Goal: Task Accomplishment & Management: Complete application form

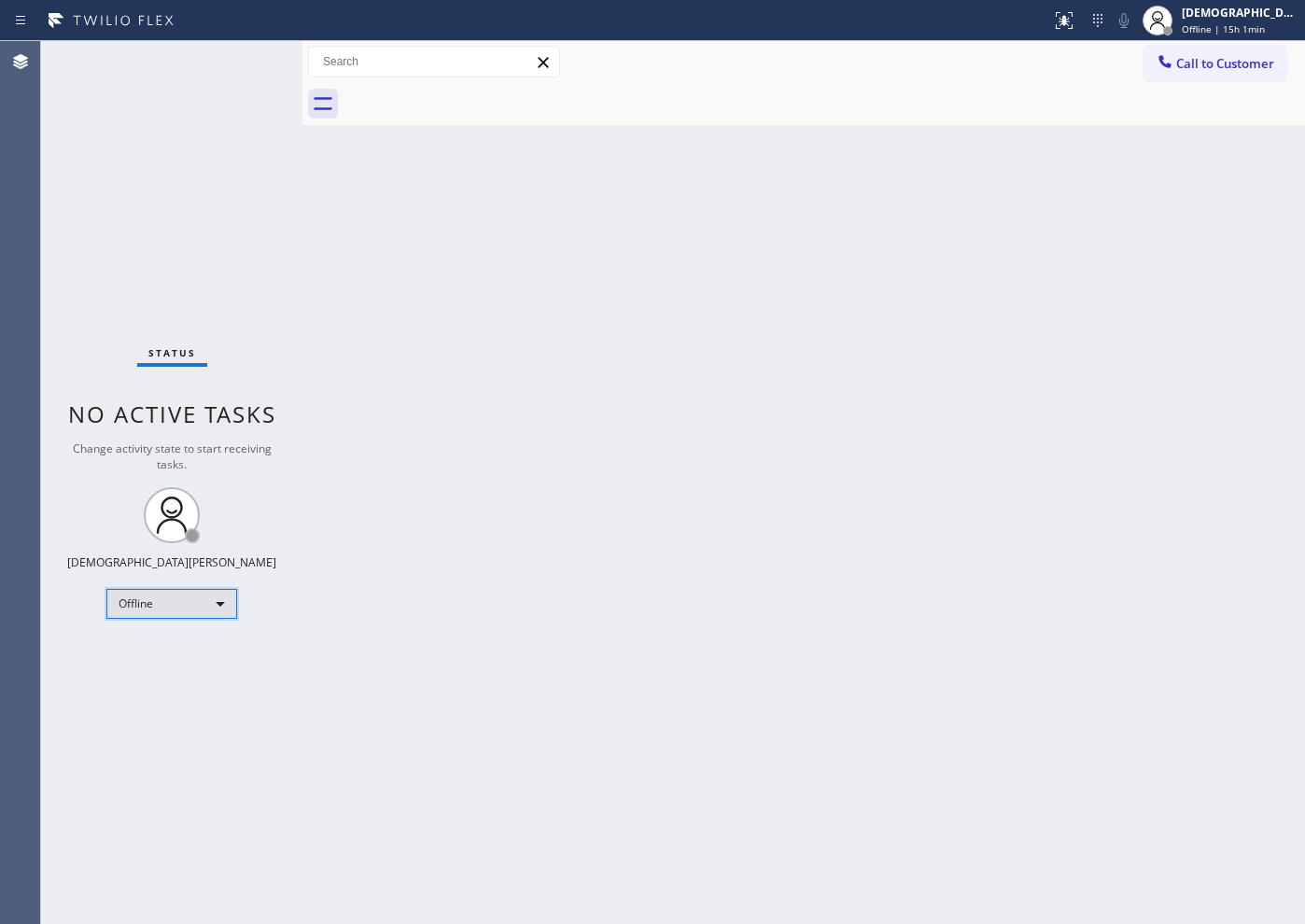
click at [157, 614] on div "Offline" at bounding box center [171, 604] width 130 height 29
click at [146, 656] on li "Available" at bounding box center [171, 654] width 127 height 23
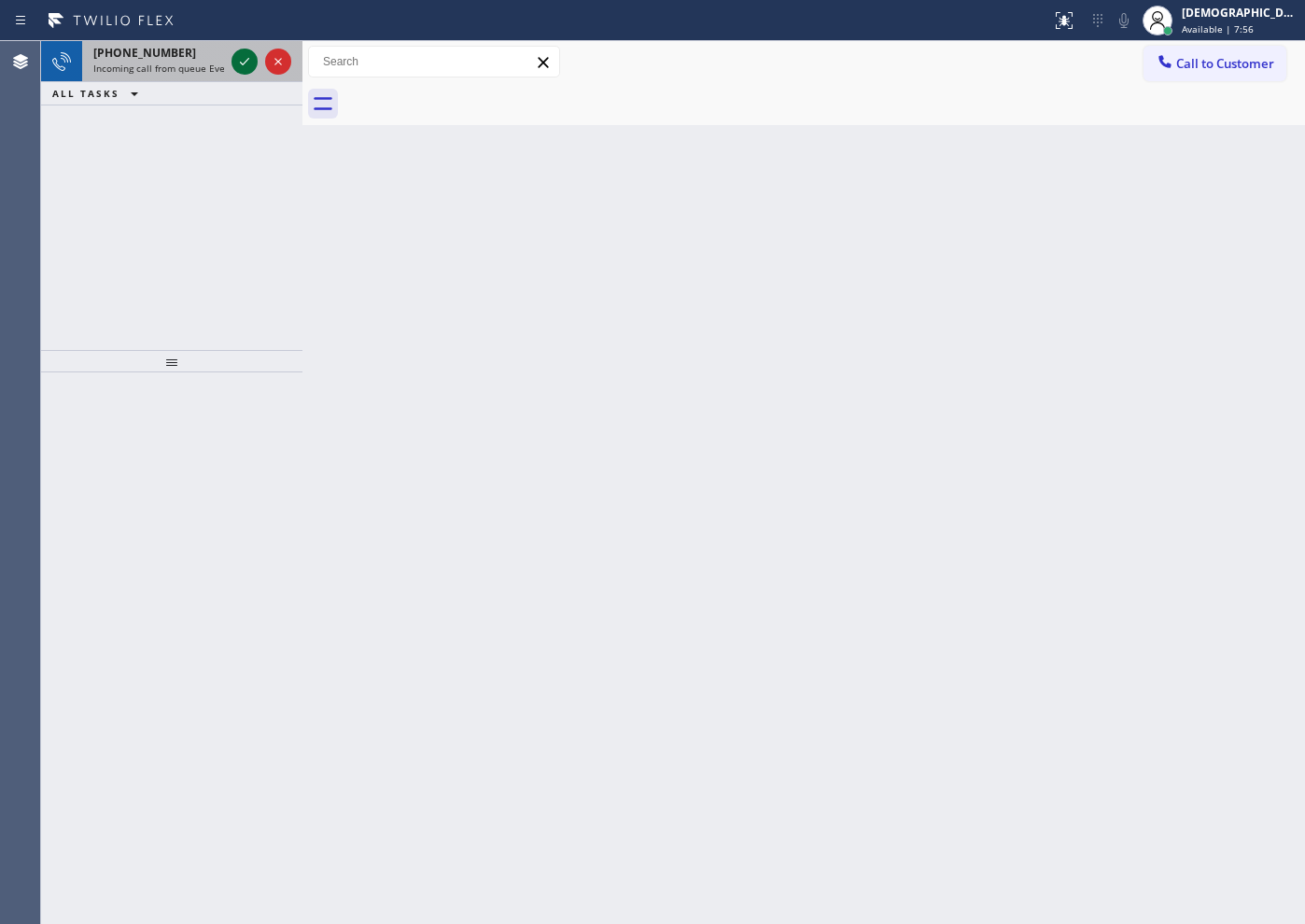
click at [248, 54] on icon at bounding box center [244, 61] width 23 height 23
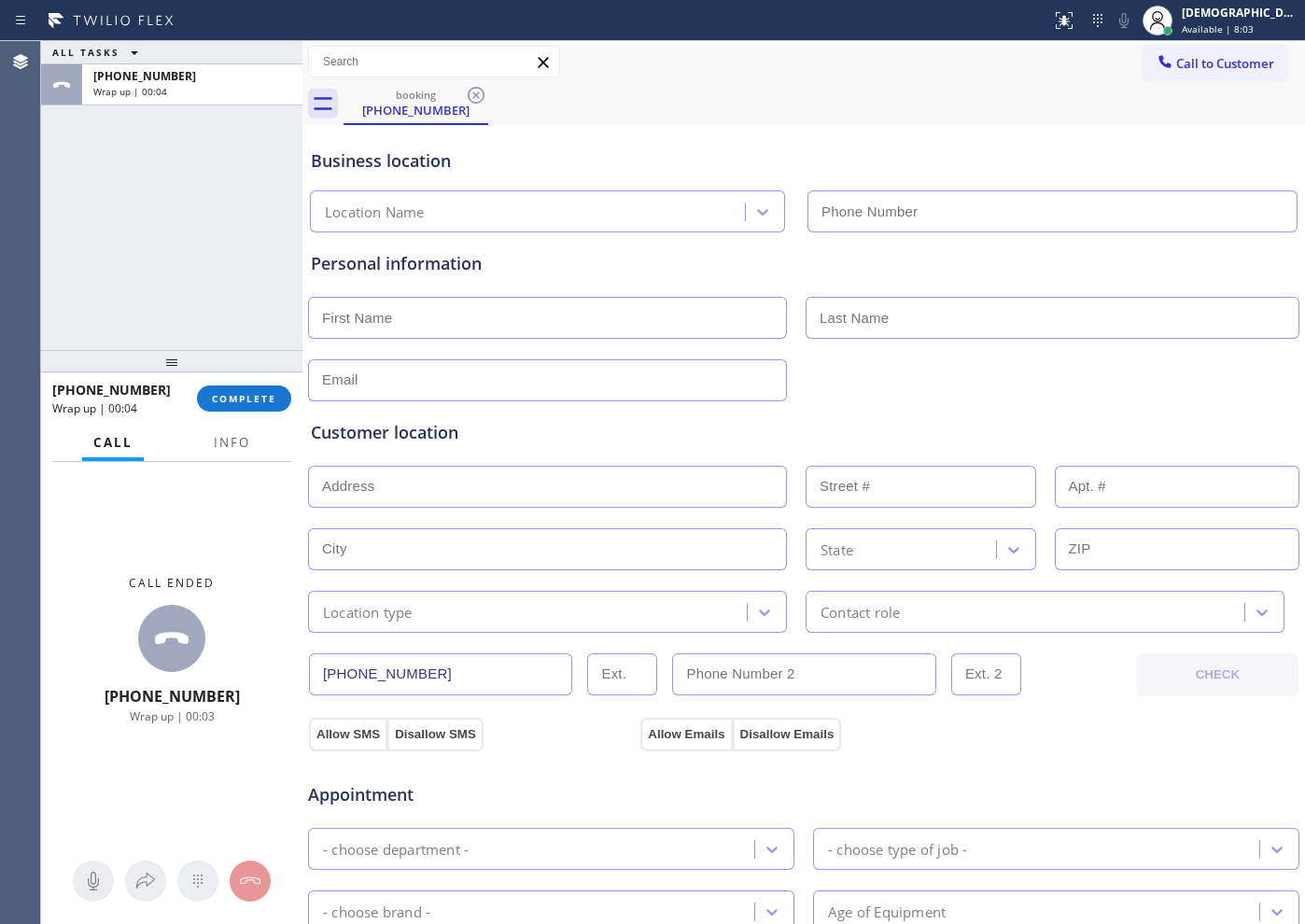
click at [248, 57] on div "ALL TASKS ALL TASKS ACTIVE TASKS TASKS IN WRAP UP" at bounding box center [171, 53] width 262 height 24
click at [250, 402] on span "COMPLETE" at bounding box center [244, 398] width 65 height 13
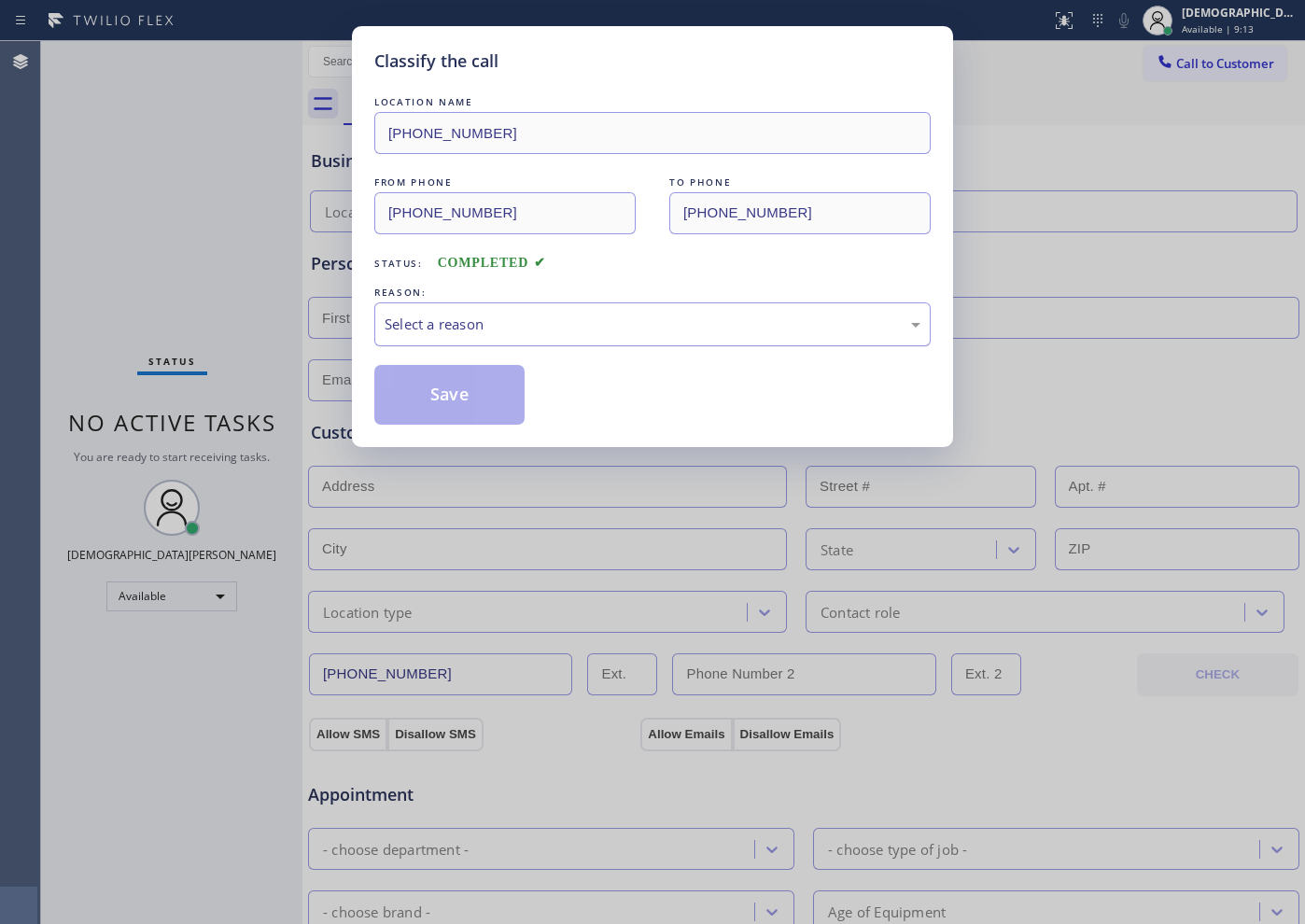
click at [464, 318] on div "Select a reason" at bounding box center [652, 324] width 536 height 22
click at [468, 404] on button "Save" at bounding box center [449, 395] width 150 height 60
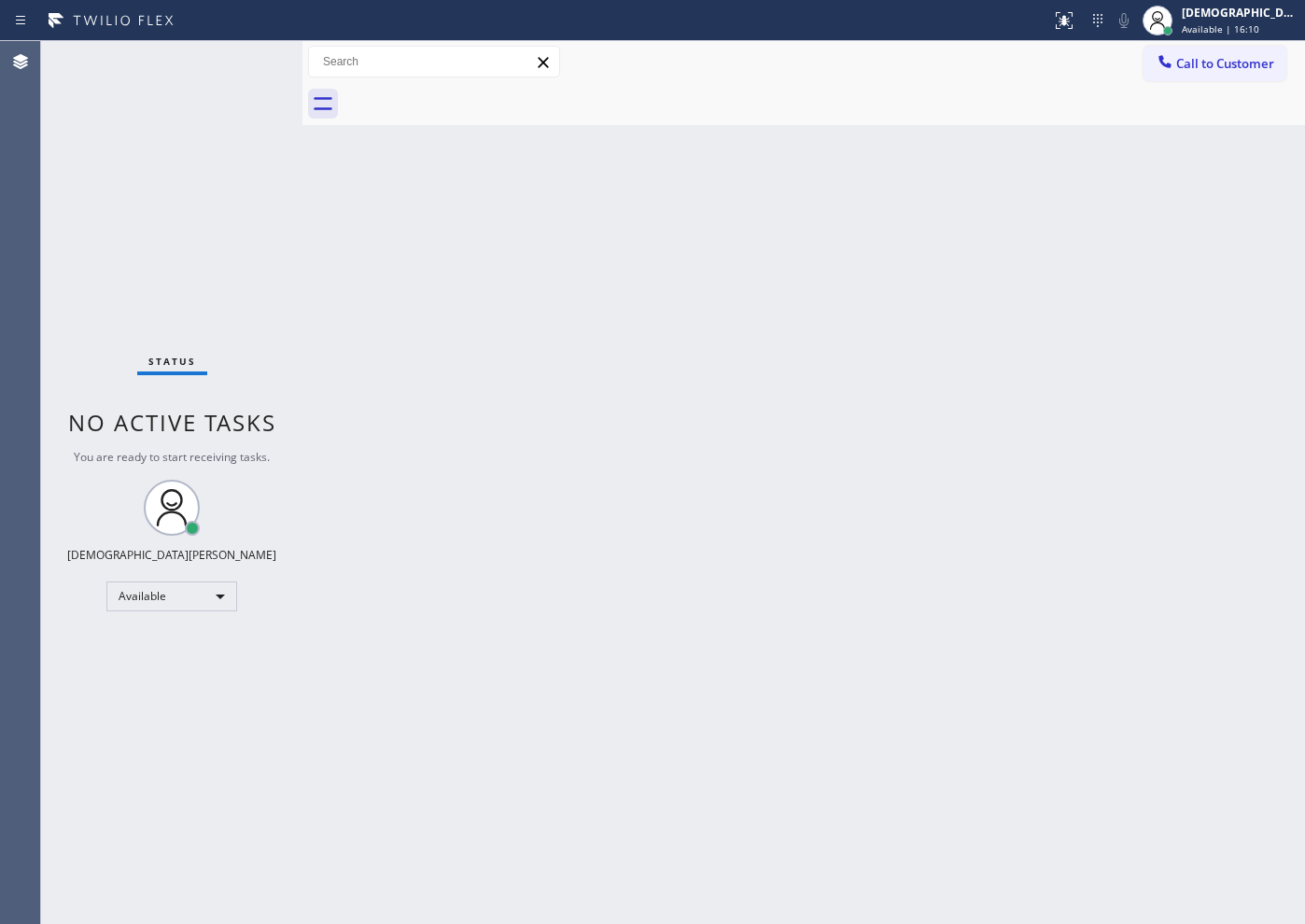
click at [188, 279] on div "Status No active tasks You are ready to start receiving tasks. Christian Cinco …" at bounding box center [171, 482] width 262 height 883
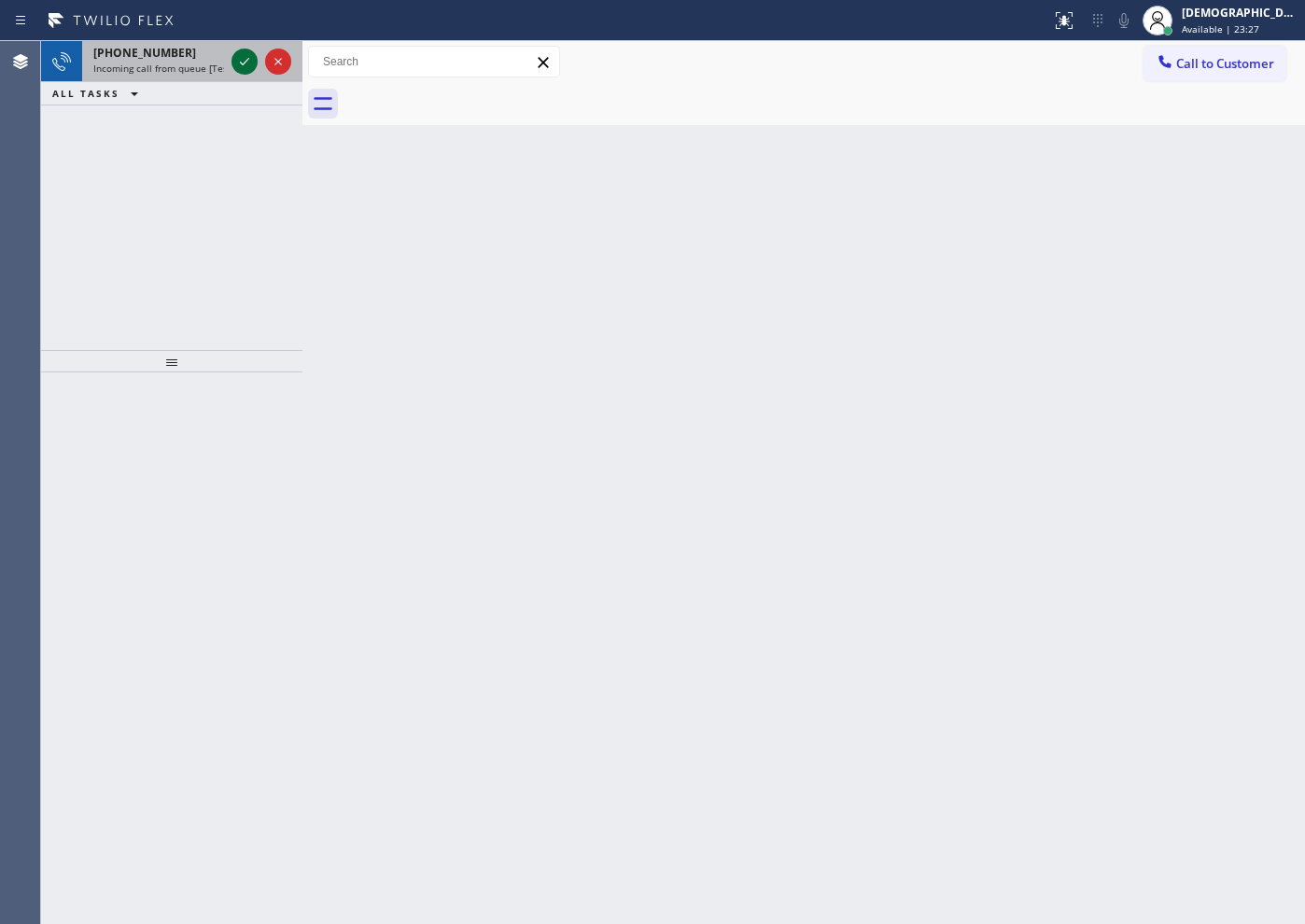
click at [249, 56] on icon at bounding box center [244, 61] width 23 height 23
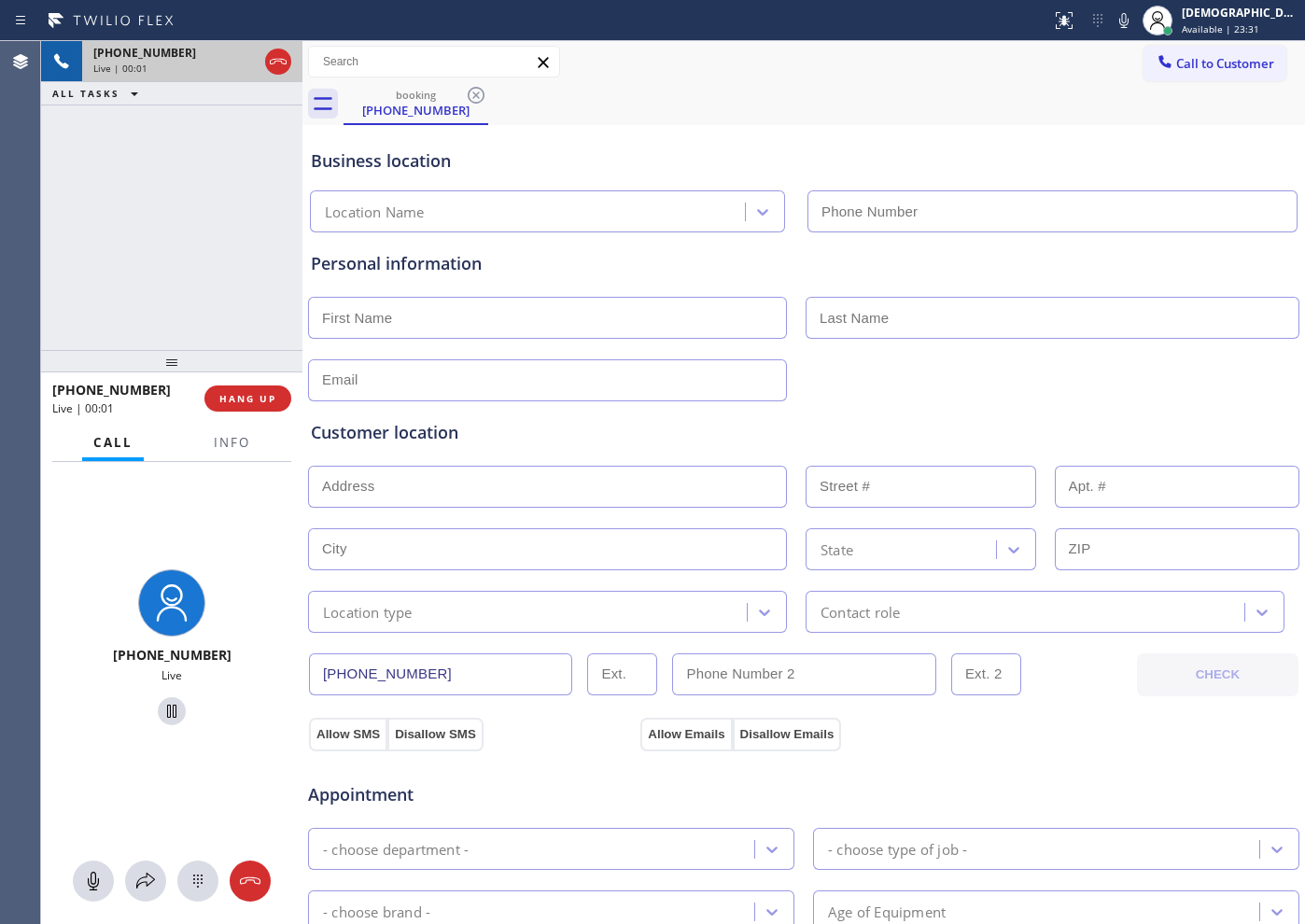
type input "[PHONE_NUMBER]"
click at [237, 444] on span "Info" at bounding box center [231, 442] width 36 height 17
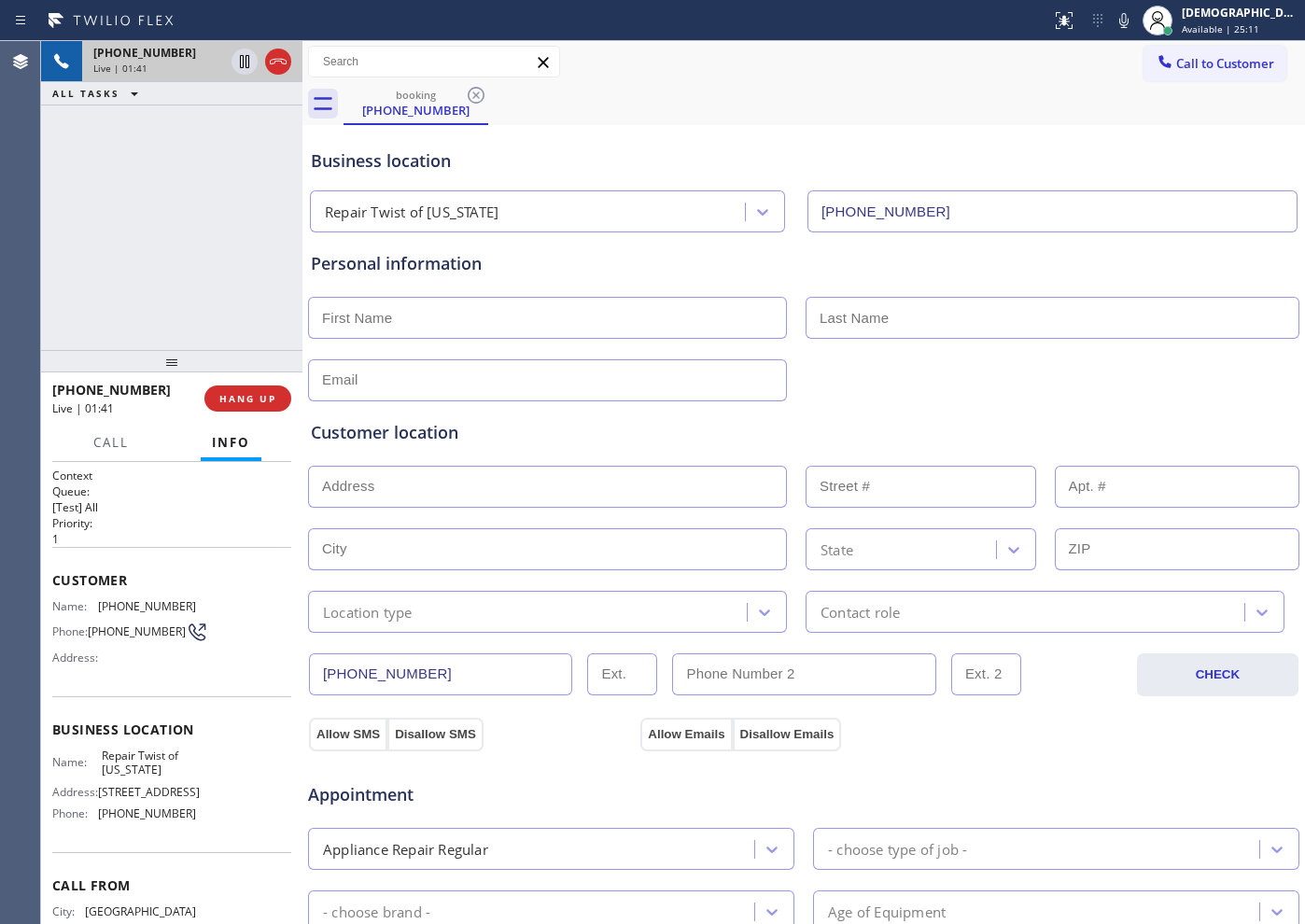
click at [1167, 402] on div "Customer location >> ADD NEW ADDRESS << + NEW ADDRESS State Location type Conta…" at bounding box center [804, 517] width 993 height 231
click at [248, 66] on icon at bounding box center [244, 61] width 23 height 23
click at [242, 72] on icon at bounding box center [244, 61] width 23 height 23
click at [191, 279] on div "[PHONE_NUMBER] Live | 04:25 ALL TASKS ALL TASKS ACTIVE TASKS TASKS IN WRAP UP" at bounding box center [171, 195] width 262 height 309
click at [283, 64] on icon at bounding box center [278, 61] width 23 height 23
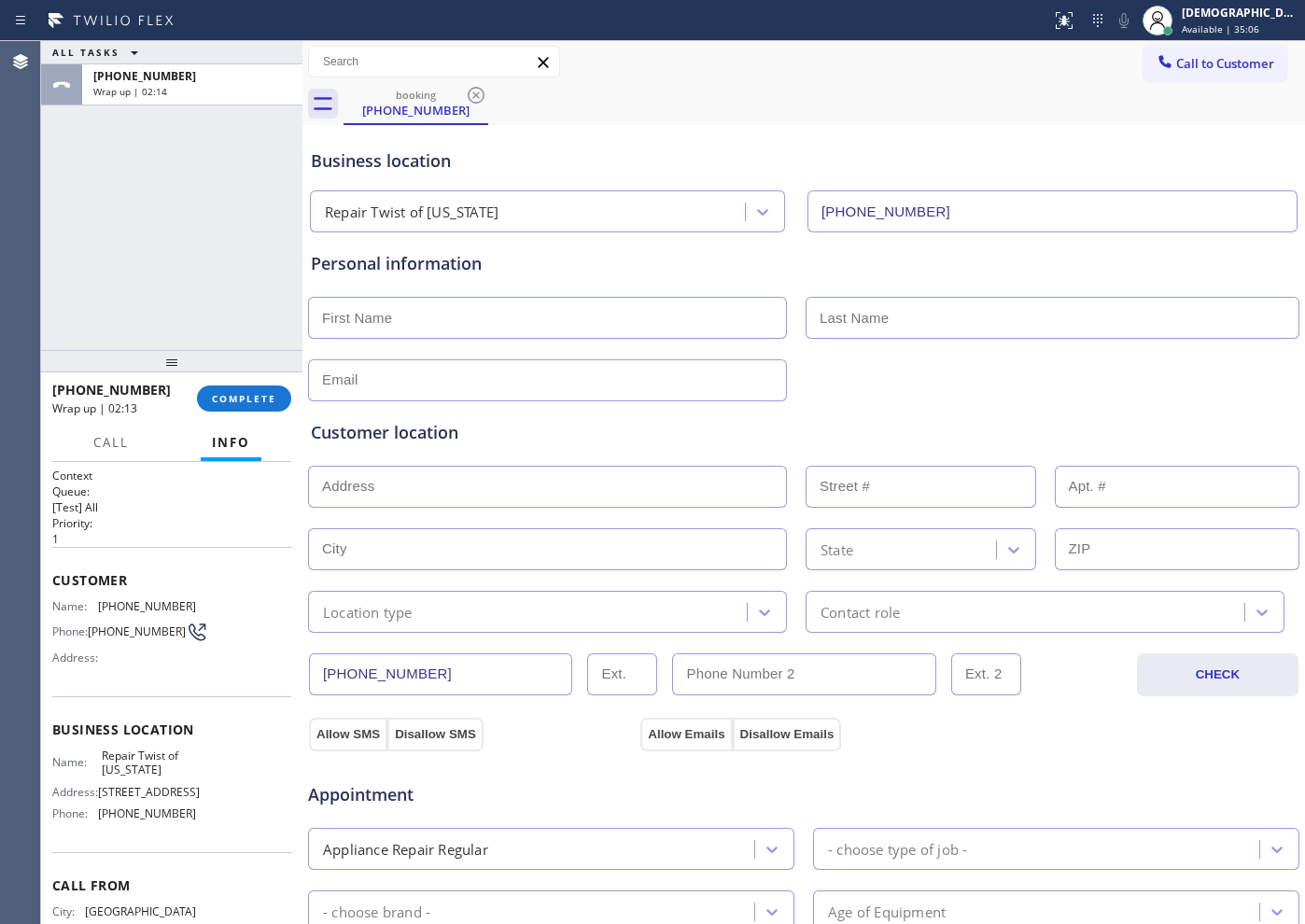
click at [1084, 264] on div "Personal information" at bounding box center [803, 264] width 986 height 25
click at [487, 313] on input "text" at bounding box center [547, 317] width 479 height 42
type input "Irin"
click at [951, 316] on input "text" at bounding box center [1052, 317] width 494 height 42
type input "F"
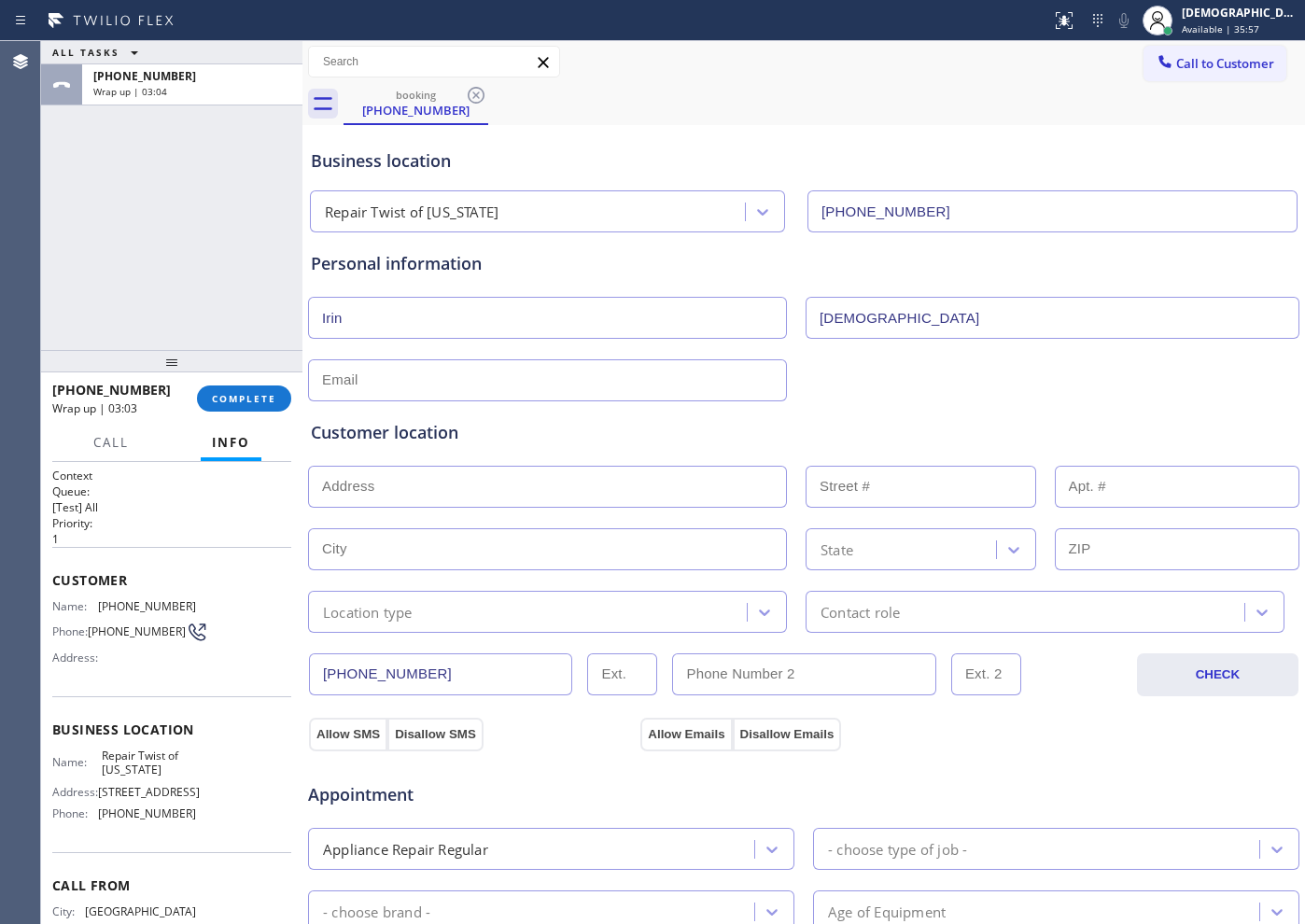
type input "[DEMOGRAPHIC_DATA]"
click at [358, 372] on input "text" at bounding box center [547, 380] width 479 height 42
paste input "[EMAIL_ADDRESS][DOMAIN_NAME]"
type input "[EMAIL_ADDRESS][DOMAIN_NAME]"
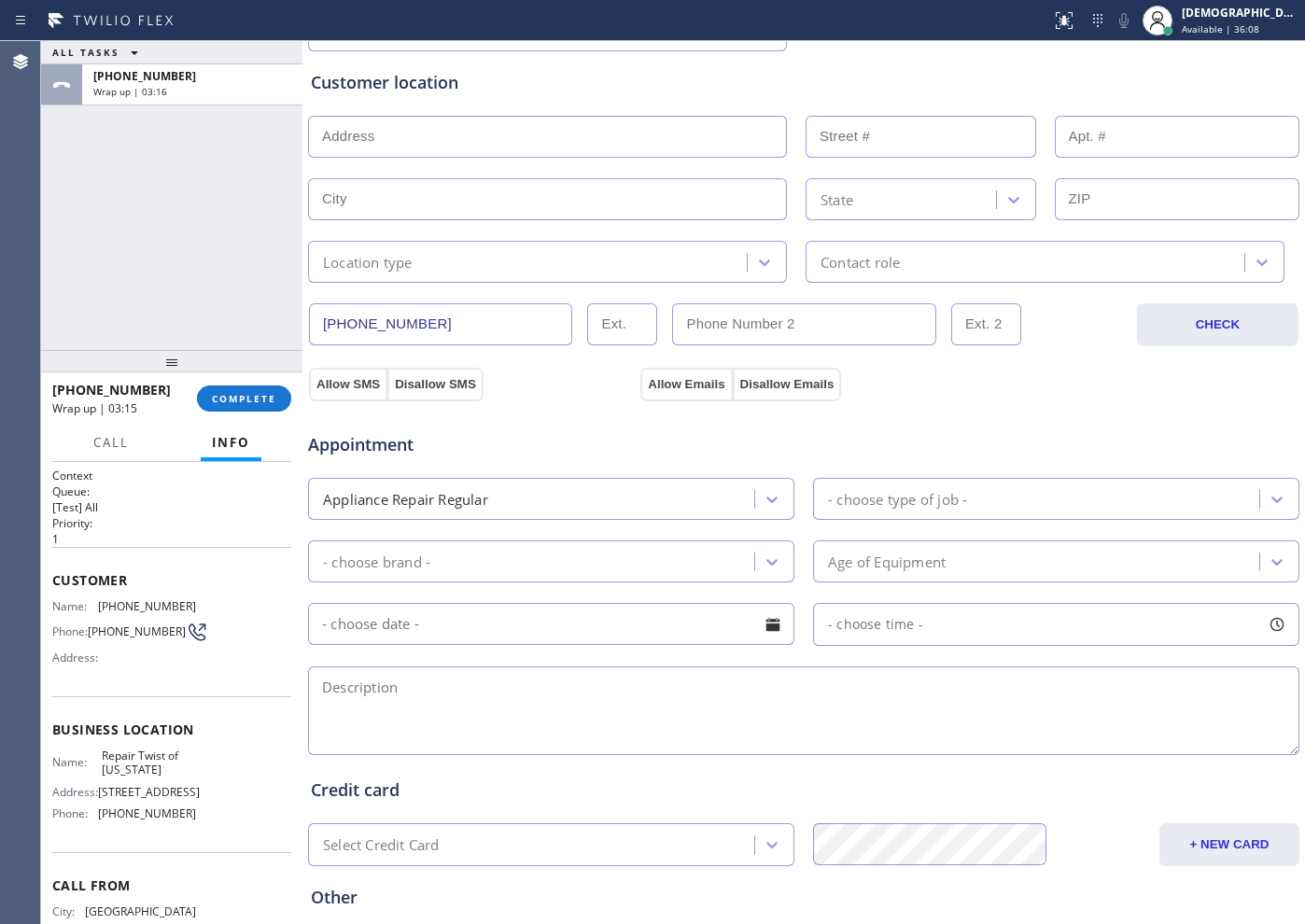
click at [393, 689] on textarea at bounding box center [803, 710] width 991 height 89
paste textarea "GE / SBS / washer / it wont lock // 6 years"
type textarea "GE / SBS / washer / it wont lock // 6 years"
click at [458, 122] on input "text" at bounding box center [547, 136] width 479 height 42
paste input "[STREET_ADDRESS]"
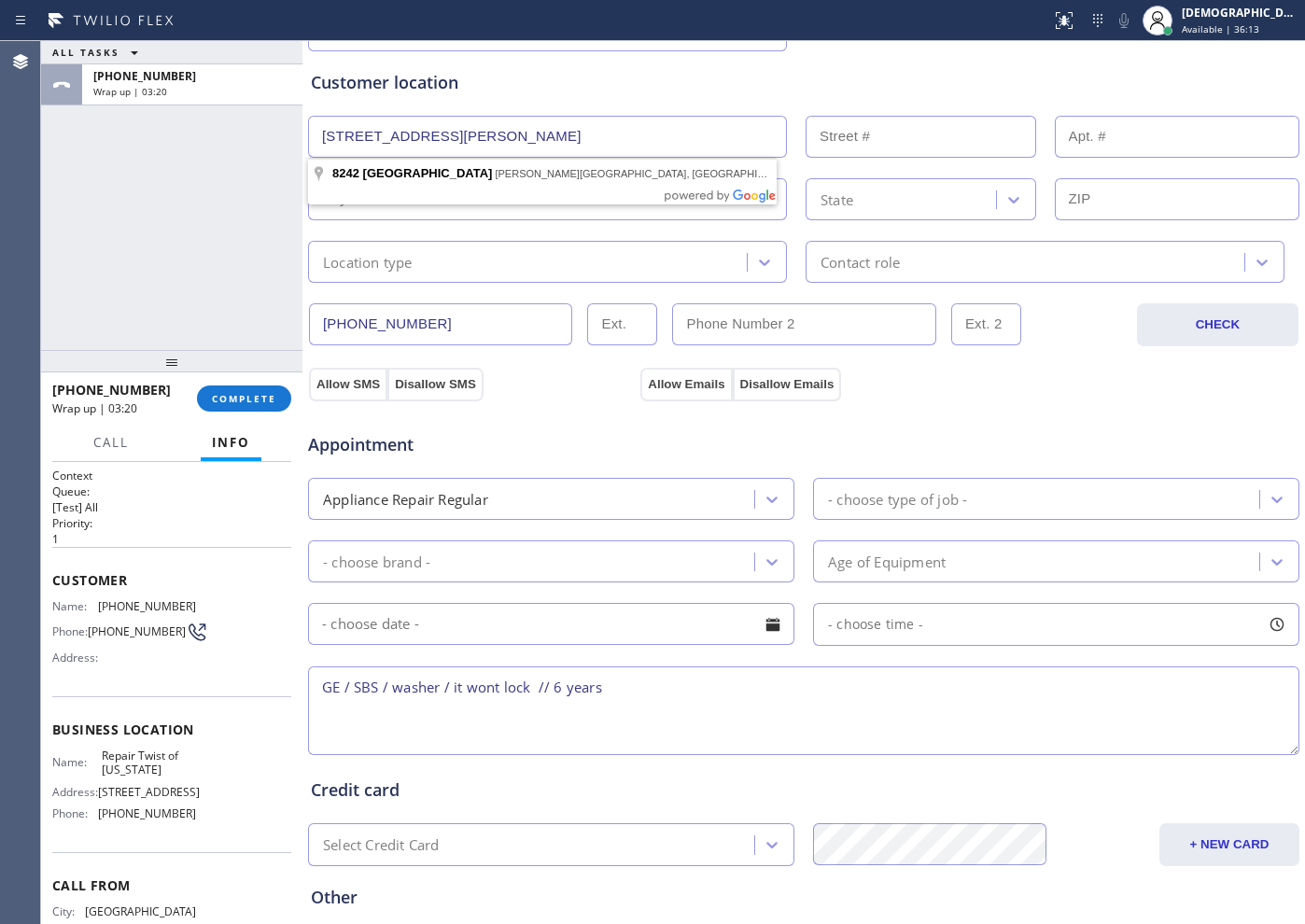
type input "[STREET_ADDRESS]"
type input "82-42"
type input "Queens"
type input "11004"
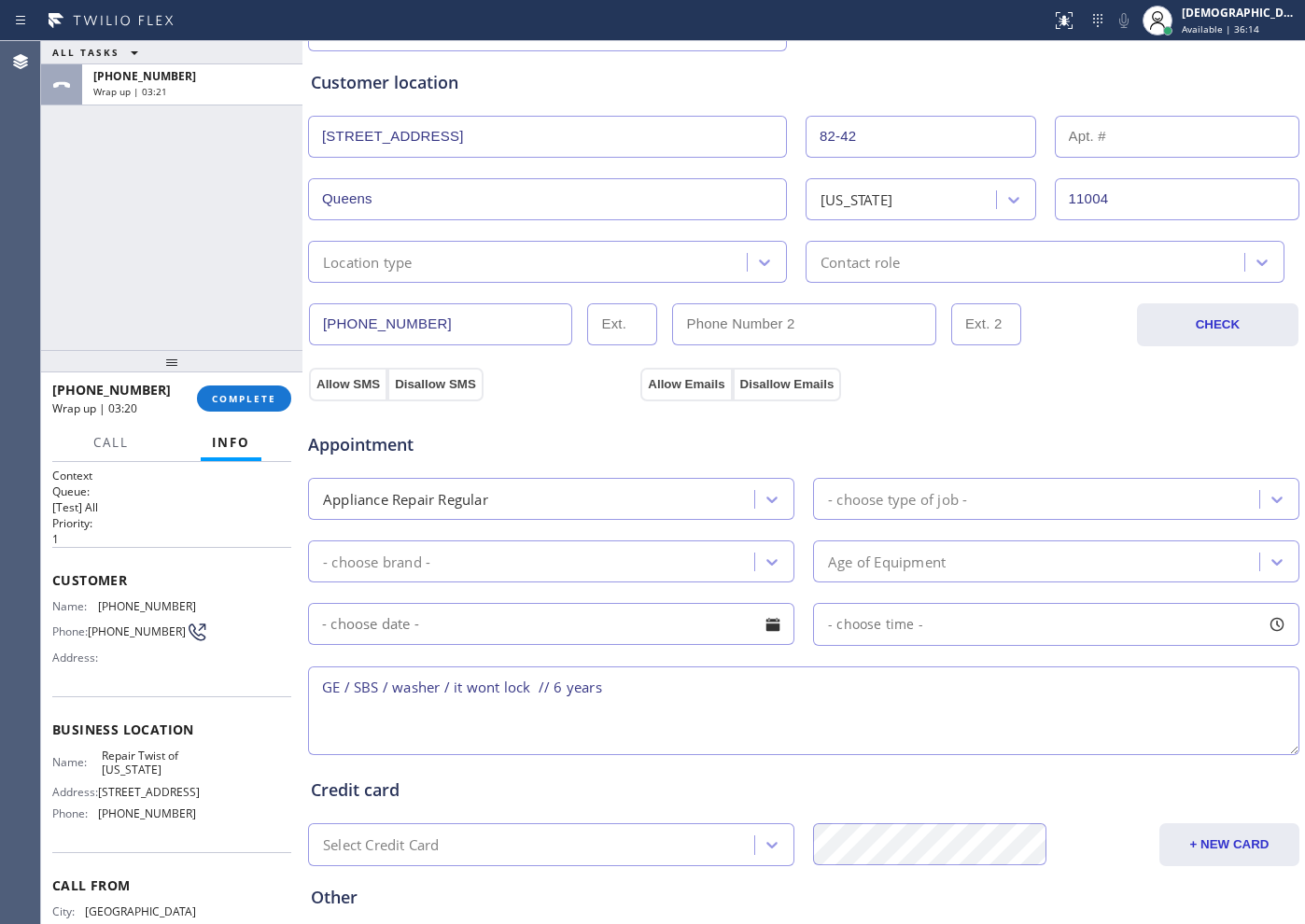
click at [464, 270] on div "Location type" at bounding box center [530, 262] width 433 height 32
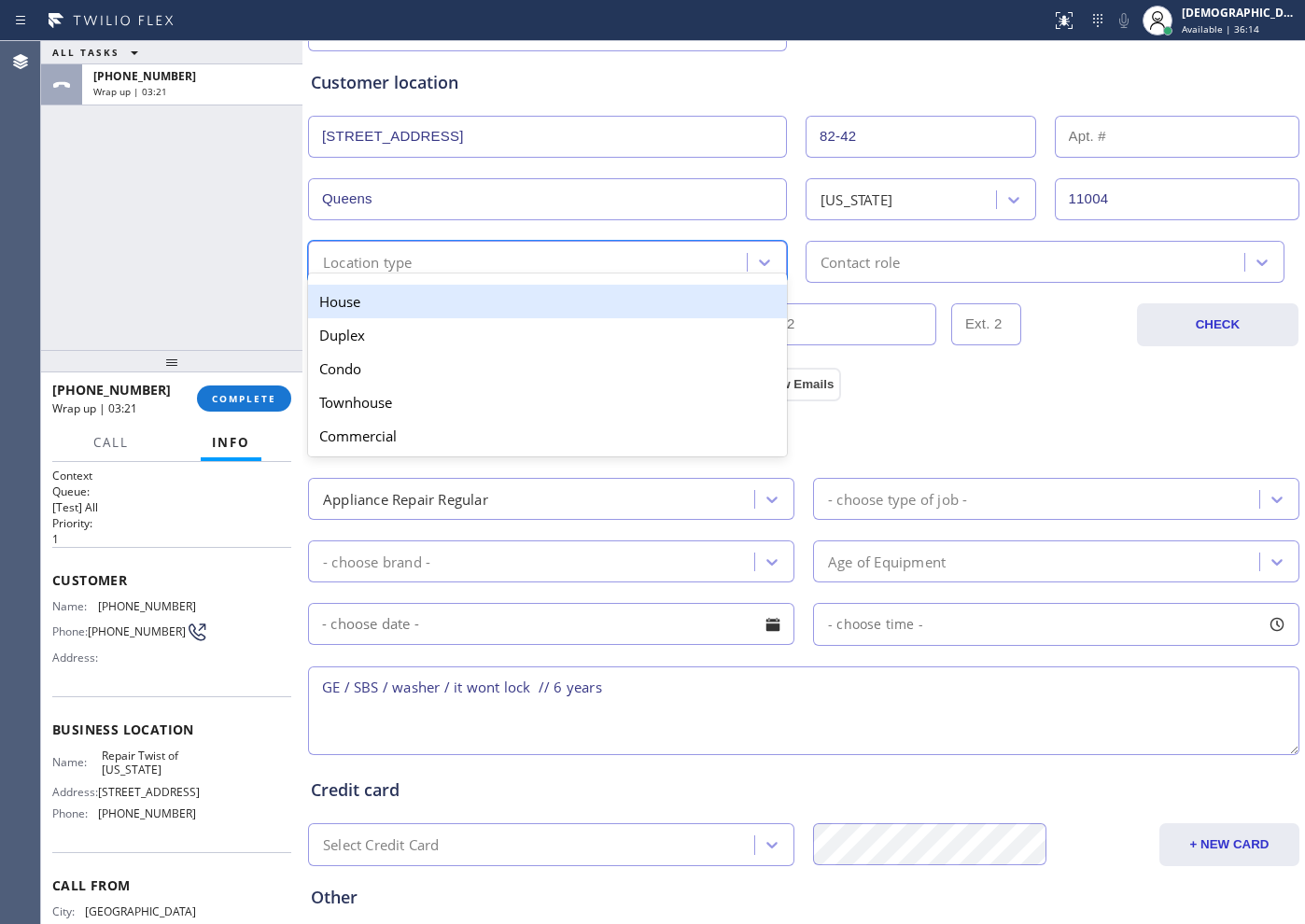
click at [458, 303] on div "House" at bounding box center [547, 302] width 479 height 33
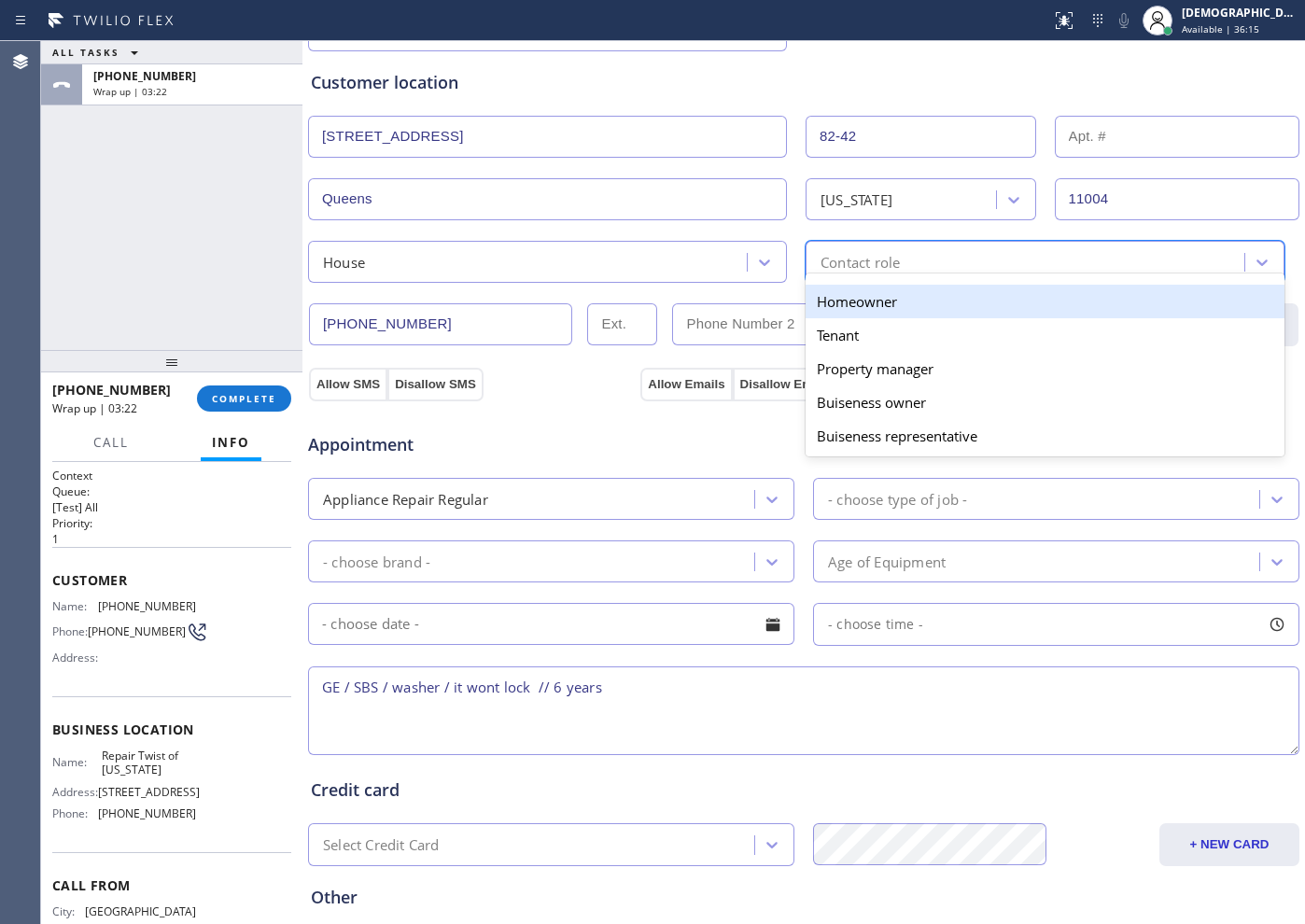
click at [843, 261] on div "Contact role" at bounding box center [860, 262] width 79 height 22
click at [846, 295] on div "Homeowner" at bounding box center [1044, 302] width 479 height 33
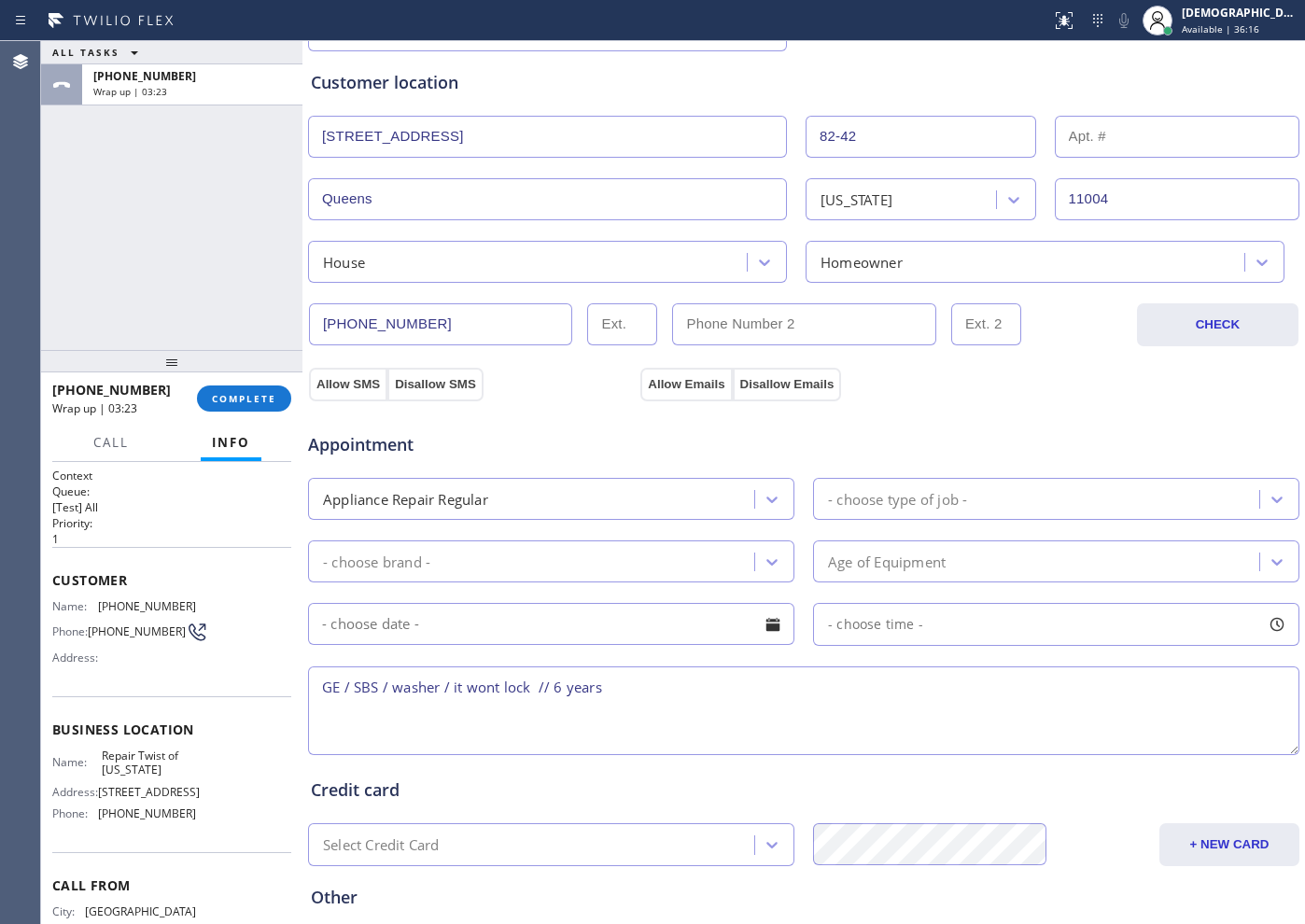
drag, startPoint x: 344, startPoint y: 372, endPoint x: 496, endPoint y: 376, distance: 152.1
click at [348, 374] on button "Allow SMS" at bounding box center [348, 384] width 78 height 33
click at [672, 375] on button "Allow Emails" at bounding box center [686, 384] width 91 height 33
click at [347, 380] on button "Allow SMS" at bounding box center [348, 384] width 78 height 33
click at [692, 370] on button "Allow Emails" at bounding box center [686, 384] width 91 height 33
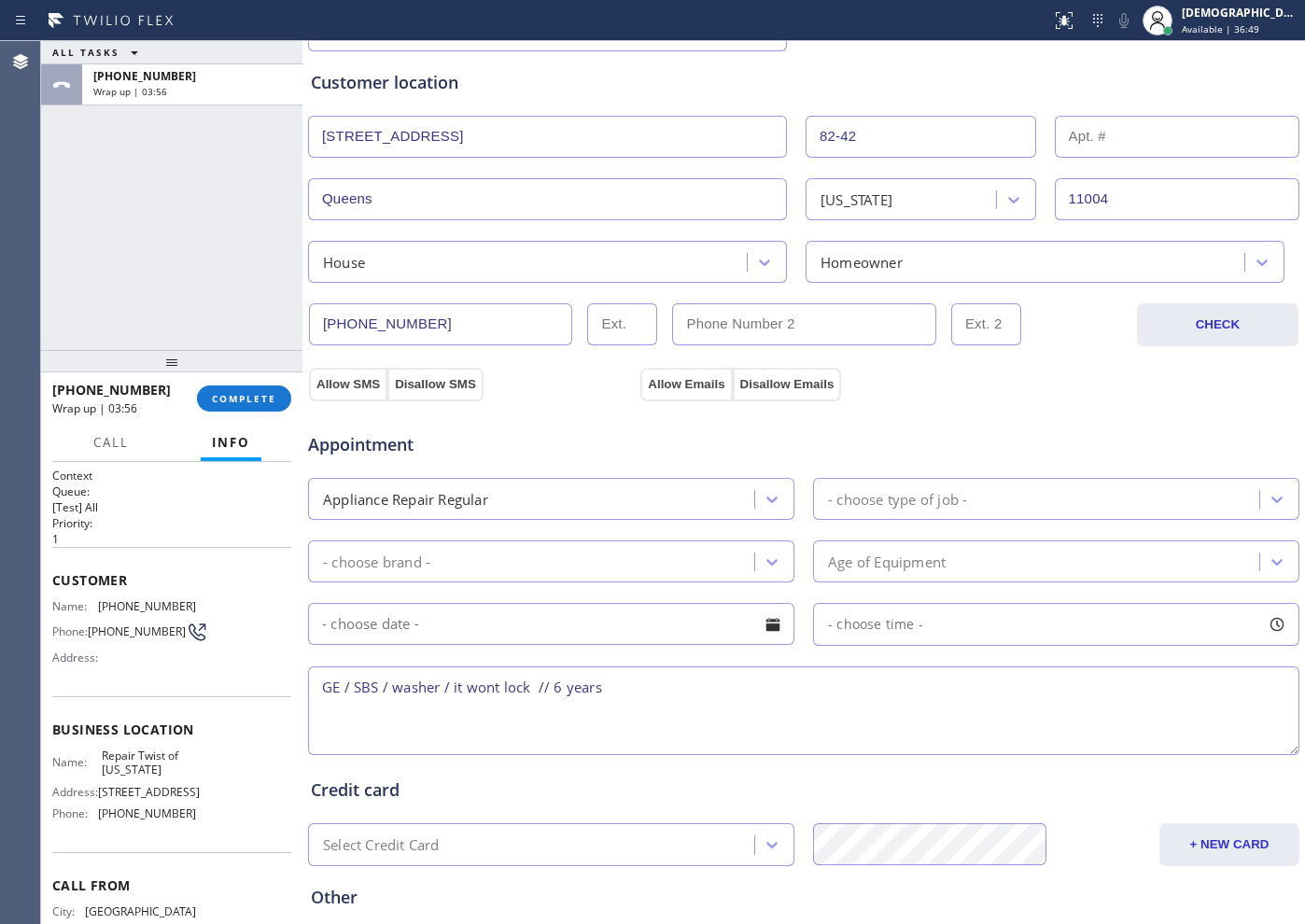
click at [897, 508] on div "- choose type of job -" at bounding box center [897, 499] width 139 height 22
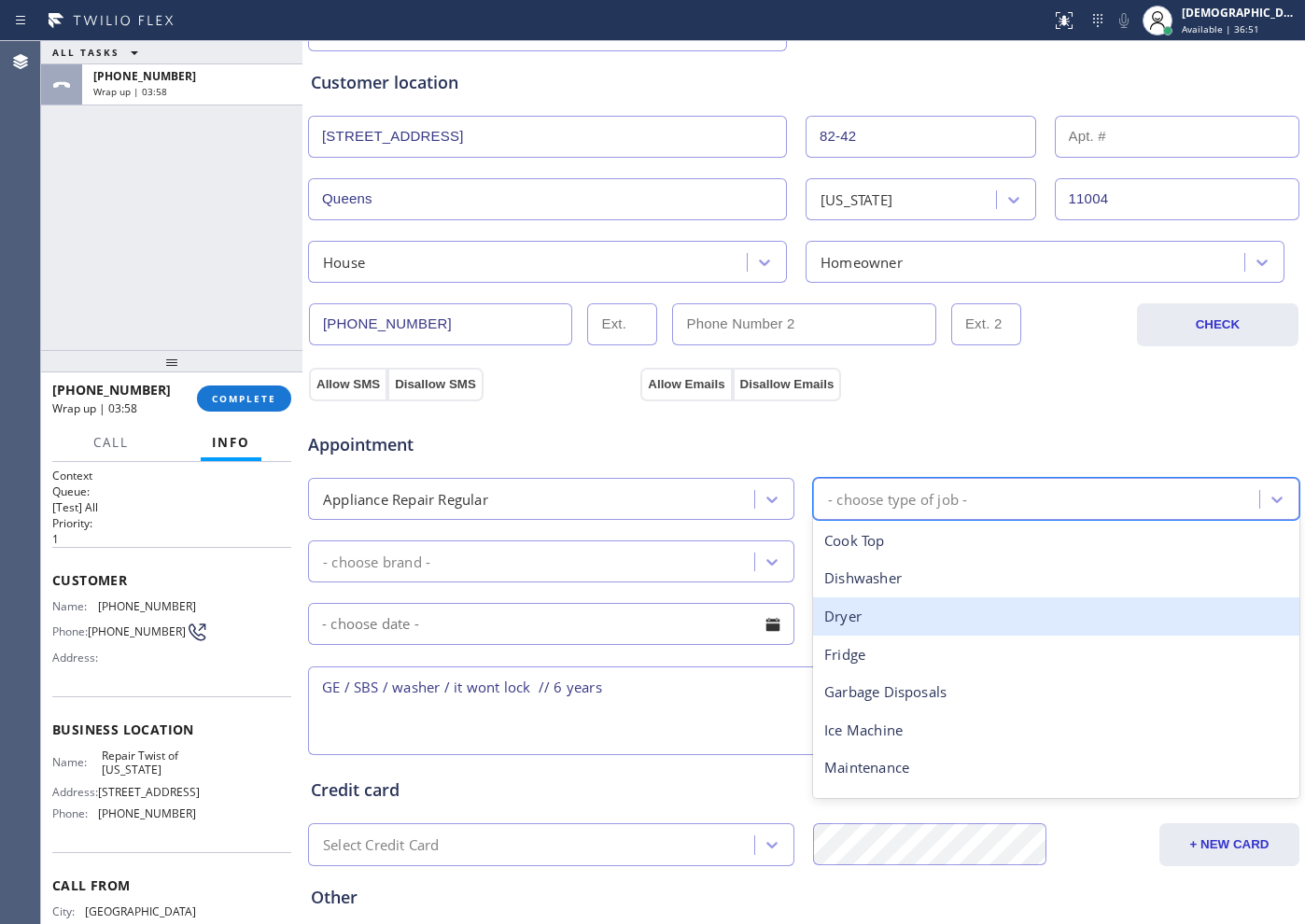
click at [914, 620] on div "Dryer" at bounding box center [1056, 616] width 486 height 38
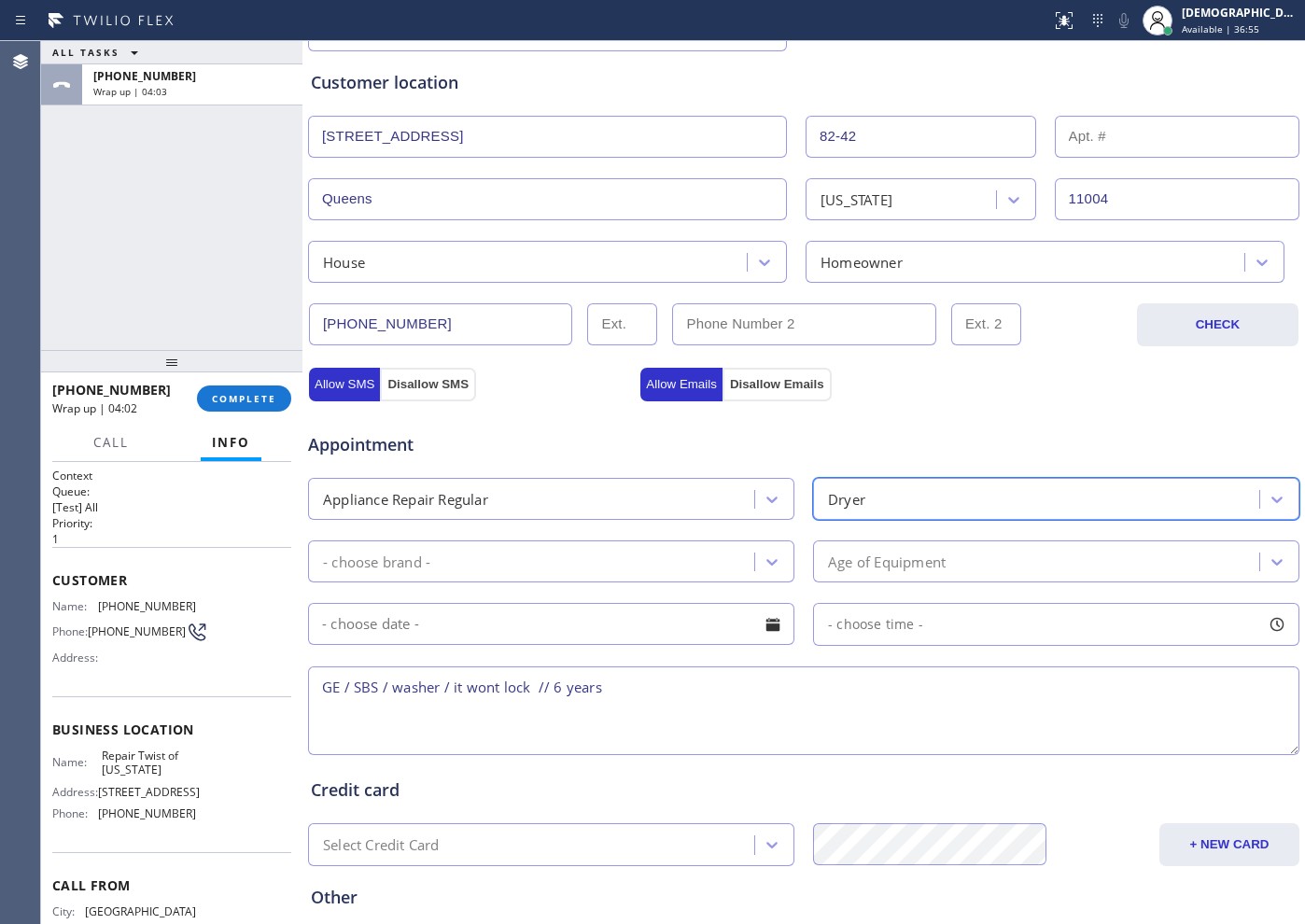
click at [854, 499] on div "Dryer" at bounding box center [846, 499] width 37 height 22
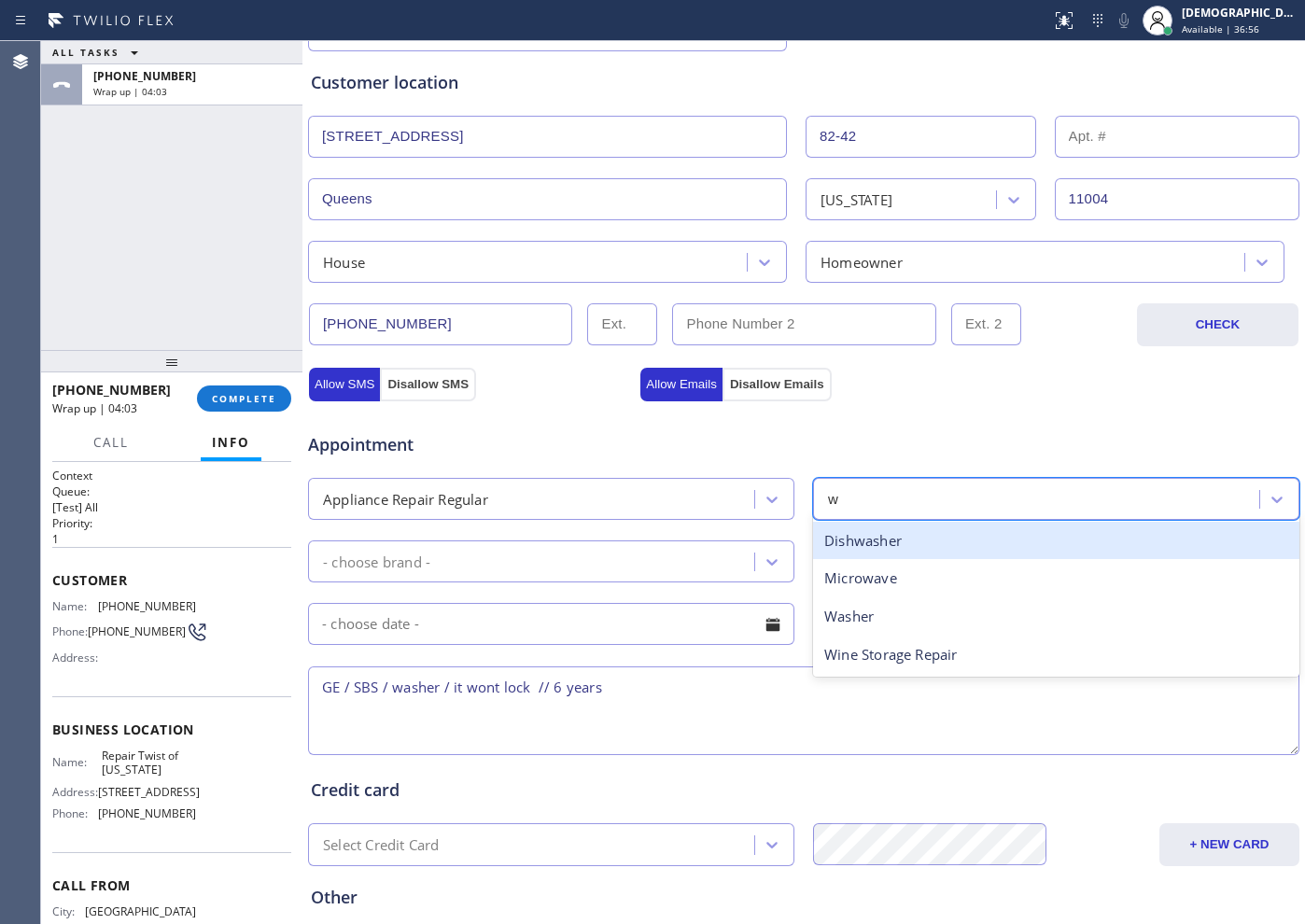
type input "wa"
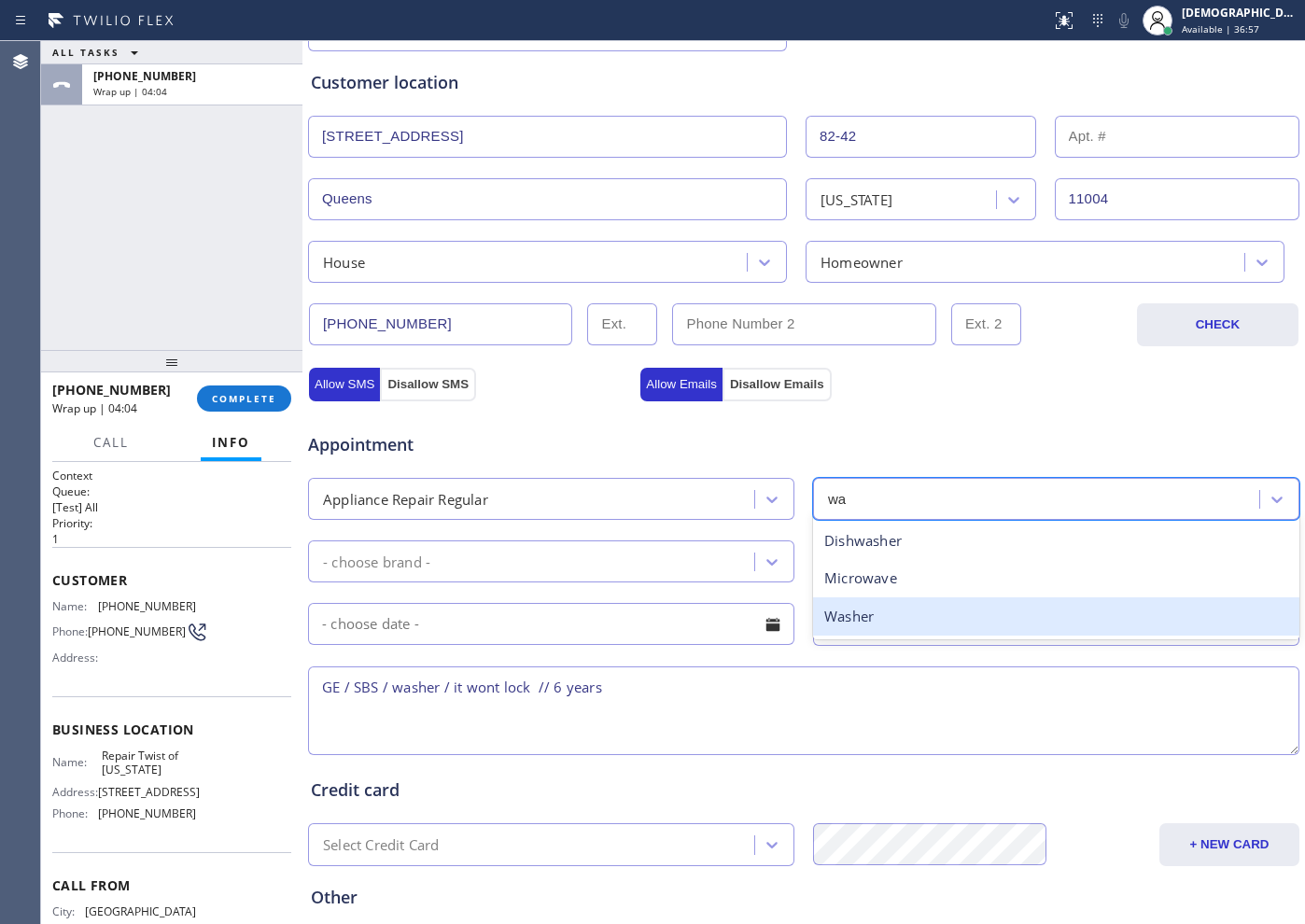
drag, startPoint x: 849, startPoint y: 612, endPoint x: 680, endPoint y: 573, distance: 173.4
click at [847, 612] on div "Washer" at bounding box center [1056, 616] width 486 height 38
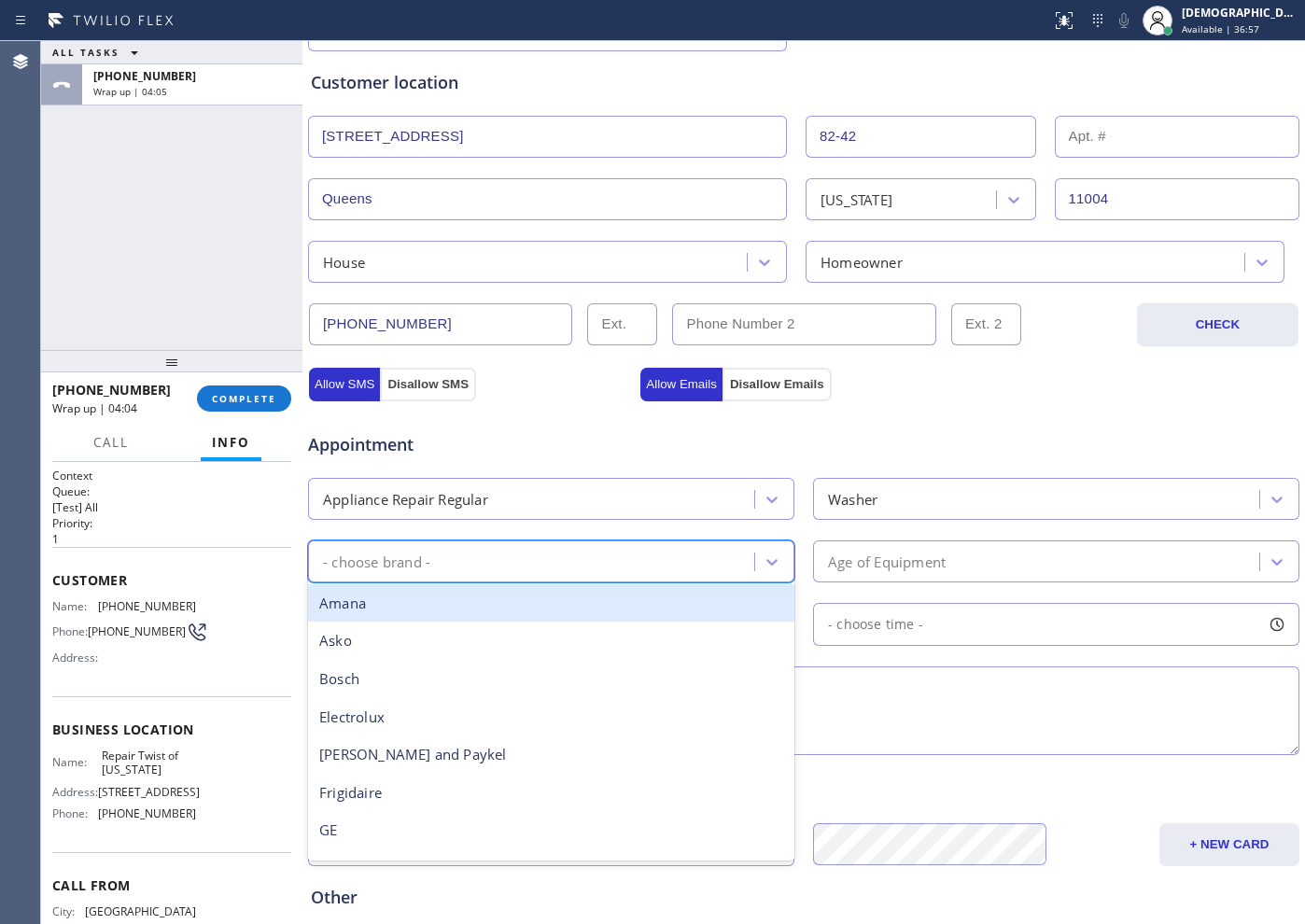
click at [672, 567] on div "- choose brand -" at bounding box center [534, 561] width 441 height 32
type input "ge"
click at [635, 637] on input "text" at bounding box center [551, 624] width 486 height 42
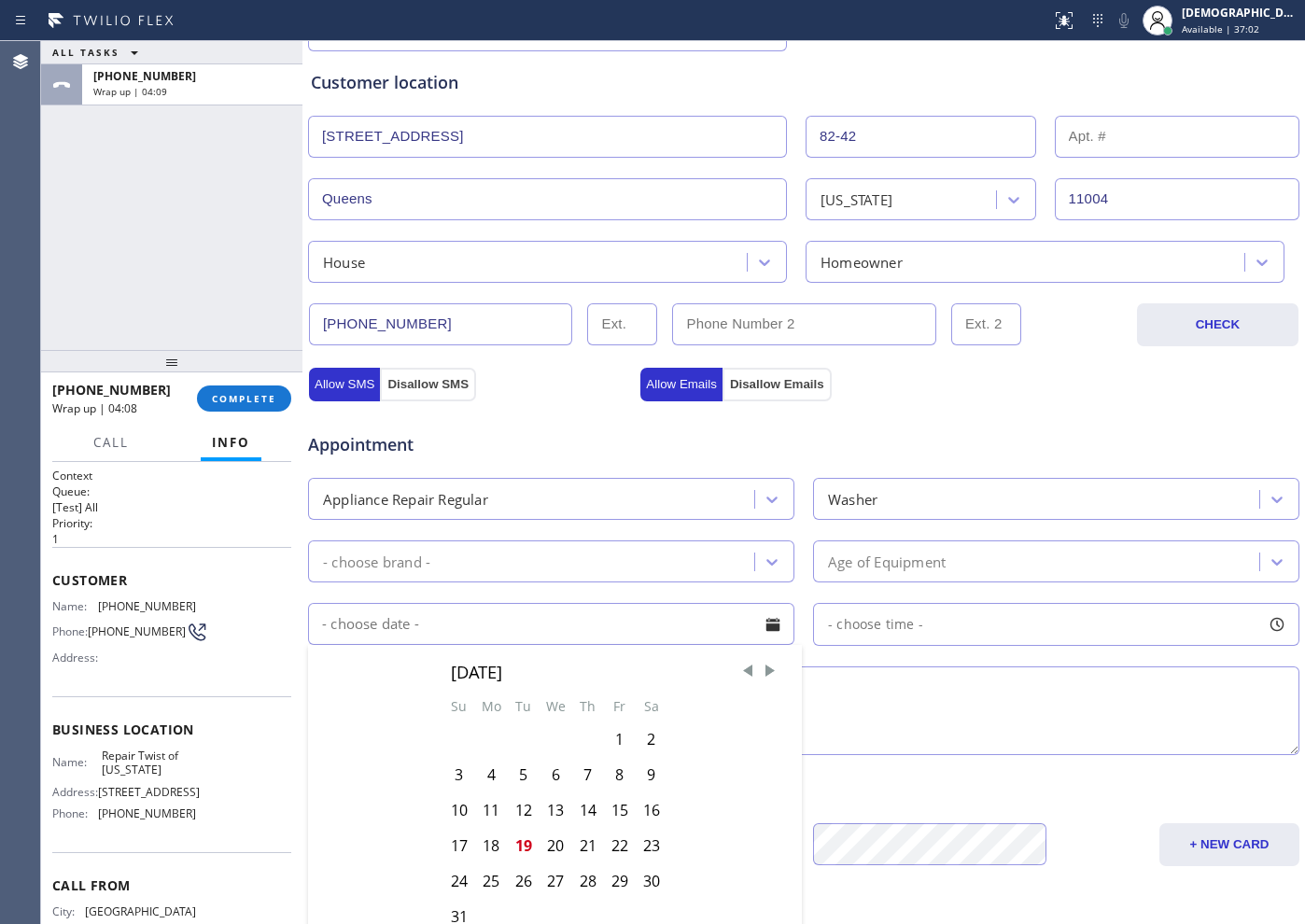
click at [934, 554] on div "Age of Equipment" at bounding box center [887, 561] width 118 height 22
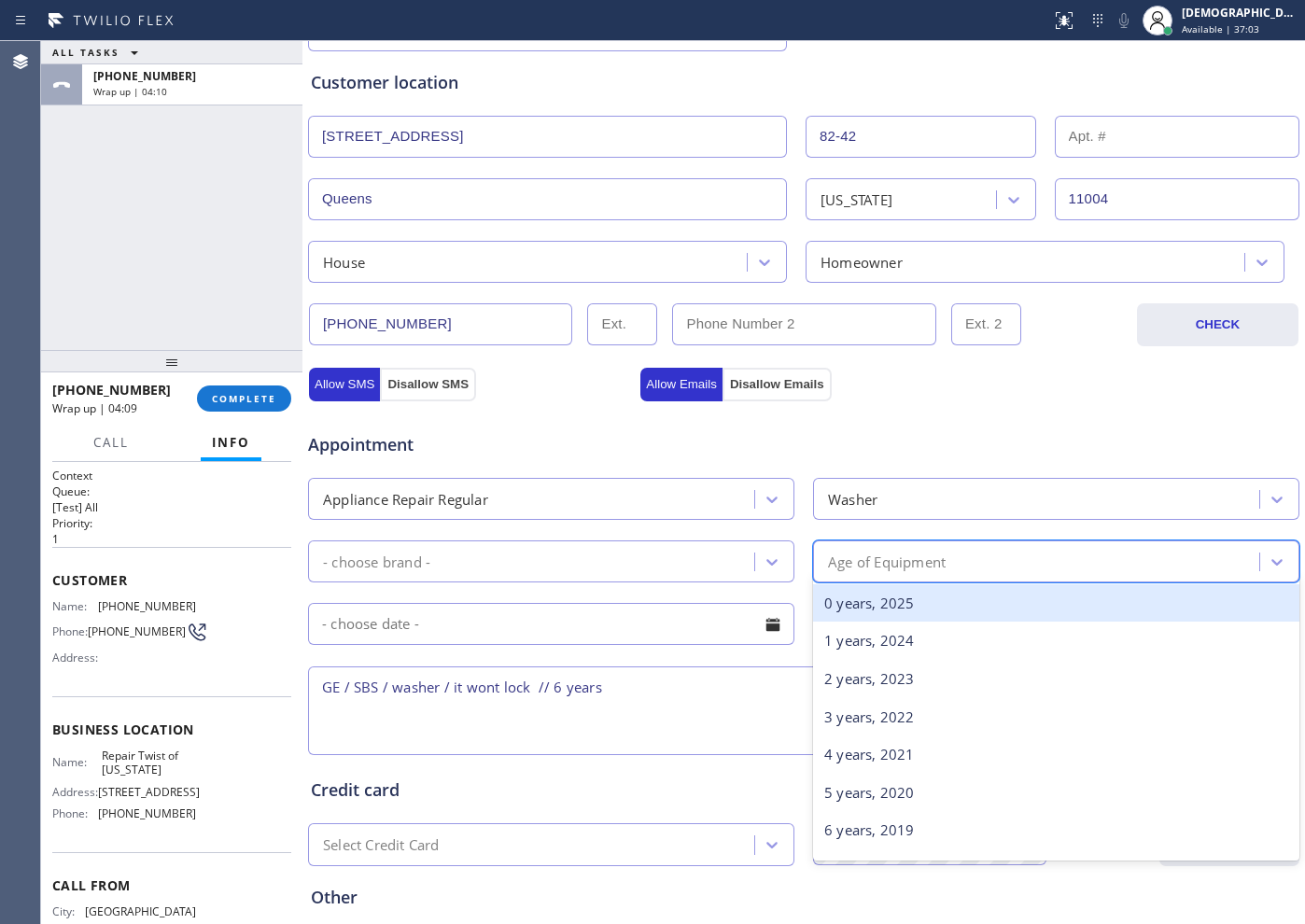
click at [627, 590] on div "Appointment Appliance Repair Regular Washer - choose brand - option 0 years, 20…" at bounding box center [803, 584] width 986 height 349
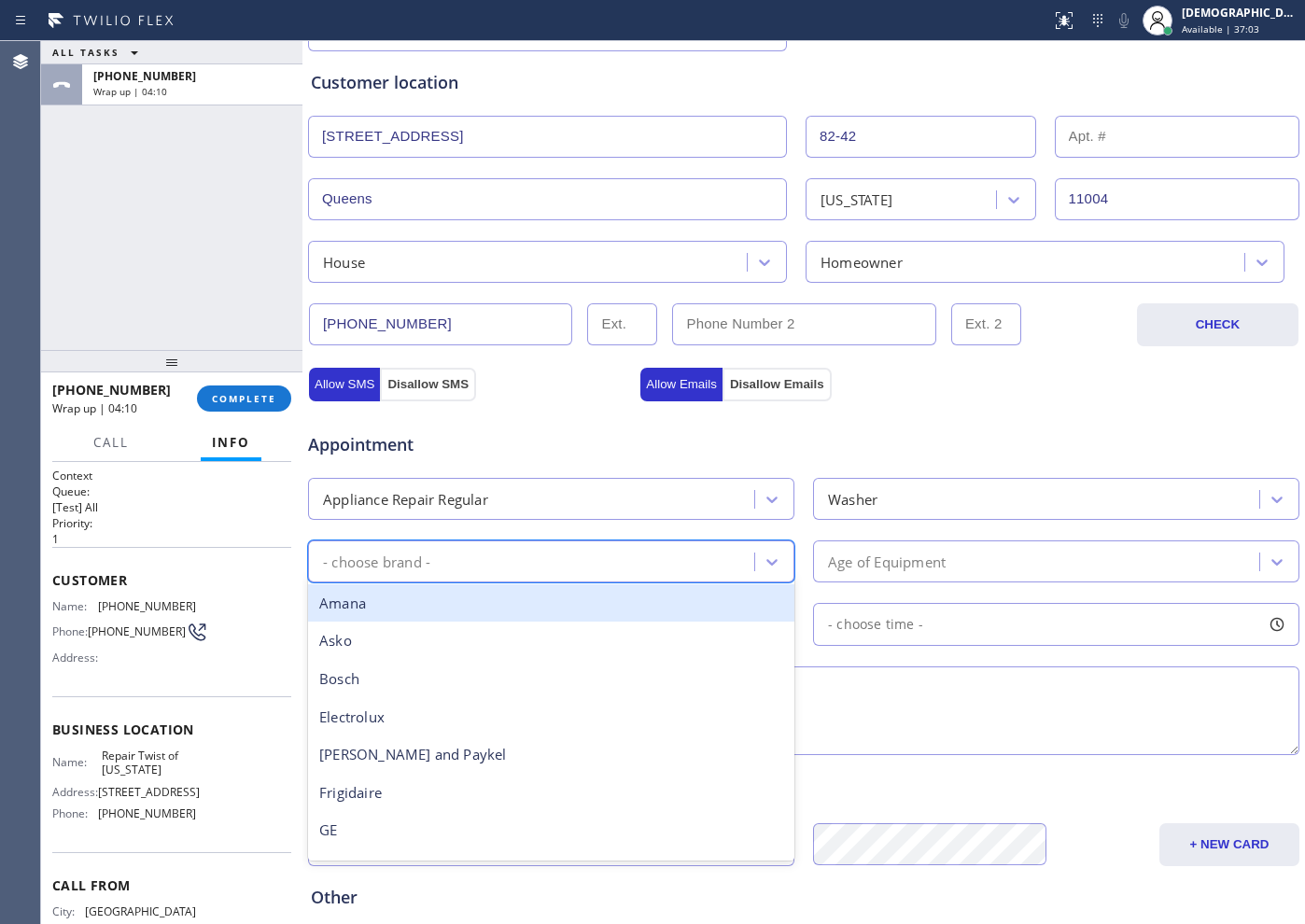
click at [616, 572] on div "- choose brand -" at bounding box center [534, 561] width 441 height 32
type input "ge"
drag, startPoint x: 539, startPoint y: 614, endPoint x: 790, endPoint y: 613, distance: 251.0
click at [541, 614] on div "GE" at bounding box center [551, 604] width 486 height 38
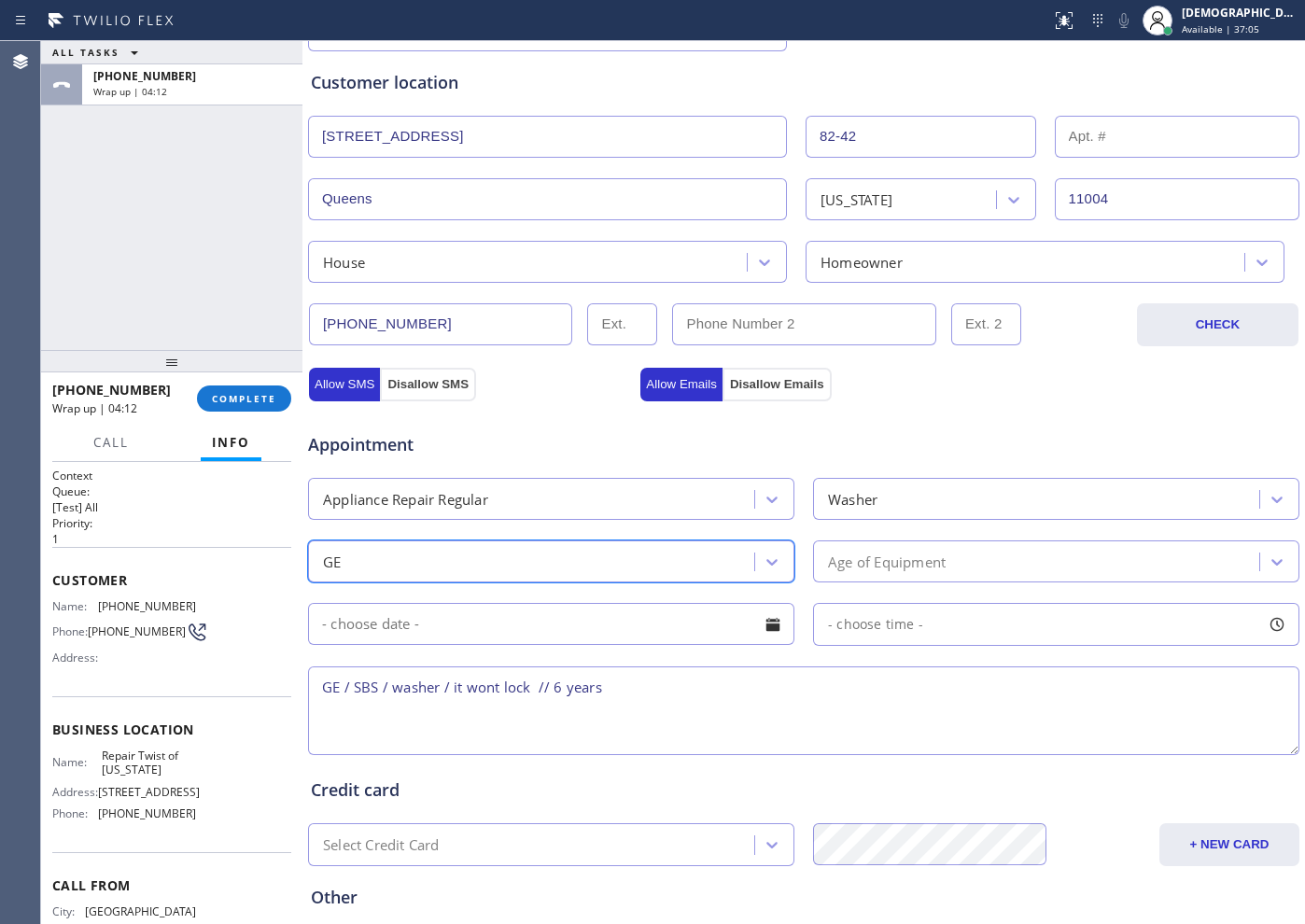
click at [855, 569] on div "Age of Equipment" at bounding box center [887, 561] width 118 height 22
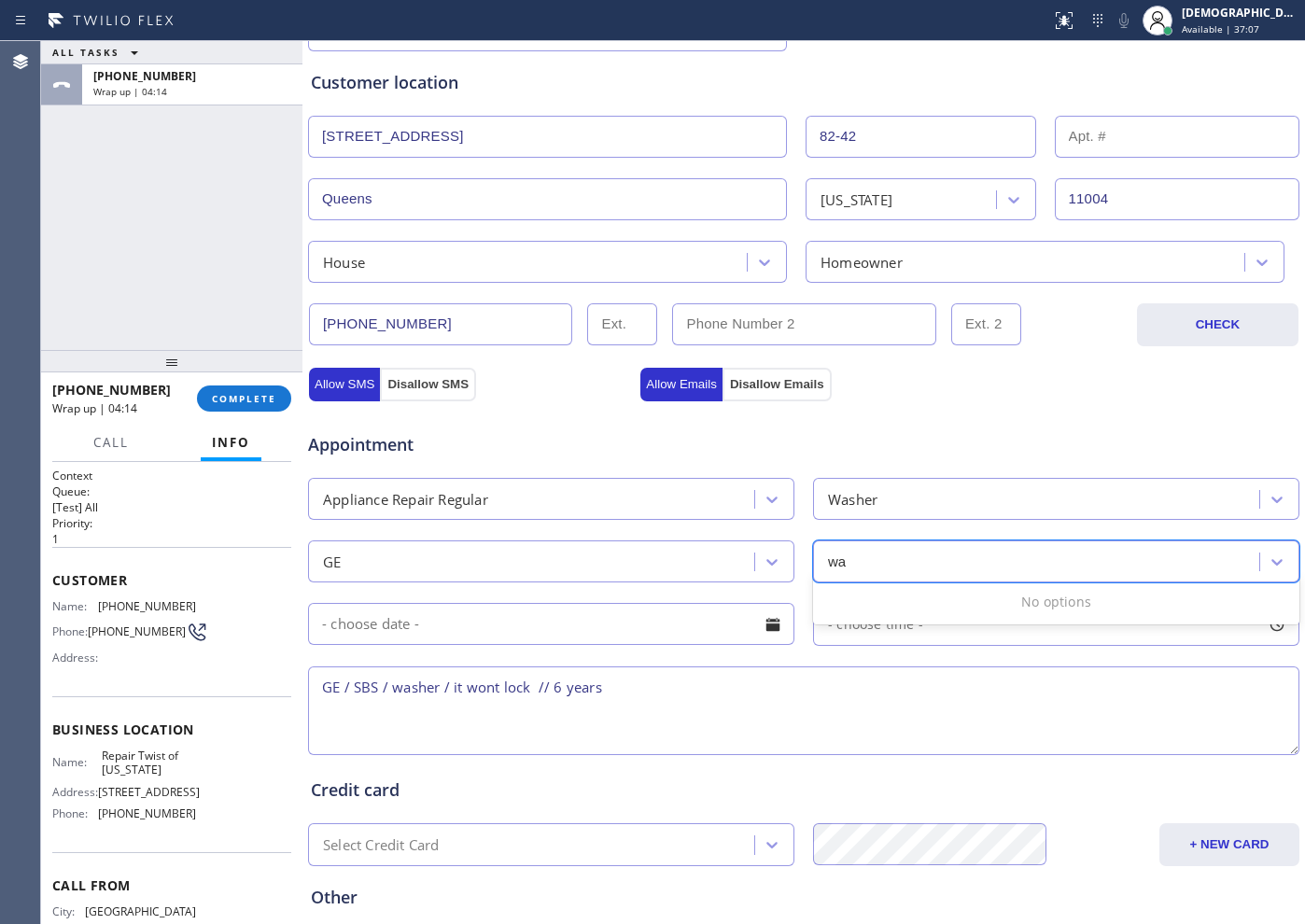
type input "w"
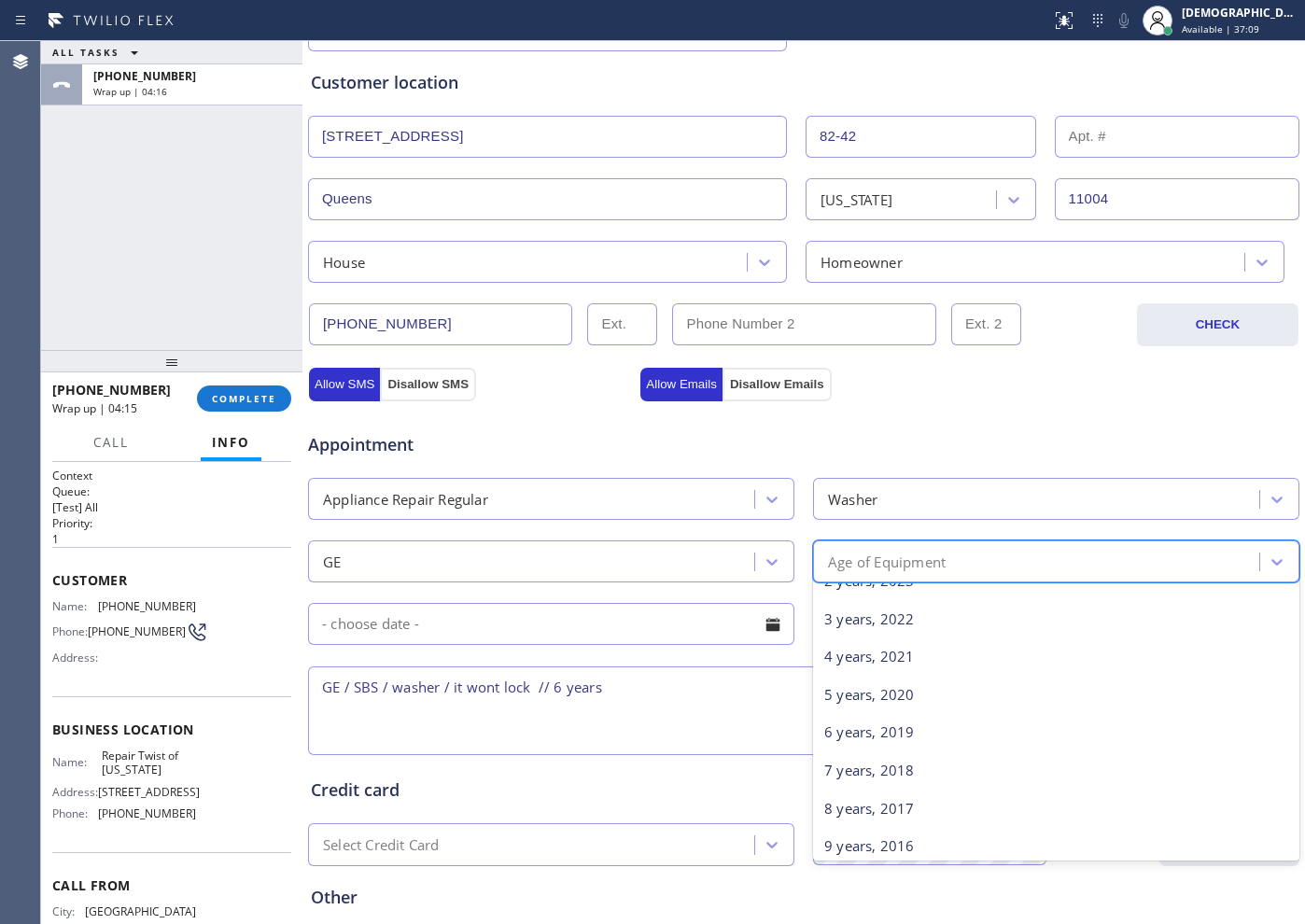
scroll to position [117, 0]
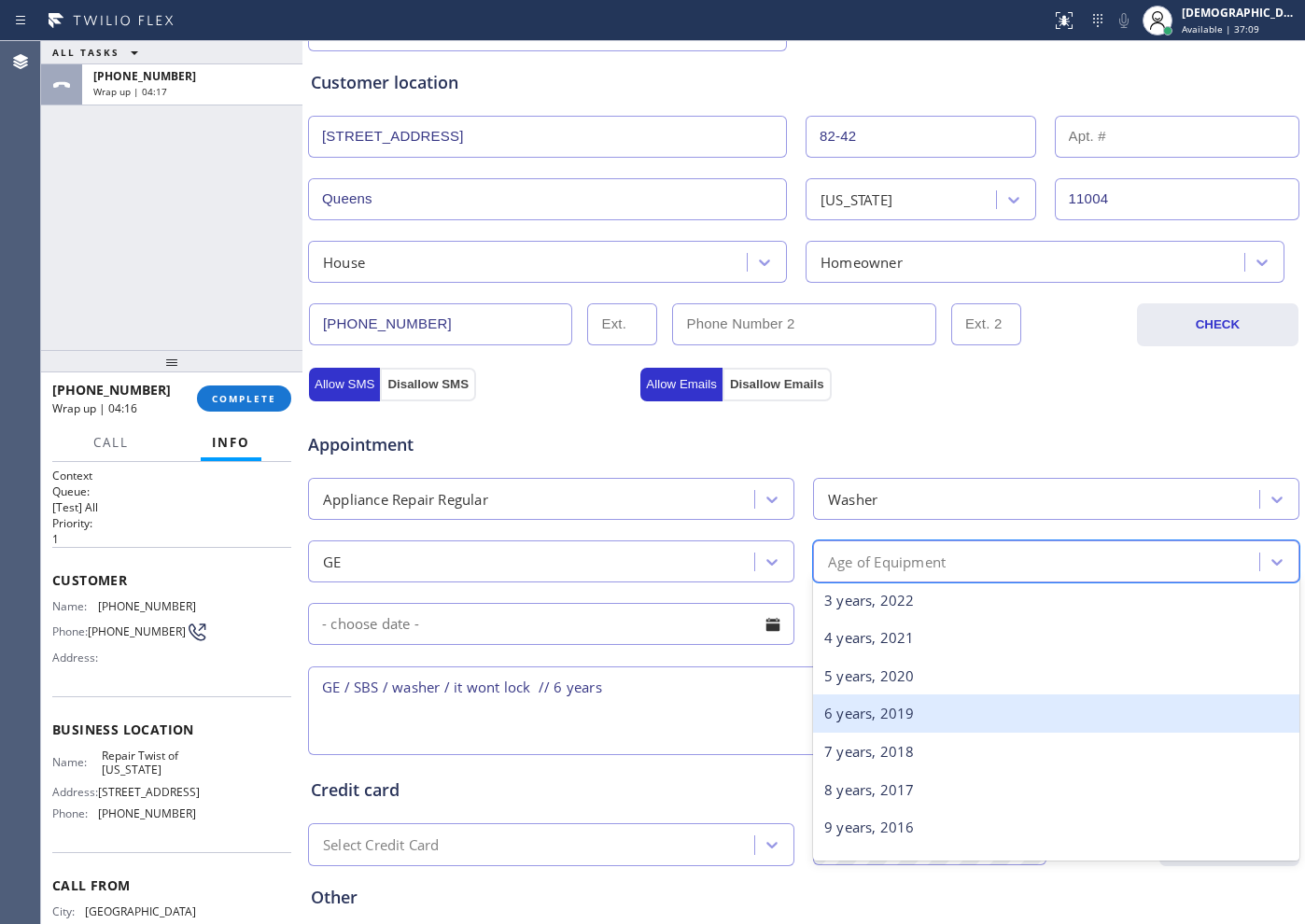
drag, startPoint x: 843, startPoint y: 710, endPoint x: 789, endPoint y: 699, distance: 55.1
click at [842, 710] on div "6 years, 2019" at bounding box center [1056, 713] width 486 height 38
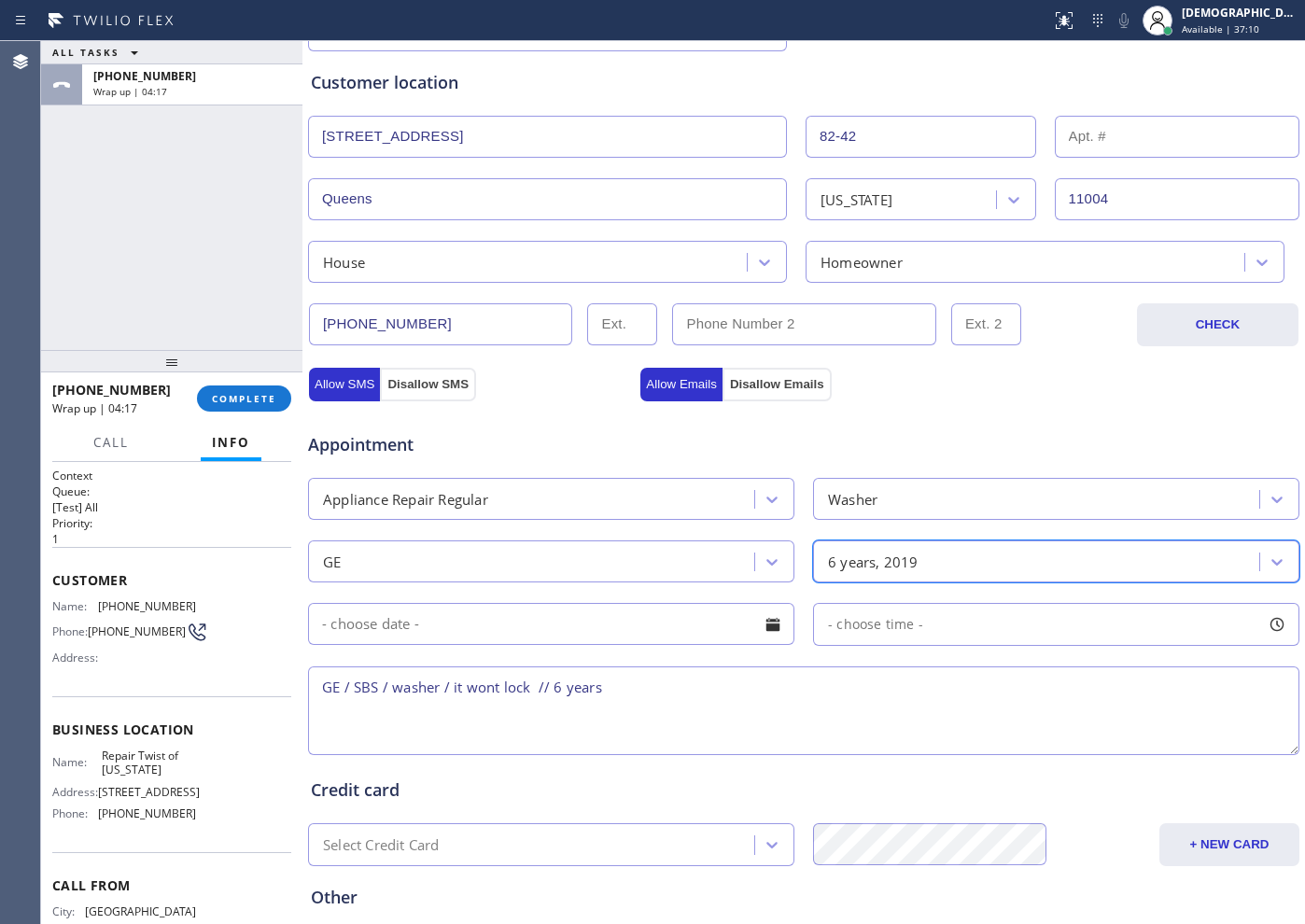
click at [534, 645] on div at bounding box center [556, 625] width 498 height 43
click at [538, 613] on input "text" at bounding box center [551, 624] width 486 height 42
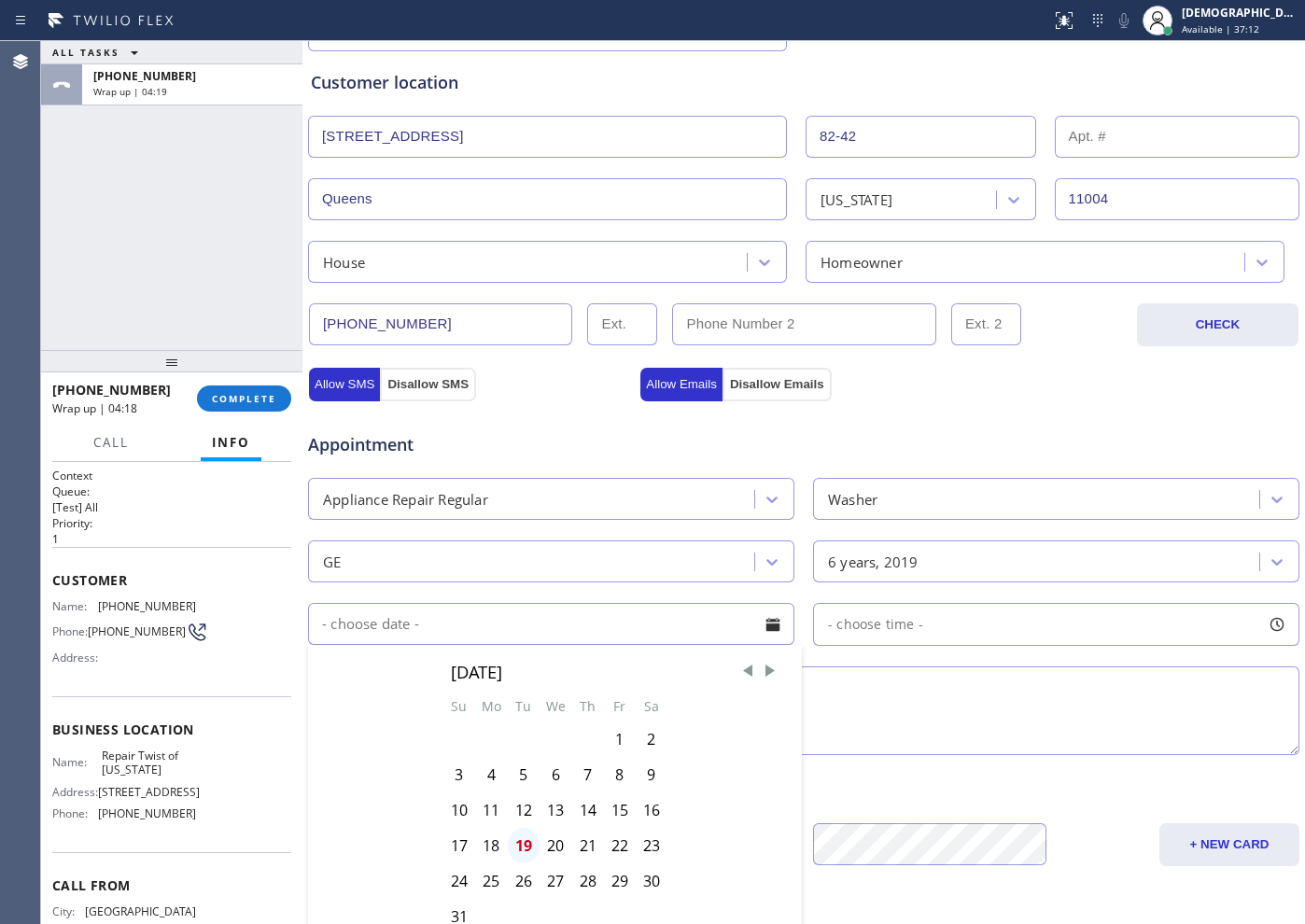
click at [525, 851] on div "19" at bounding box center [523, 846] width 31 height 35
type input "[DATE]"
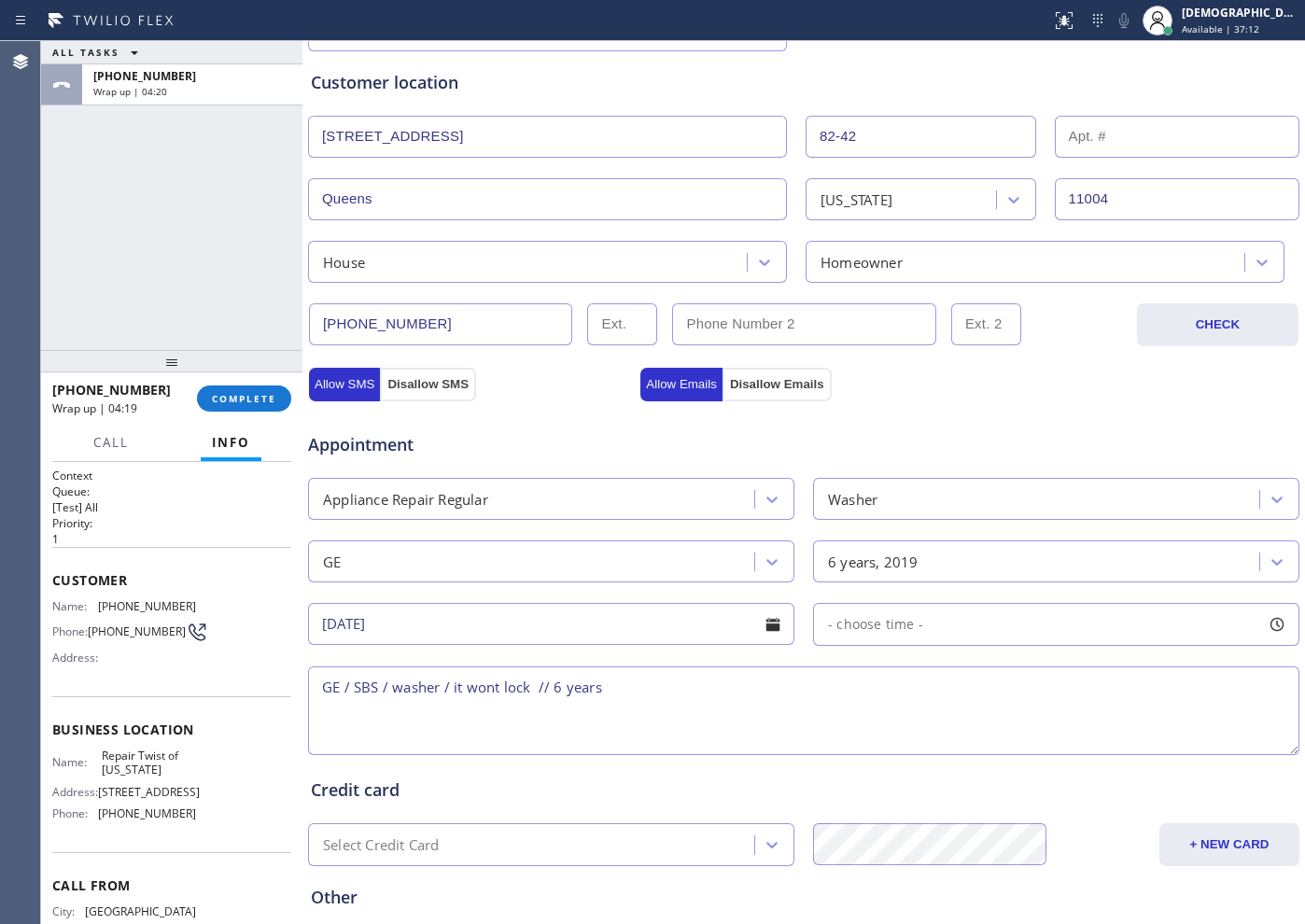
click at [851, 609] on div "- choose time -" at bounding box center [1056, 625] width 486 height 43
drag, startPoint x: 830, startPoint y: 738, endPoint x: 1080, endPoint y: 705, distance: 252.2
click at [1080, 705] on div "FROM TILL 8:00 AM 3:30 PM" at bounding box center [1042, 712] width 459 height 134
drag, startPoint x: 829, startPoint y: 740, endPoint x: 999, endPoint y: 745, distance: 170.1
click at [999, 745] on div at bounding box center [1005, 739] width 23 height 39
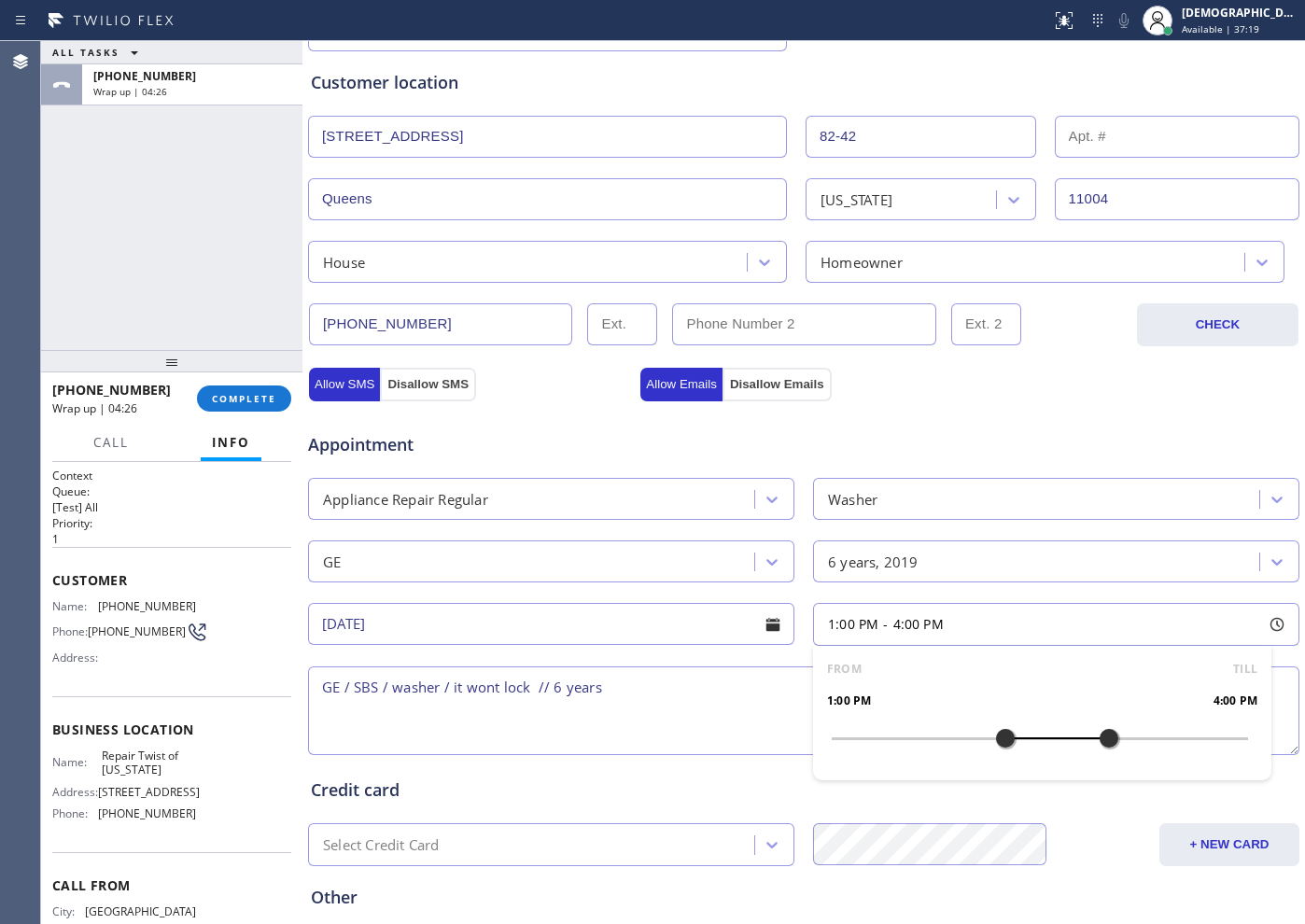
drag, startPoint x: 1082, startPoint y: 744, endPoint x: 1091, endPoint y: 743, distance: 9.1
click at [1098, 743] on div at bounding box center [1109, 739] width 23 height 39
click at [638, 705] on textarea "GE / SBS / washer / it wont lock // 6 years" at bounding box center [803, 710] width 991 height 89
click at [323, 687] on textarea "GE / SBS / washer / it wont lock // 6 years" at bounding box center [803, 710] width 991 height 89
click at [707, 676] on textarea "1-4 / $99/ GE / SBS / washer / it wont lock // 6 years" at bounding box center [803, 710] width 991 height 89
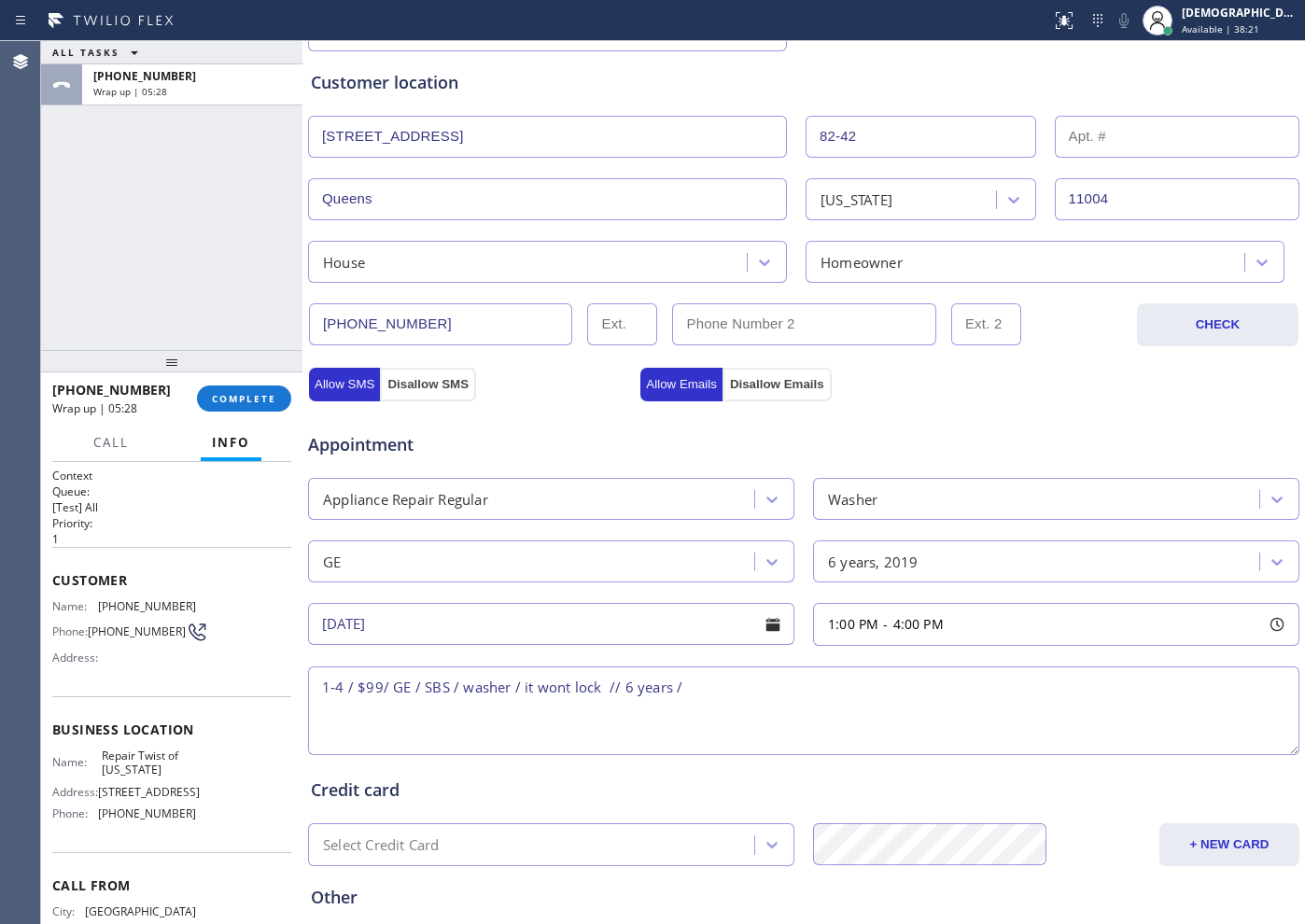
click at [764, 683] on textarea "1-4 / $99/ GE / SBS / washer / it wont lock // 6 years /" at bounding box center [803, 710] width 991 height 89
paste textarea "[STREET_ADDRESS]"
click at [151, 787] on div "Name: Repair Twist of [US_STATE] Address: [STREET_ADDRESS] Phone: [PHONE_NUMBER]" at bounding box center [123, 789] width 144 height 80
drag, startPoint x: 138, startPoint y: 774, endPoint x: 90, endPoint y: 768, distance: 48.4
click at [90, 768] on div "Name: Repair Twist of [US_STATE]" at bounding box center [123, 763] width 144 height 29
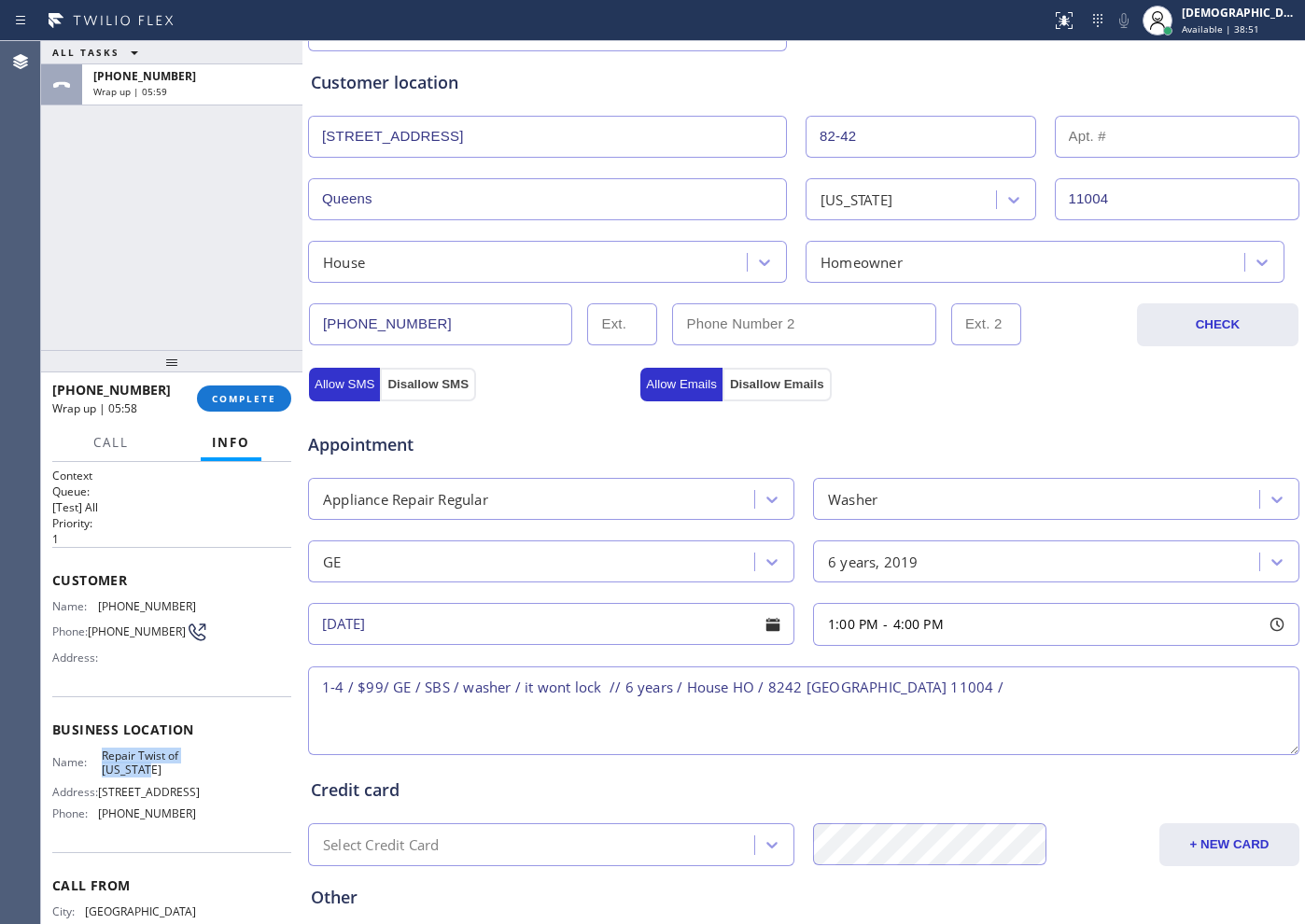
copy div "Repair Twist of [US_STATE]"
click at [1036, 687] on textarea "1-4 / $99/ GE / SBS / washer / it wont lock // 6 years / House HO / 8242 [GEOGR…" at bounding box center [803, 710] width 991 height 89
paste textarea "Repair Twist of [US_STATE]"
drag, startPoint x: 498, startPoint y: 726, endPoint x: 317, endPoint y: 730, distance: 181.0
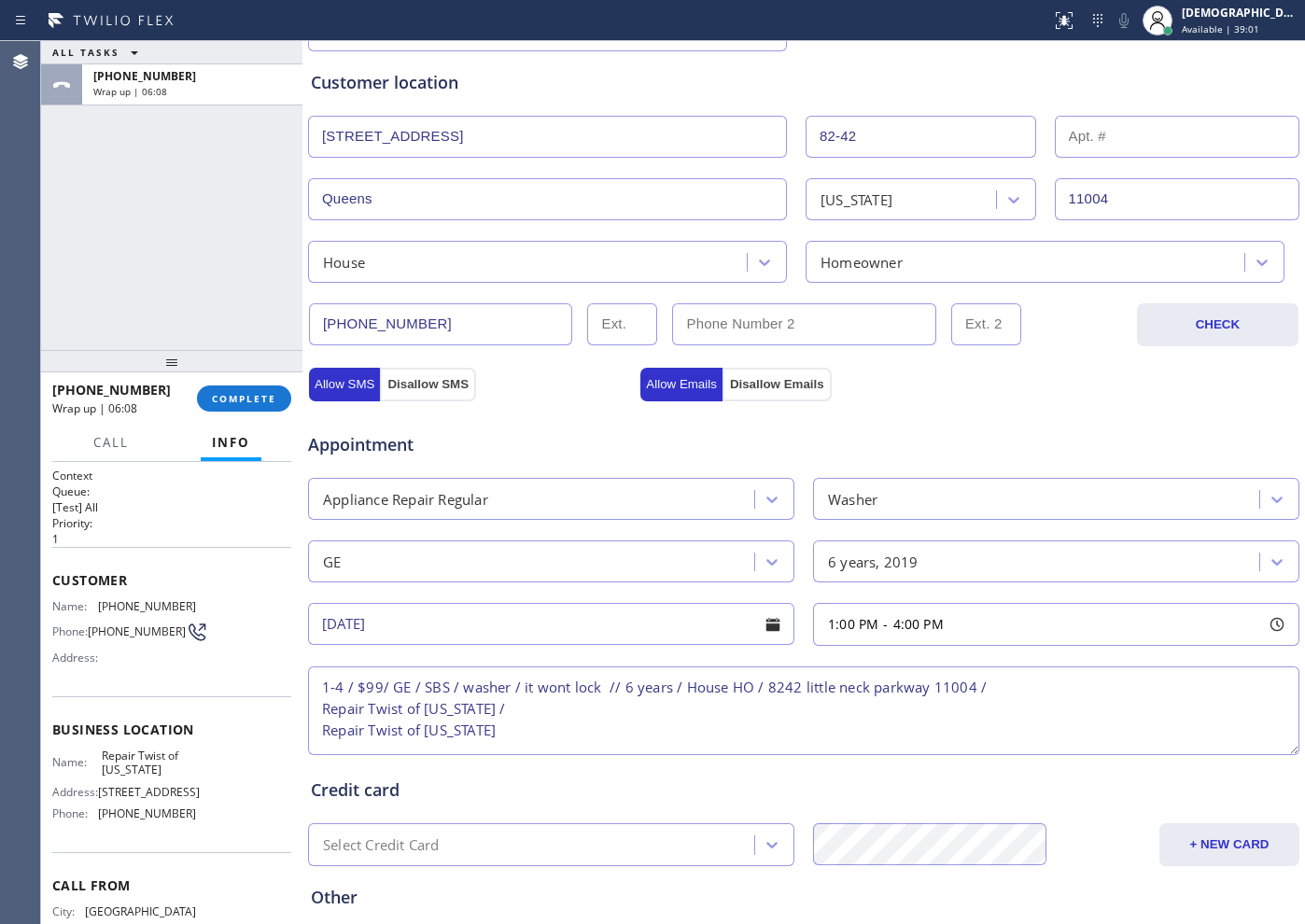
click at [317, 730] on textarea "1-4 / $99/ GE / SBS / washer / it wont lock // 6 years / House HO / 8242 little…" at bounding box center [803, 710] width 991 height 89
click at [526, 707] on textarea "1-4 / $99/ GE / SBS / washer / it wont lock // 6 years / House HO / 8242 [GEOGR…" at bounding box center [803, 710] width 991 height 89
click at [556, 705] on textarea "1-4 / $99/ GE / SBS / washer / it wont lock // 6 years / House HO / 8242 [GEOGR…" at bounding box center [803, 710] width 991 height 89
paste textarea "Please call customer 30 minutes prior to arrival"
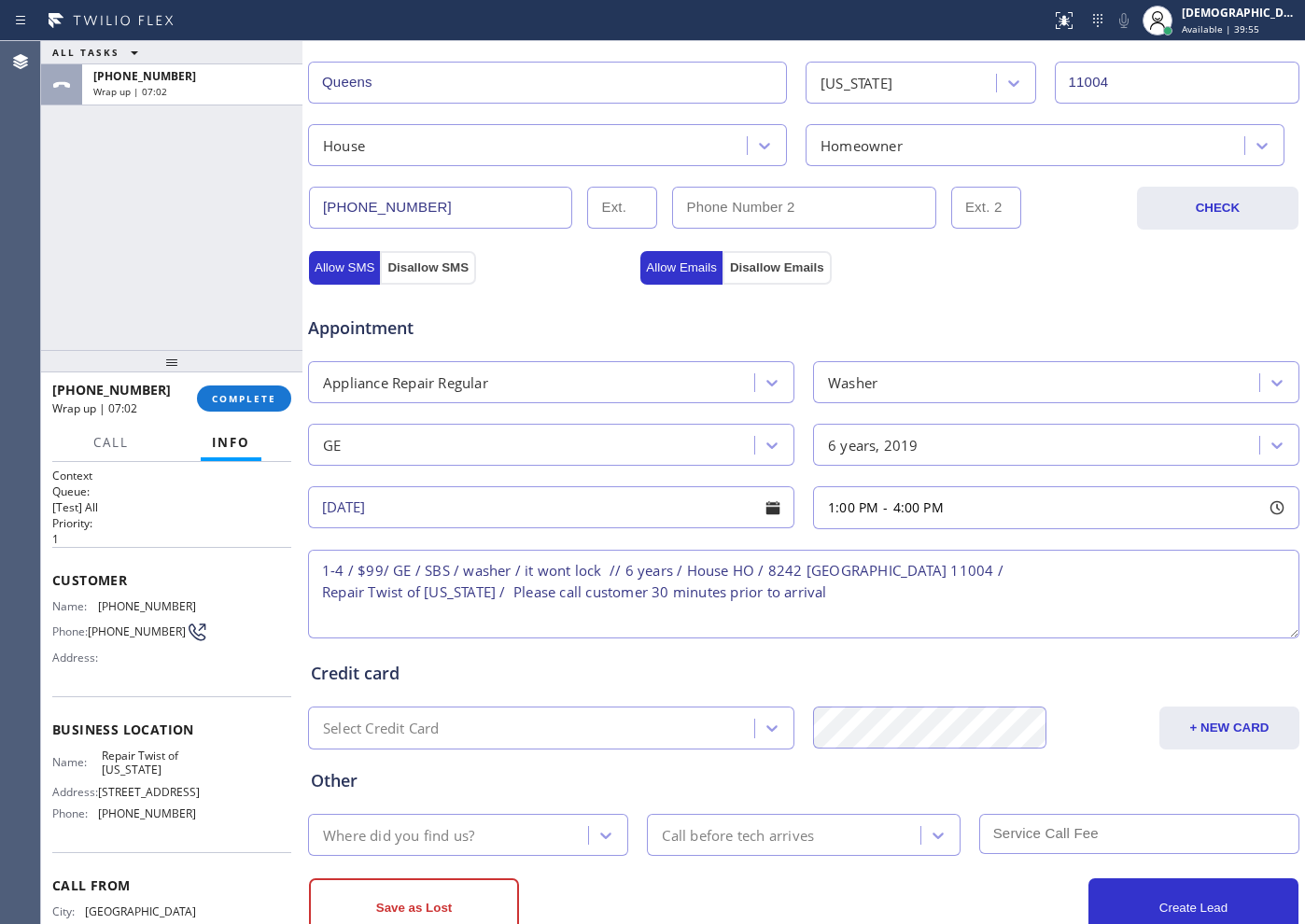
type textarea "1-4 / $99/ GE / SBS / washer / it wont lock // 6 years / House HO / 8242 [GEOGR…"
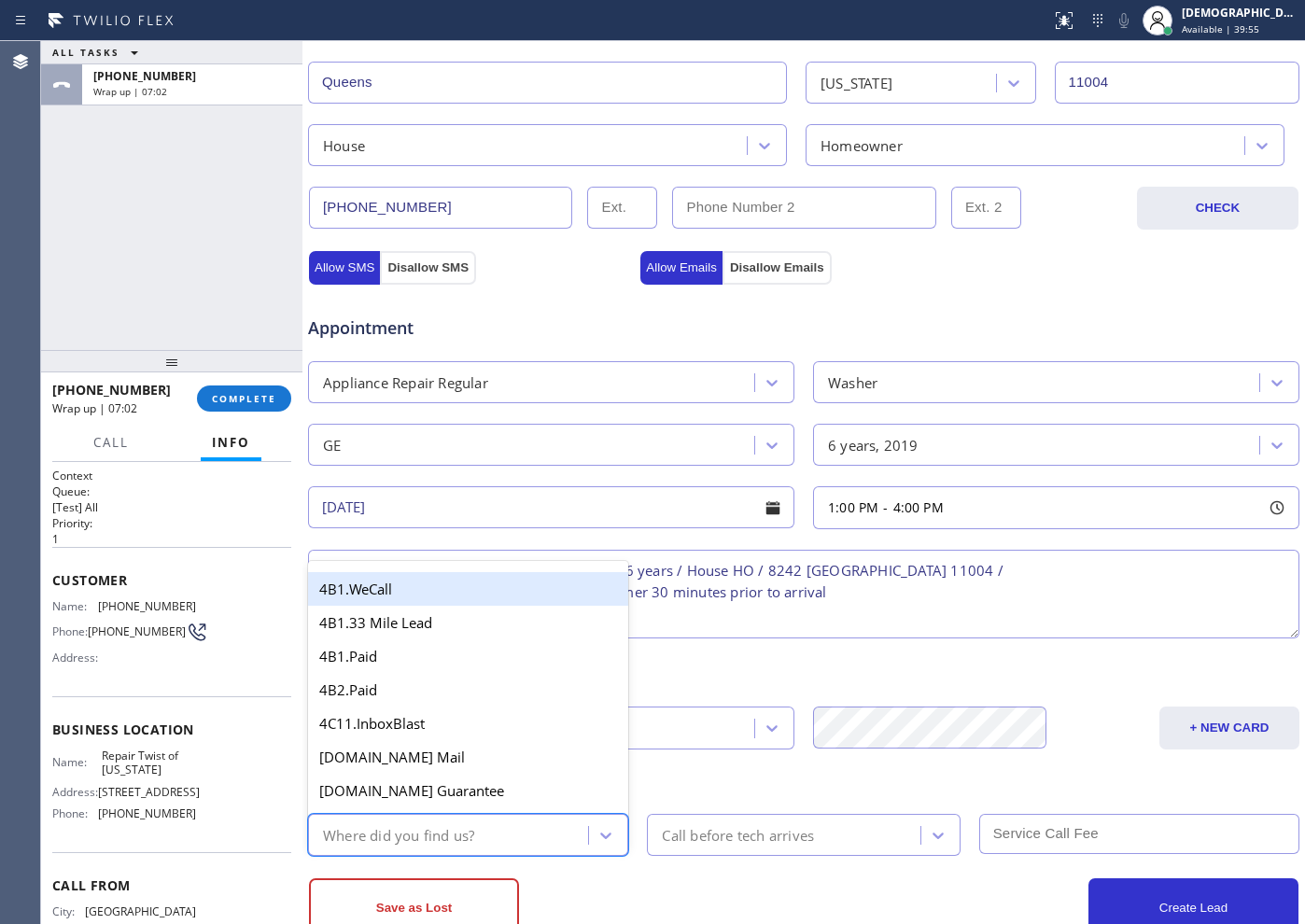
click at [468, 835] on div "Where did you find us?" at bounding box center [399, 835] width 151 height 22
type input "goo"
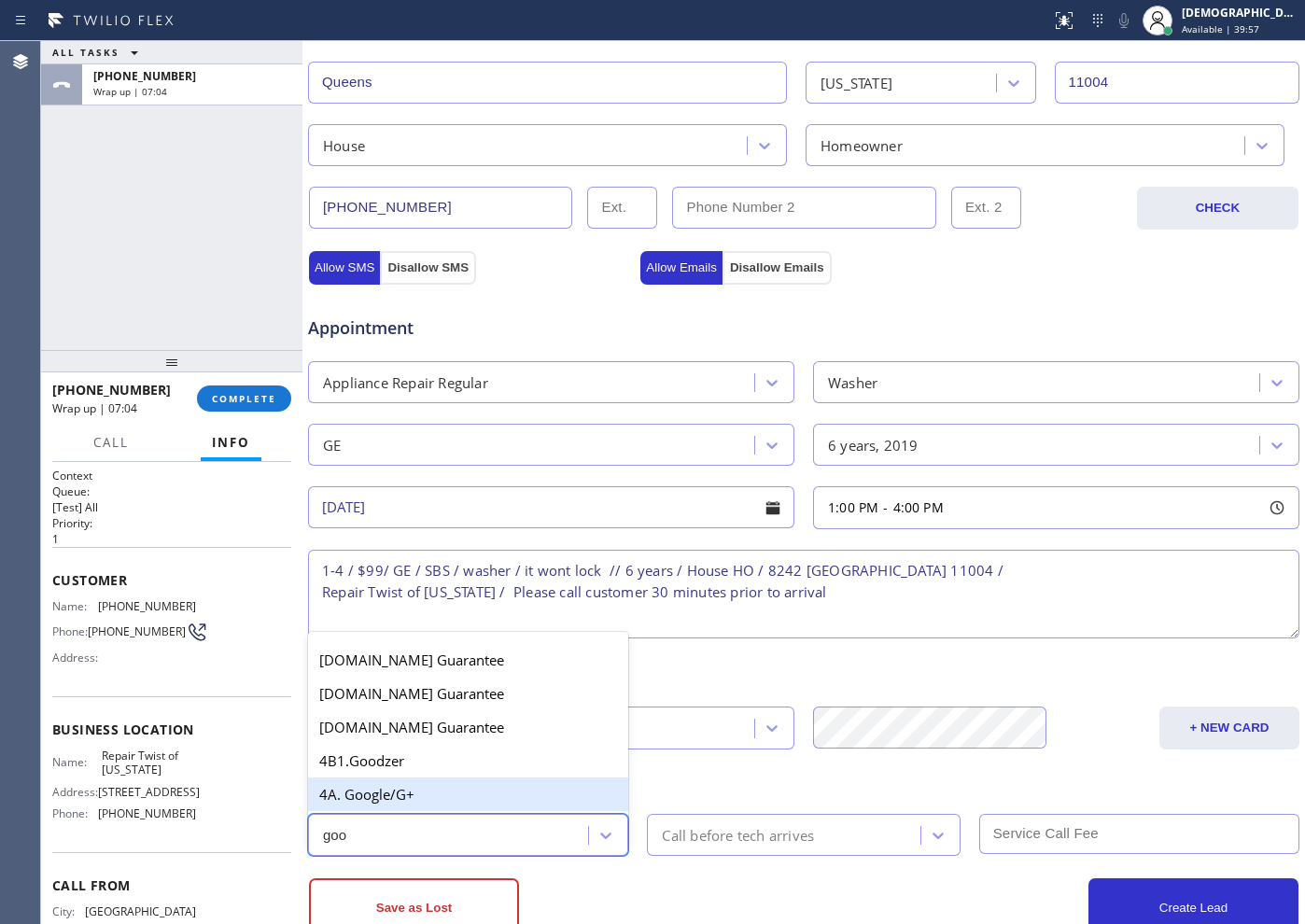
click at [434, 795] on div "4A. Google/G+" at bounding box center [467, 795] width 320 height 33
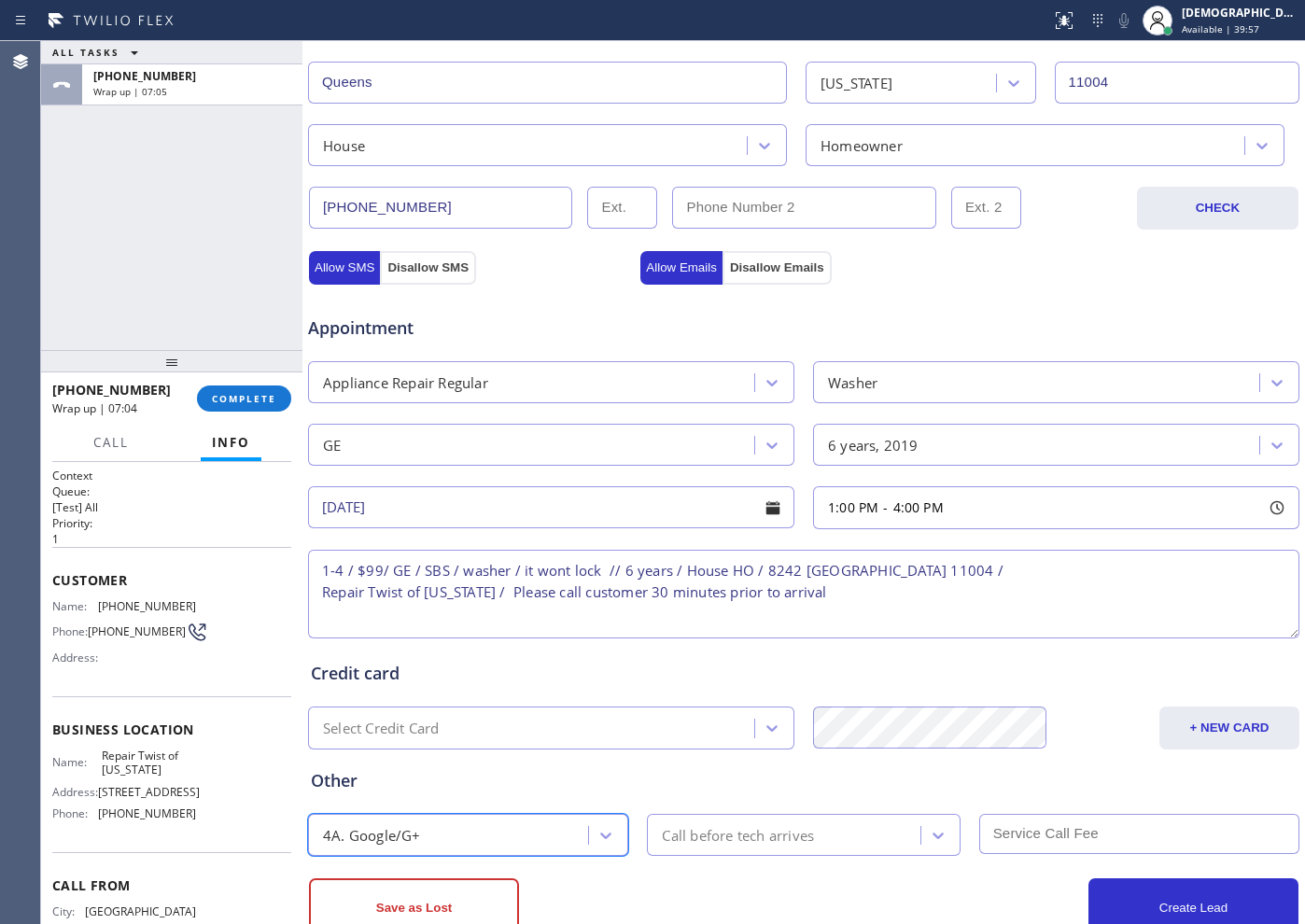
click at [715, 844] on div "Call before tech arrives" at bounding box center [738, 835] width 152 height 22
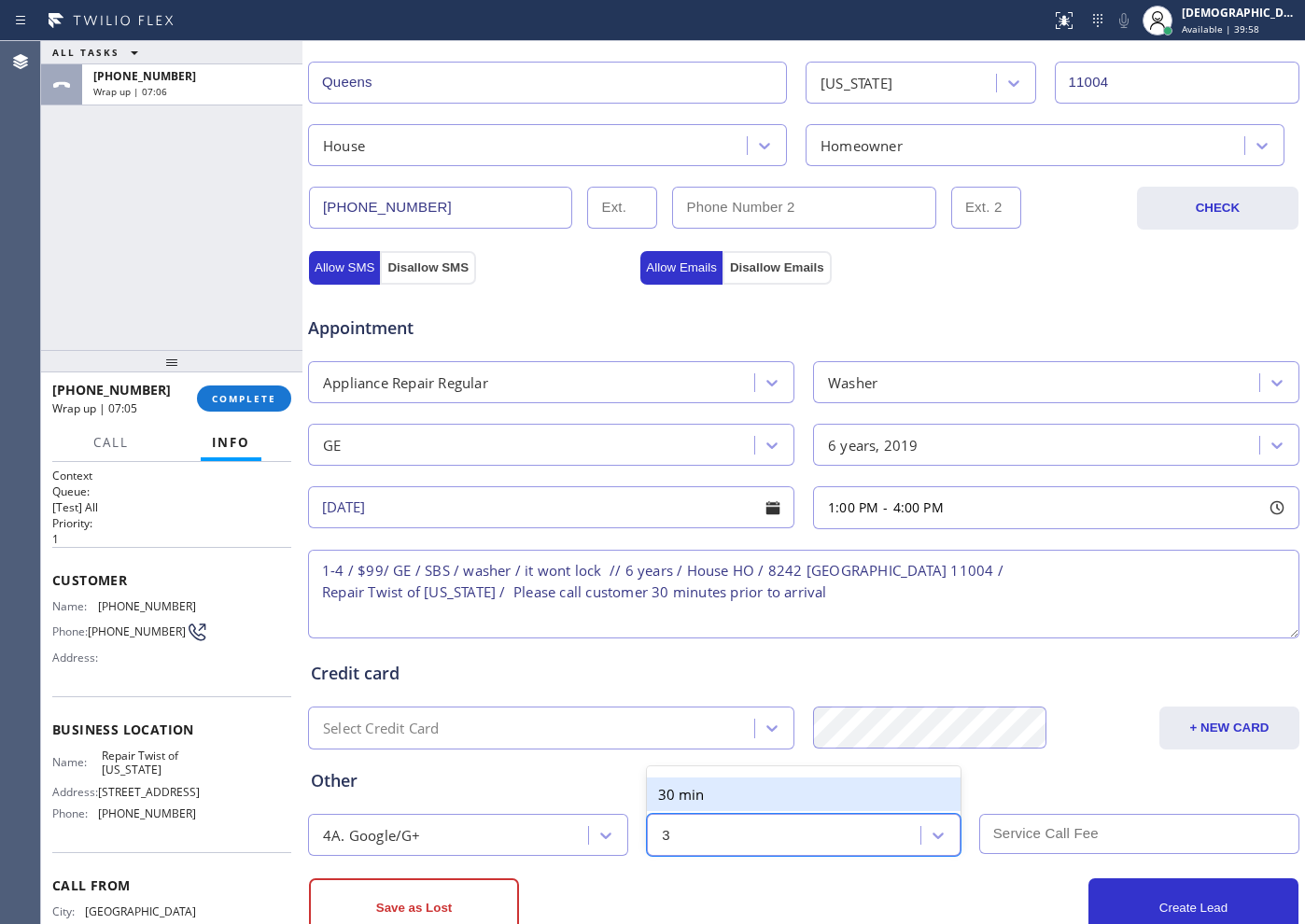
type input "30"
click at [704, 788] on div "30 min" at bounding box center [802, 795] width 313 height 33
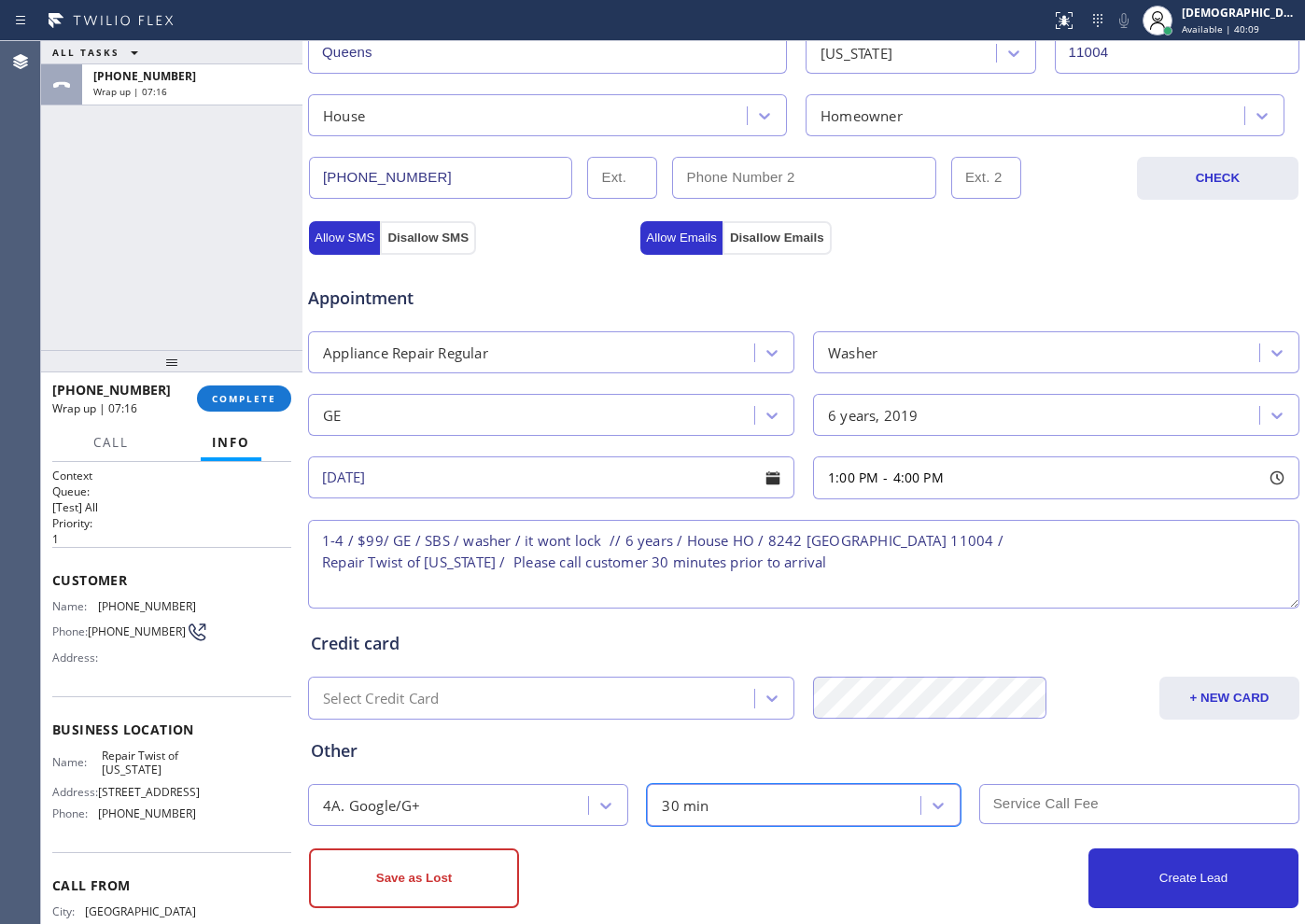
scroll to position [523, 0]
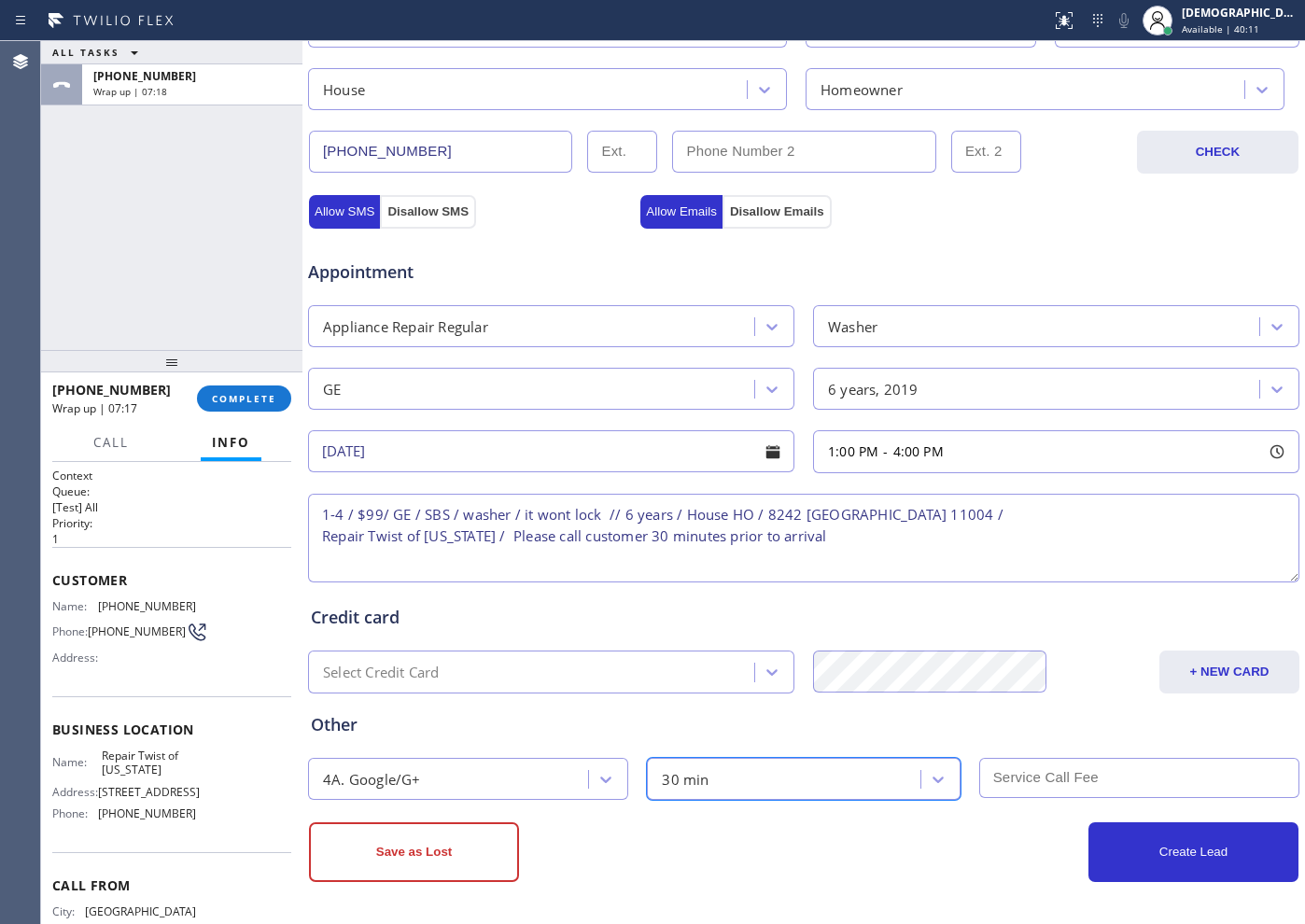
click at [1055, 792] on input "text" at bounding box center [1139, 778] width 320 height 40
type input "99"
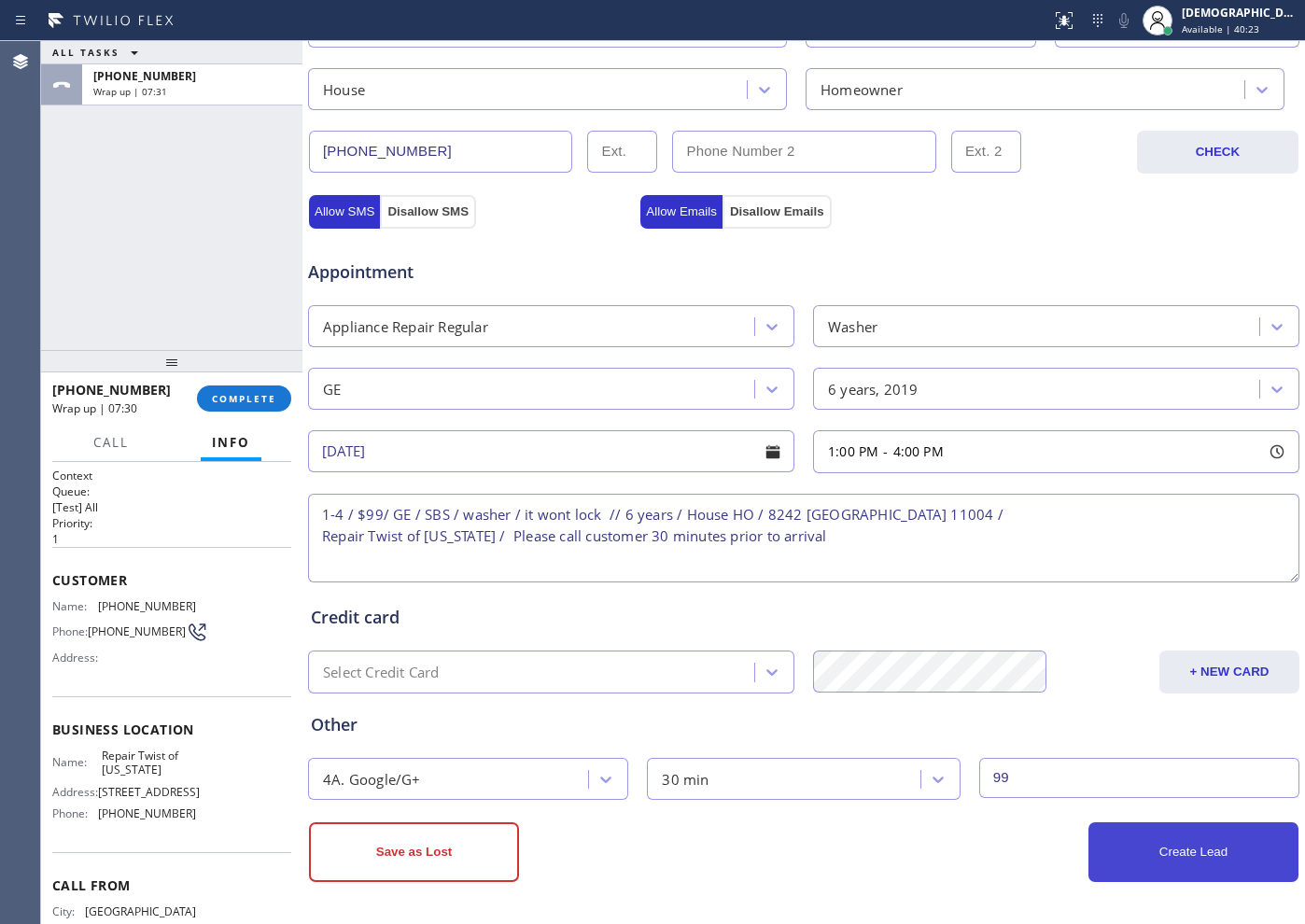
click at [1183, 845] on button "Create Lead" at bounding box center [1193, 852] width 210 height 60
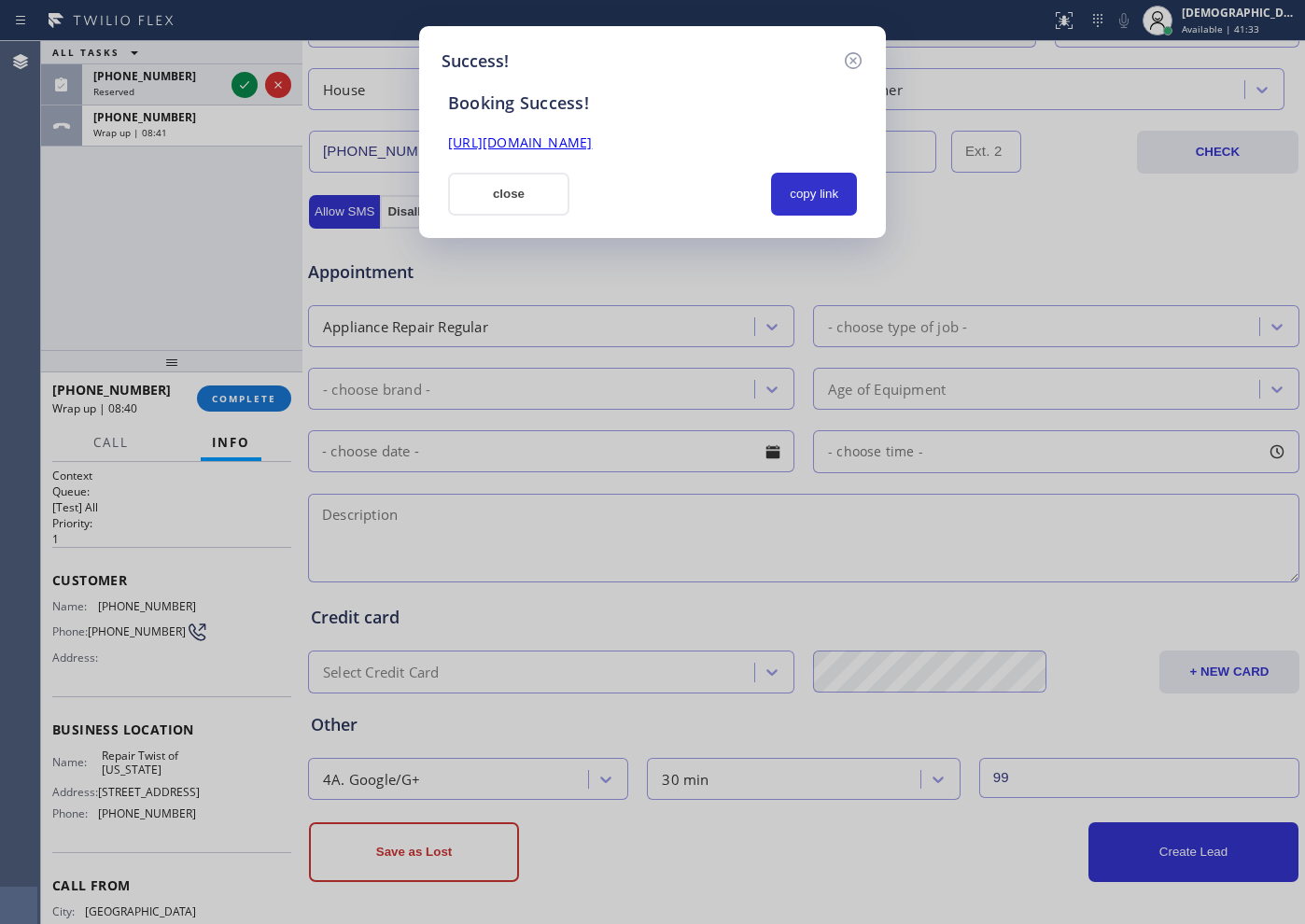
click at [592, 145] on link "[URL][DOMAIN_NAME]" at bounding box center [519, 142] width 144 height 18
click at [526, 182] on button "close" at bounding box center [508, 194] width 121 height 43
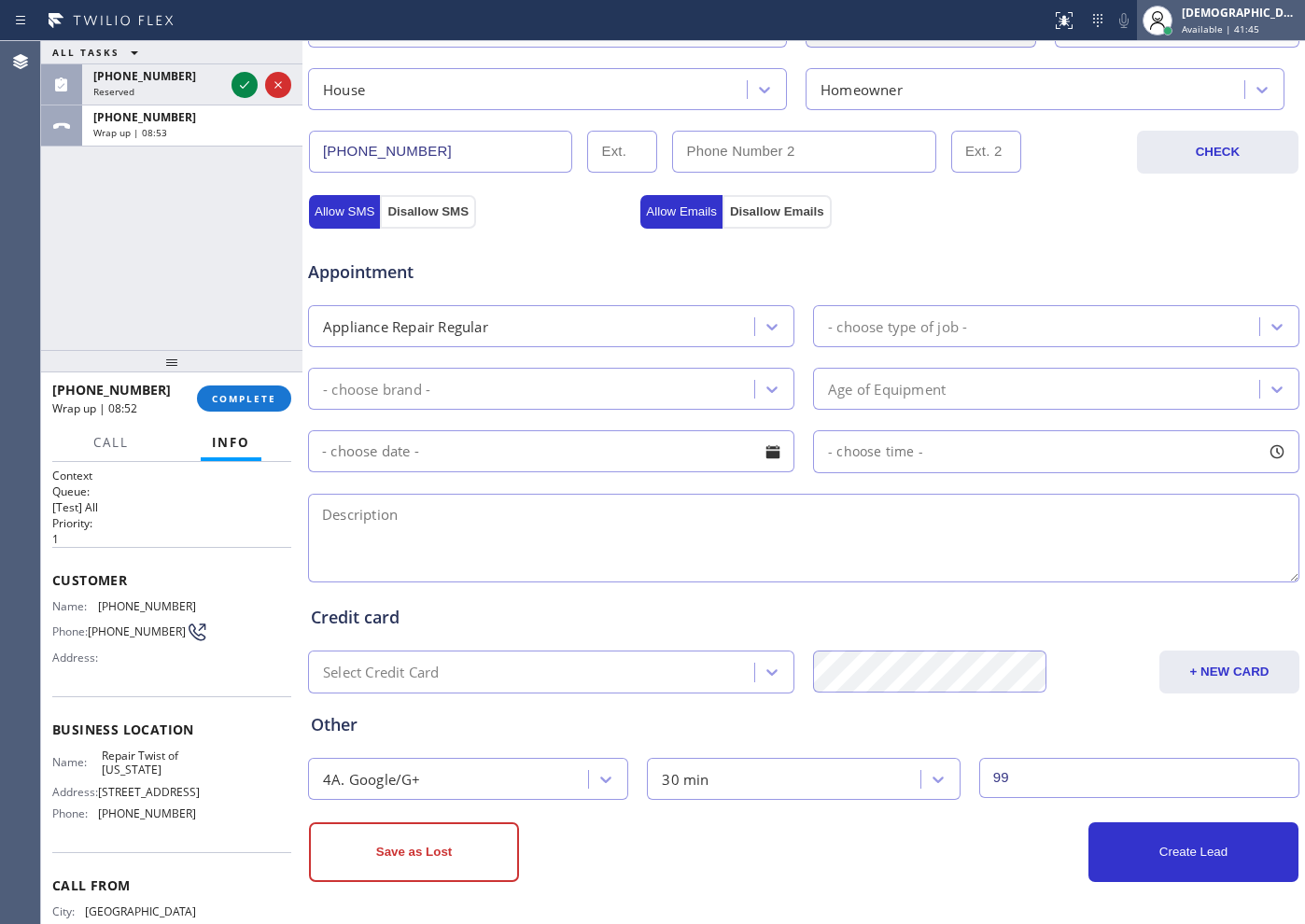
click at [1222, 36] on div "[DEMOGRAPHIC_DATA] Cinco Available | 41:45" at bounding box center [1222, 21] width 169 height 41
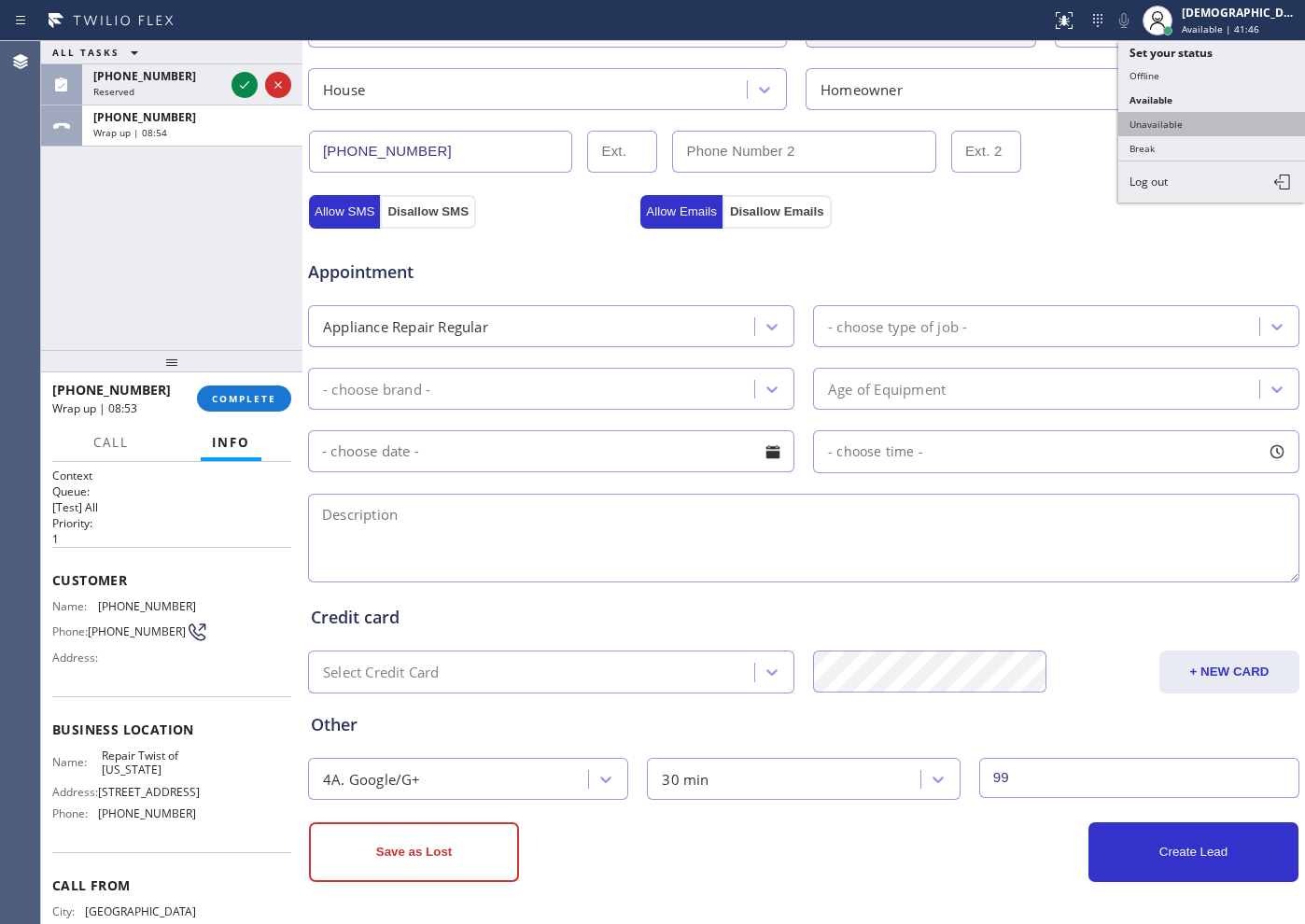
click at [1169, 129] on button "Unavailable" at bounding box center [1212, 123] width 187 height 24
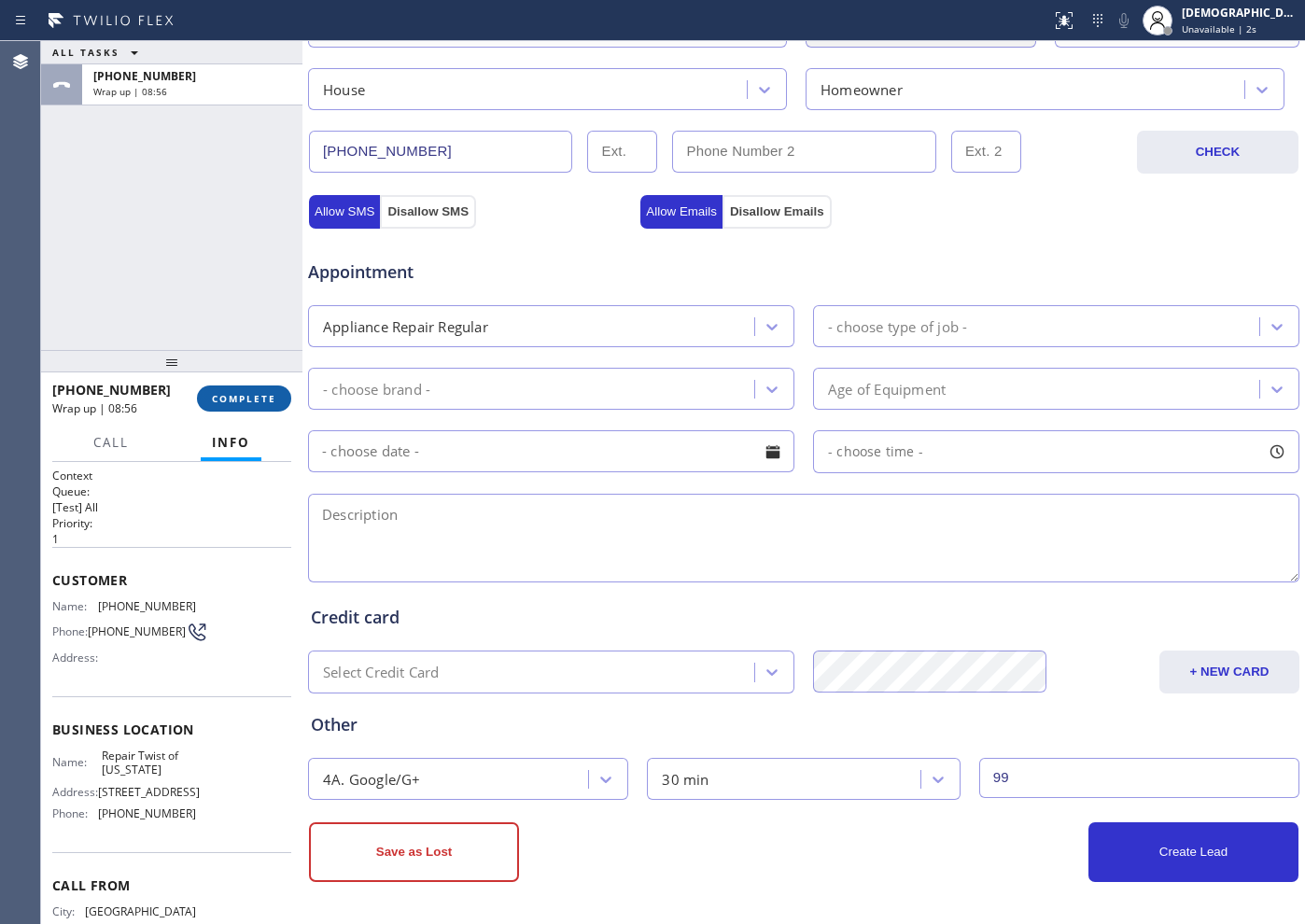
click at [236, 403] on span "COMPLETE" at bounding box center [244, 398] width 65 height 13
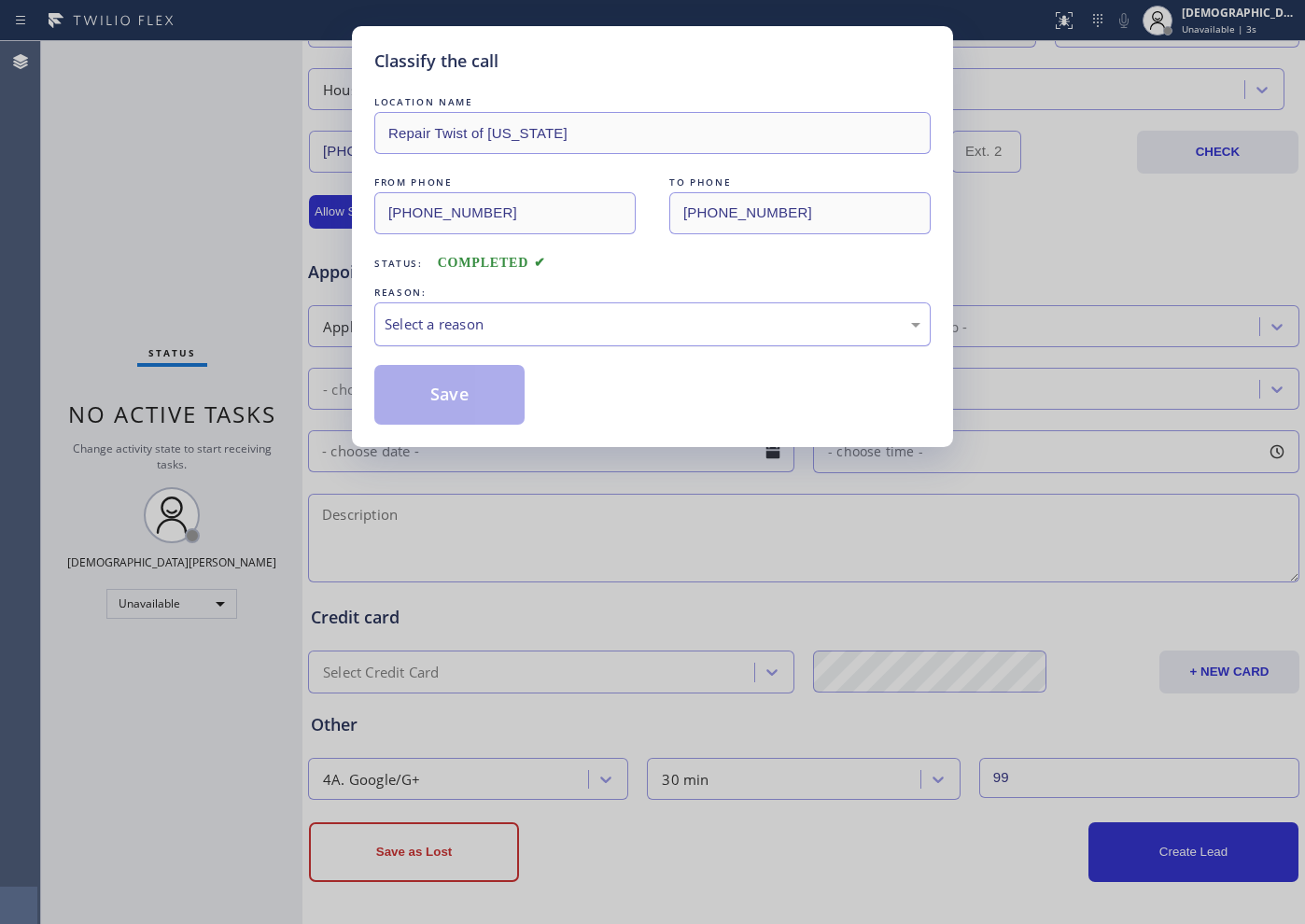
click at [503, 330] on div "Select a reason" at bounding box center [652, 324] width 536 height 22
click at [464, 396] on button "Save" at bounding box center [449, 395] width 150 height 60
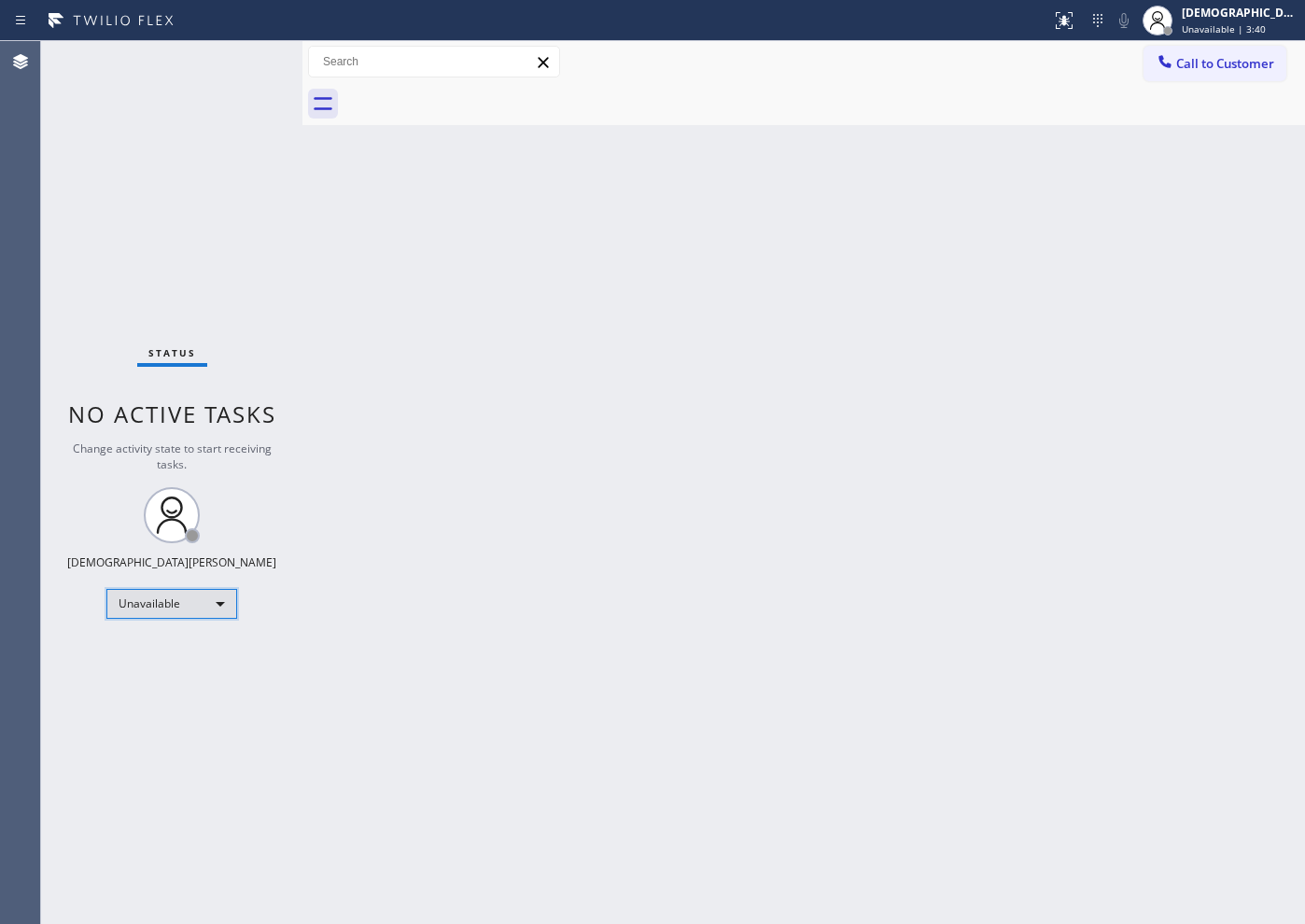
click at [169, 604] on div "Unavailable" at bounding box center [171, 604] width 130 height 29
click at [145, 657] on li "Available" at bounding box center [171, 654] width 127 height 23
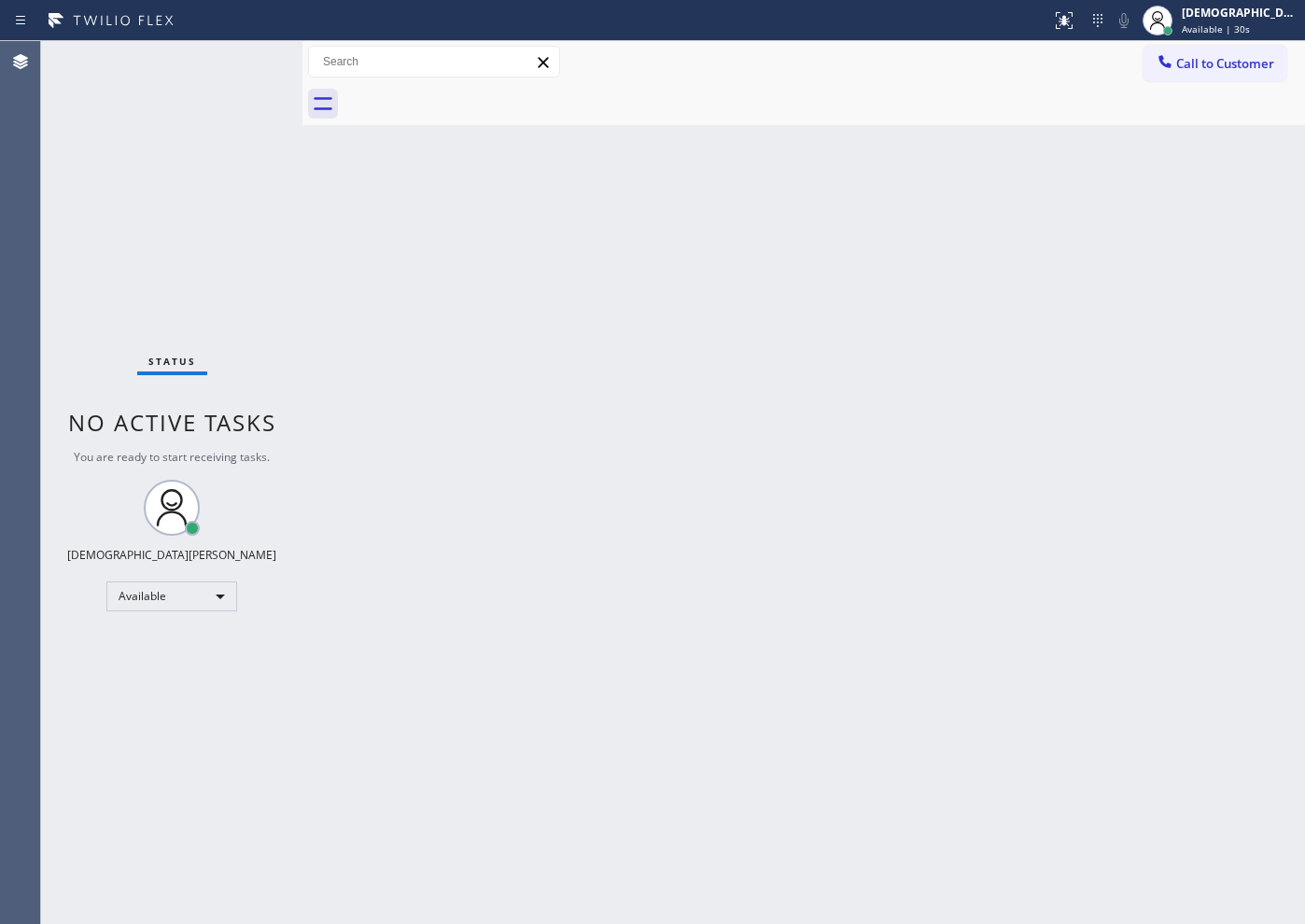
click at [169, 193] on div "Status No active tasks You are ready to start receiving tasks. Christian Cinco …" at bounding box center [171, 482] width 262 height 883
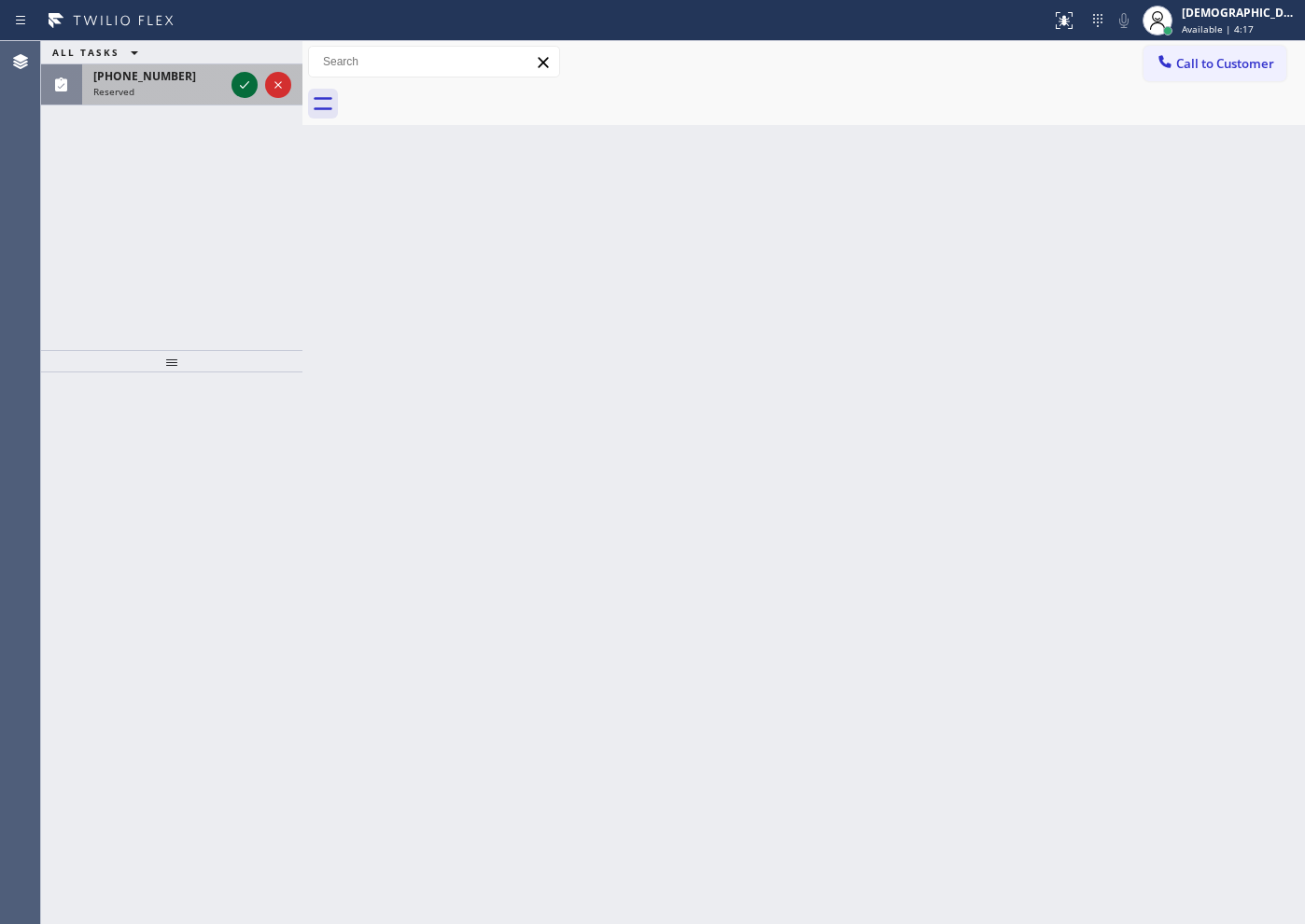
click at [238, 85] on icon at bounding box center [244, 84] width 23 height 23
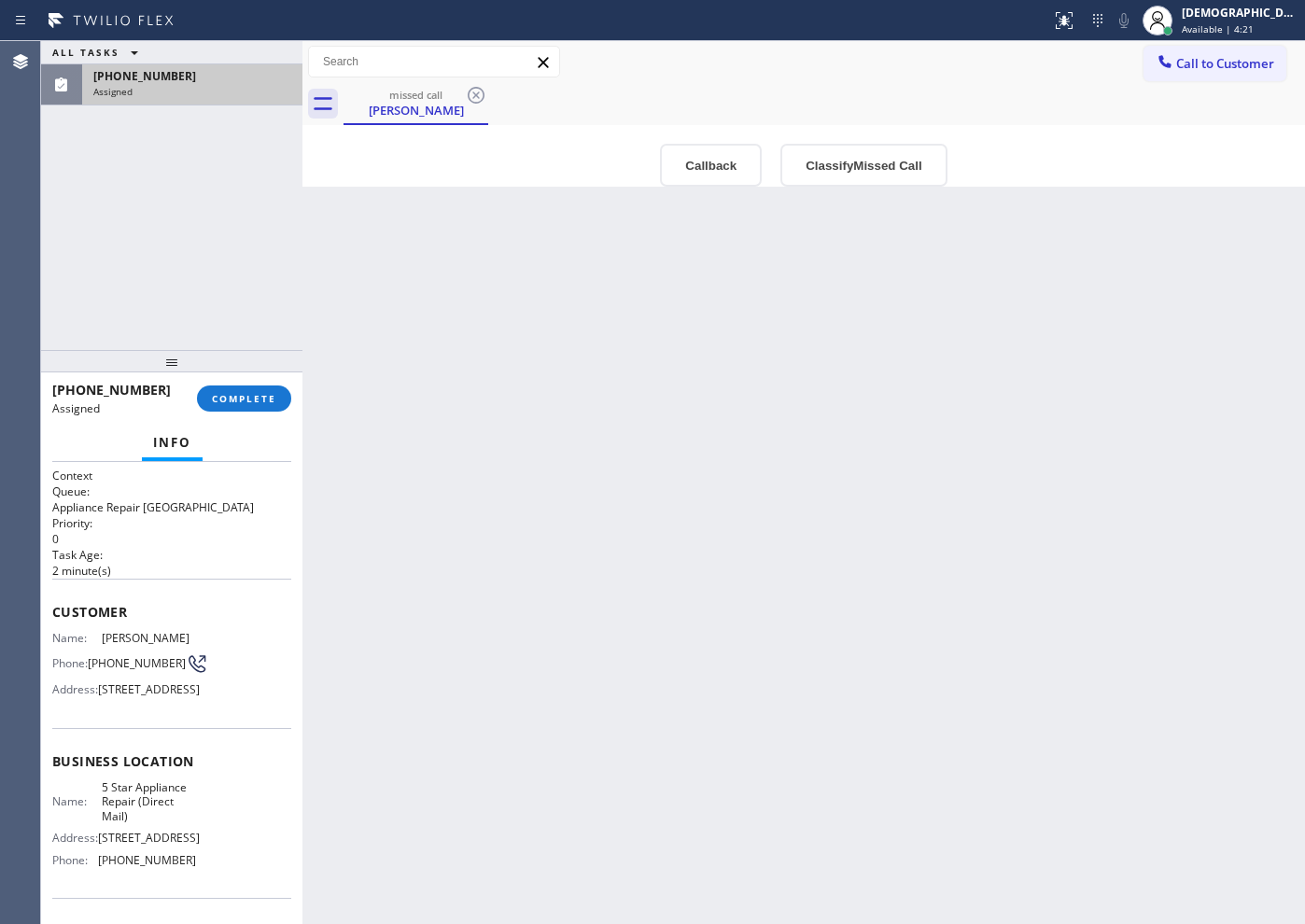
scroll to position [117, 0]
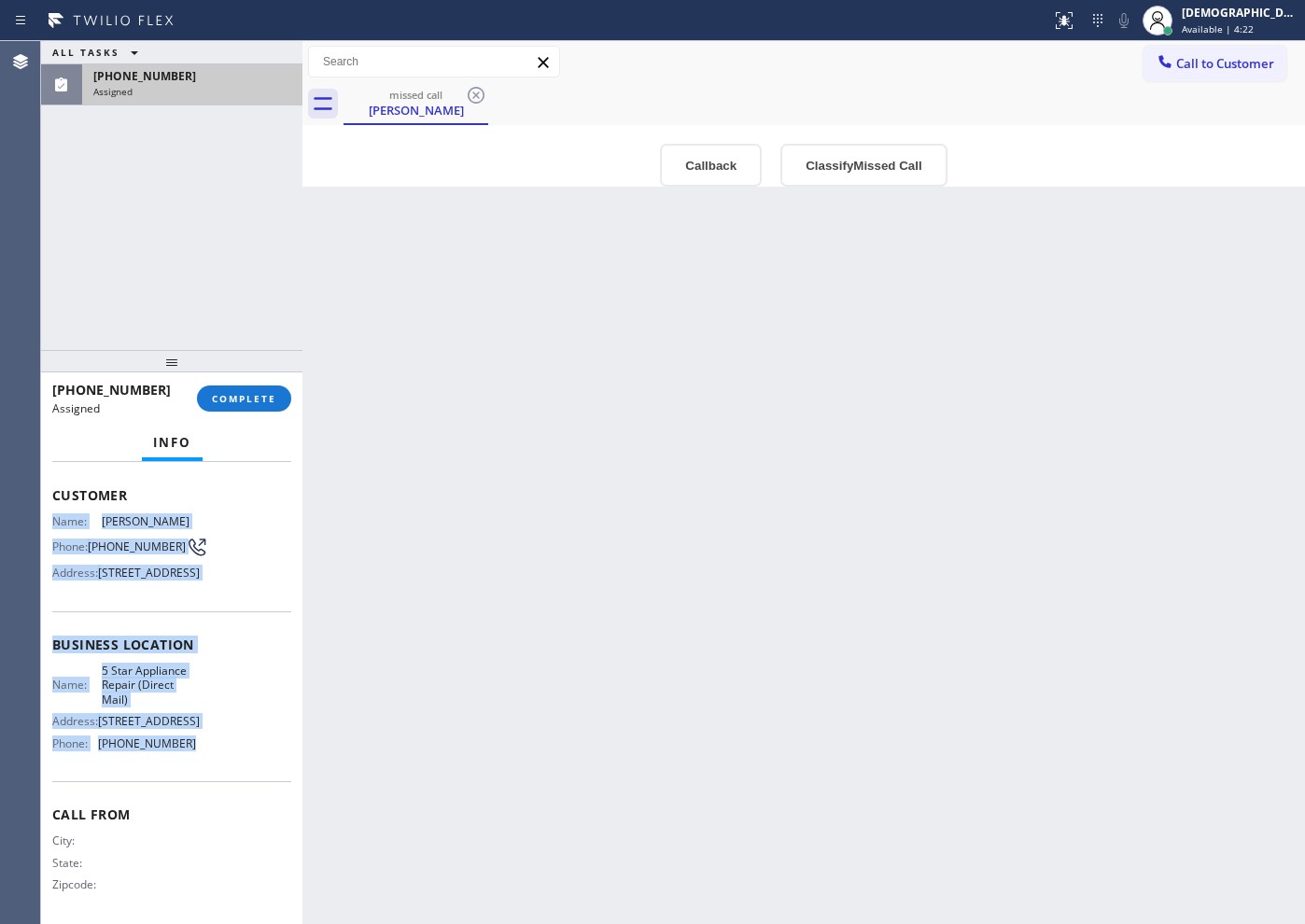
drag, startPoint x: 177, startPoint y: 797, endPoint x: 48, endPoint y: 518, distance: 307.4
click at [48, 518] on div "Context Queue: Appliance Repair High End Priority: 0 Task Age: [DEMOGRAPHIC_DAT…" at bounding box center [171, 694] width 262 height 462
copy div "Name: [PERSON_NAME] Phone: [PHONE_NUMBER] Address: [STREET_ADDRESS] Business lo…"
click at [256, 387] on button "COMPLETE" at bounding box center [244, 399] width 94 height 26
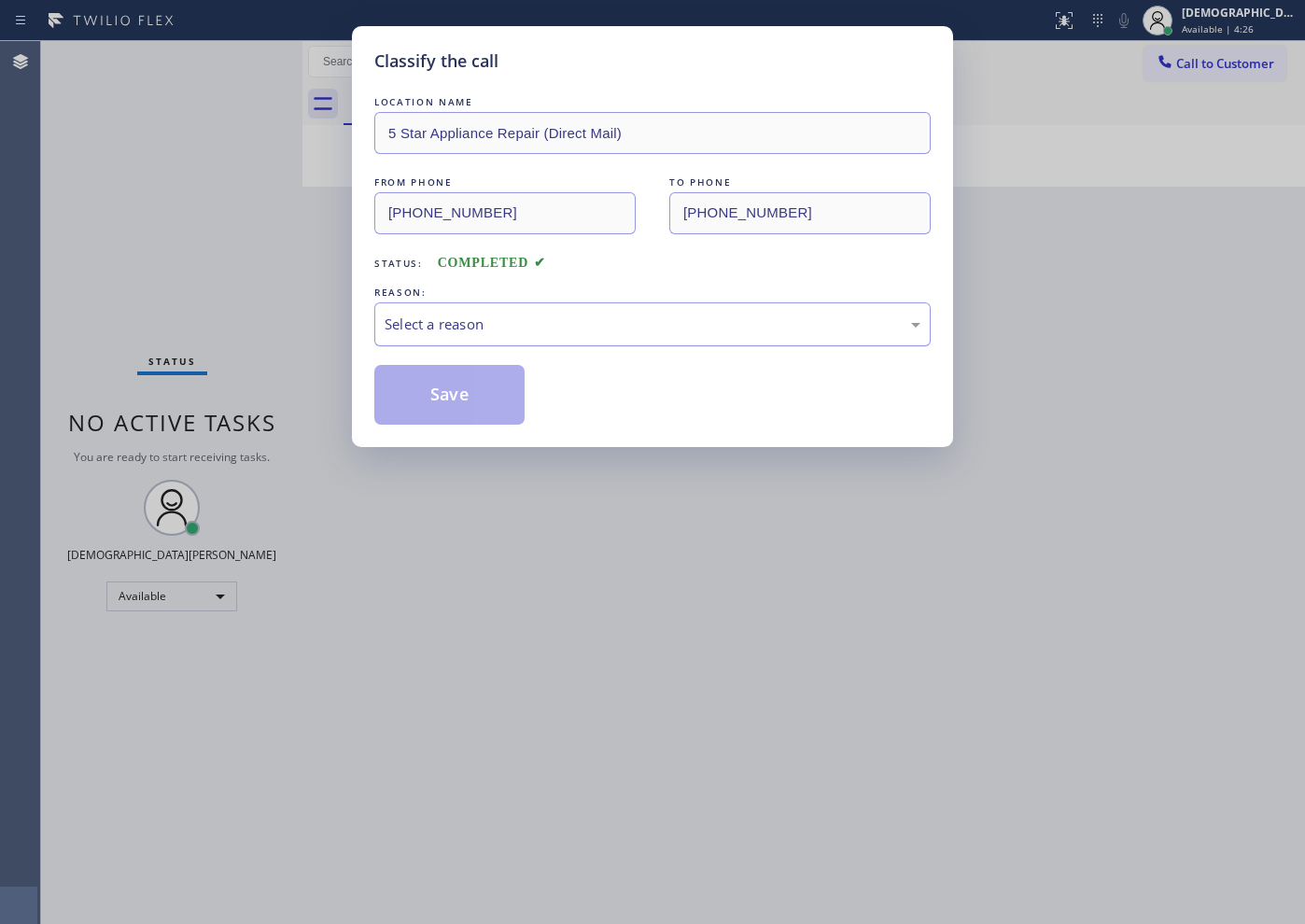
click at [407, 318] on div "Select a reason" at bounding box center [652, 324] width 536 height 22
click at [405, 395] on button "Save" at bounding box center [449, 395] width 150 height 60
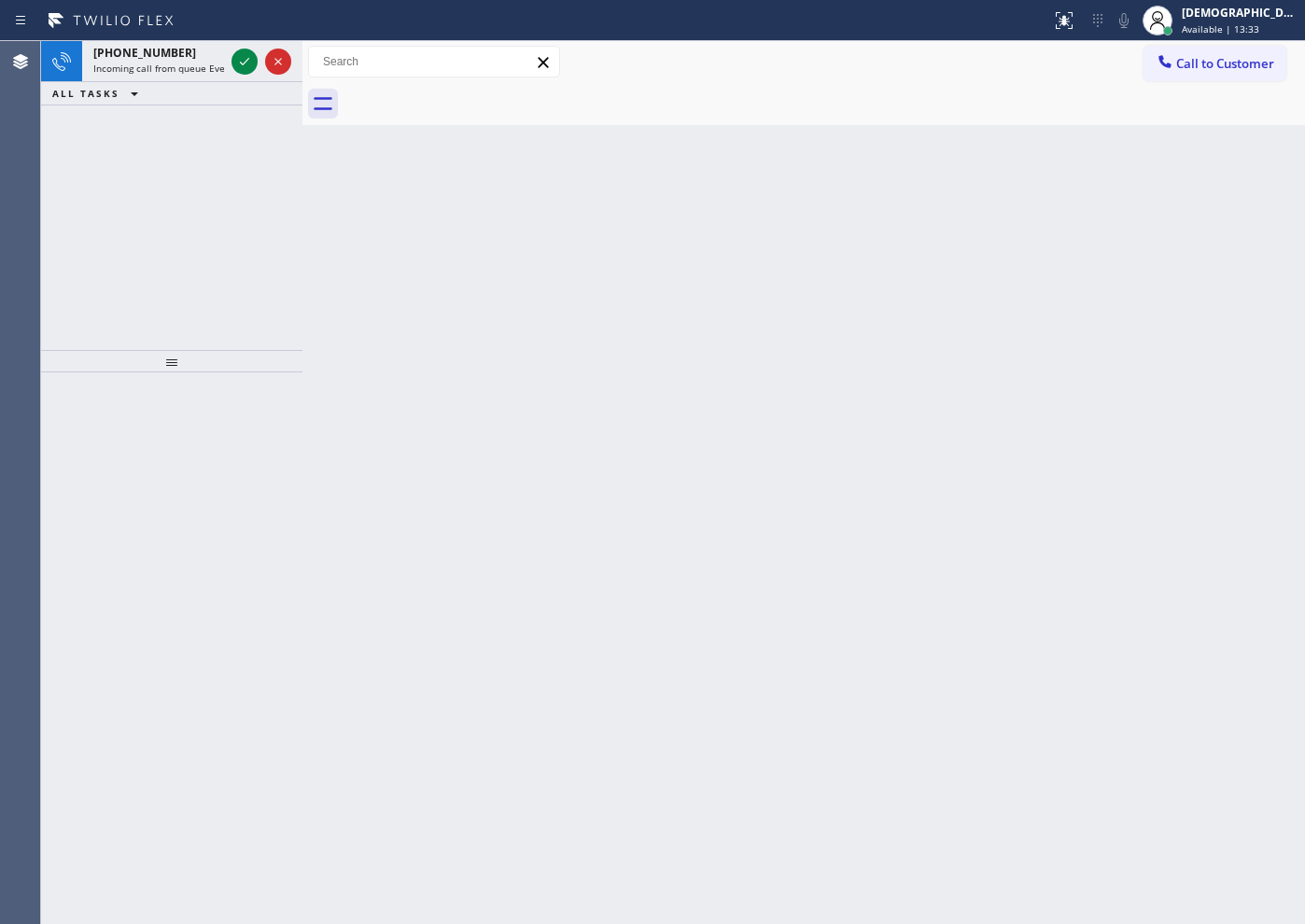
drag, startPoint x: 121, startPoint y: 187, endPoint x: 154, endPoint y: 149, distance: 50.3
click at [123, 183] on div "[PHONE_NUMBER] Incoming call from queue Everybody ALL TASKS ALL TASKS ACTIVE TA…" at bounding box center [171, 195] width 262 height 309
click at [240, 62] on icon at bounding box center [244, 61] width 23 height 23
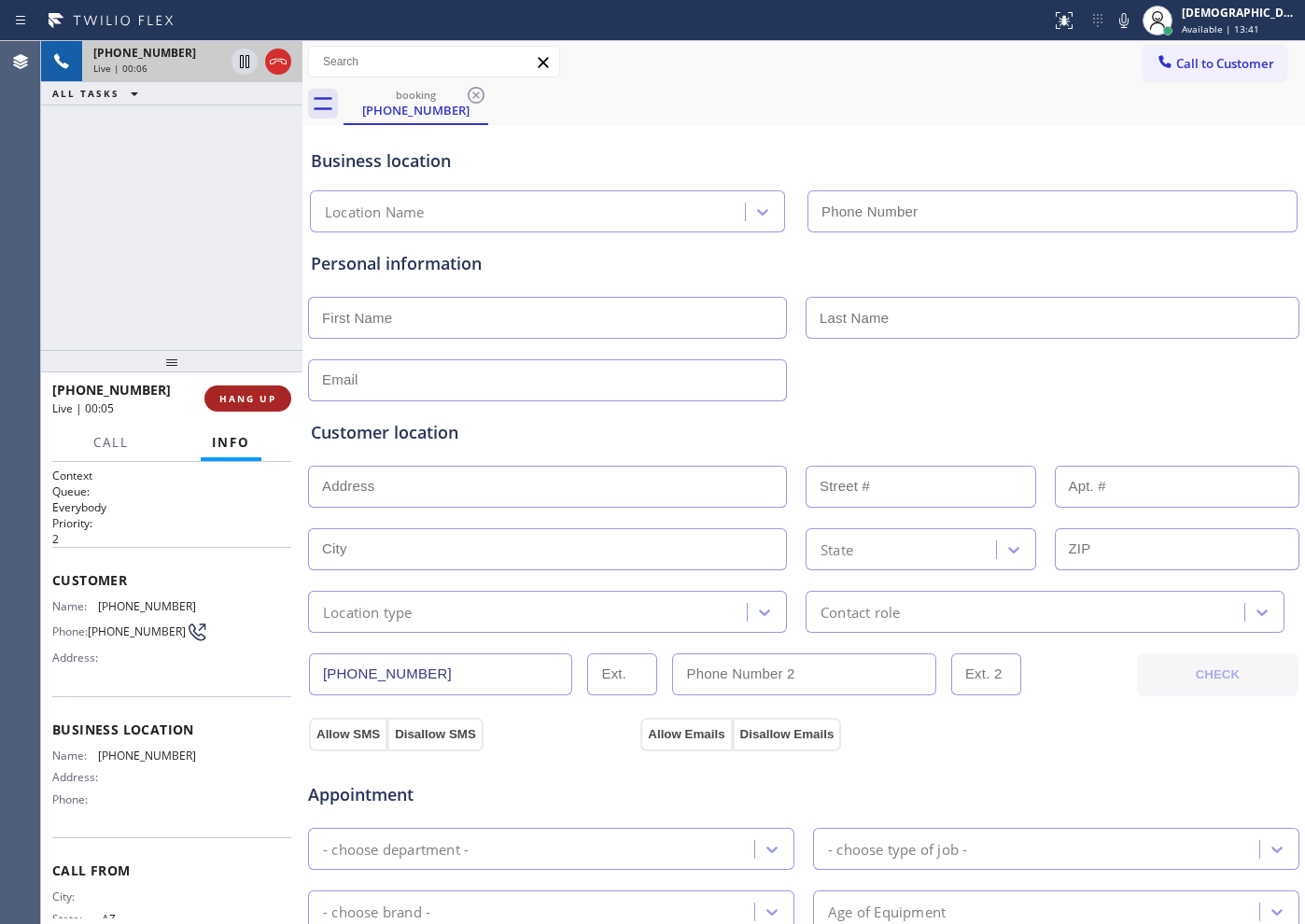
click at [262, 396] on span "HANG UP" at bounding box center [248, 398] width 57 height 13
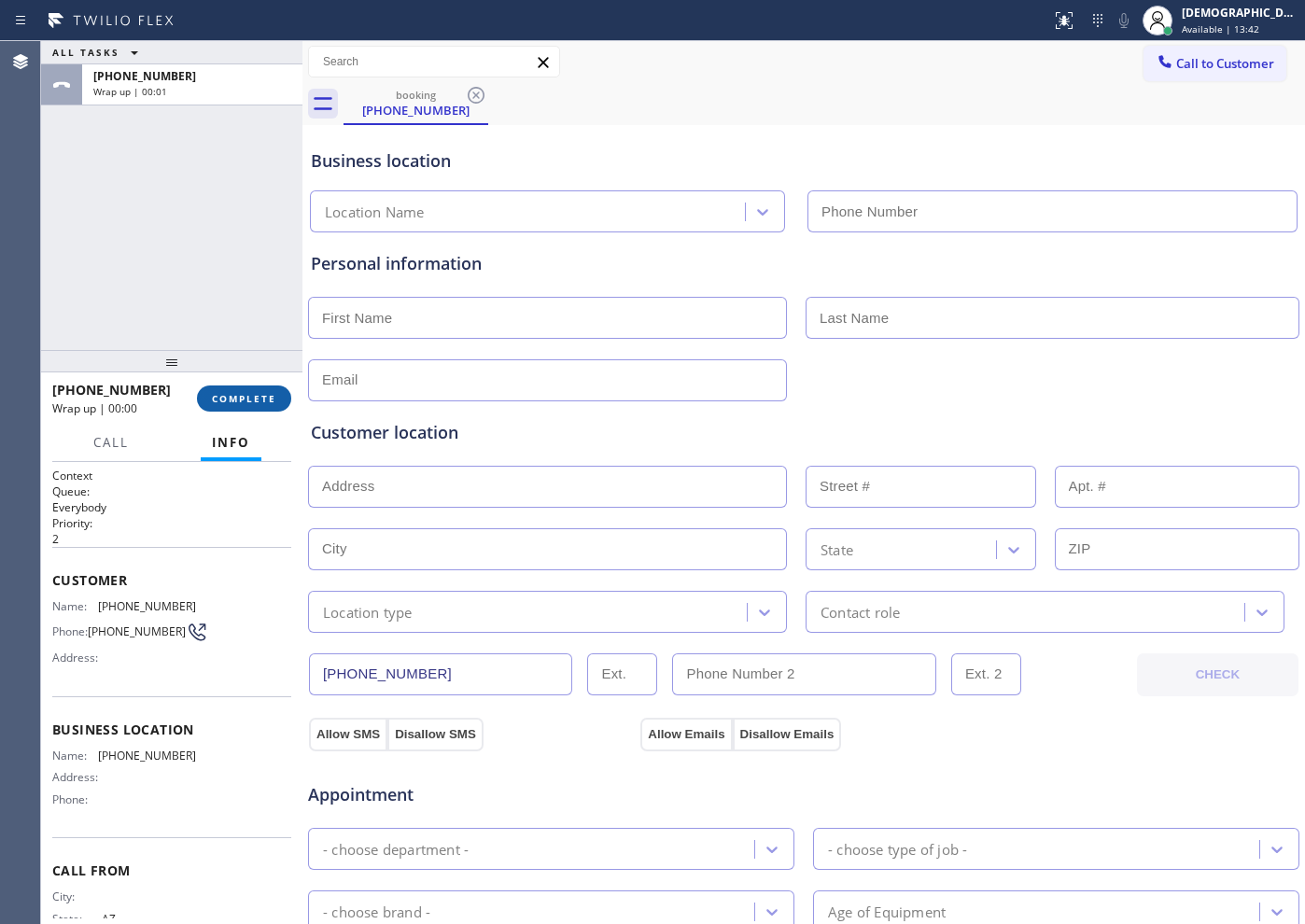
click at [264, 395] on span "COMPLETE" at bounding box center [244, 398] width 65 height 13
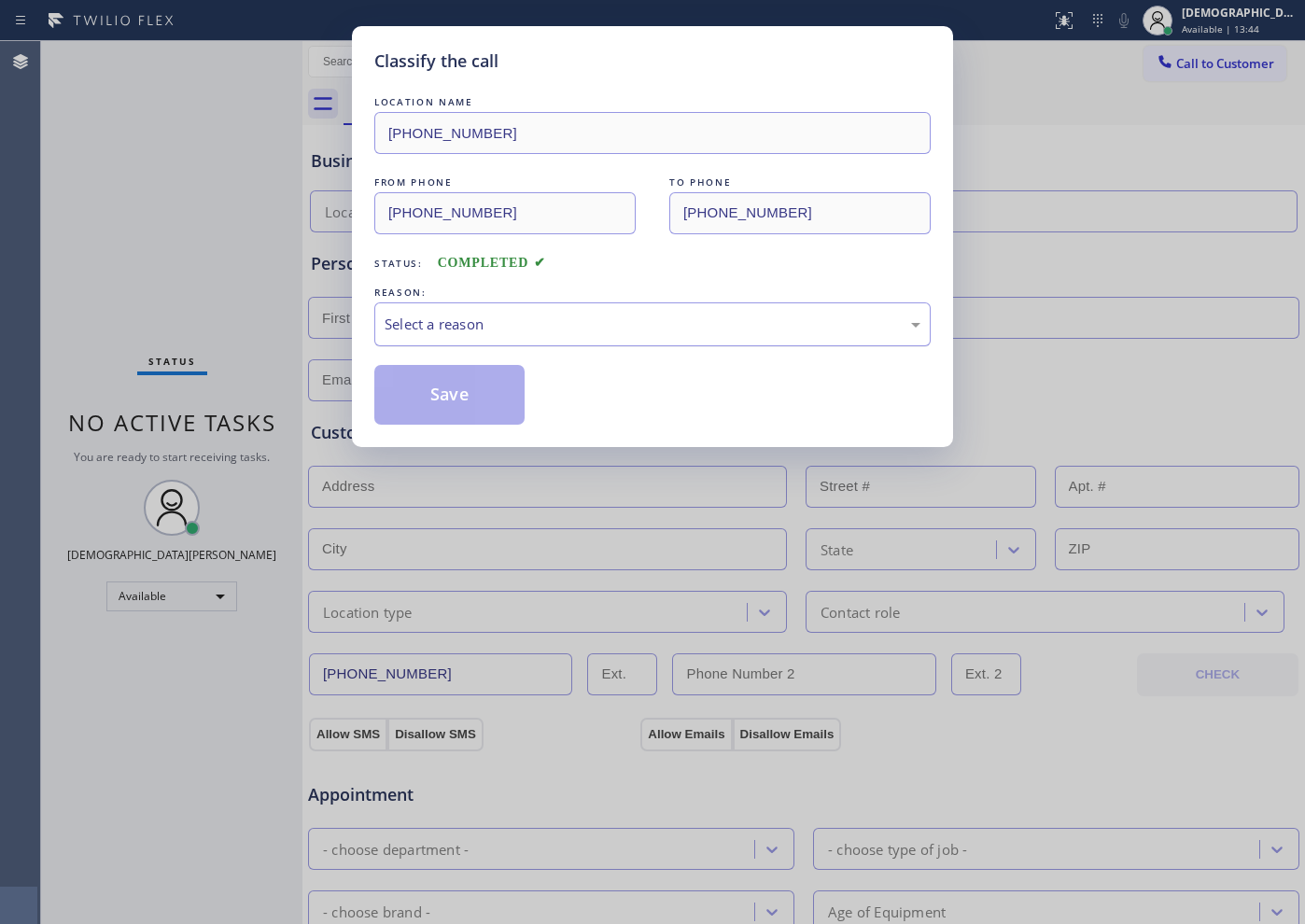
click at [456, 333] on div "Select a reason" at bounding box center [652, 324] width 536 height 22
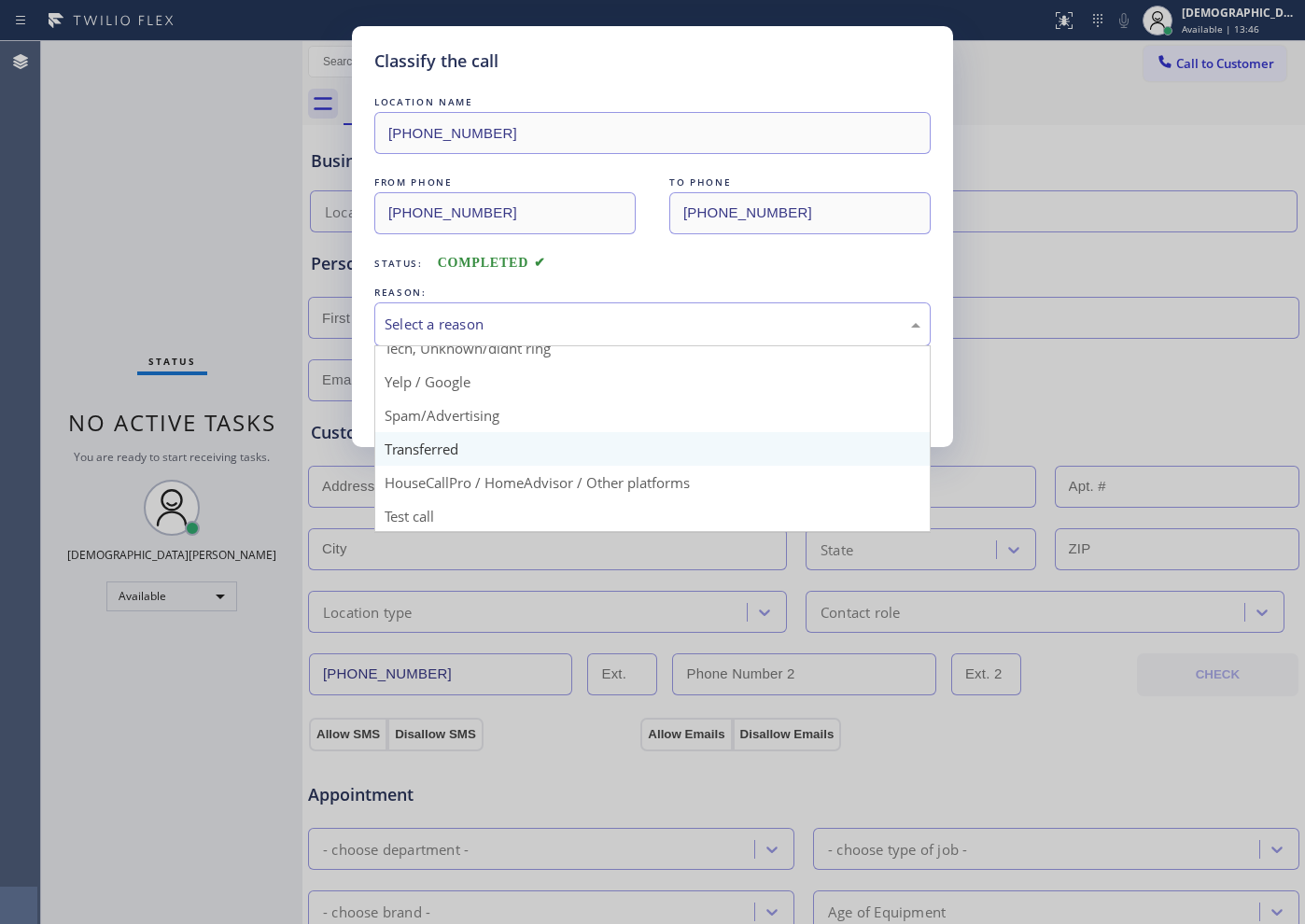
scroll to position [118, 0]
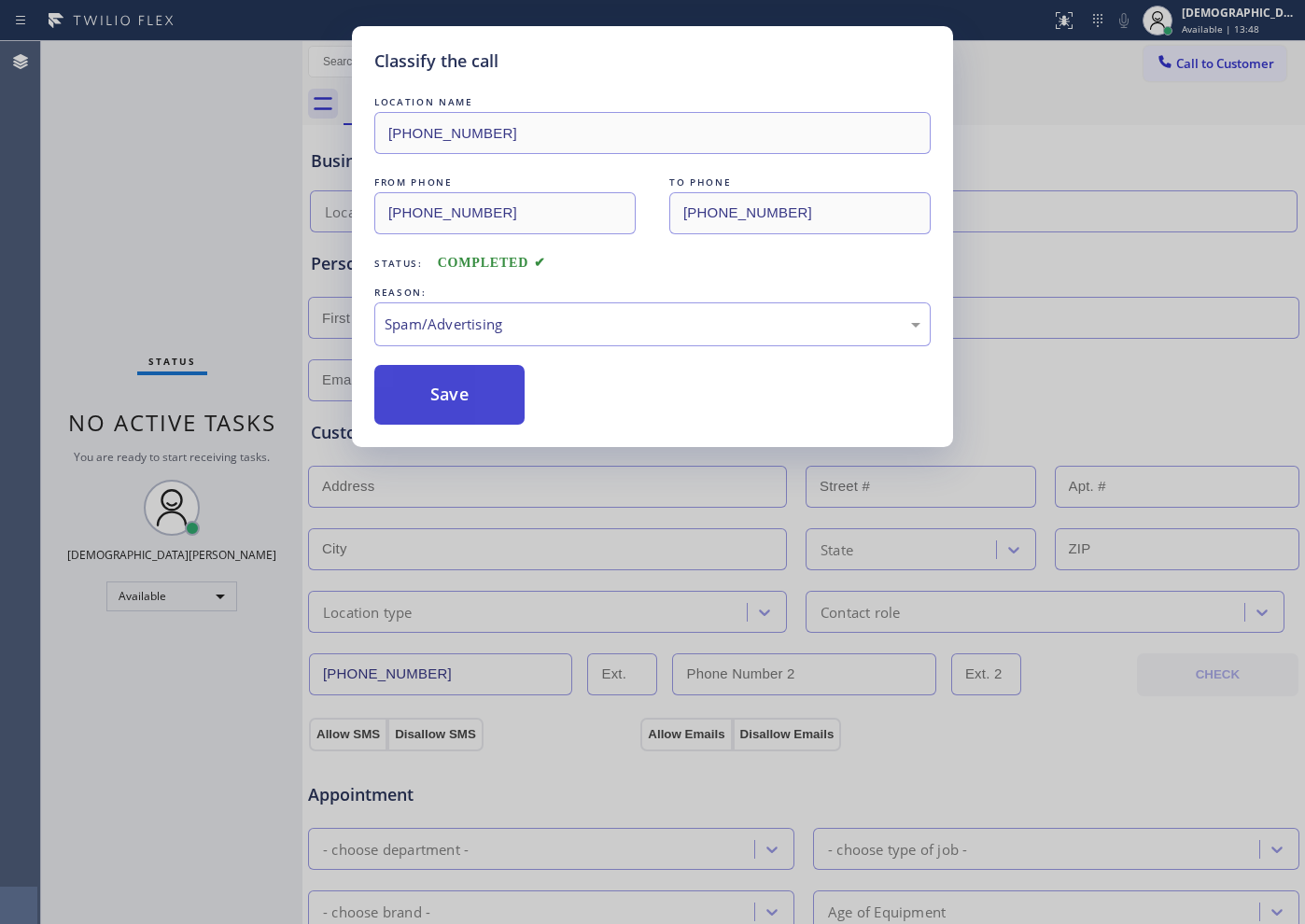
click at [463, 406] on button "Save" at bounding box center [449, 395] width 150 height 60
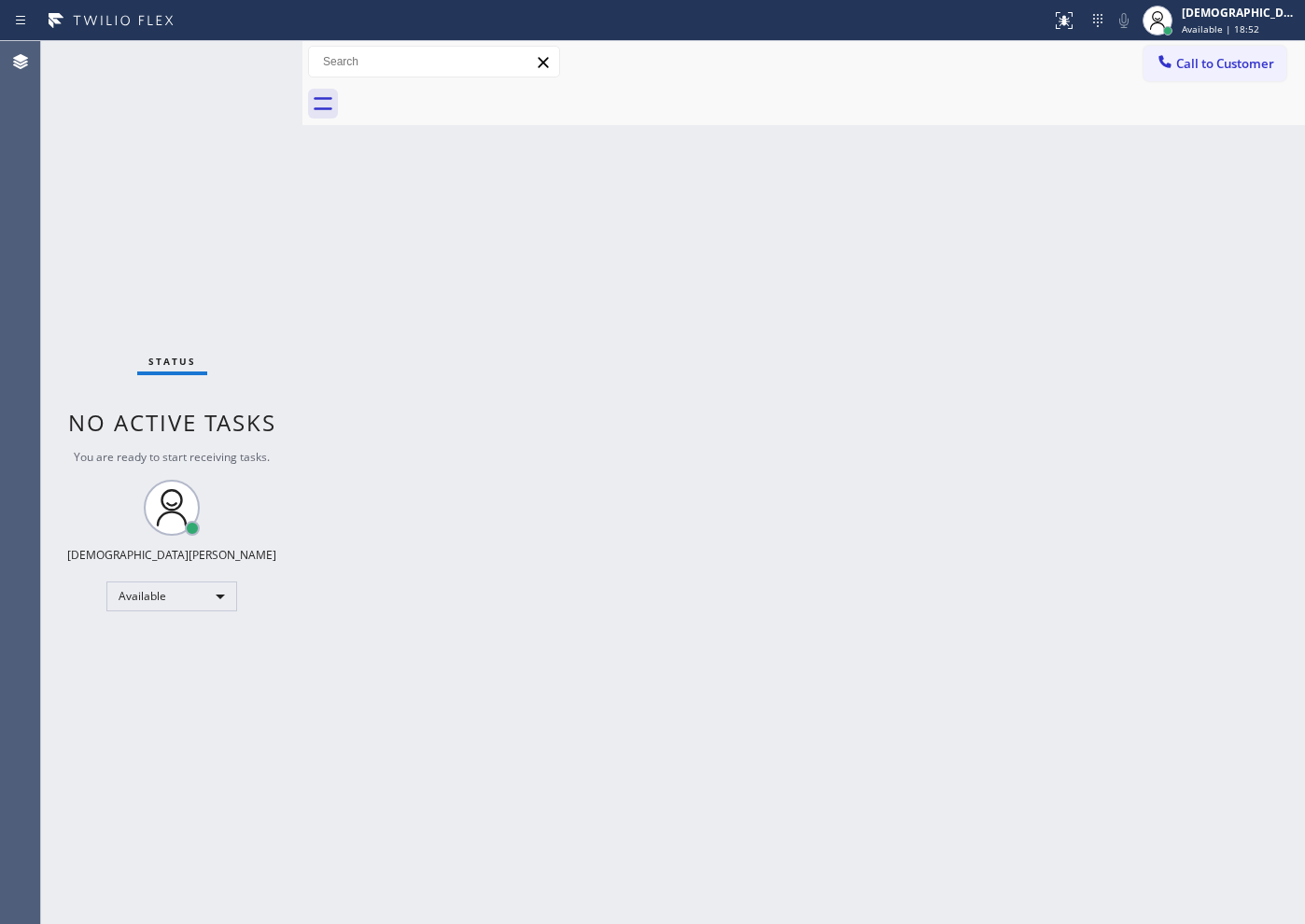
click at [146, 248] on div "Status No active tasks You are ready to start receiving tasks. Christian Cinco …" at bounding box center [171, 482] width 262 height 883
click at [844, 833] on div "Back to Dashboard Change Sender ID Customers Technicians Select a contact Outbo…" at bounding box center [803, 482] width 1002 height 883
click at [180, 265] on div "Status No active tasks You are ready to start receiving tasks. Christian Cinco …" at bounding box center [171, 482] width 262 height 883
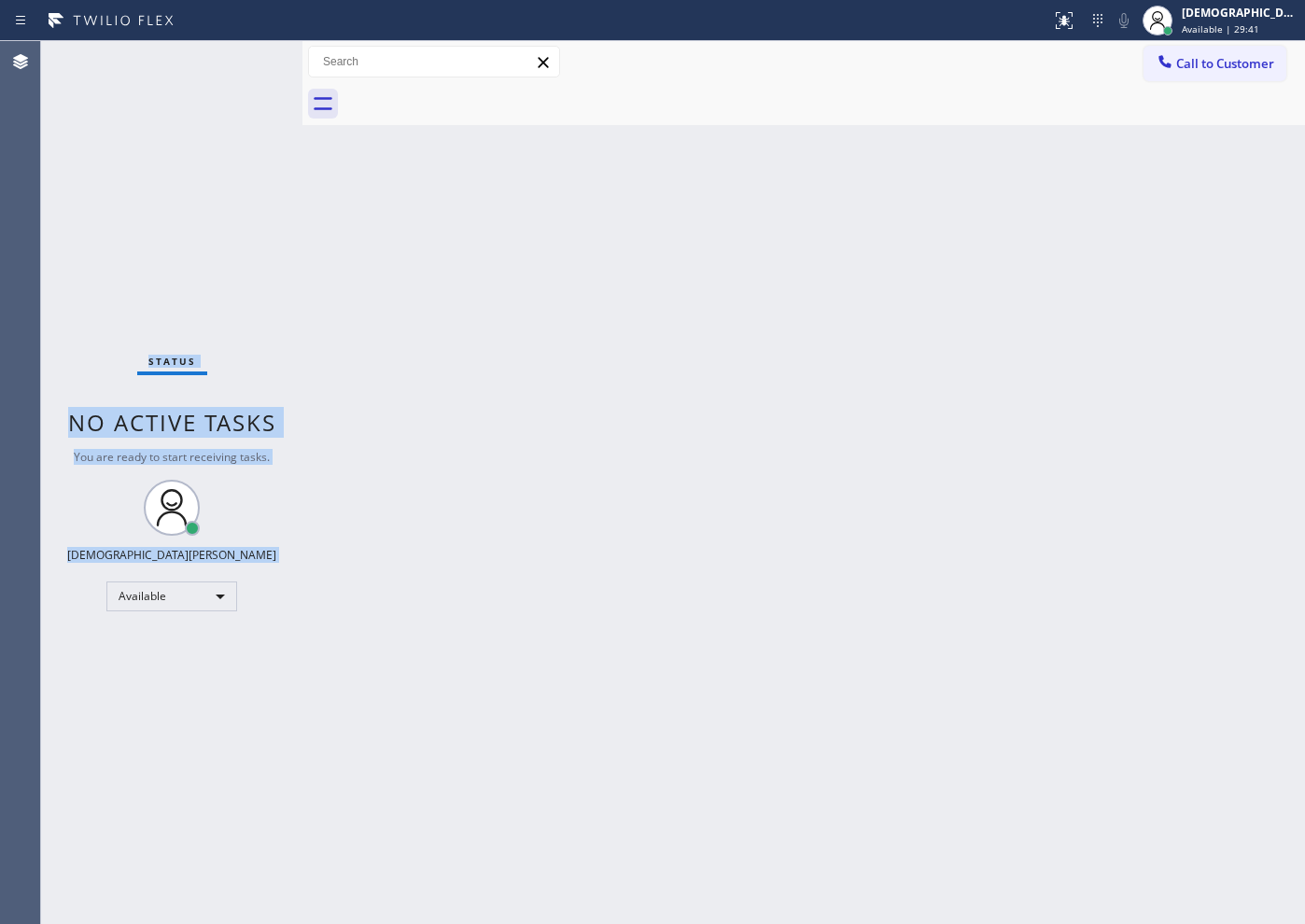
click at [238, 51] on div "Status No active tasks You are ready to start receiving tasks. Christian Cinco …" at bounding box center [171, 482] width 262 height 883
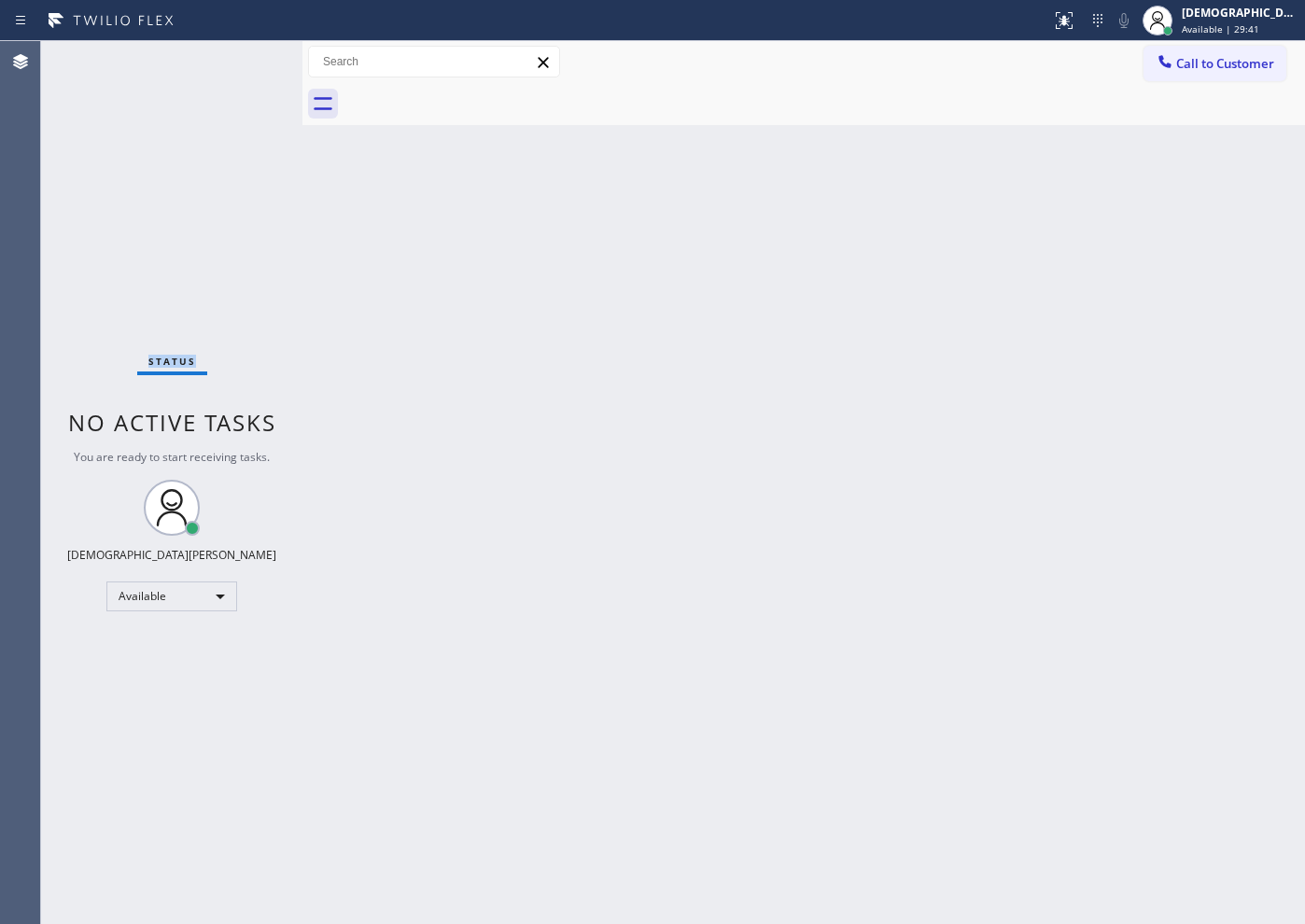
click at [238, 51] on div "Status No active tasks You are ready to start receiving tasks. Christian Cinco …" at bounding box center [171, 482] width 262 height 883
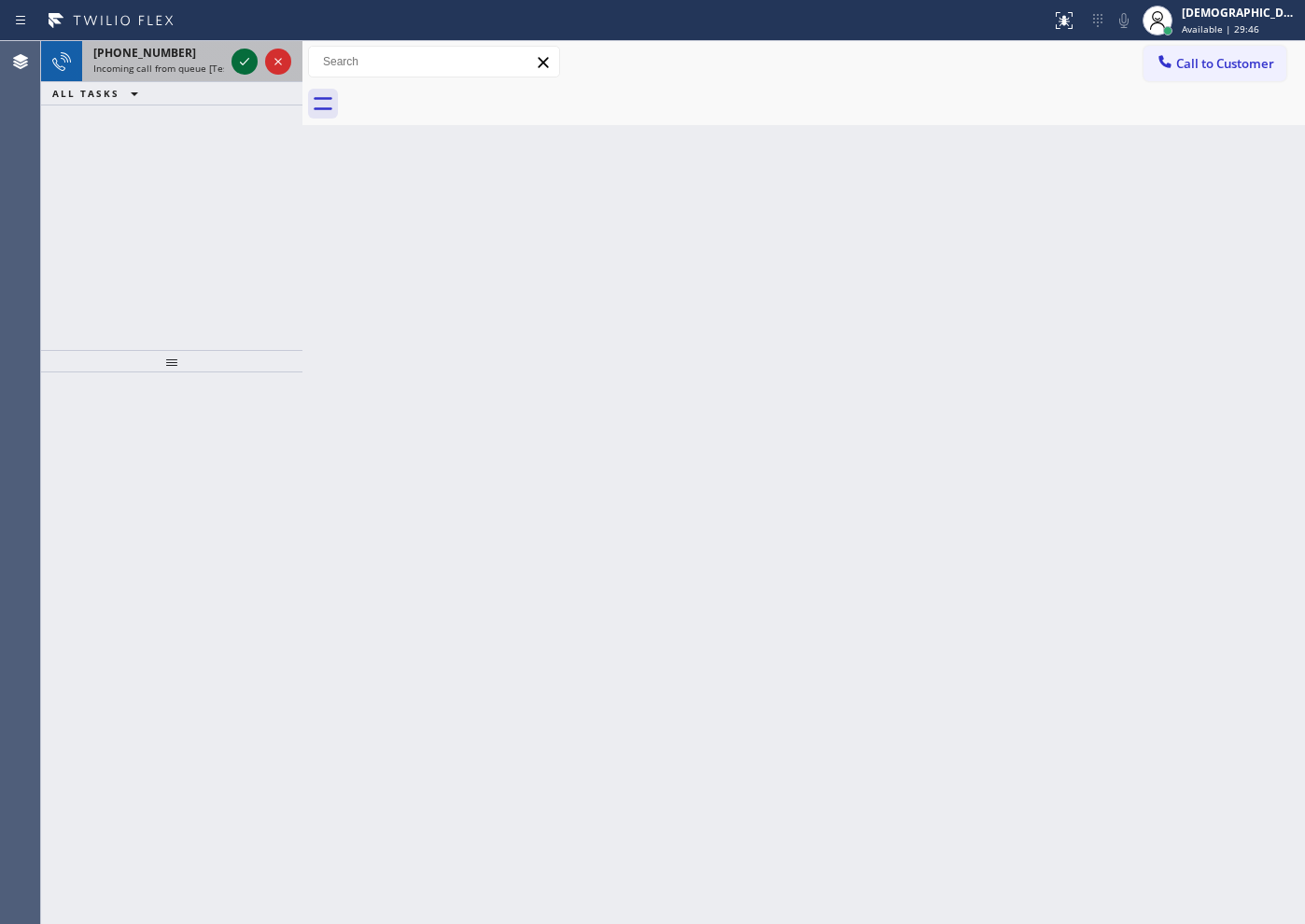
click at [236, 54] on icon at bounding box center [244, 61] width 23 height 23
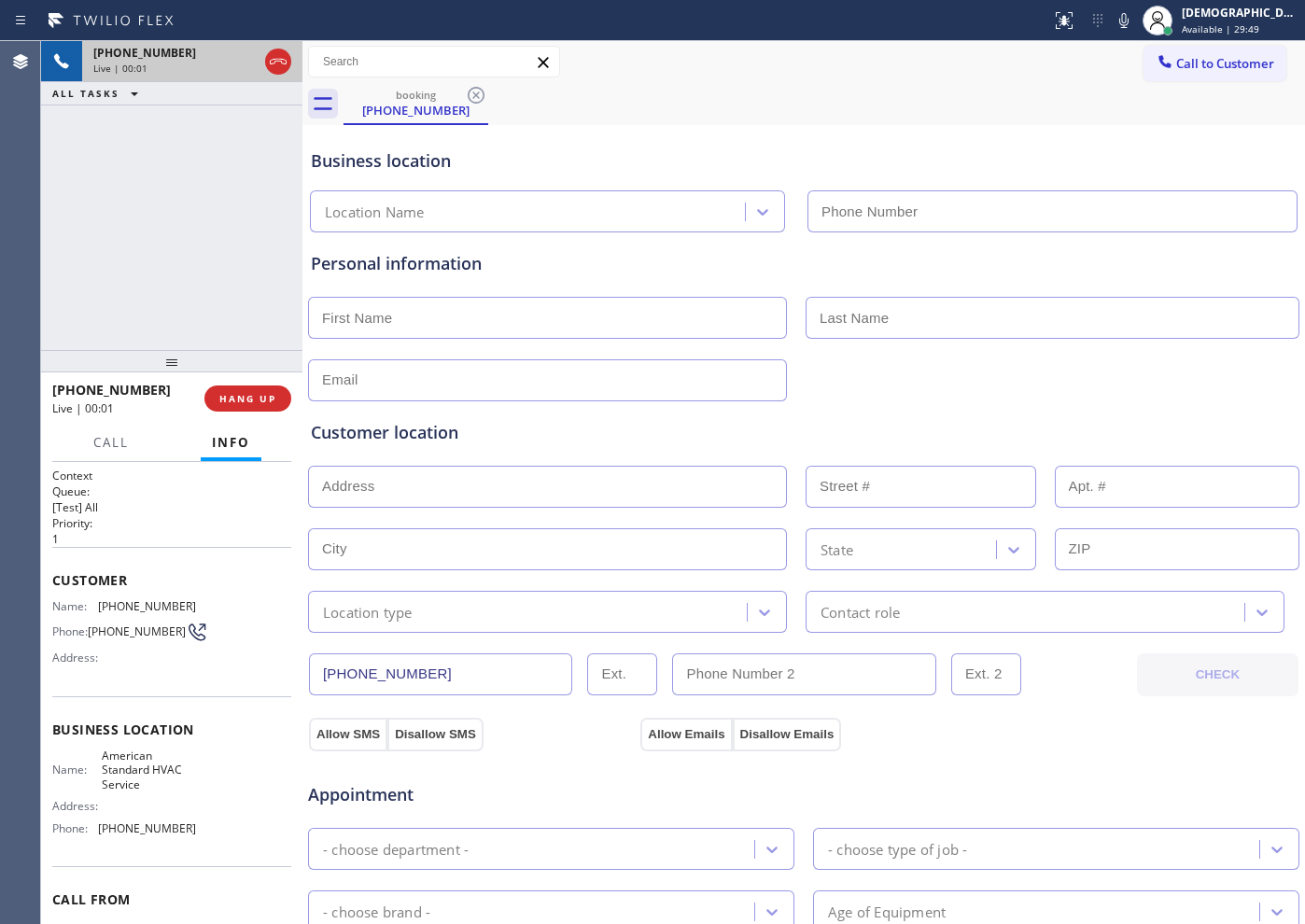
type input "[PHONE_NUMBER]"
click at [222, 401] on span "HANG UP" at bounding box center [248, 398] width 57 height 13
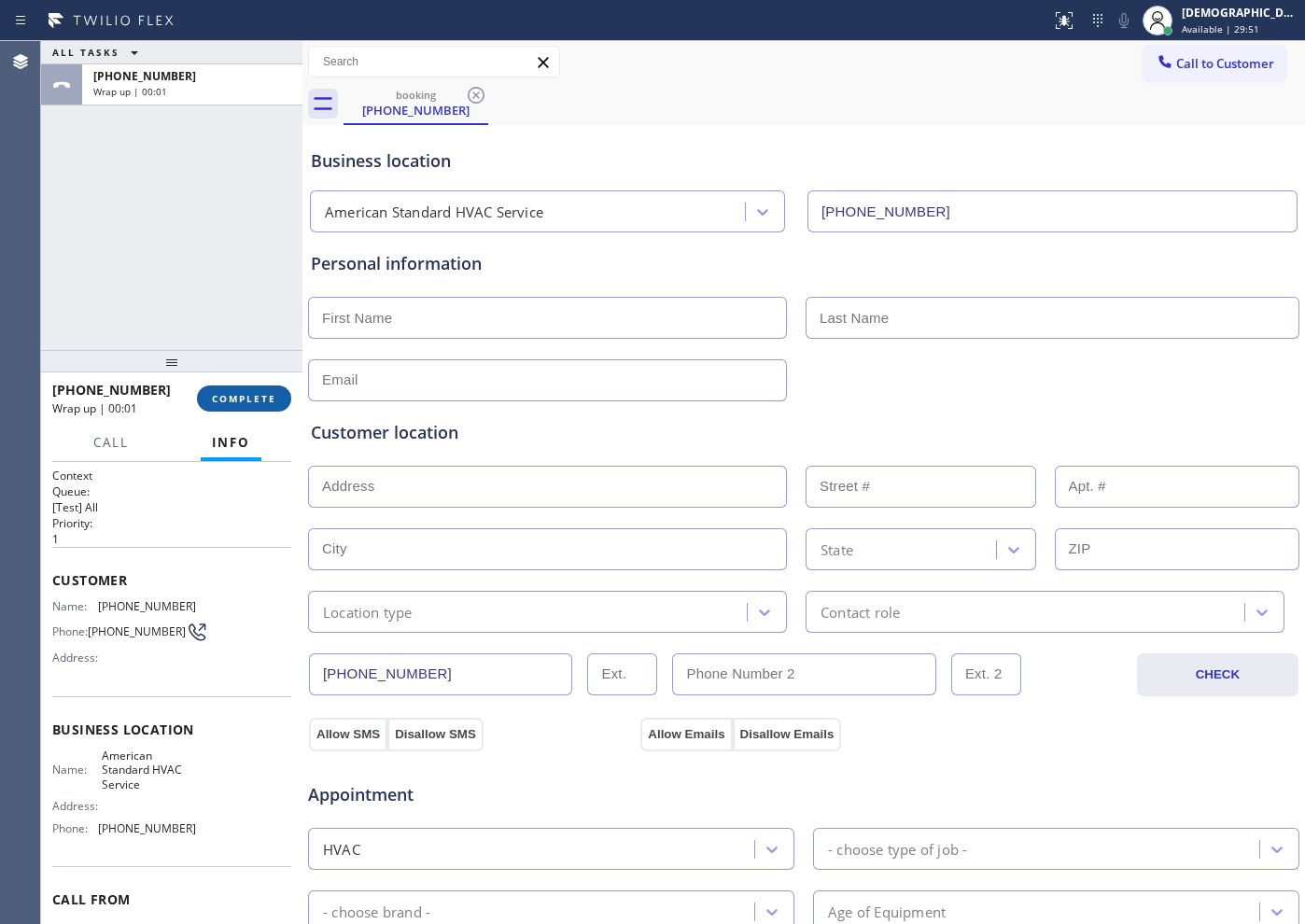
click at [219, 403] on span "COMPLETE" at bounding box center [244, 398] width 65 height 13
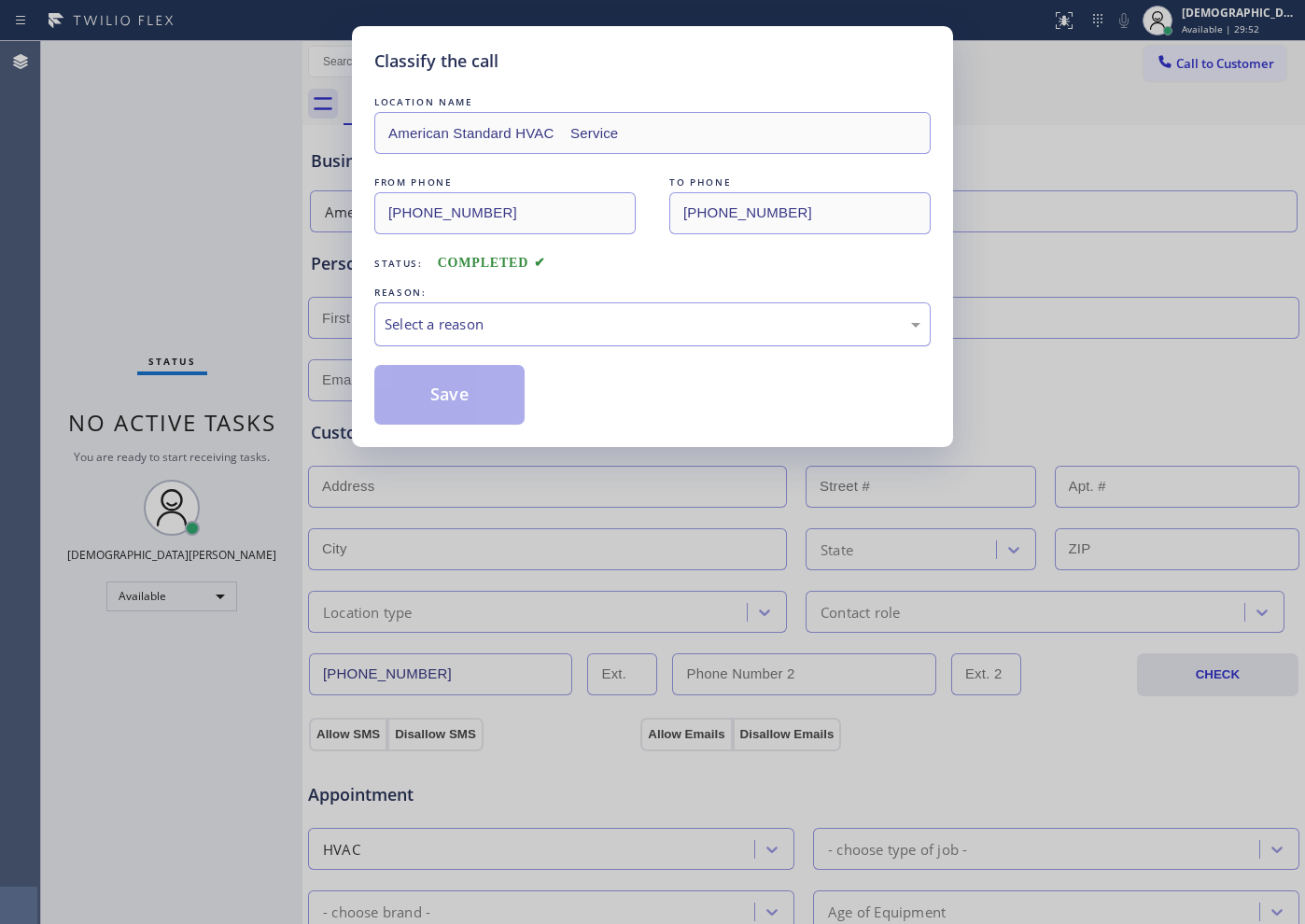
click at [526, 311] on div "Select a reason" at bounding box center [652, 324] width 556 height 44
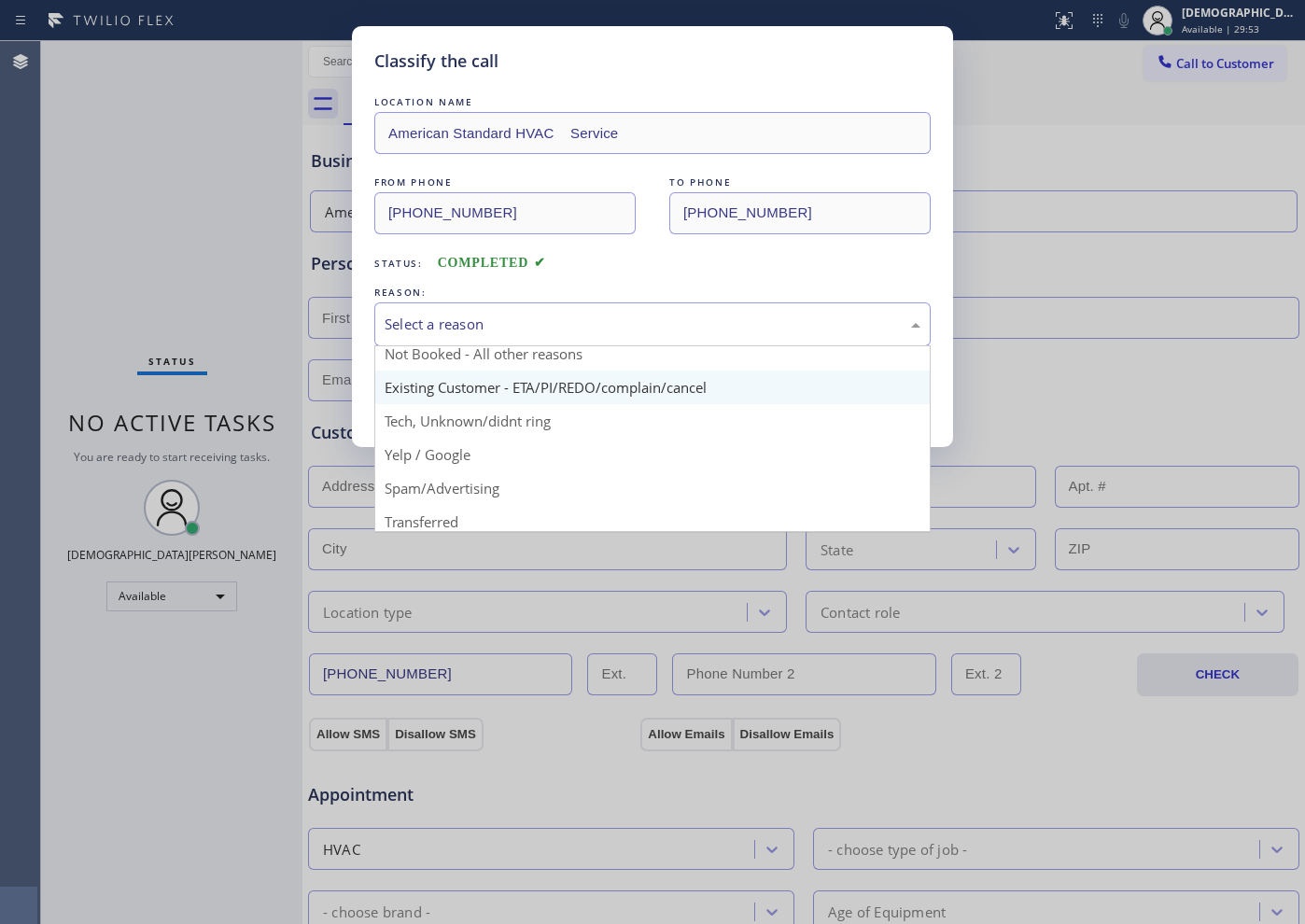
scroll to position [117, 0]
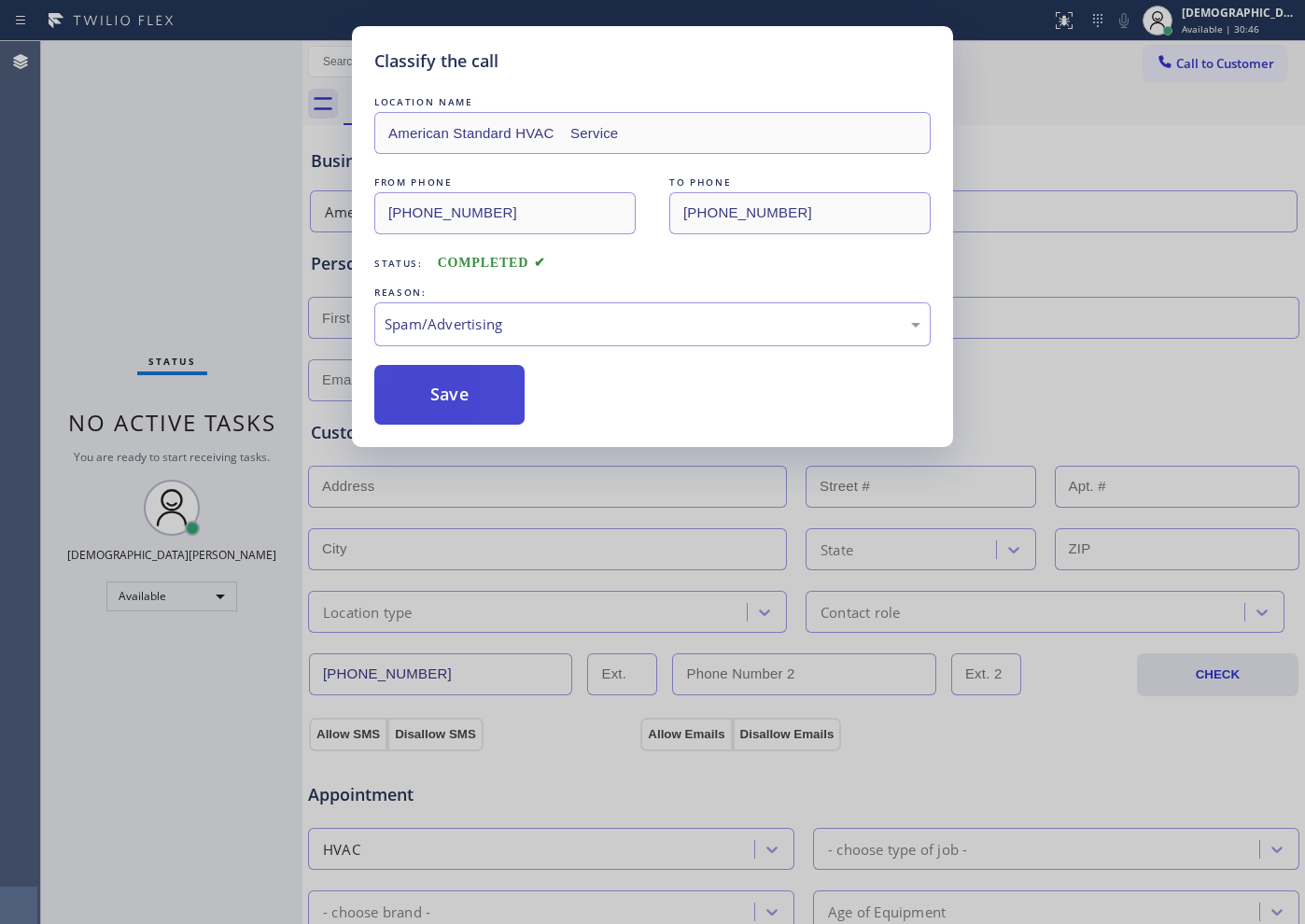
click at [474, 397] on button "Save" at bounding box center [449, 395] width 150 height 60
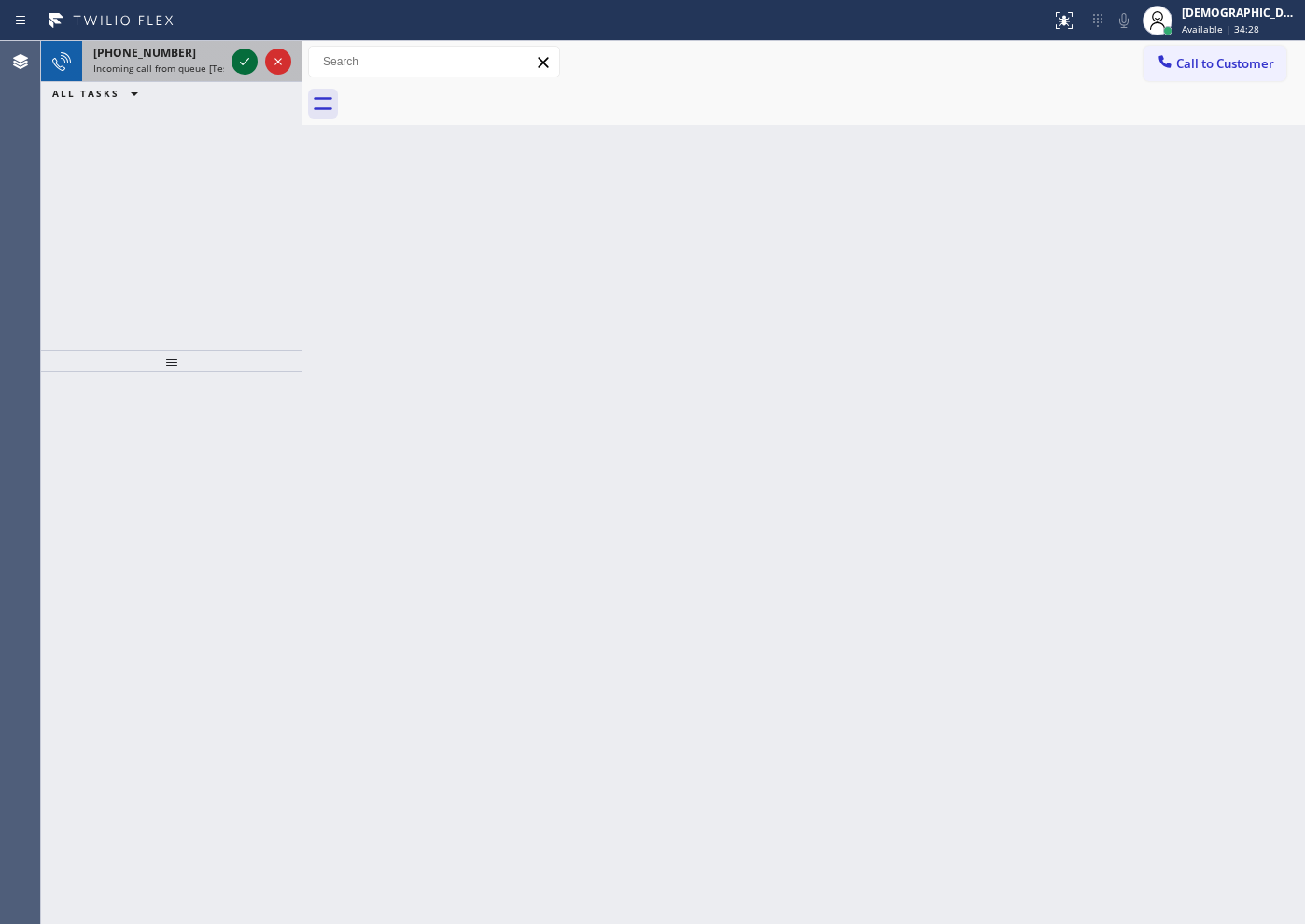
click at [247, 53] on icon at bounding box center [244, 61] width 23 height 23
click at [230, 52] on div at bounding box center [262, 62] width 68 height 41
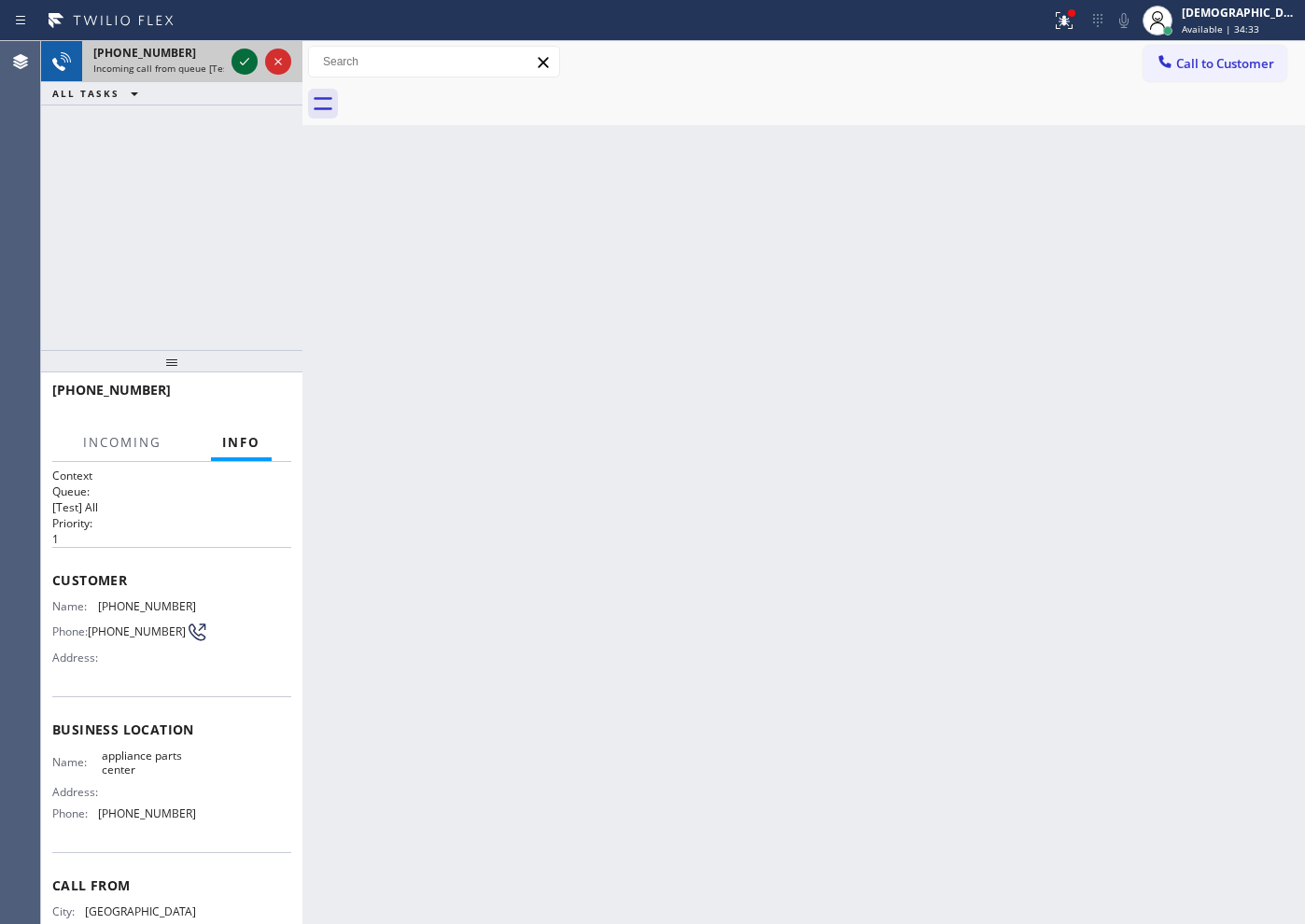
click at [242, 50] on icon at bounding box center [244, 61] width 23 height 23
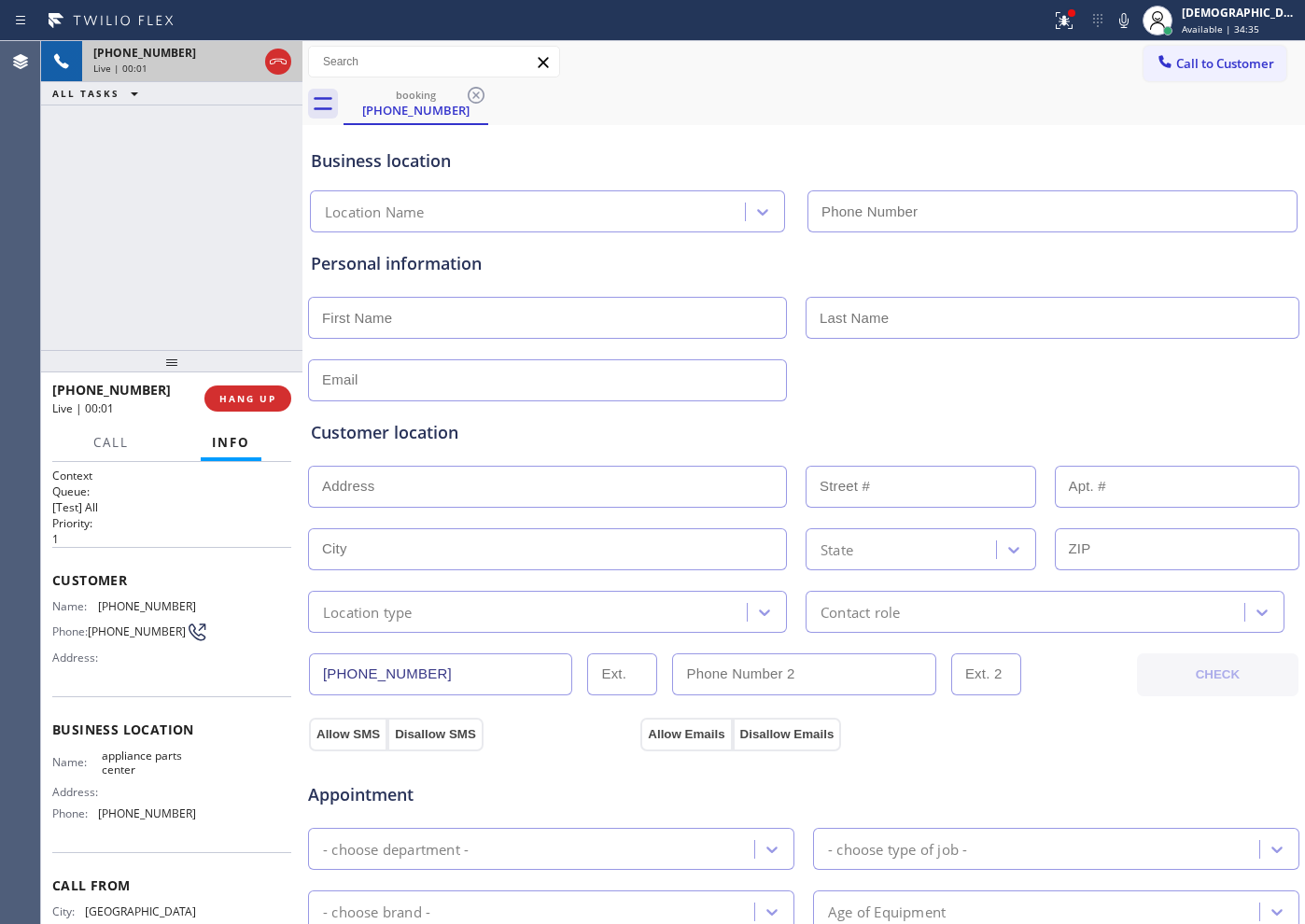
type input "[PHONE_NUMBER]"
click at [282, 65] on icon at bounding box center [278, 61] width 23 height 23
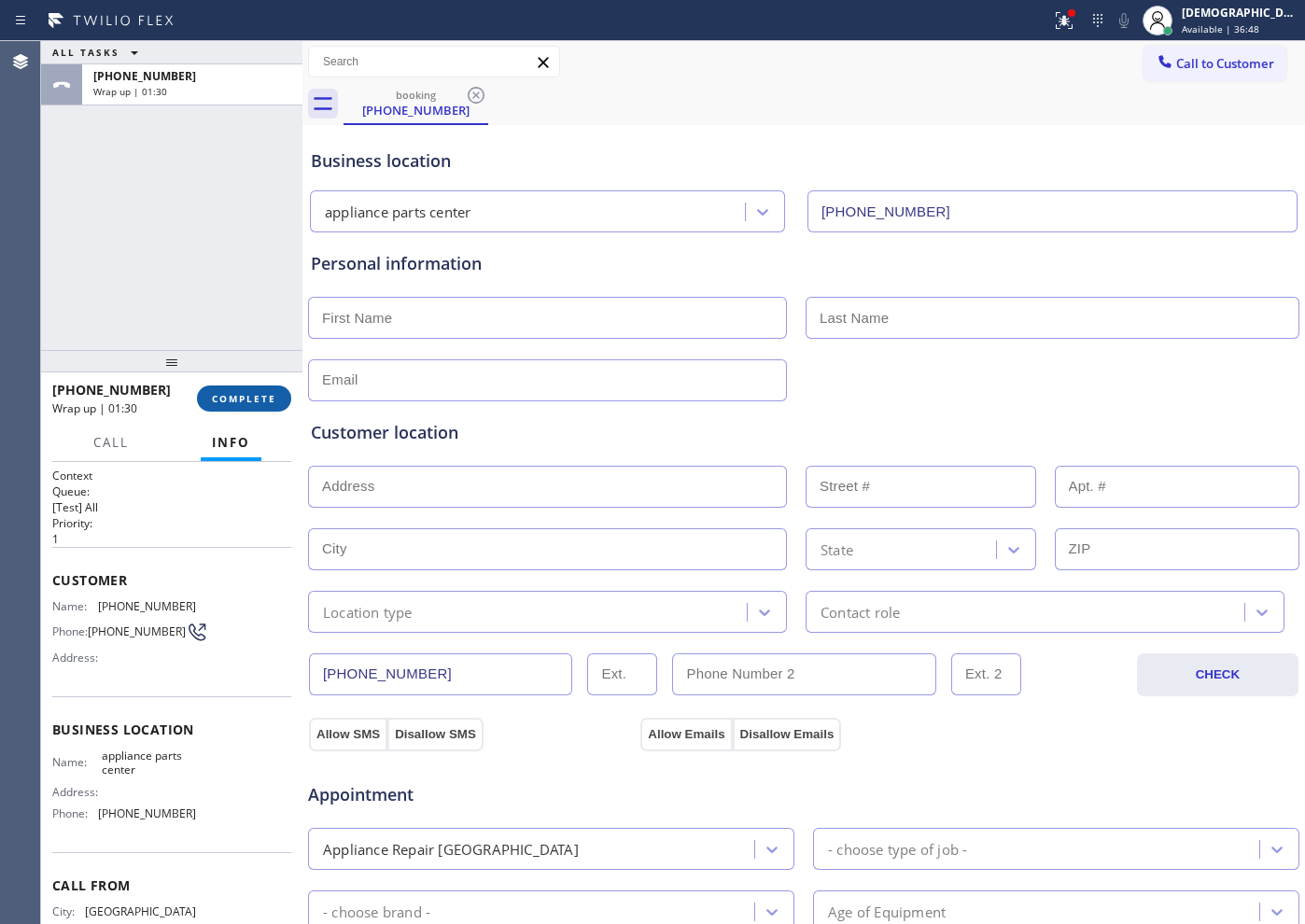
click at [254, 407] on button "COMPLETE" at bounding box center [244, 399] width 94 height 26
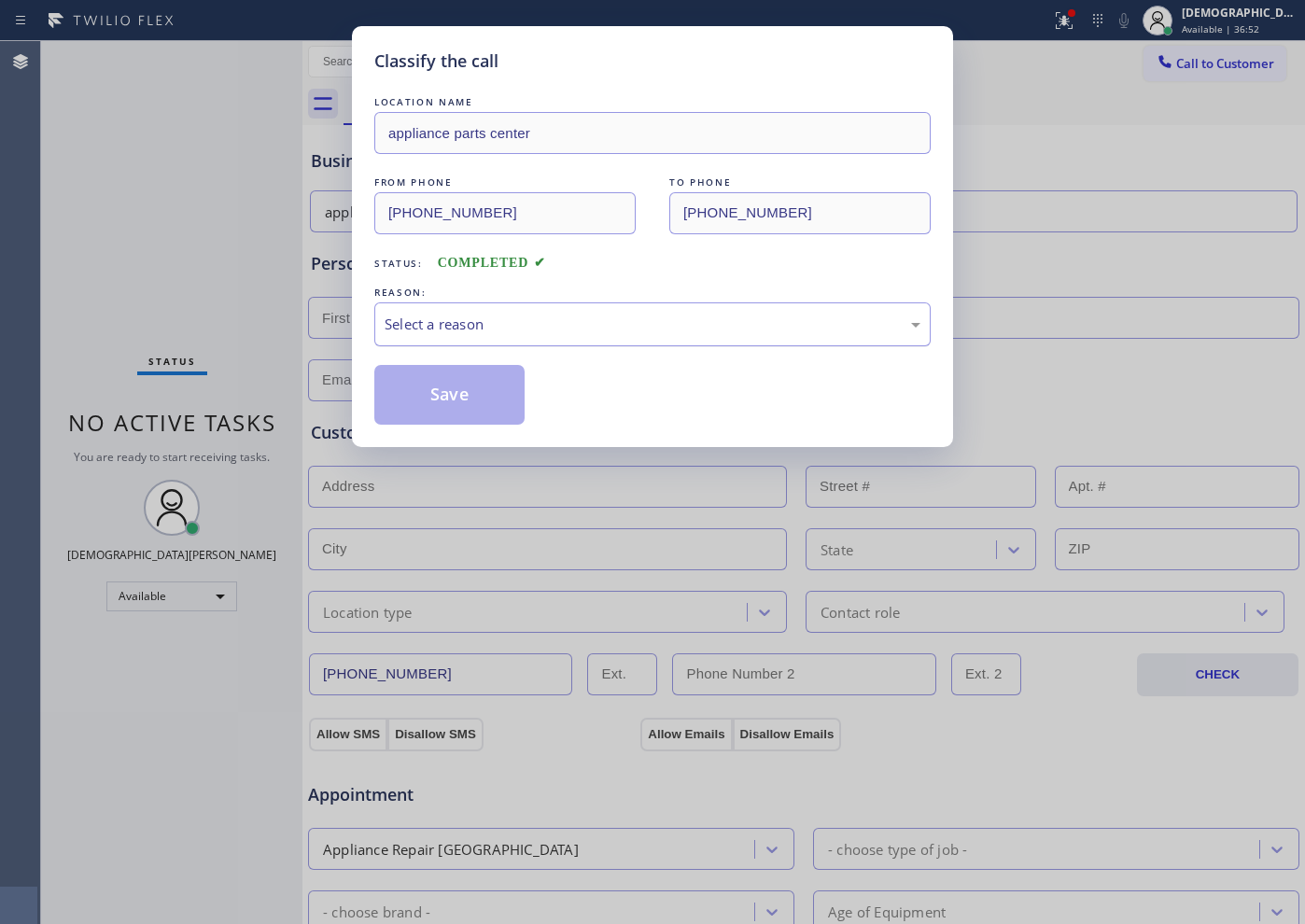
click at [438, 315] on div "Select a reason" at bounding box center [652, 324] width 536 height 22
click at [446, 393] on button "Save" at bounding box center [449, 395] width 150 height 60
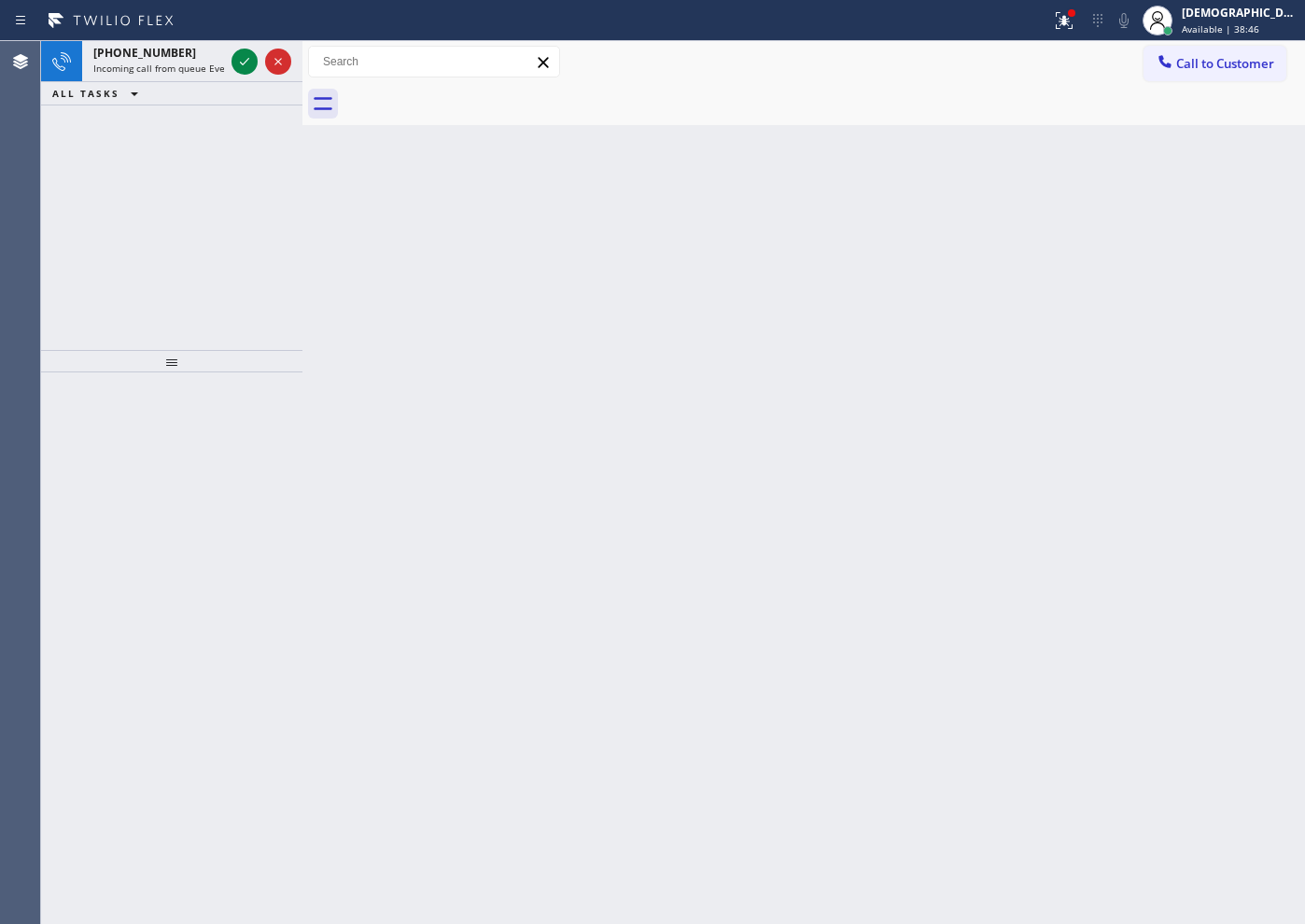
click at [162, 181] on div "[PHONE_NUMBER] Incoming call from queue Everybody ALL TASKS ALL TASKS ACTIVE TA…" at bounding box center [171, 195] width 262 height 309
click at [183, 204] on div "[PHONE_NUMBER] Incoming call from queue [Test] All ALL TASKS ALL TASKS ACTIVE T…" at bounding box center [171, 195] width 262 height 309
click at [246, 64] on icon at bounding box center [244, 61] width 23 height 23
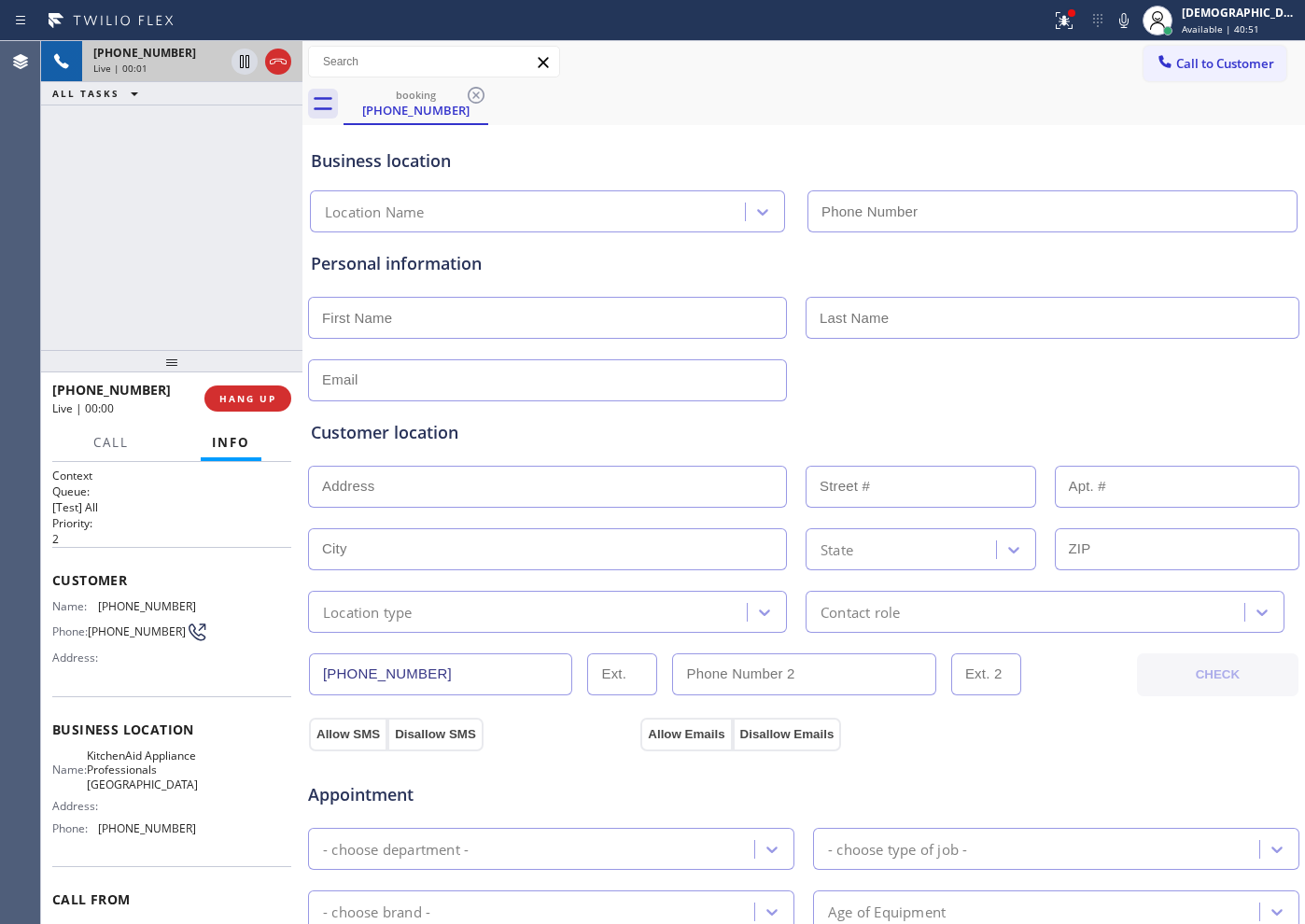
type input "[PHONE_NUMBER]"
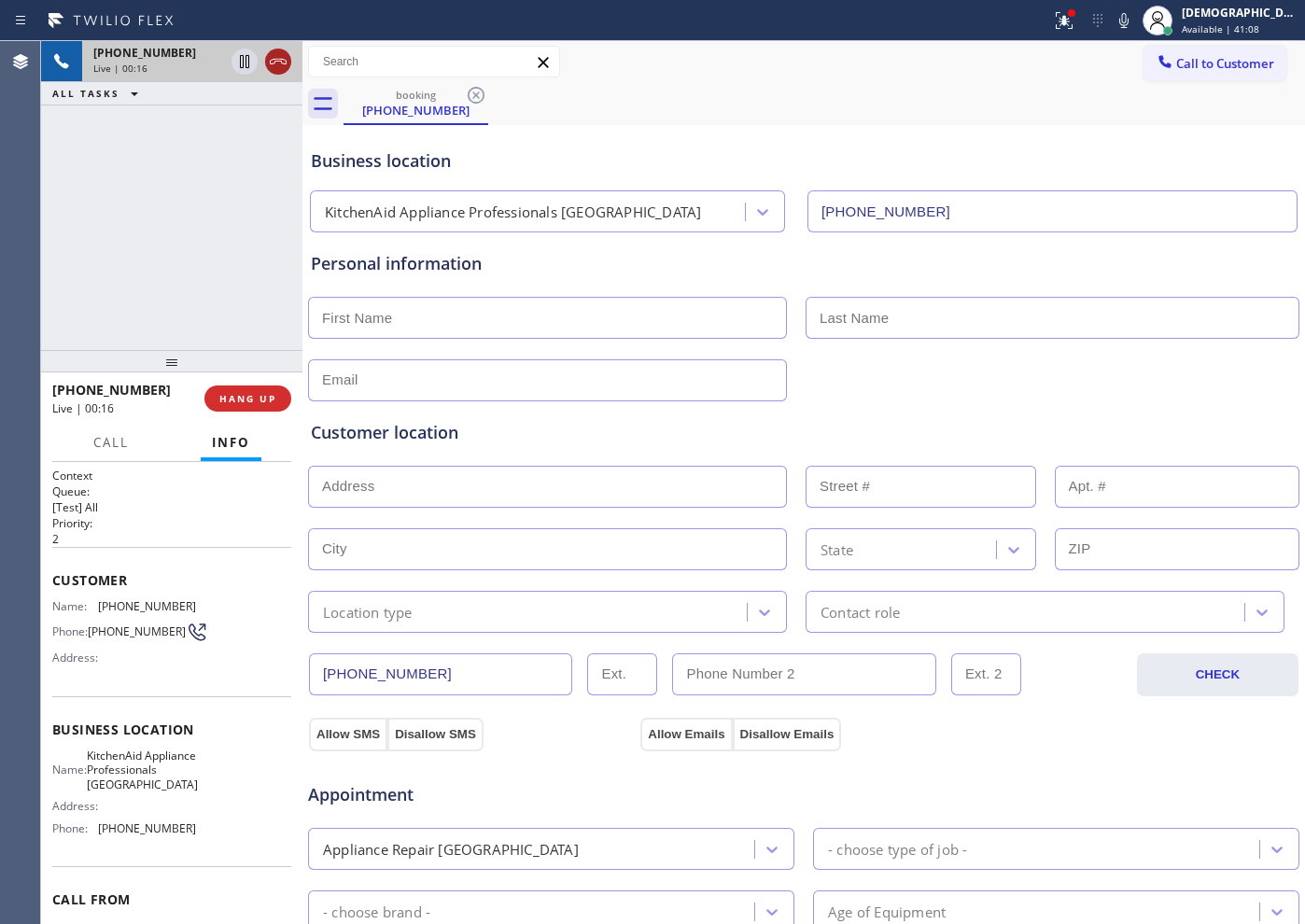
click at [278, 61] on icon at bounding box center [277, 62] width 17 height 6
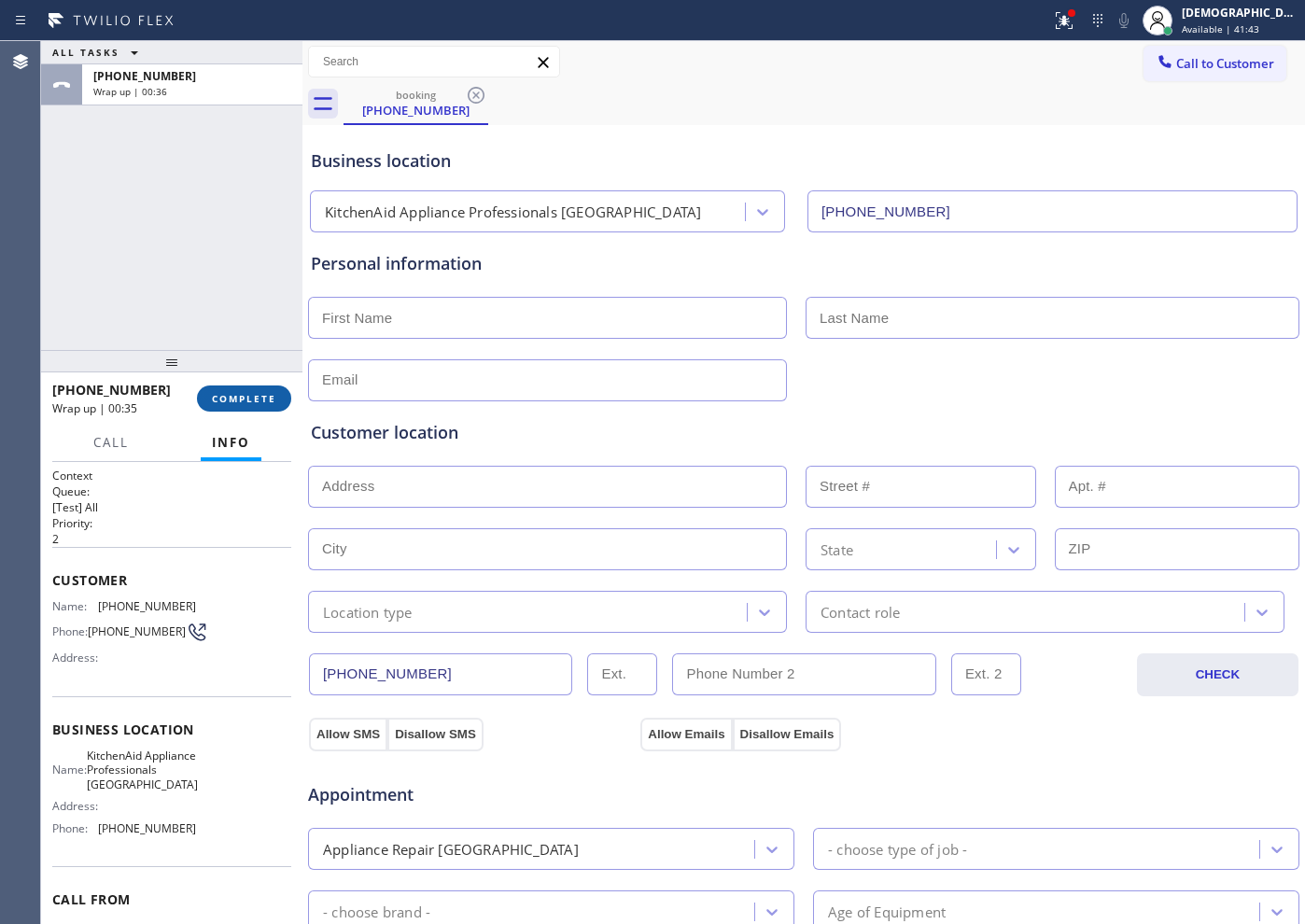
click at [238, 403] on span "COMPLETE" at bounding box center [244, 398] width 65 height 13
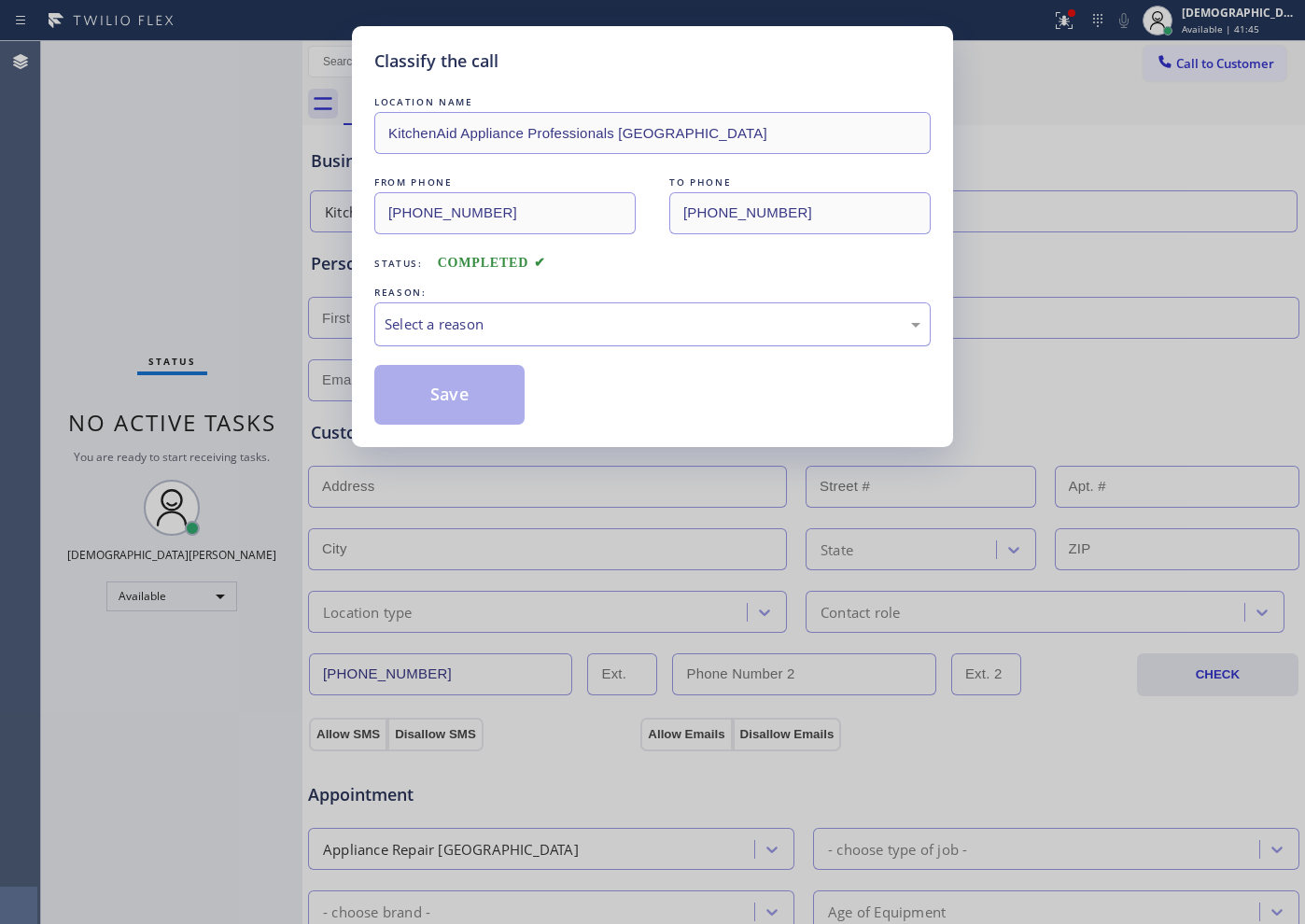
click at [575, 335] on div "Select a reason" at bounding box center [652, 324] width 556 height 44
click at [486, 389] on button "Save" at bounding box center [449, 395] width 150 height 60
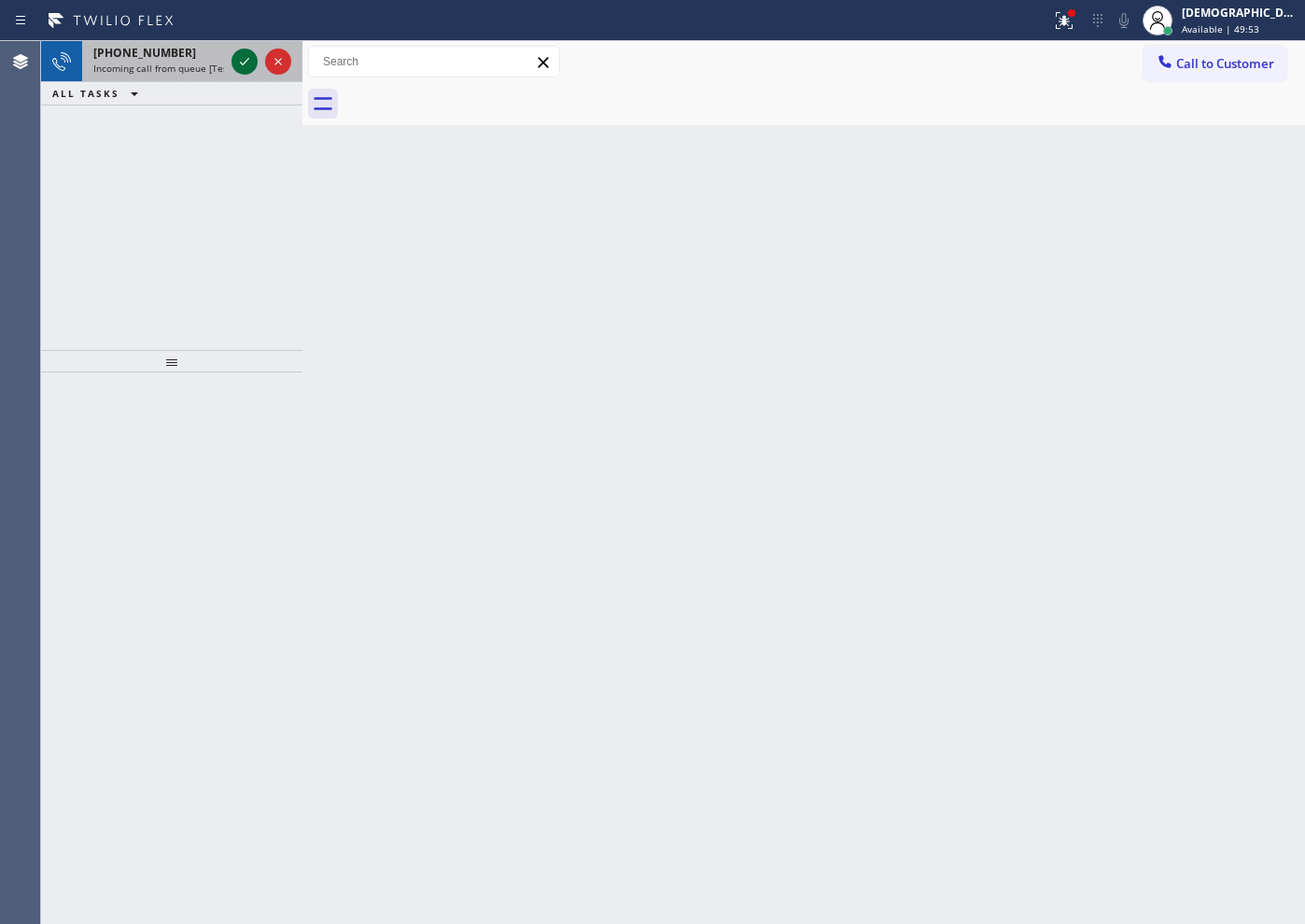
click at [240, 64] on icon at bounding box center [244, 61] width 23 height 23
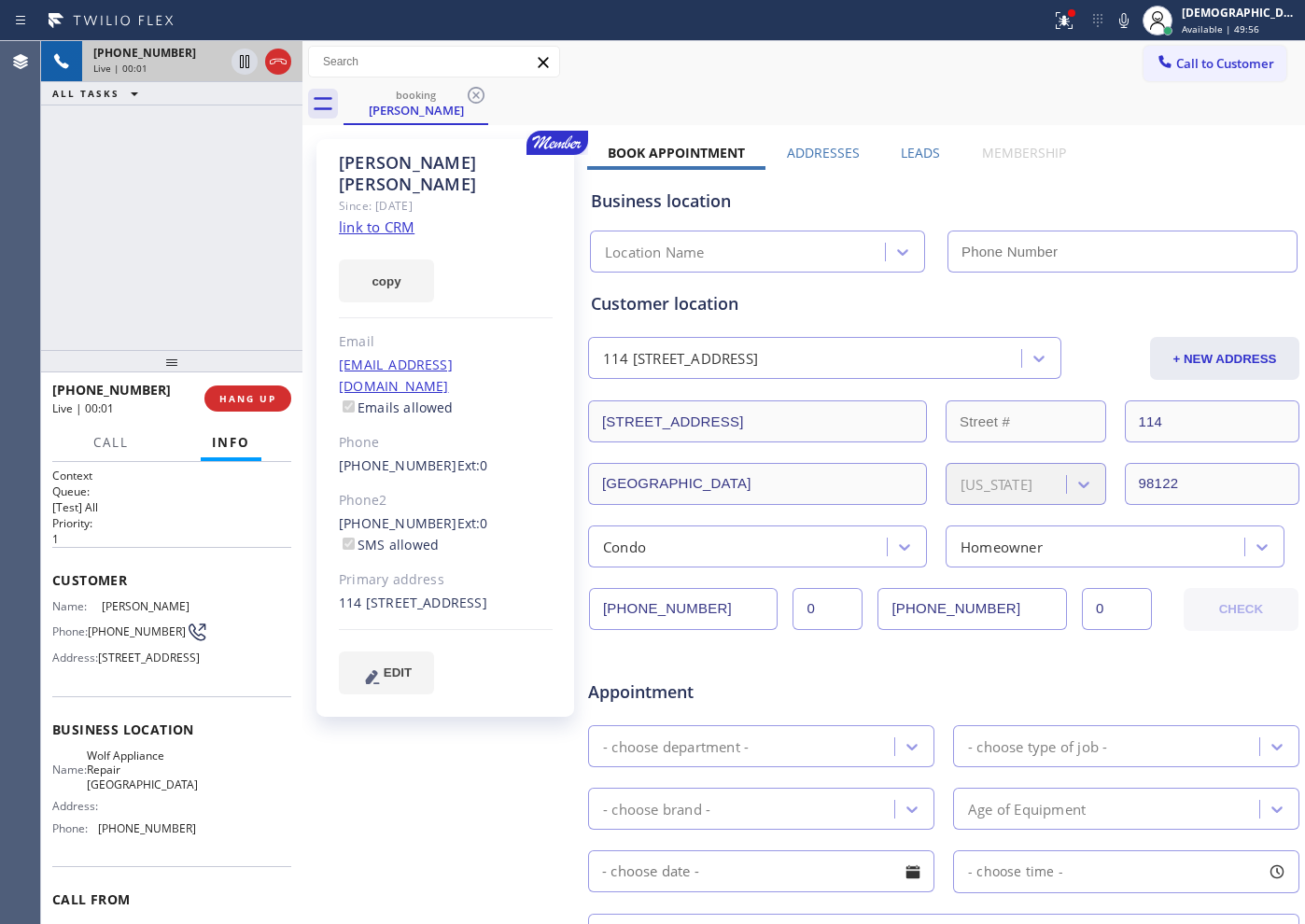
type input "[PHONE_NUMBER]"
click at [406, 218] on link "link to CRM" at bounding box center [376, 226] width 75 height 19
click at [244, 60] on icon at bounding box center [245, 61] width 10 height 13
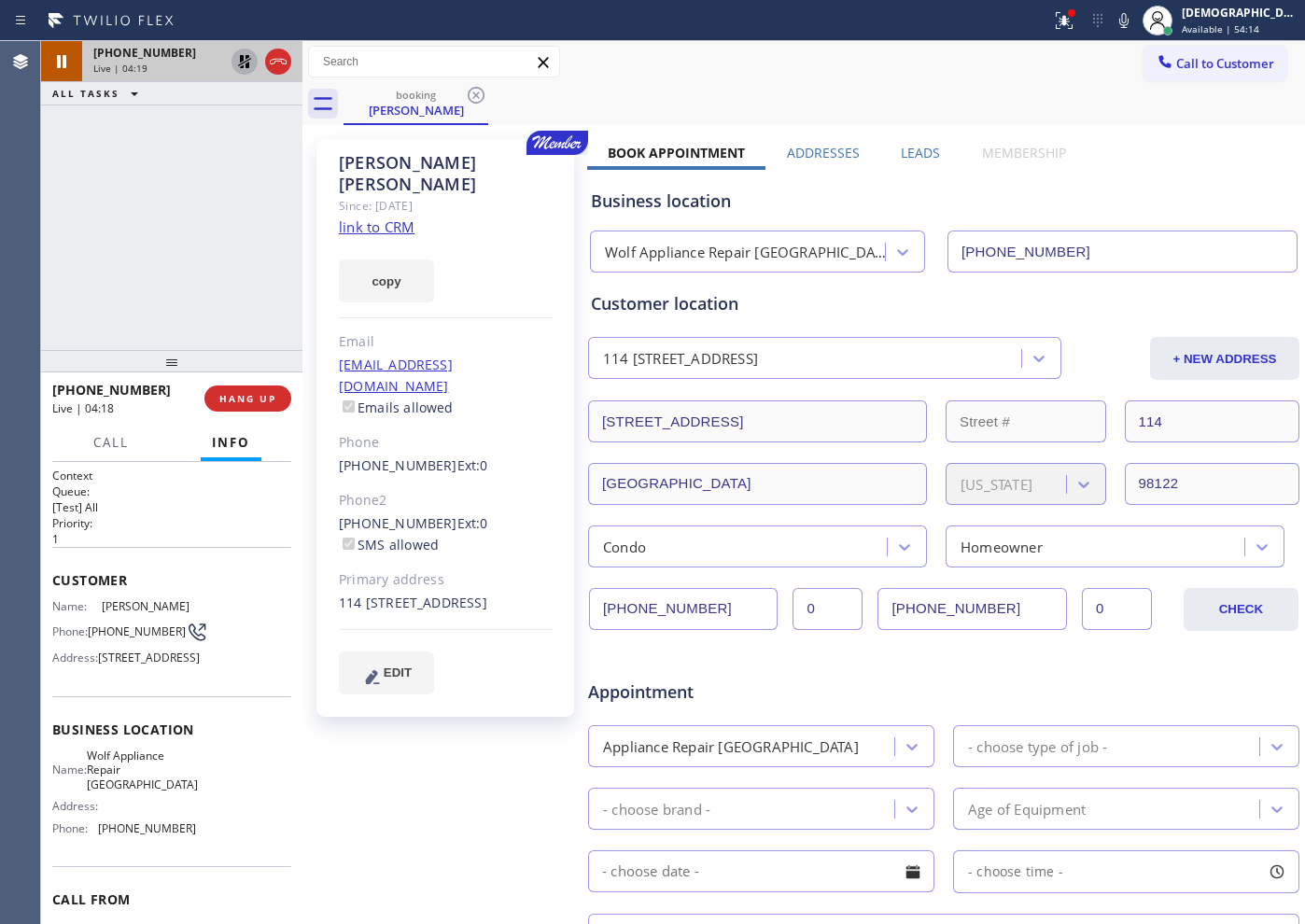
click at [251, 61] on icon at bounding box center [244, 61] width 23 height 23
click at [283, 62] on icon at bounding box center [278, 61] width 23 height 23
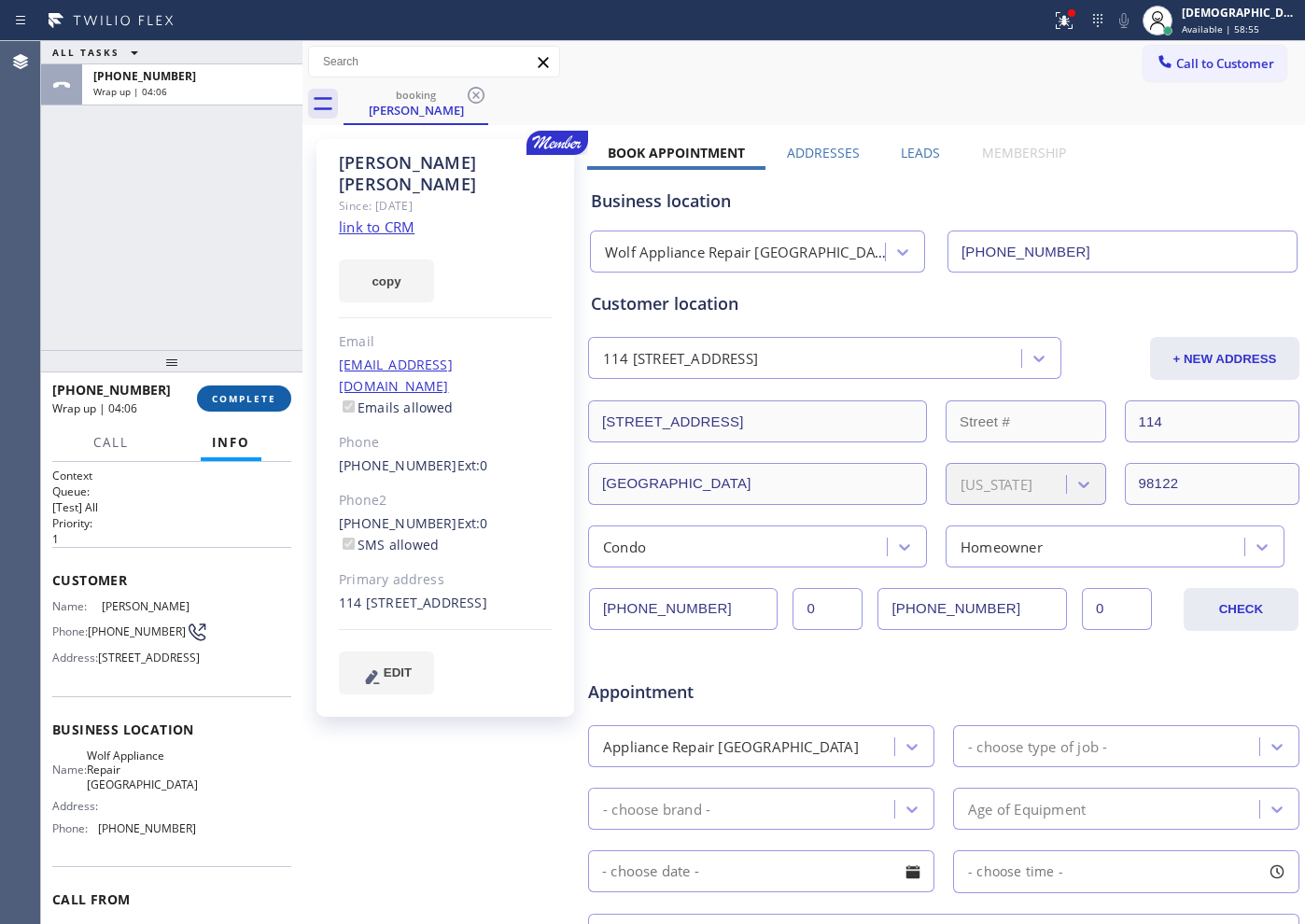
click at [260, 407] on button "COMPLETE" at bounding box center [244, 399] width 94 height 26
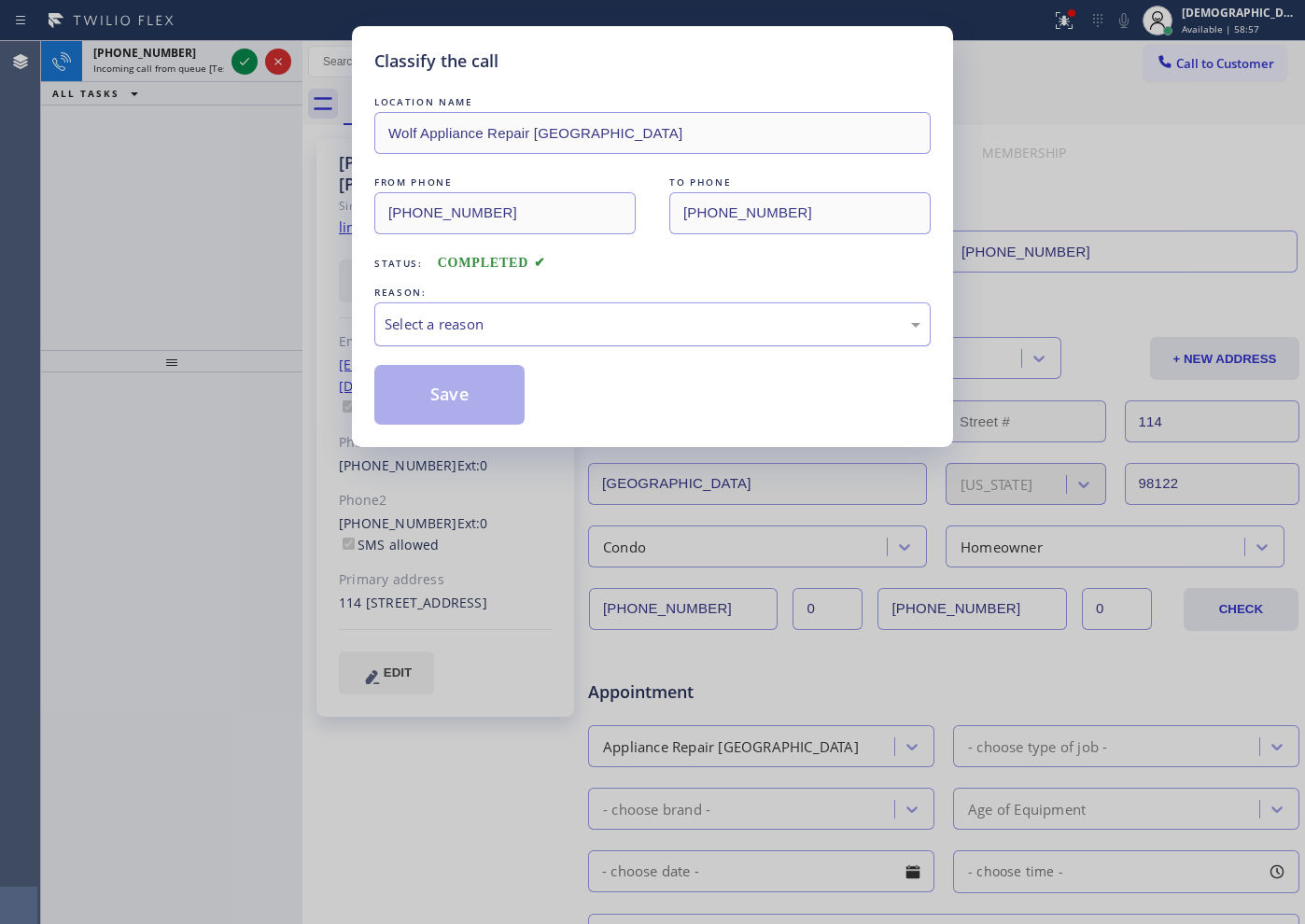
click at [645, 316] on div "Select a reason" at bounding box center [652, 324] width 536 height 22
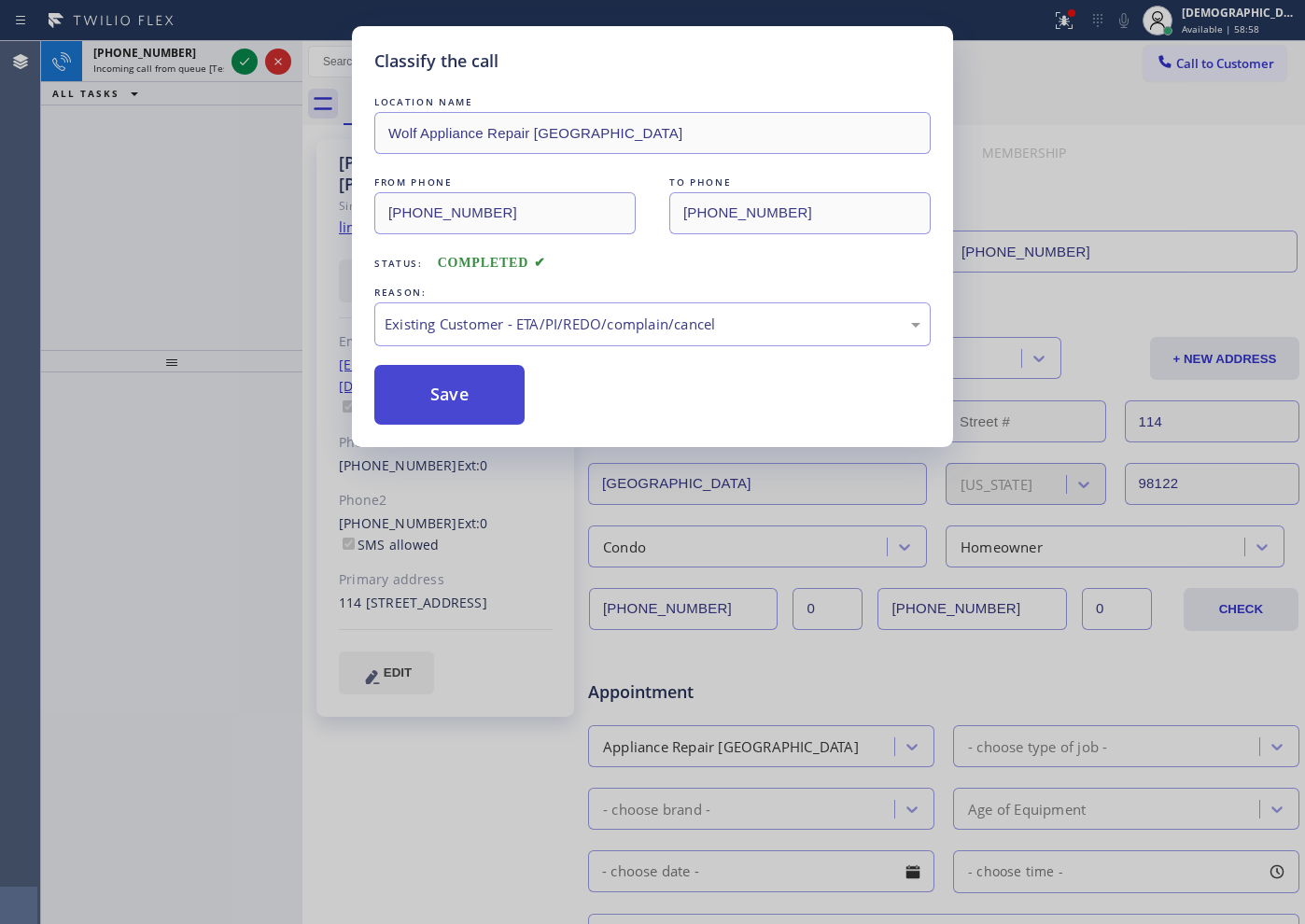
click at [444, 397] on button "Save" at bounding box center [449, 395] width 150 height 60
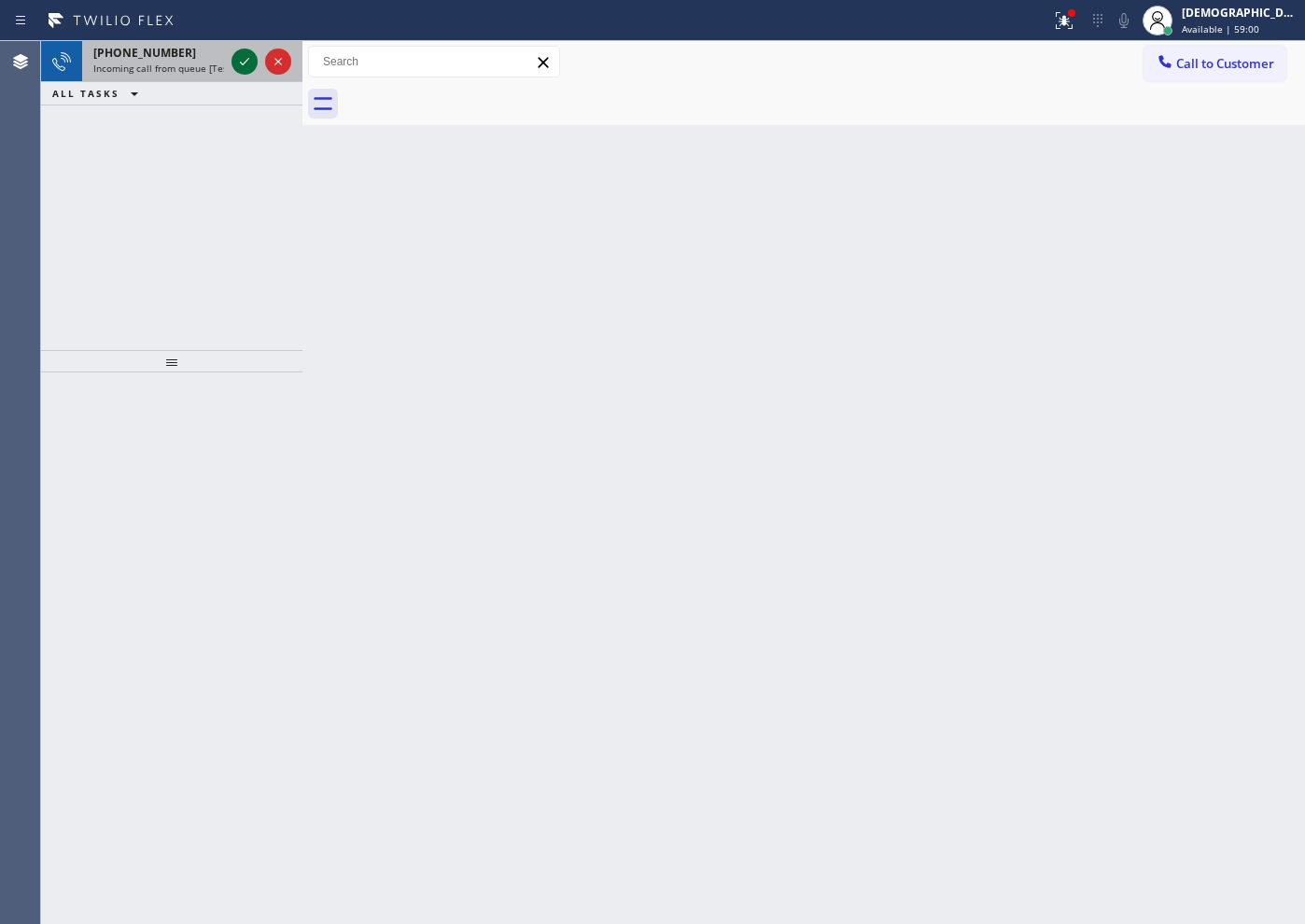
click at [242, 65] on icon at bounding box center [244, 61] width 23 height 23
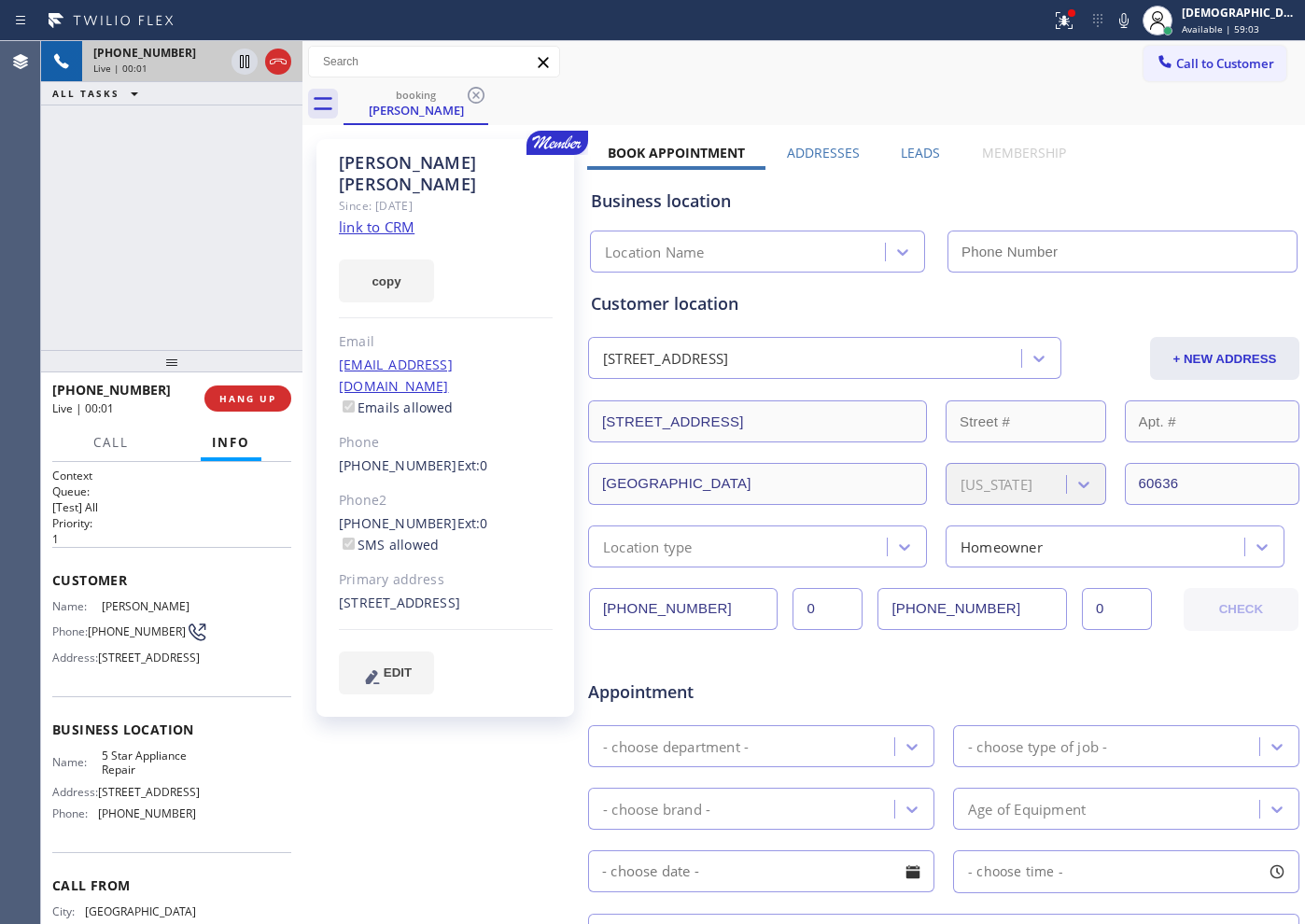
type input "[PHONE_NUMBER]"
click at [387, 195] on div "Since: [DATE]" at bounding box center [446, 206] width 214 height 22
click at [387, 218] on link "link to CRM" at bounding box center [376, 226] width 75 height 19
click at [281, 66] on icon at bounding box center [278, 61] width 23 height 23
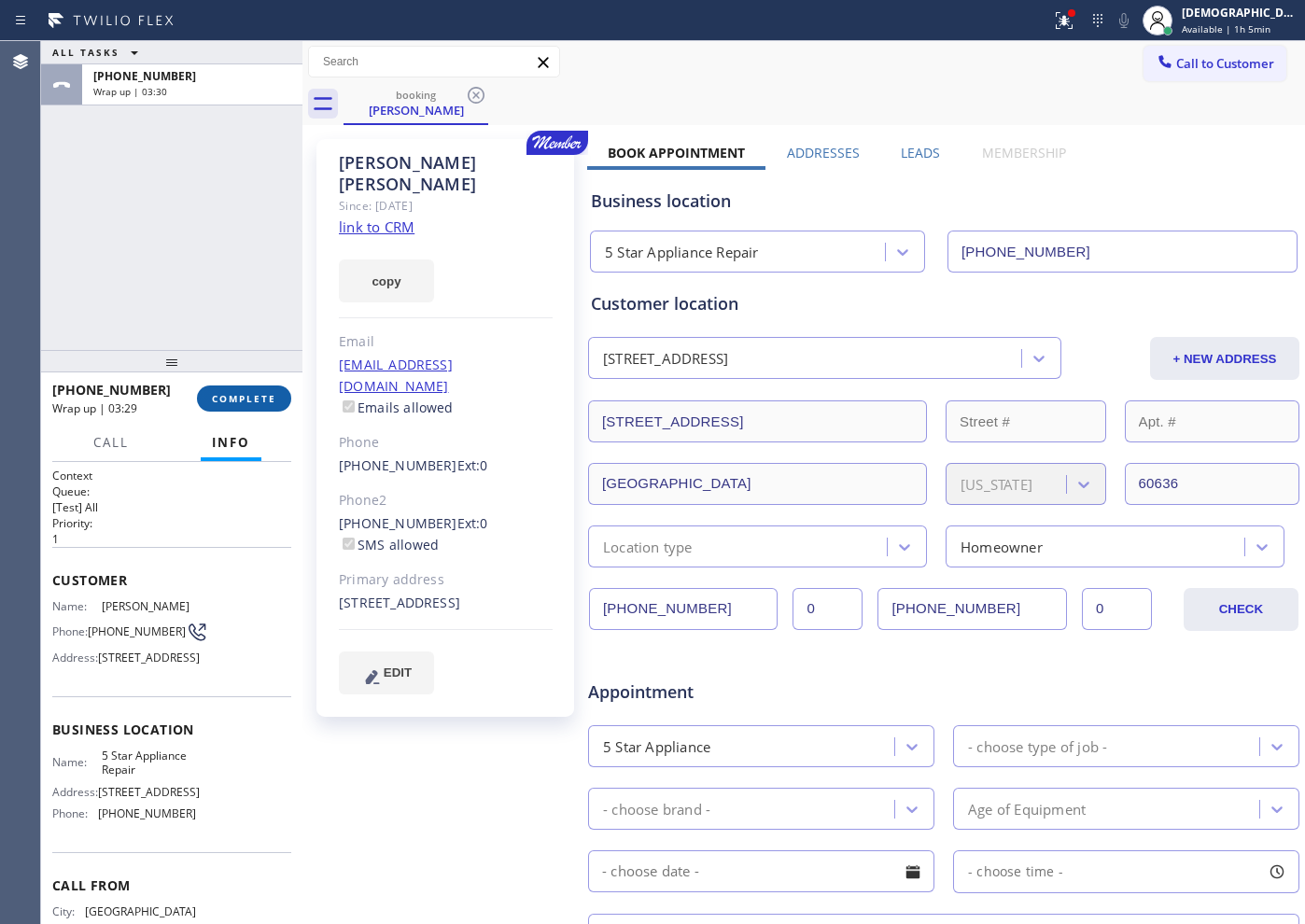
click at [262, 402] on span "COMPLETE" at bounding box center [244, 398] width 65 height 13
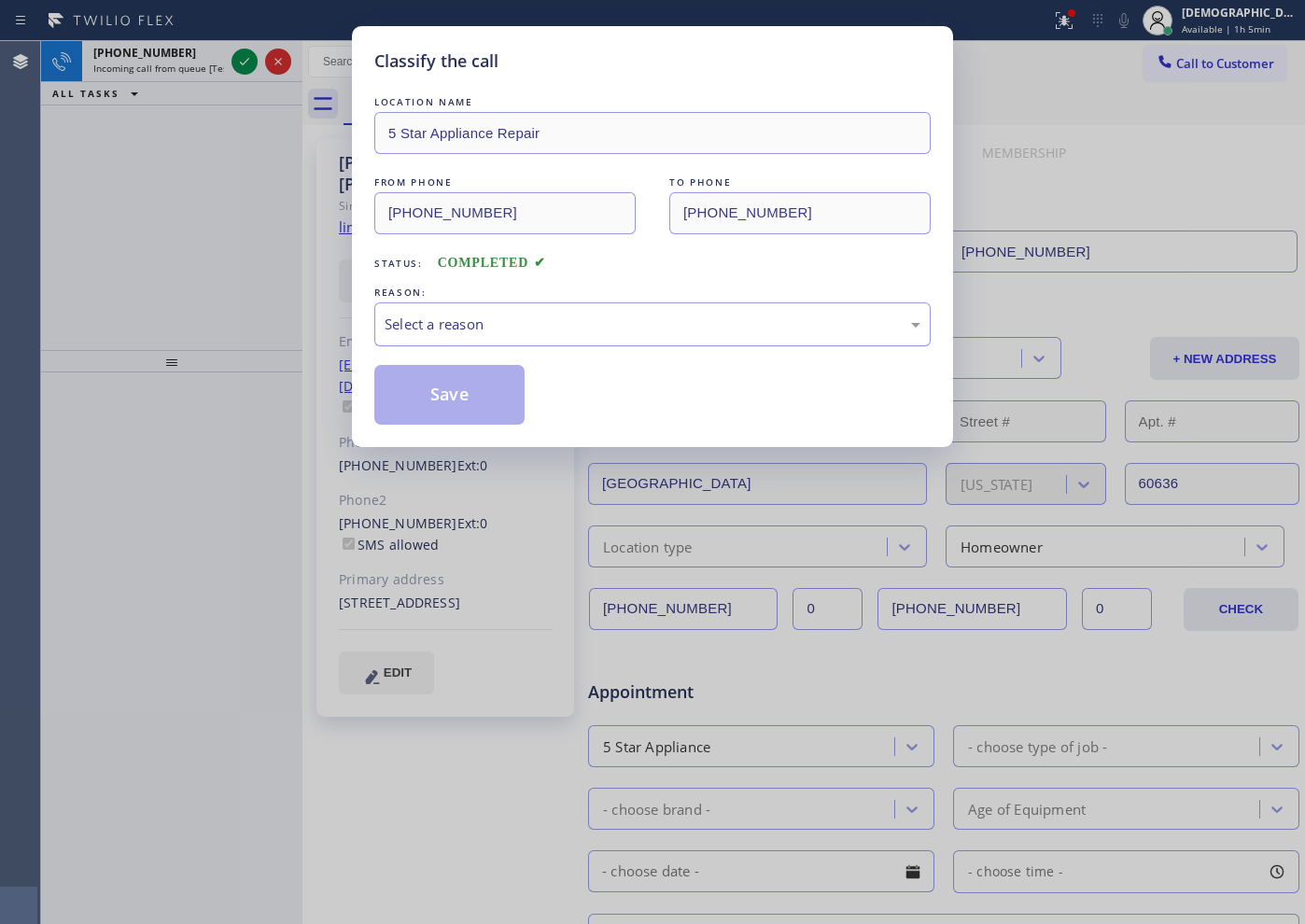
click at [561, 324] on div "Select a reason" at bounding box center [652, 324] width 536 height 22
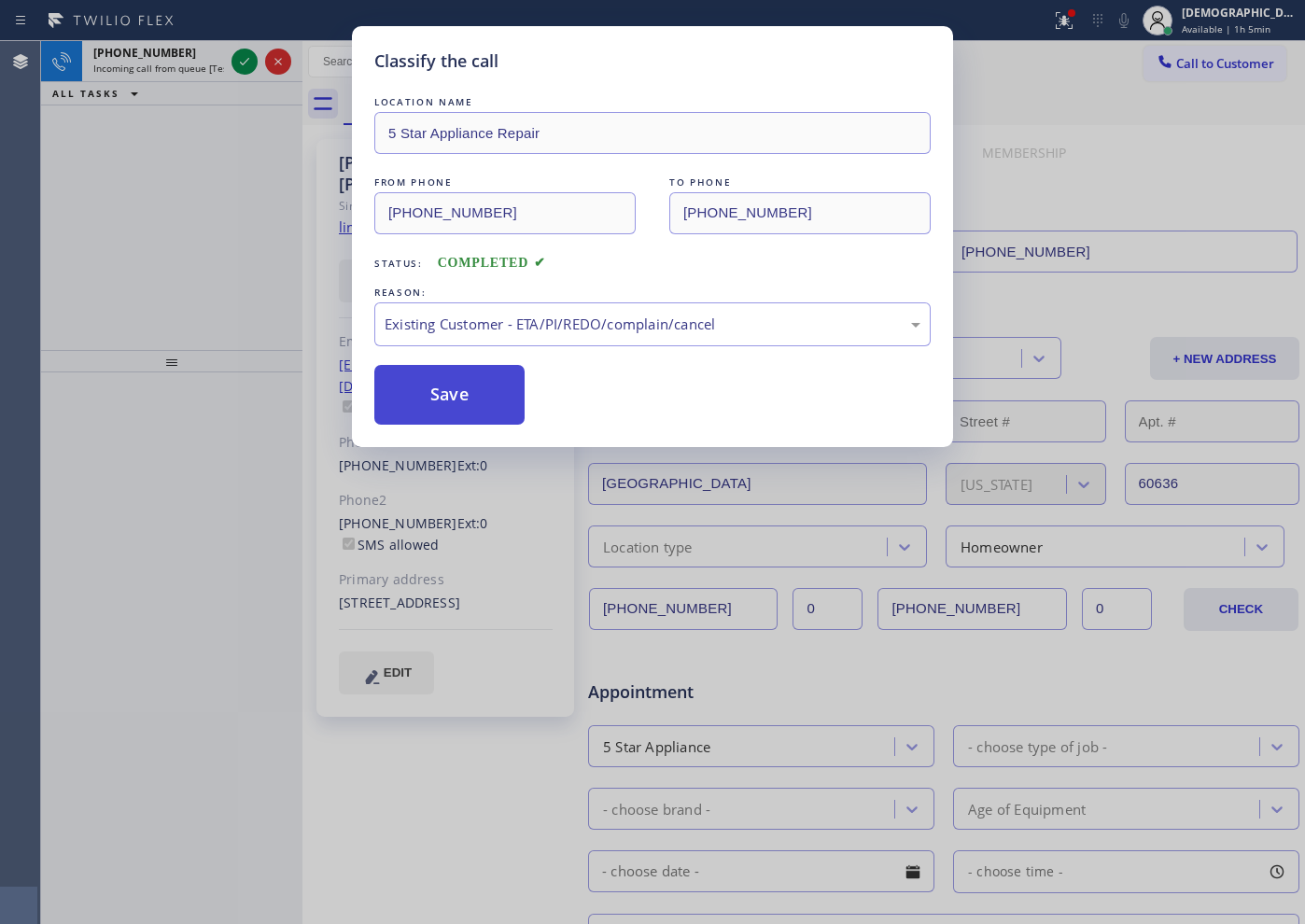
click at [504, 403] on button "Save" at bounding box center [449, 395] width 150 height 60
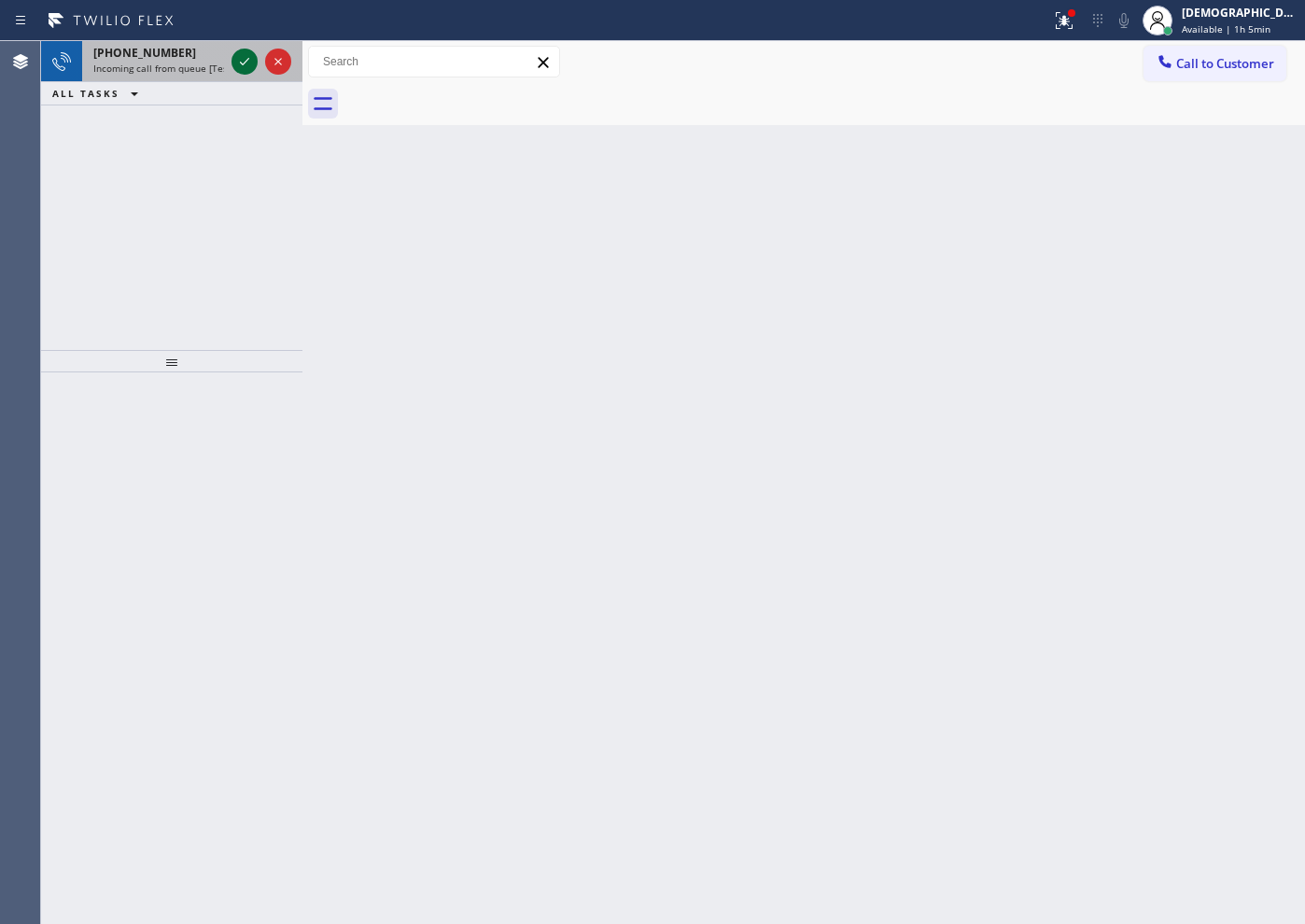
click at [247, 63] on icon at bounding box center [244, 61] width 23 height 23
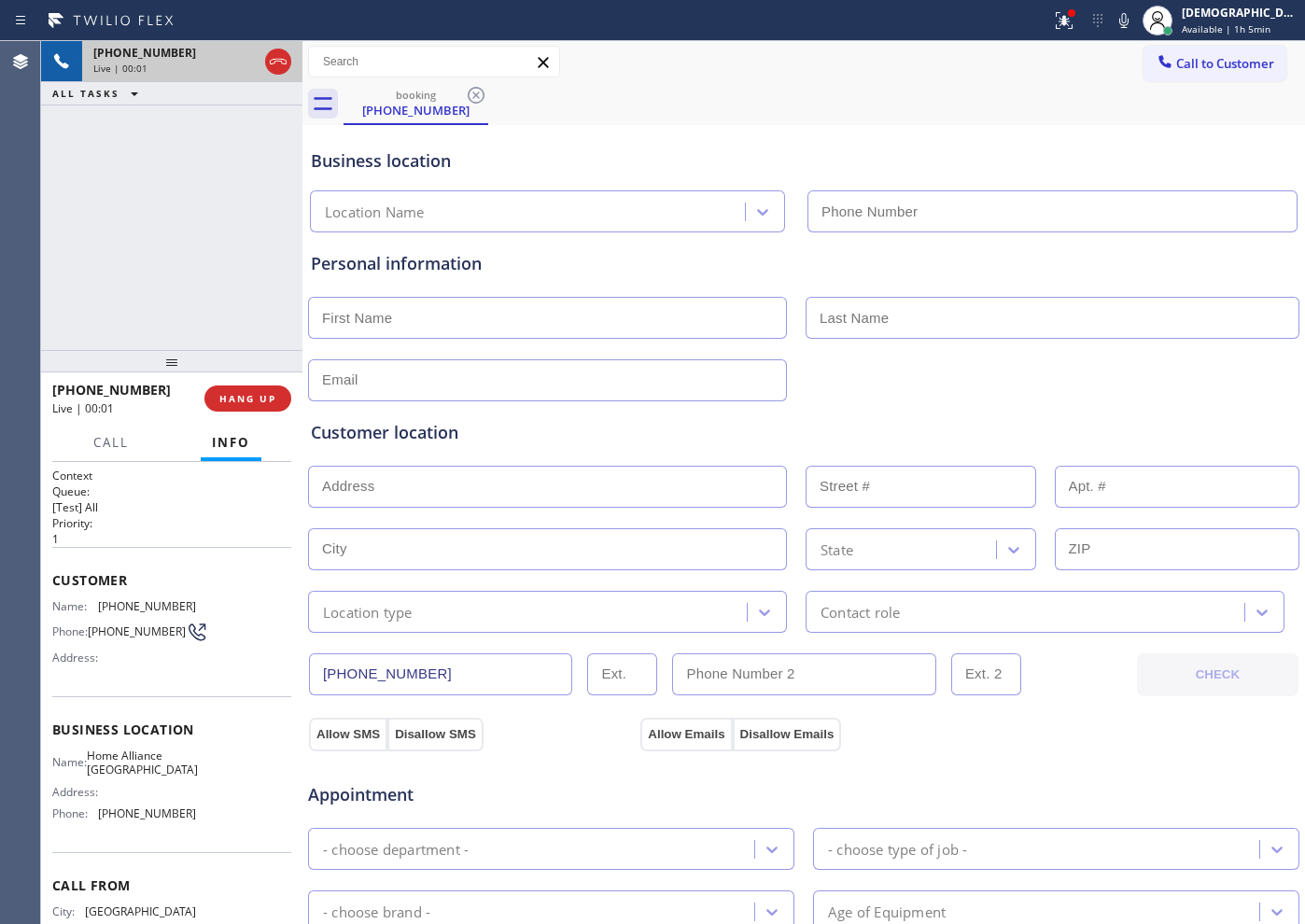
type input "[PHONE_NUMBER]"
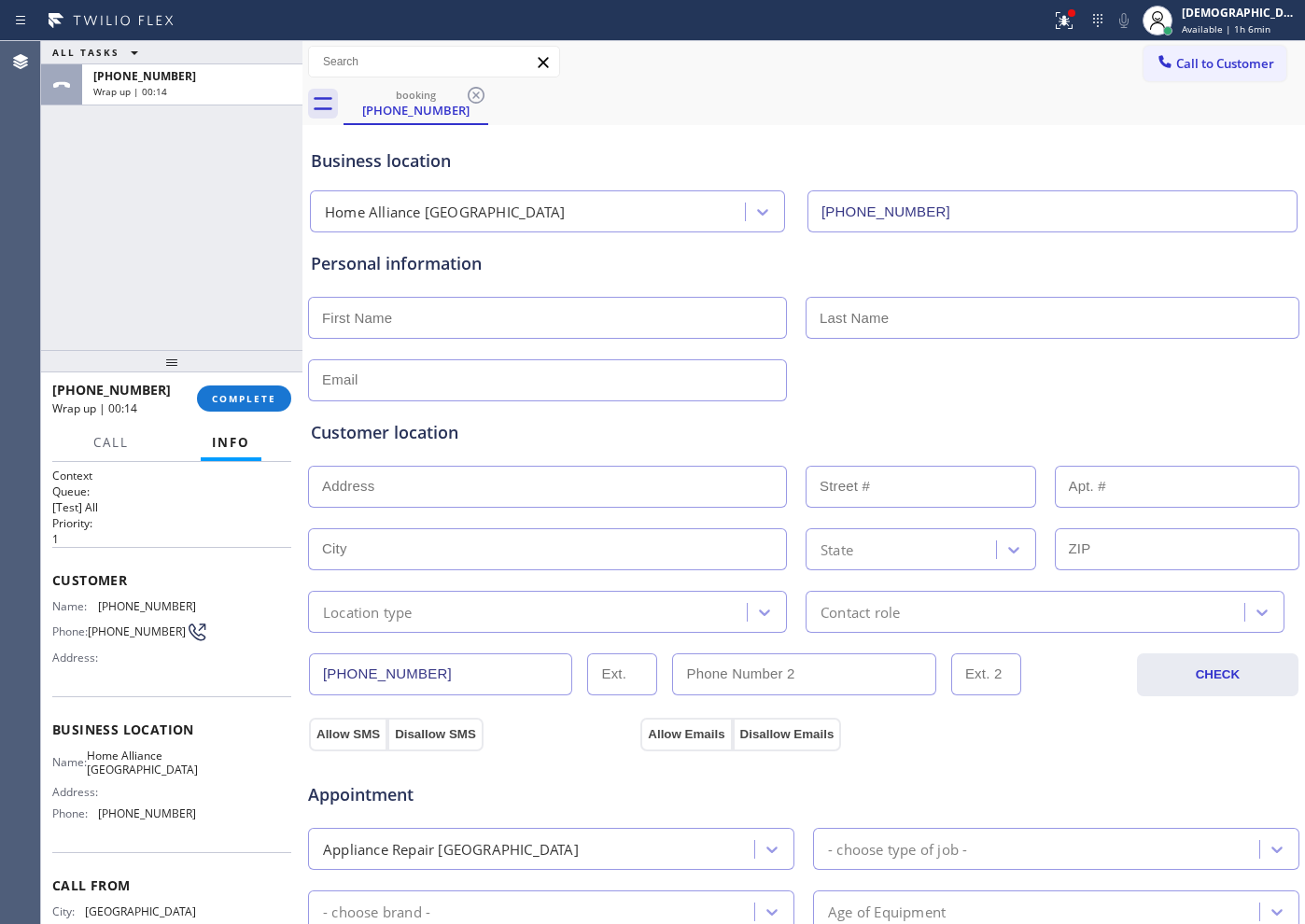
click at [149, 273] on div "ALL TASKS ALL TASKS ACTIVE TASKS TASKS IN WRAP UP [PHONE_NUMBER] Wrap up | 00:14" at bounding box center [171, 195] width 262 height 309
click at [265, 403] on span "COMPLETE" at bounding box center [244, 398] width 65 height 13
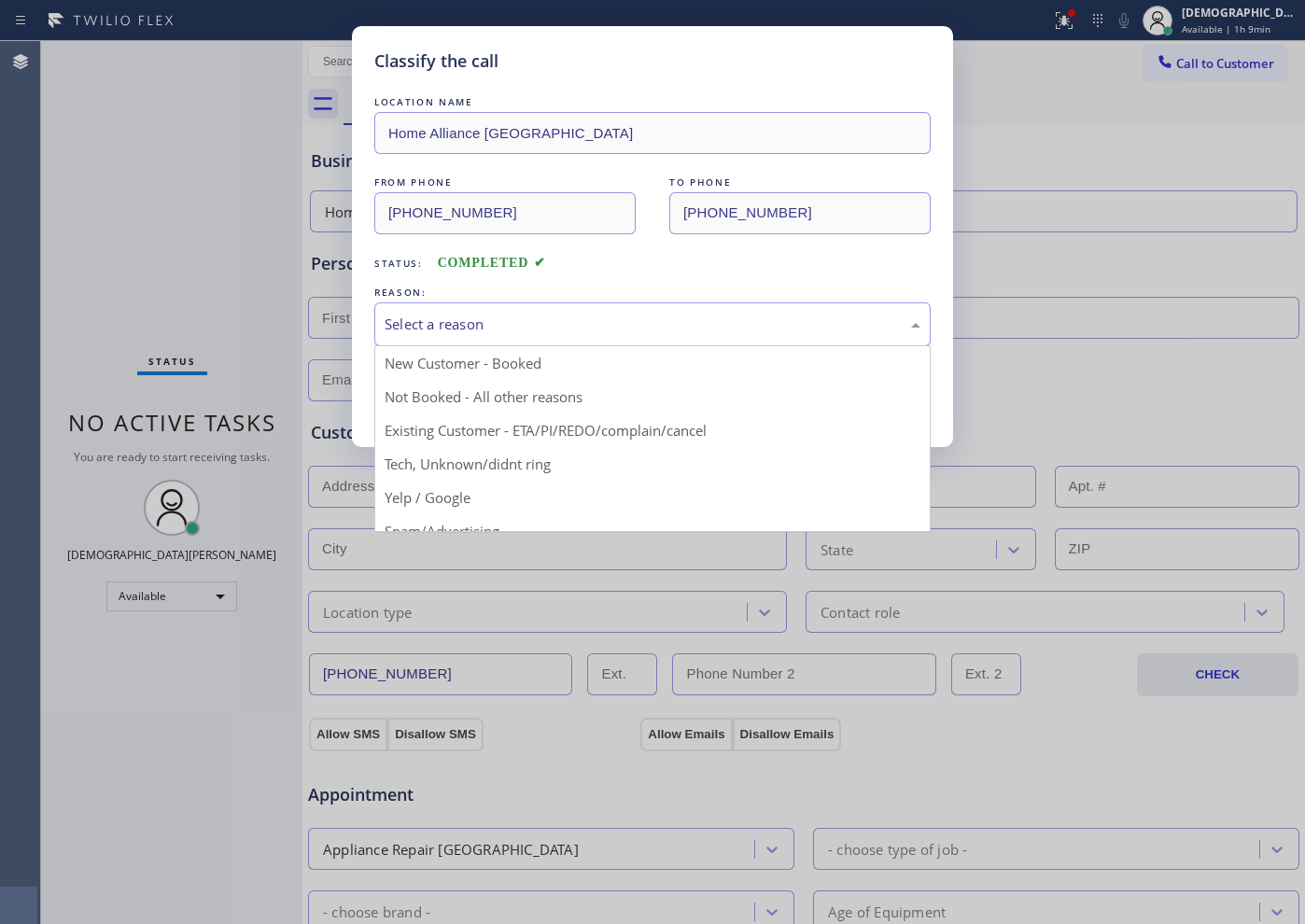
click at [453, 315] on div "Select a reason" at bounding box center [652, 324] width 536 height 22
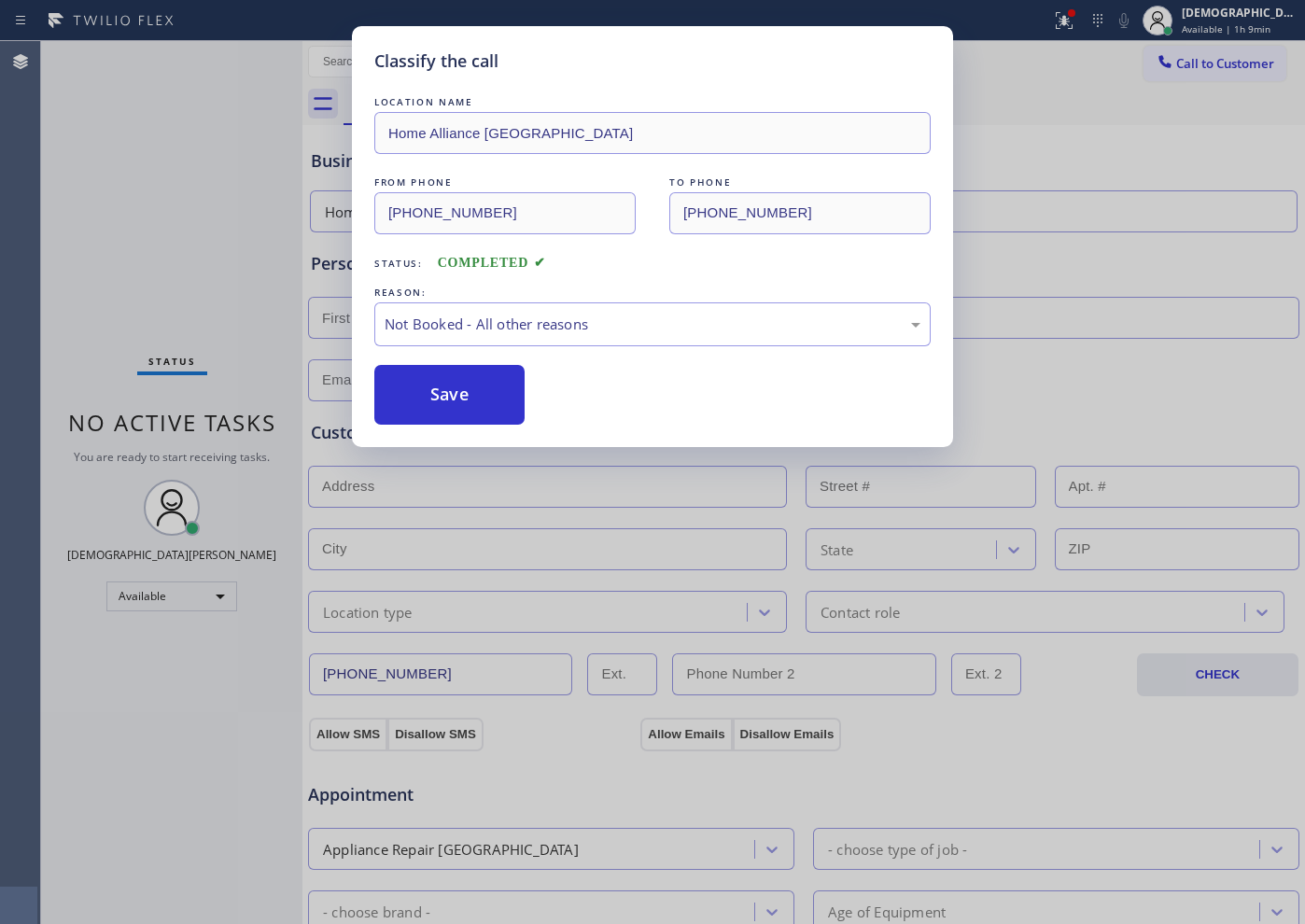
click at [426, 383] on button "Save" at bounding box center [449, 395] width 150 height 60
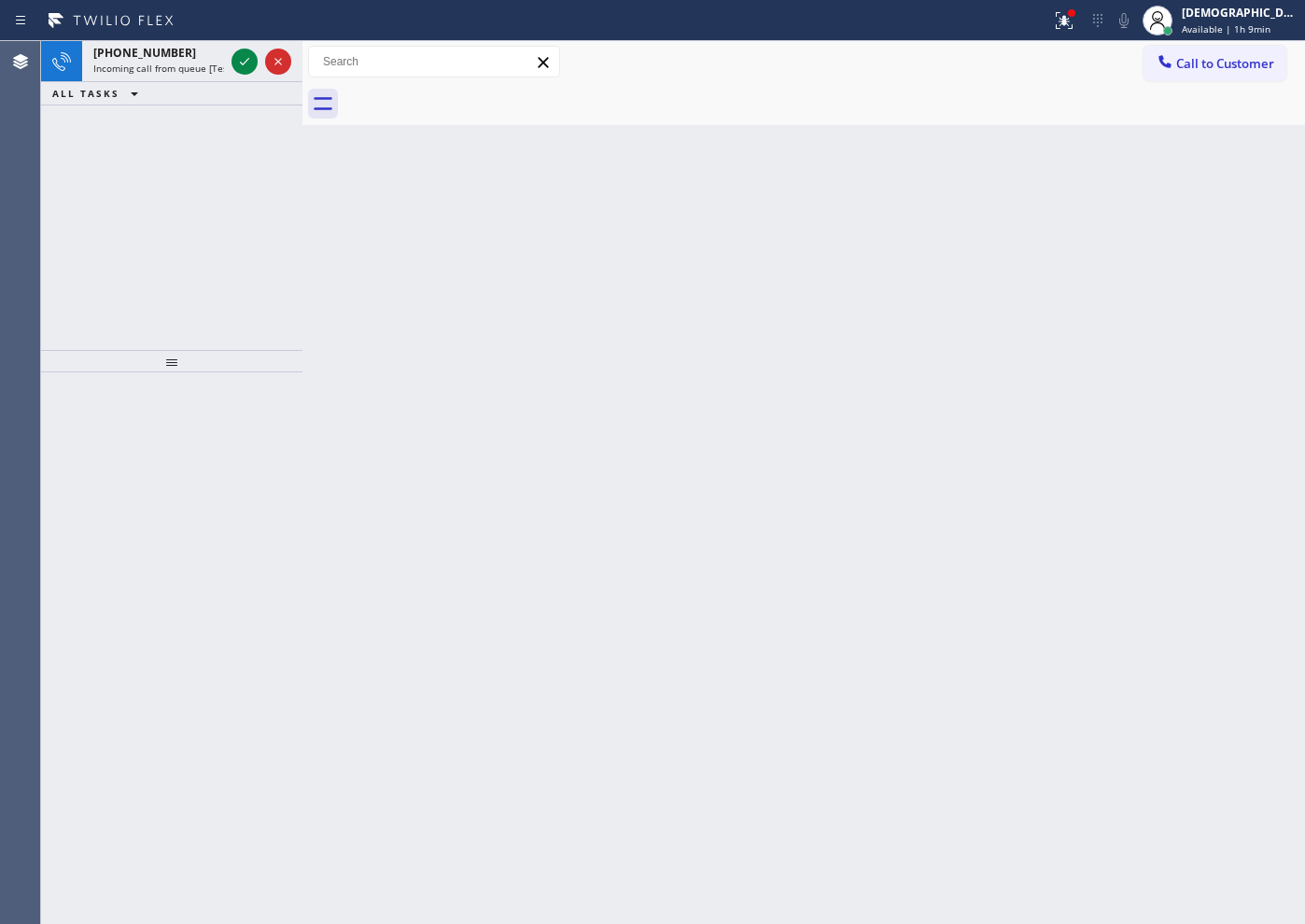
click at [123, 186] on div "[PHONE_NUMBER] Incoming call from queue [Test] All ALL TASKS ALL TASKS ACTIVE T…" at bounding box center [171, 195] width 262 height 309
click at [244, 63] on icon at bounding box center [245, 62] width 10 height 8
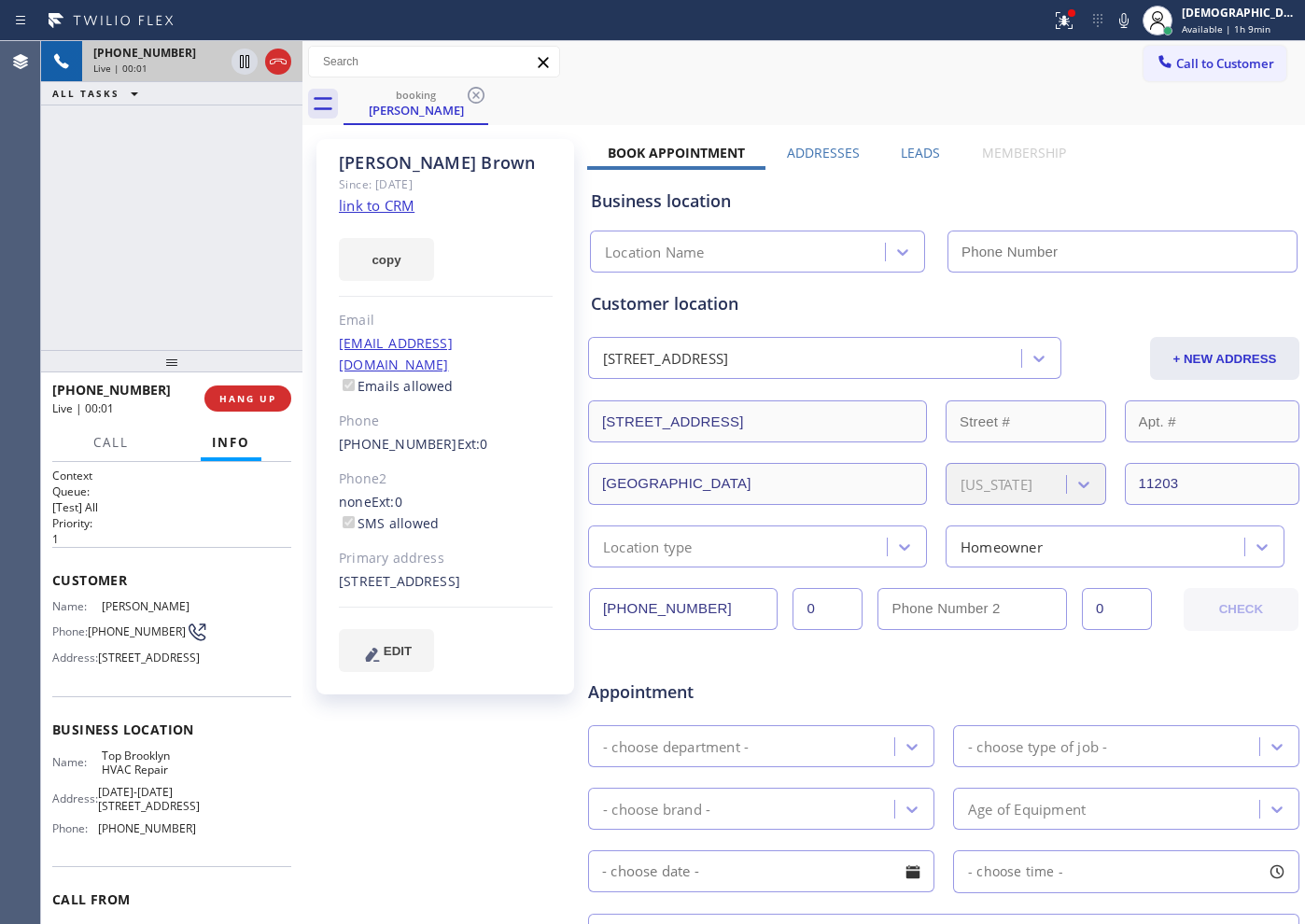
type input "[PHONE_NUMBER]"
click at [391, 206] on link "link to CRM" at bounding box center [376, 205] width 75 height 19
click at [232, 62] on div at bounding box center [244, 61] width 26 height 23
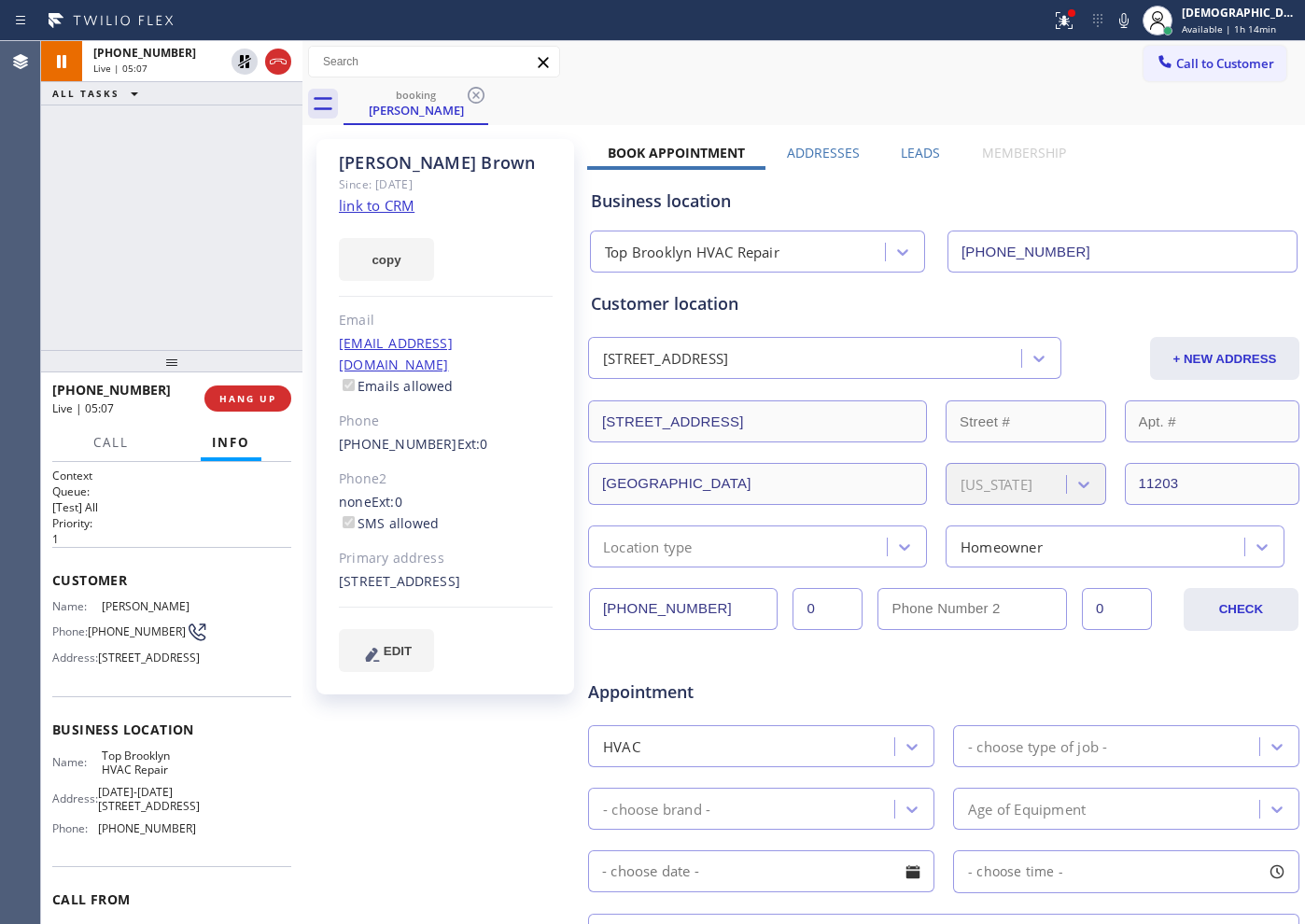
click at [219, 317] on div "[PHONE_NUMBER] Live | 05:07 ALL TASKS ALL TASKS ACTIVE TASKS TASKS IN WRAP UP" at bounding box center [171, 195] width 262 height 309
click at [236, 64] on icon at bounding box center [244, 61] width 23 height 23
click at [195, 188] on div "[PHONE_NUMBER] Live | 09:53 ALL TASKS ALL TASKS ACTIVE TASKS TASKS IN WRAP UP" at bounding box center [171, 195] width 262 height 309
click at [287, 60] on icon at bounding box center [278, 61] width 23 height 23
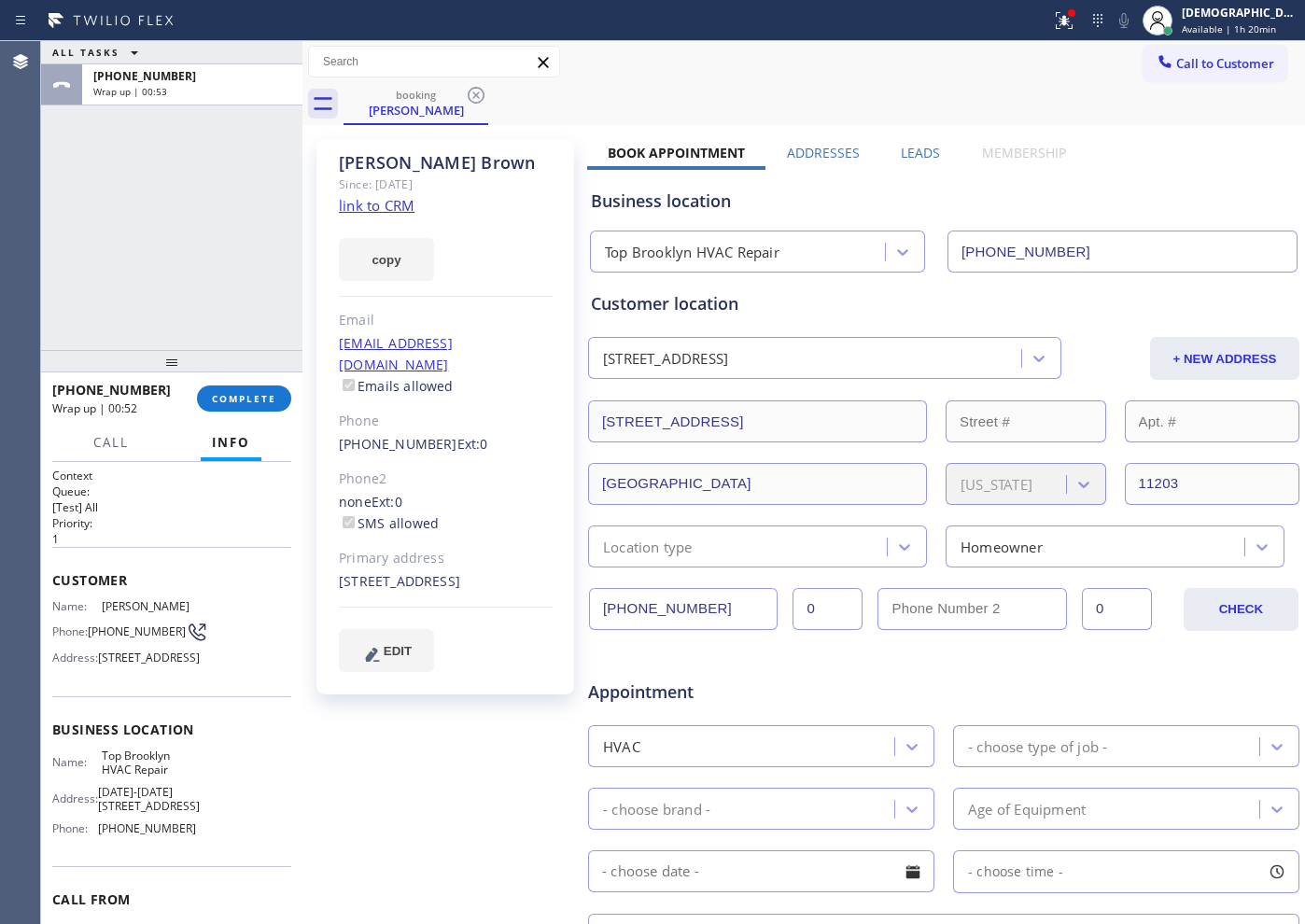
click at [131, 223] on div "ALL TASKS ALL TASKS ACTIVE TASKS TASKS IN WRAP UP [PHONE_NUMBER] Wrap up | 00:53" at bounding box center [171, 195] width 262 height 309
click at [238, 387] on button "COMPLETE" at bounding box center [244, 399] width 94 height 26
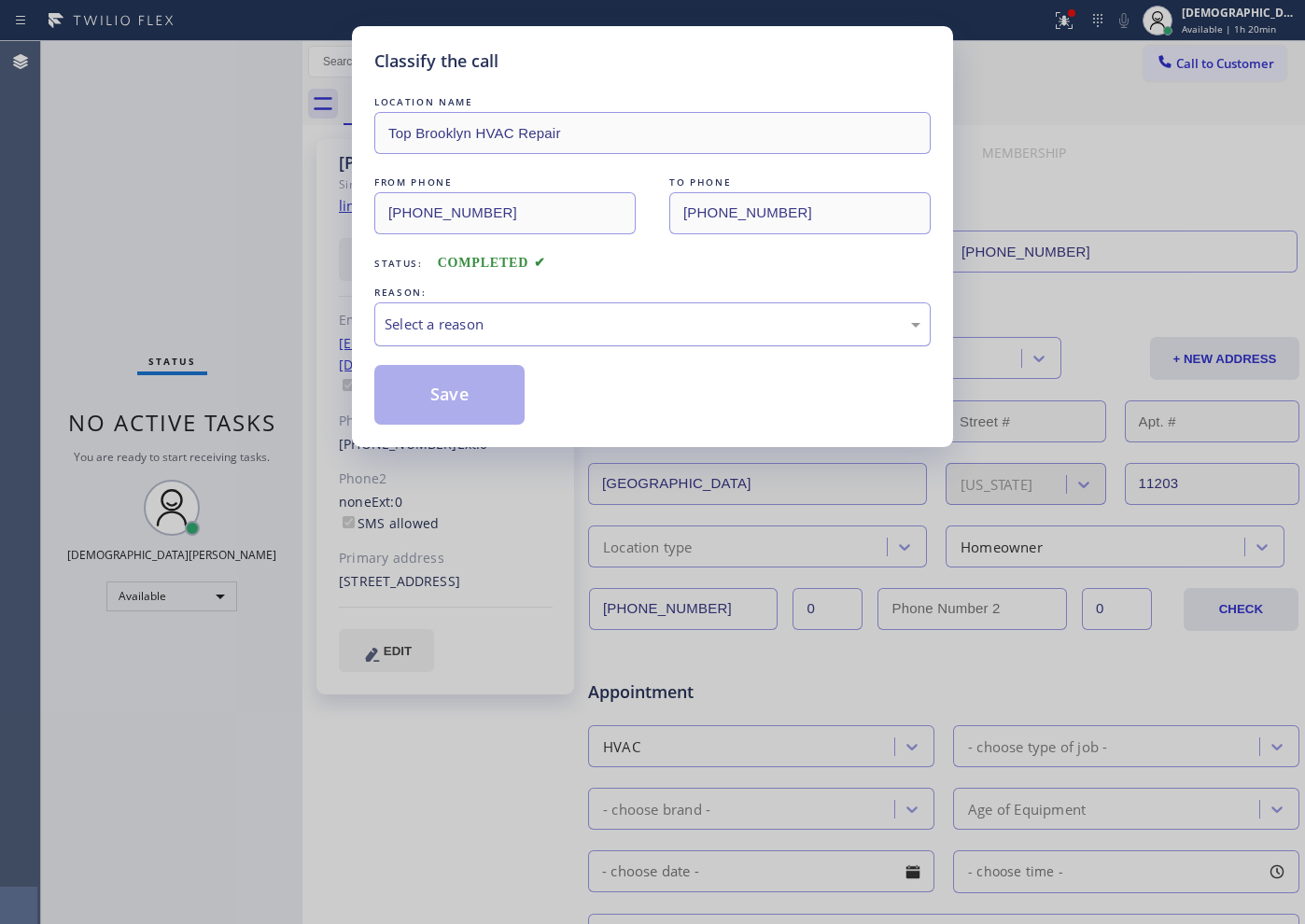
click at [474, 323] on div "Select a reason" at bounding box center [652, 324] width 536 height 22
click at [457, 391] on button "Save" at bounding box center [449, 395] width 150 height 60
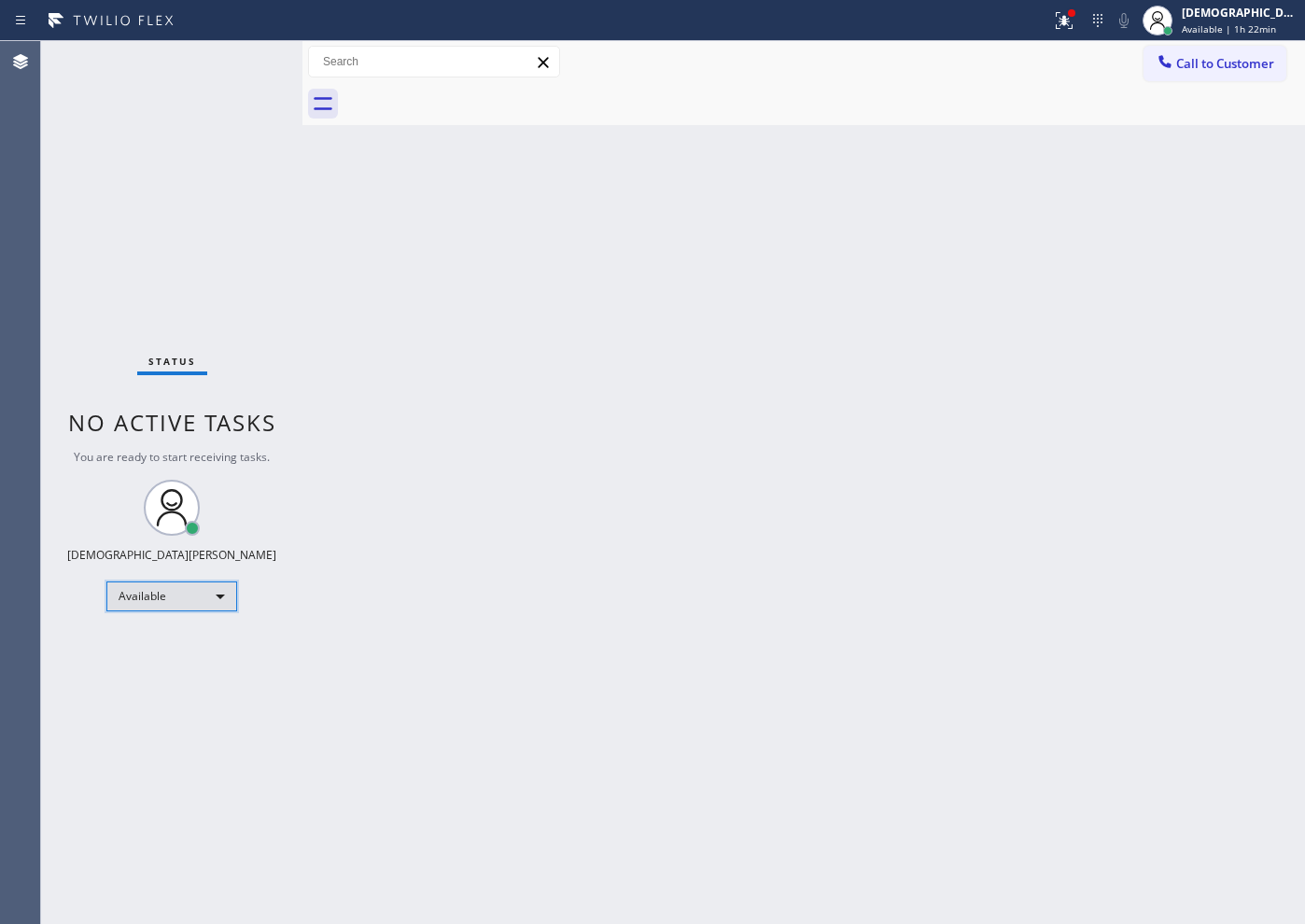
click at [142, 601] on div "Available" at bounding box center [171, 597] width 130 height 29
click at [182, 689] on li "Break" at bounding box center [171, 693] width 127 height 23
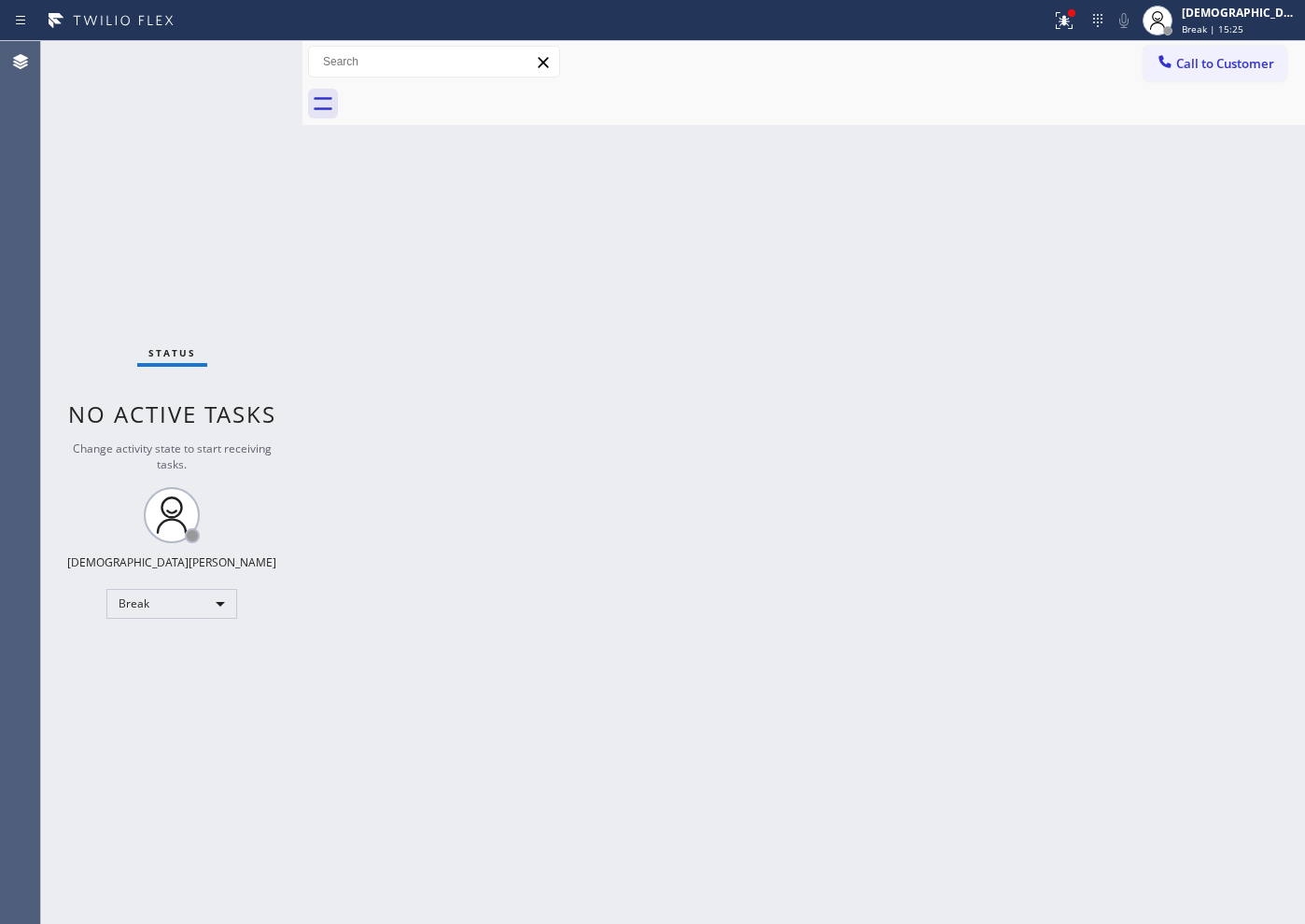
click at [165, 642] on div "Status No active tasks Change activity state to start receiving tasks. Christia…" at bounding box center [171, 482] width 262 height 883
click at [183, 600] on div "Break" at bounding box center [171, 604] width 130 height 29
click at [188, 652] on li "Available" at bounding box center [171, 654] width 127 height 23
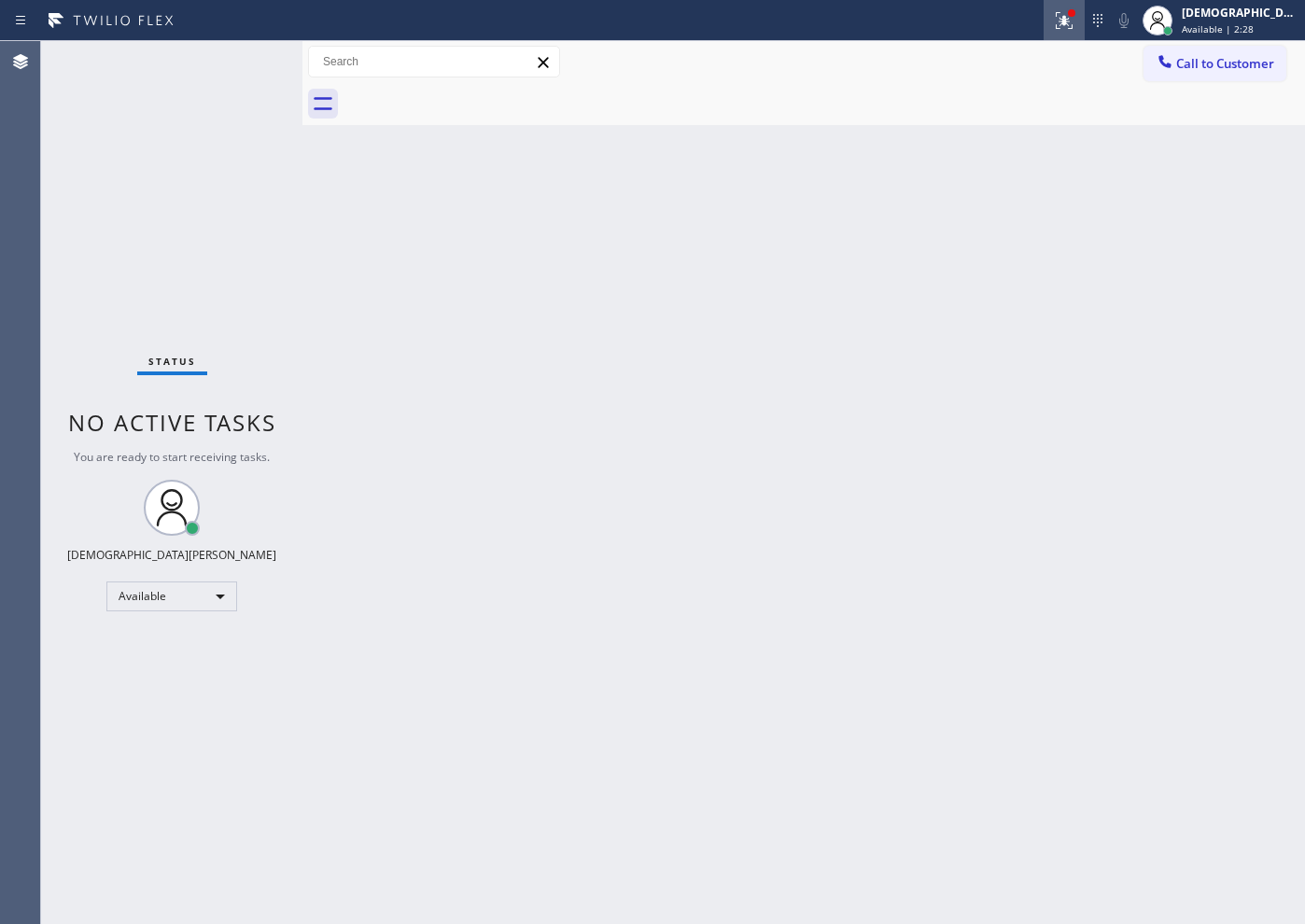
click at [1076, 29] on icon at bounding box center [1064, 21] width 23 height 23
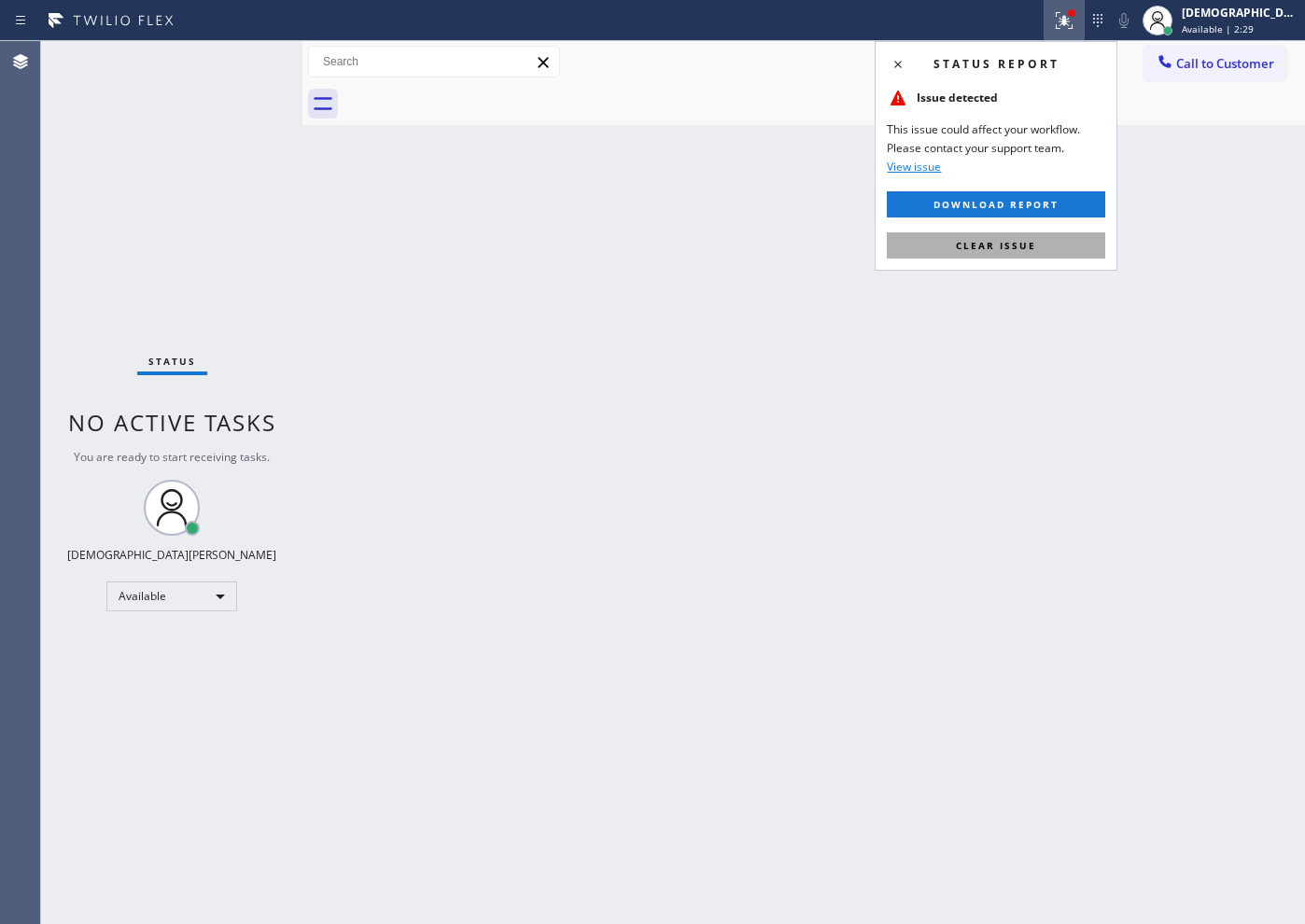
click at [1009, 239] on span "Clear issue" at bounding box center [996, 245] width 80 height 13
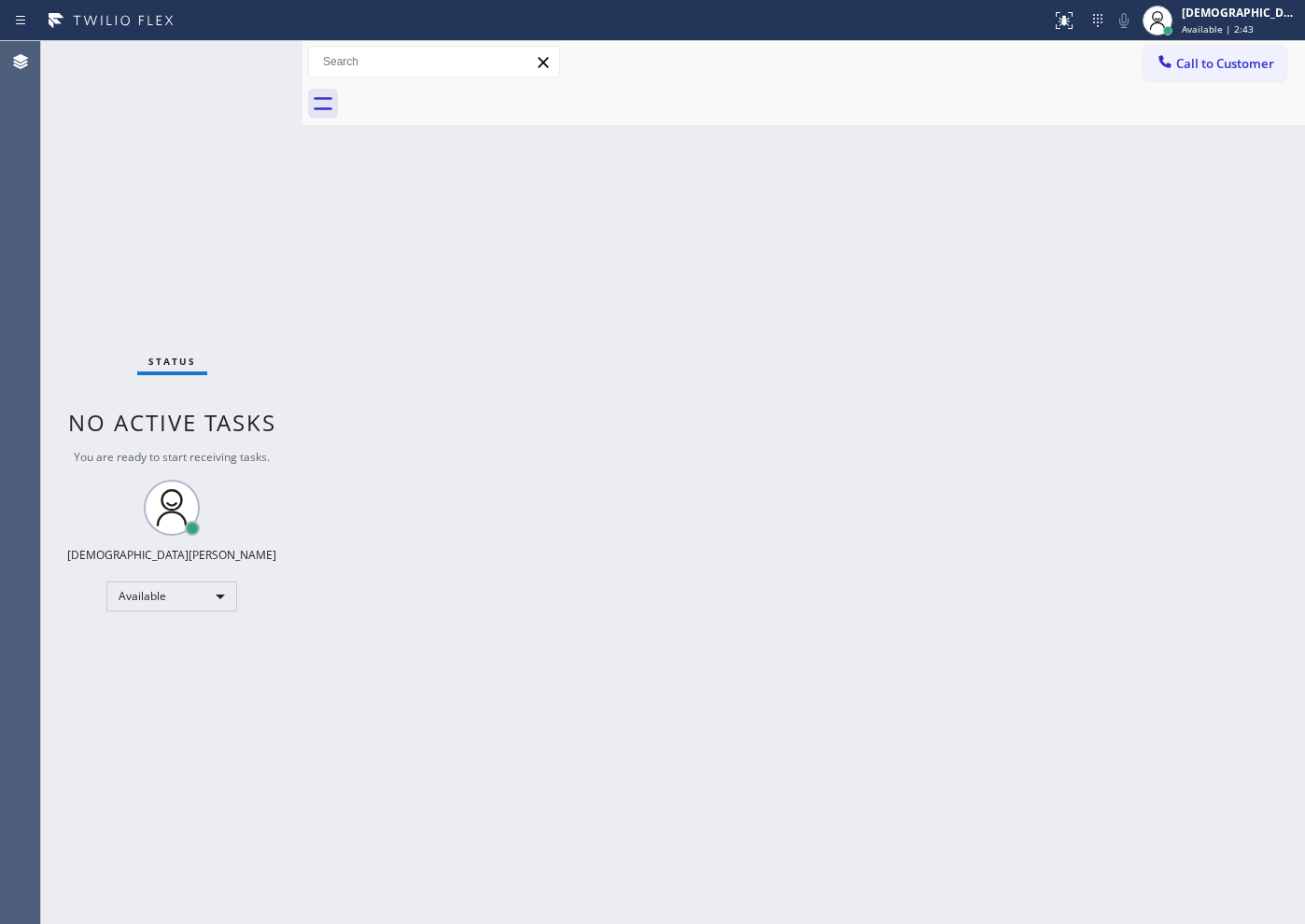
click at [245, 69] on div "Status No active tasks You are ready to start receiving tasks. Christian Cinco …" at bounding box center [171, 482] width 262 height 883
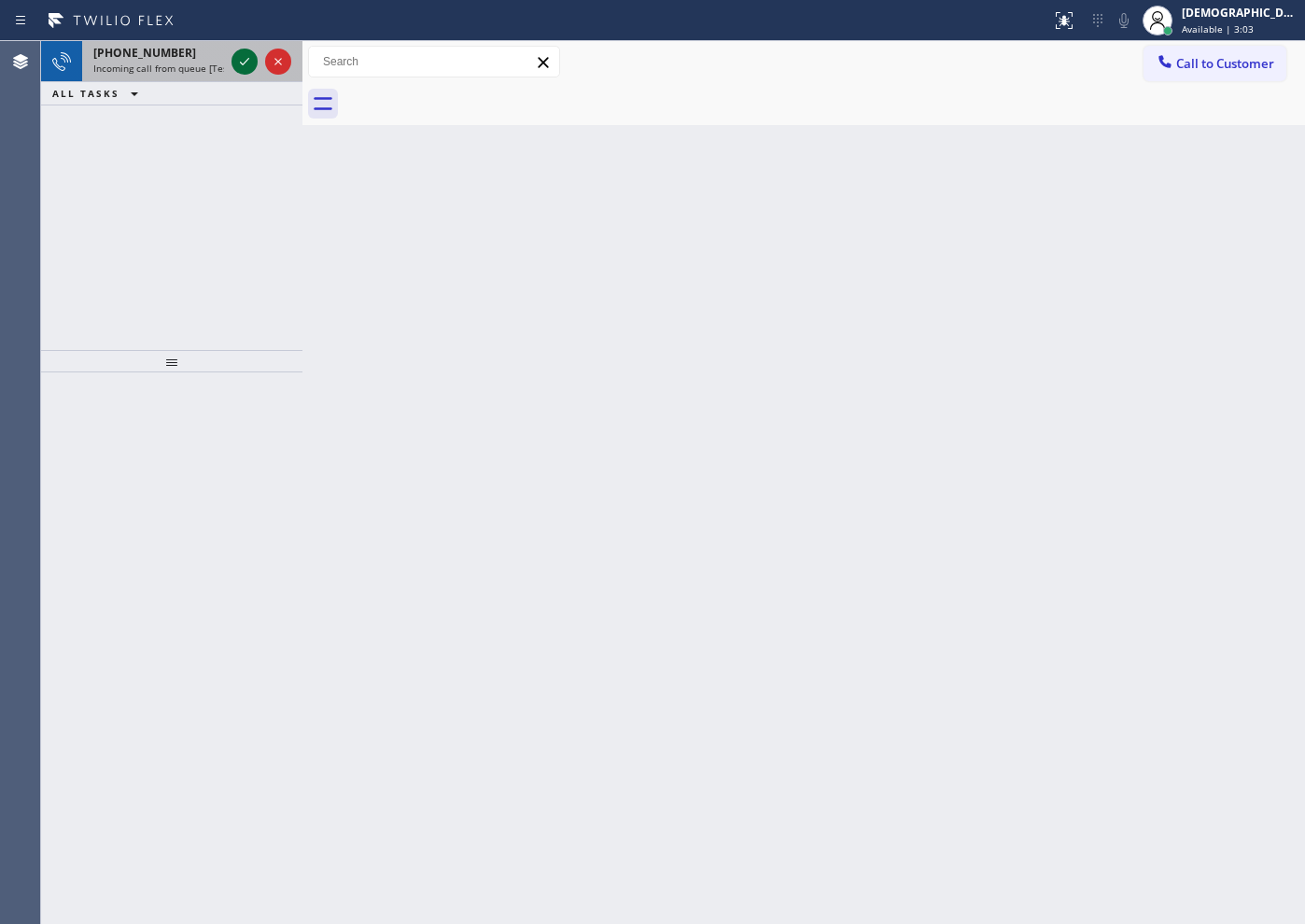
click at [247, 65] on icon at bounding box center [244, 61] width 23 height 23
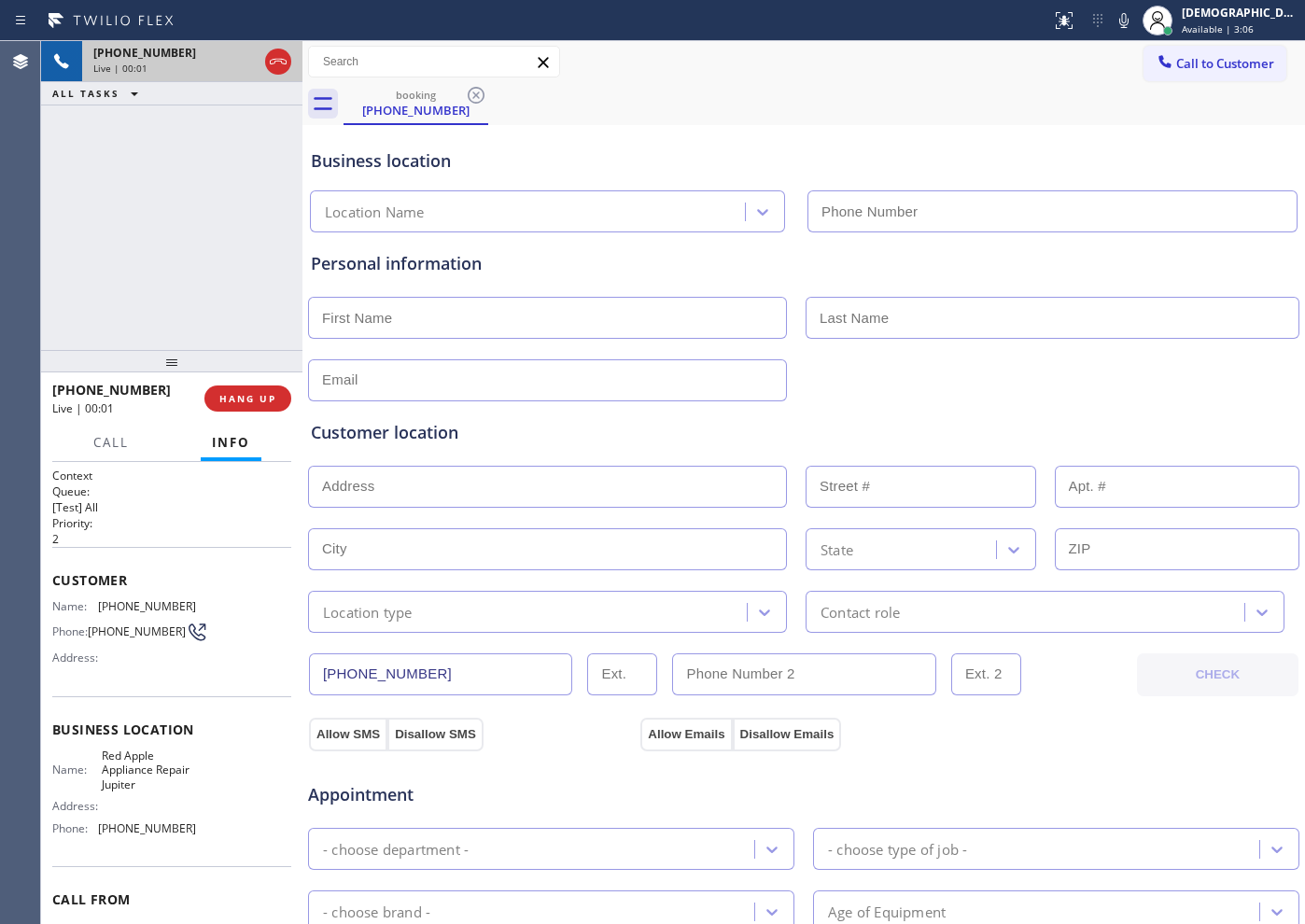
type input "[PHONE_NUMBER]"
click at [280, 61] on icon at bounding box center [277, 62] width 17 height 6
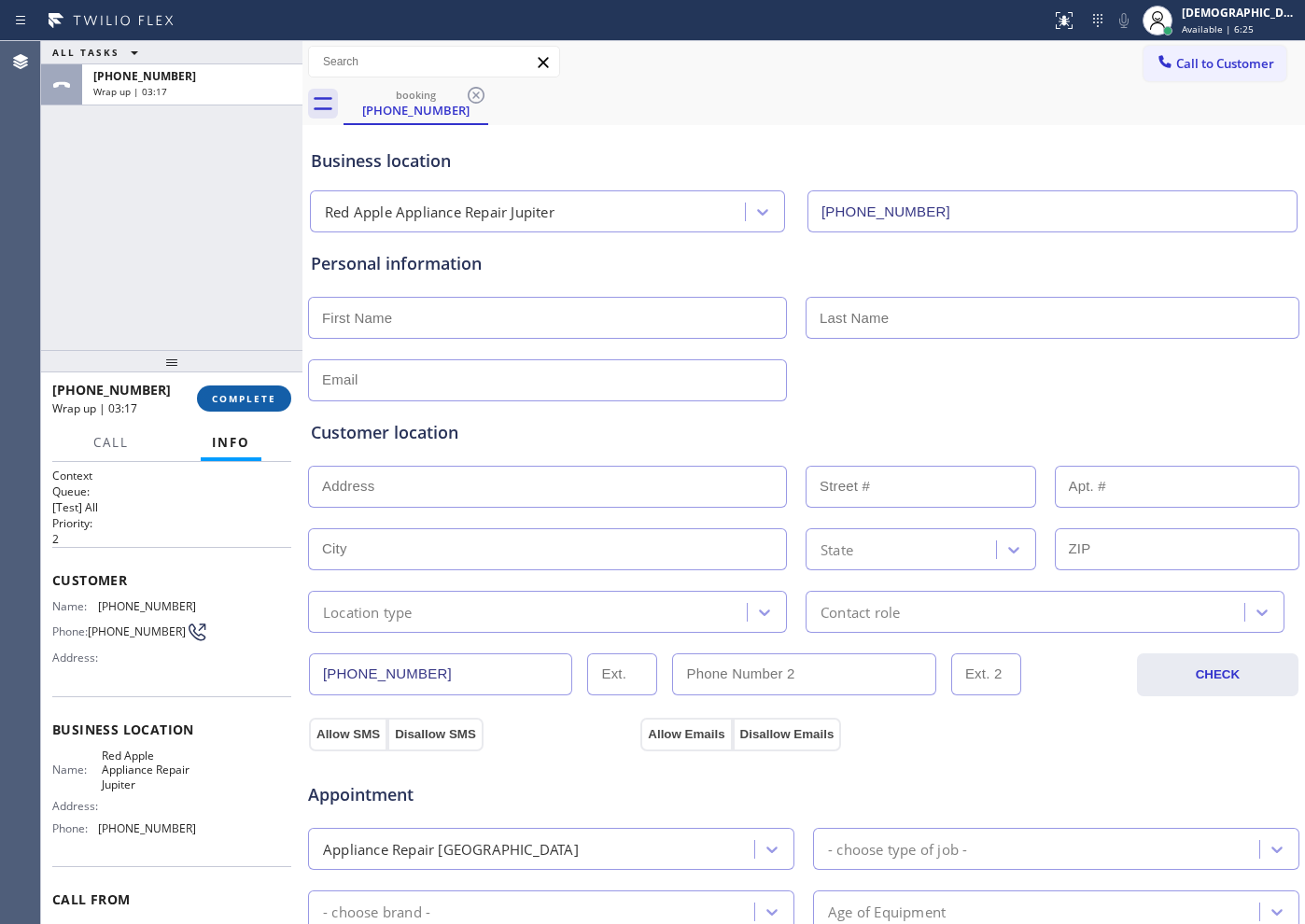
click at [230, 404] on span "COMPLETE" at bounding box center [244, 398] width 65 height 13
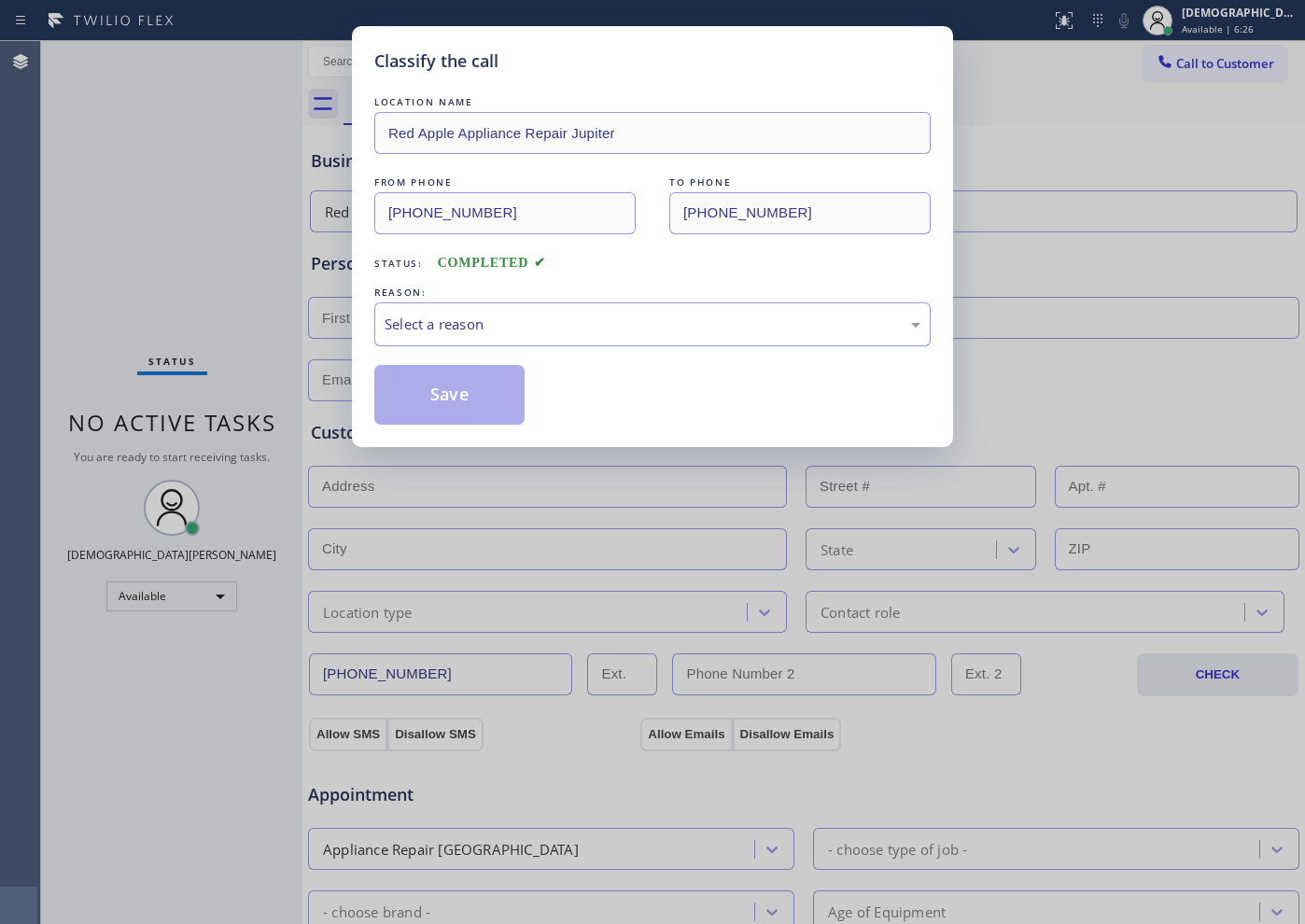
click at [531, 320] on div "Select a reason" at bounding box center [652, 324] width 536 height 22
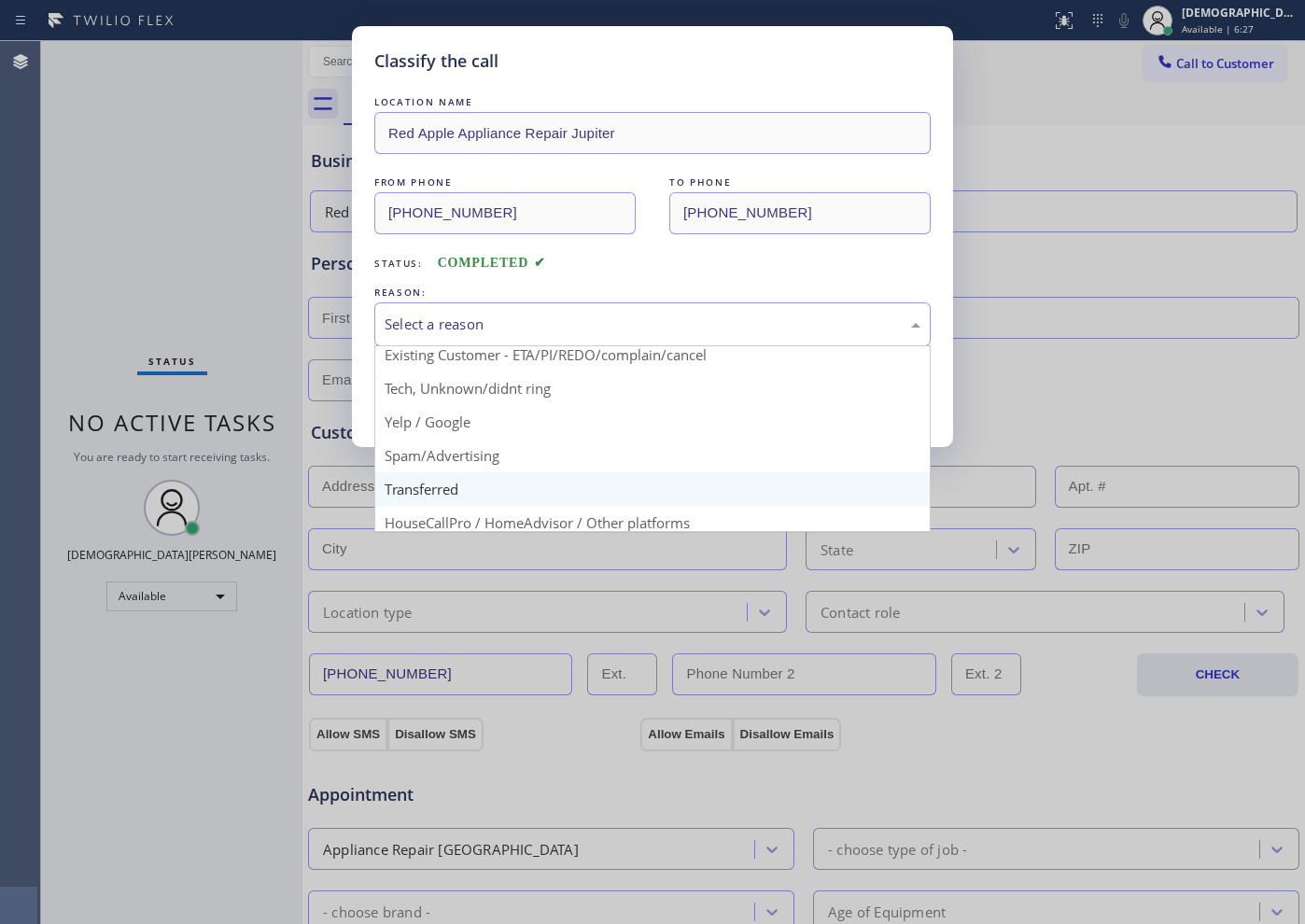
scroll to position [117, 0]
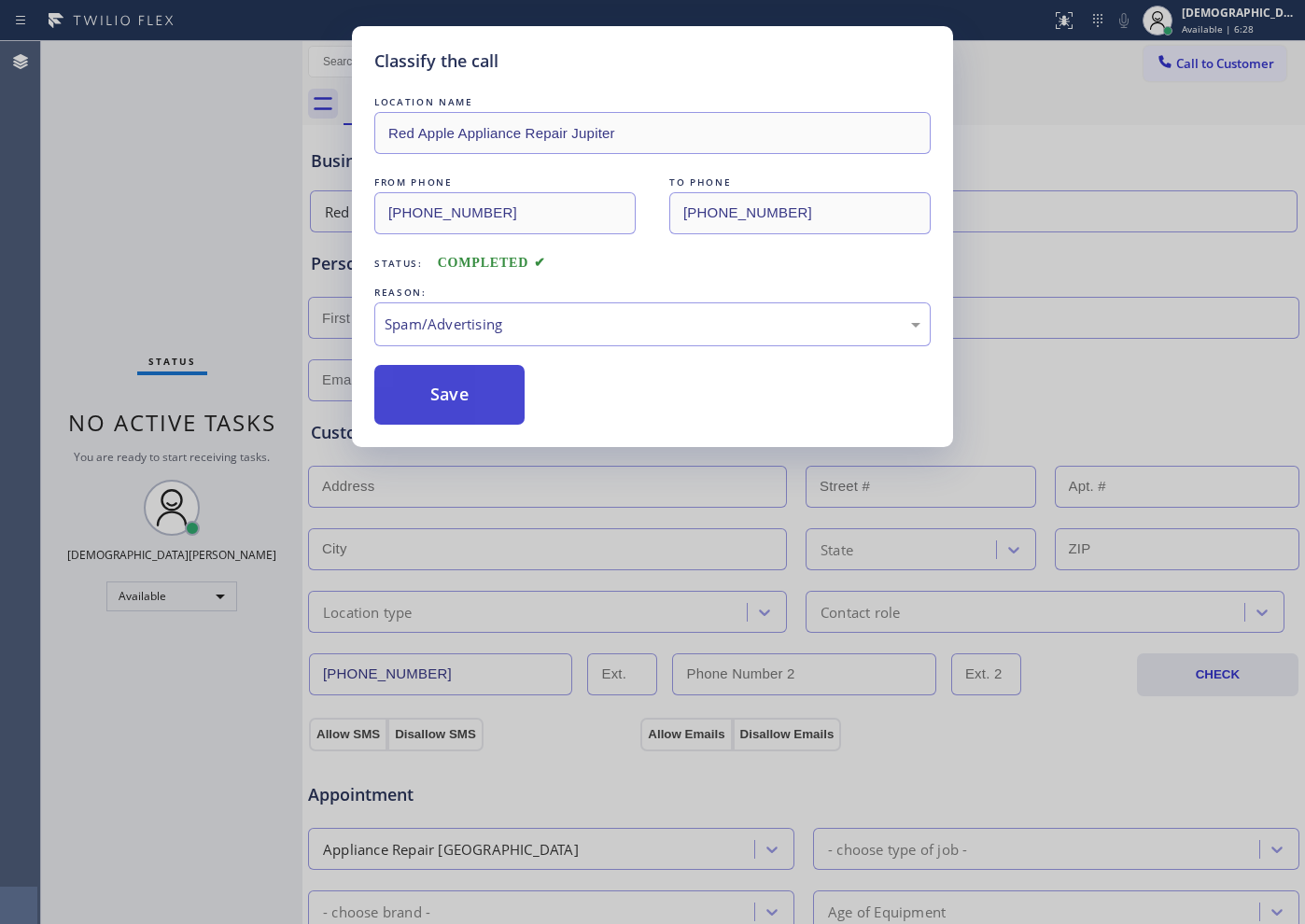
click at [494, 407] on button "Save" at bounding box center [449, 395] width 150 height 60
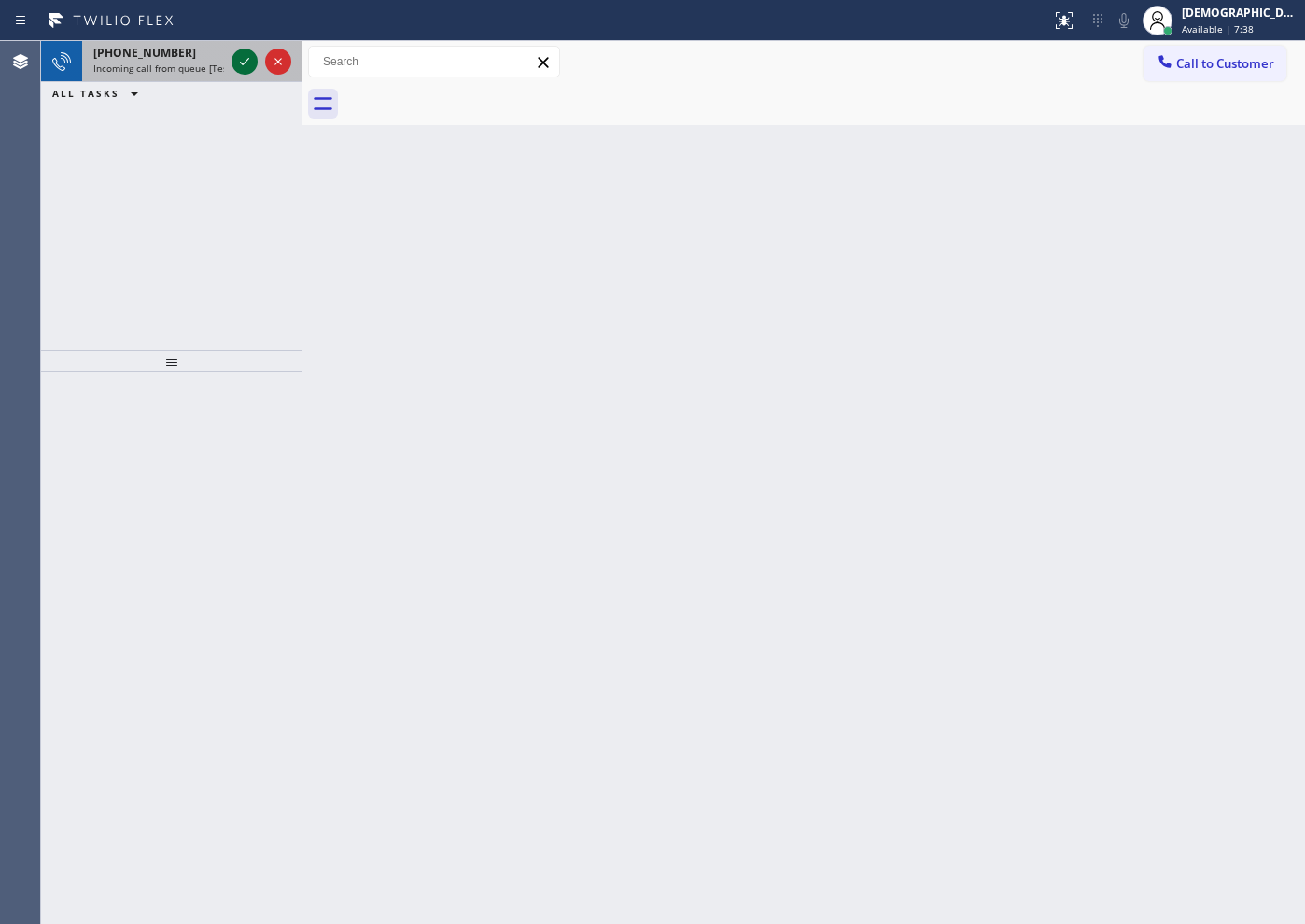
click at [237, 68] on icon at bounding box center [244, 61] width 23 height 23
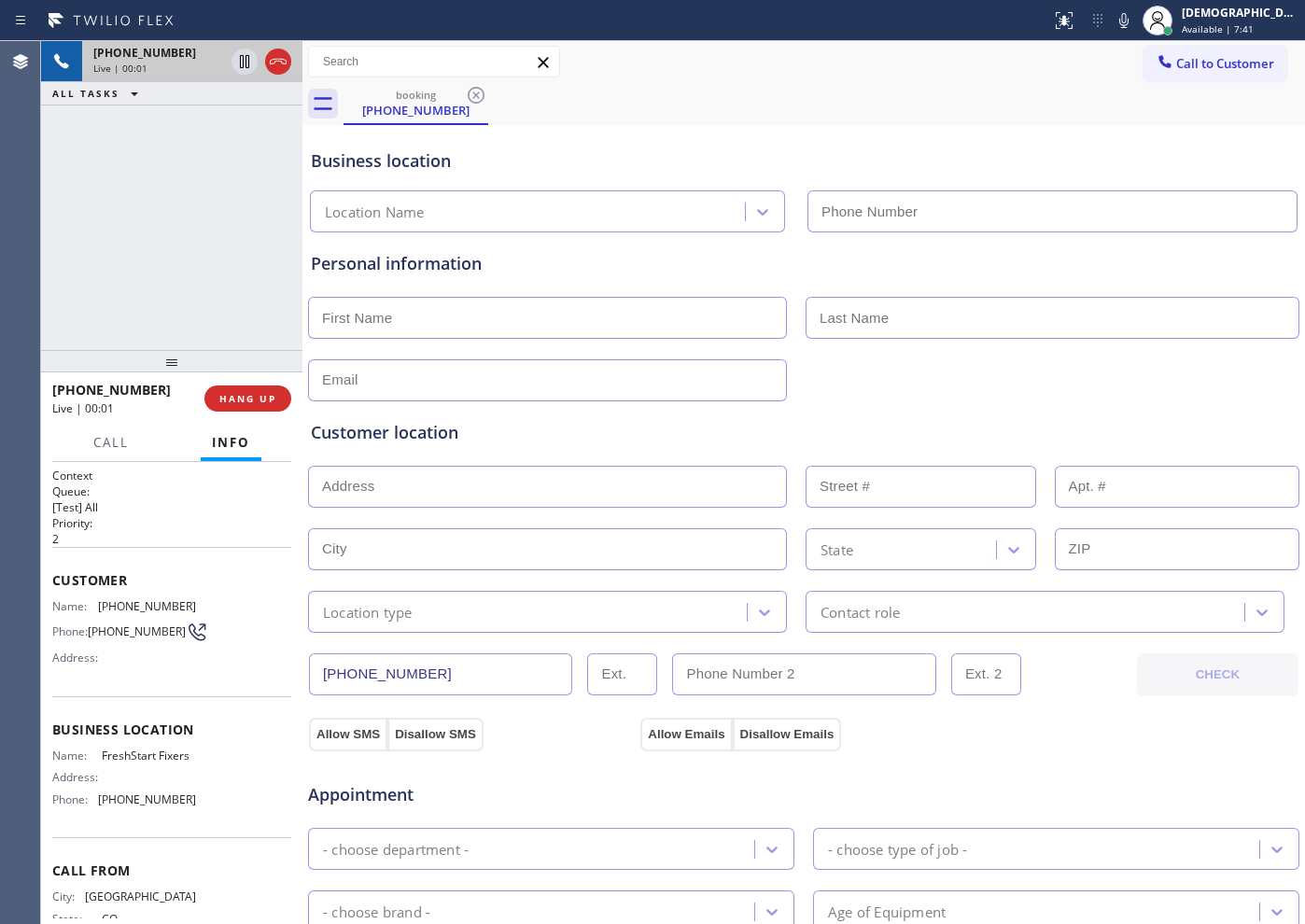
type input "[PHONE_NUMBER]"
click at [263, 397] on span "HANG UP" at bounding box center [248, 398] width 57 height 13
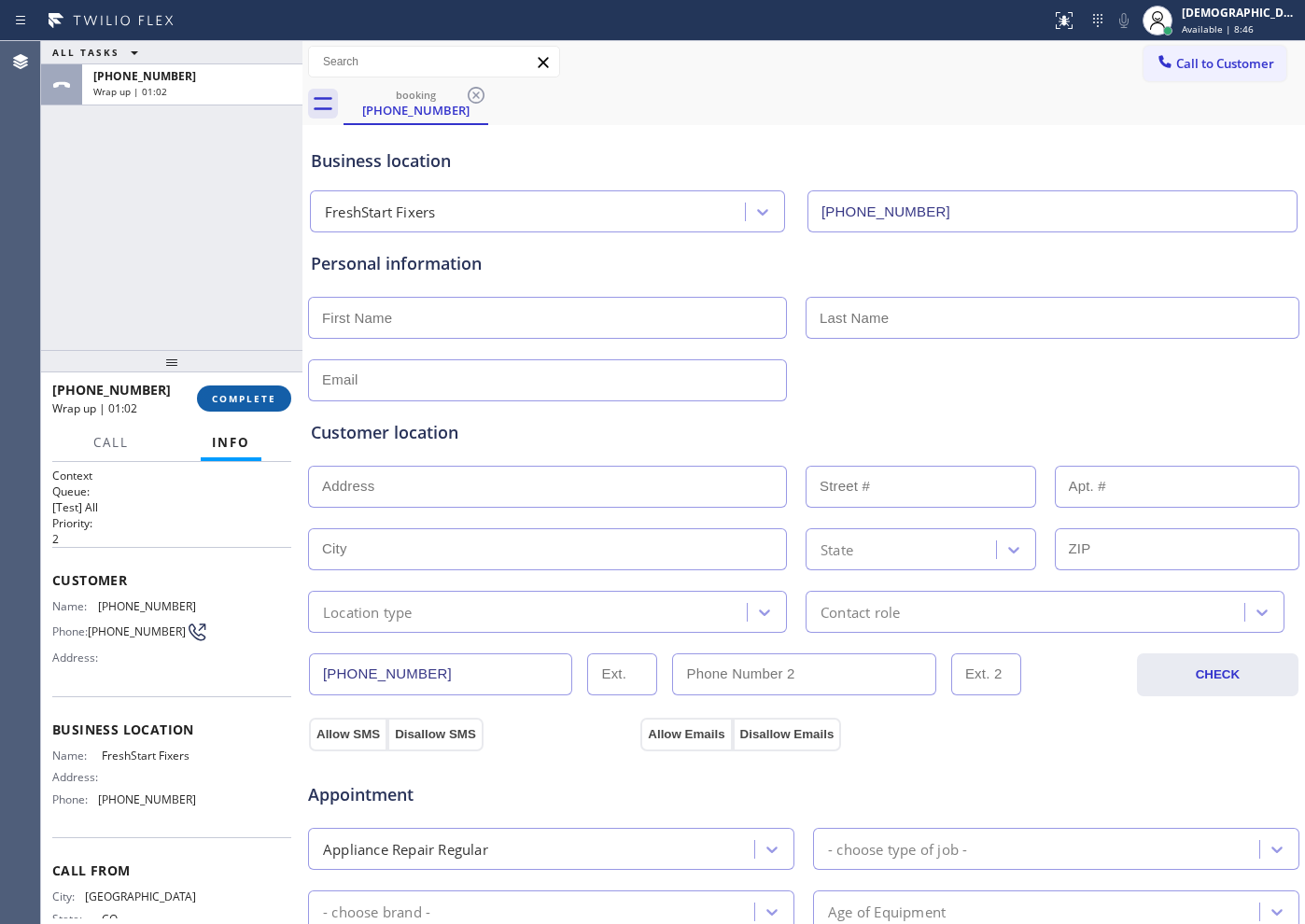
click at [263, 397] on span "COMPLETE" at bounding box center [244, 398] width 65 height 13
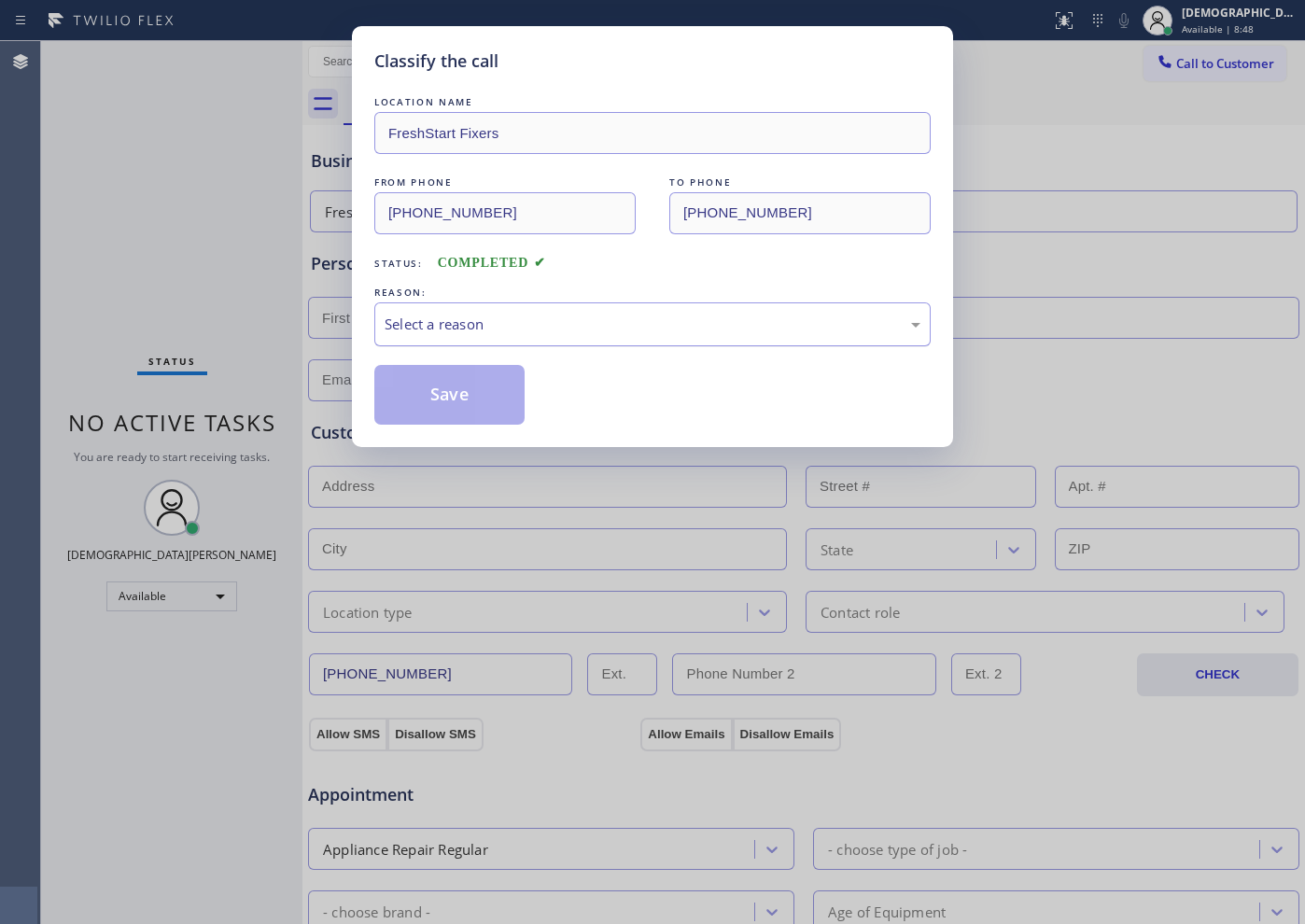
click at [493, 319] on div "Select a reason" at bounding box center [652, 324] width 536 height 22
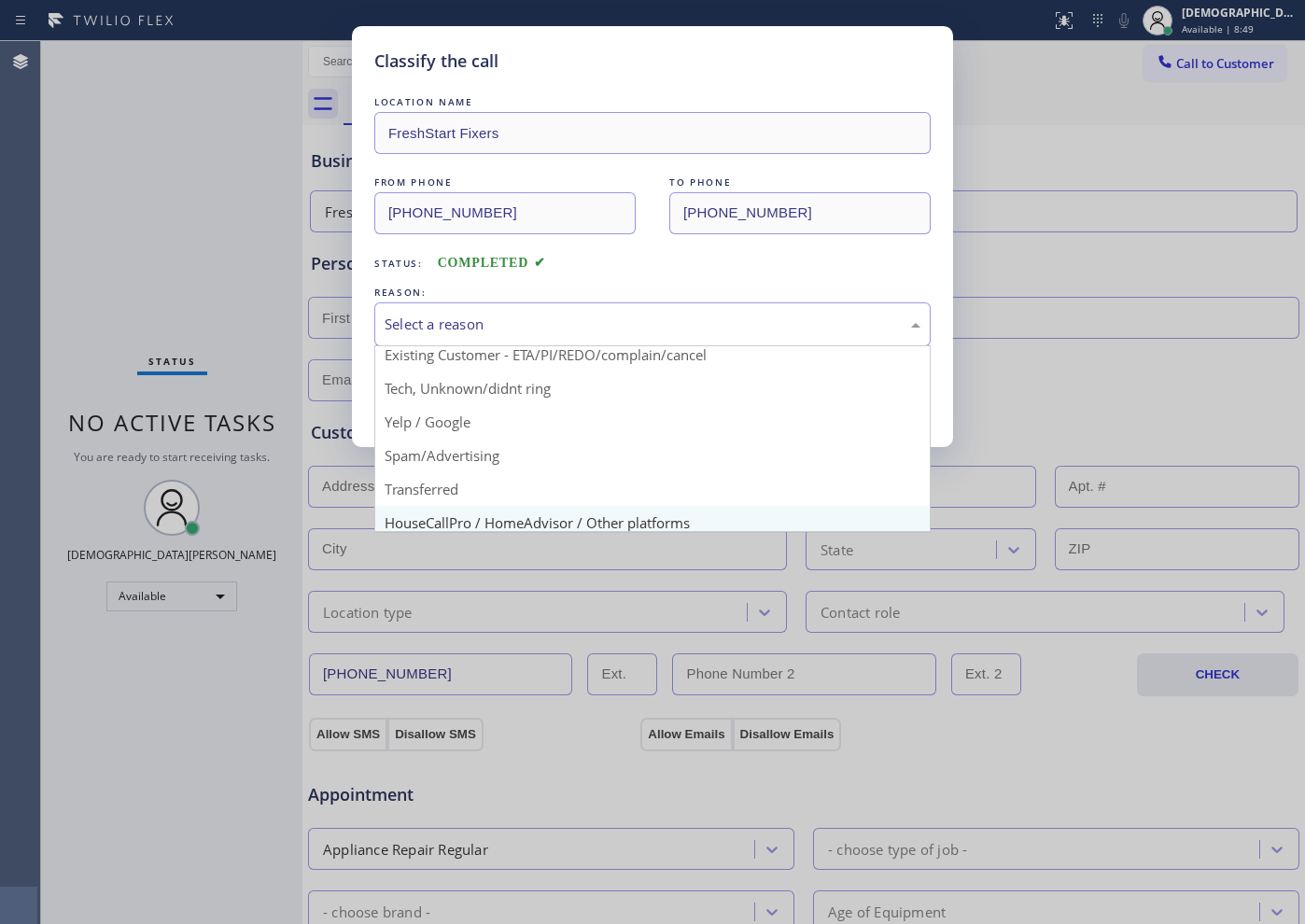
scroll to position [117, 0]
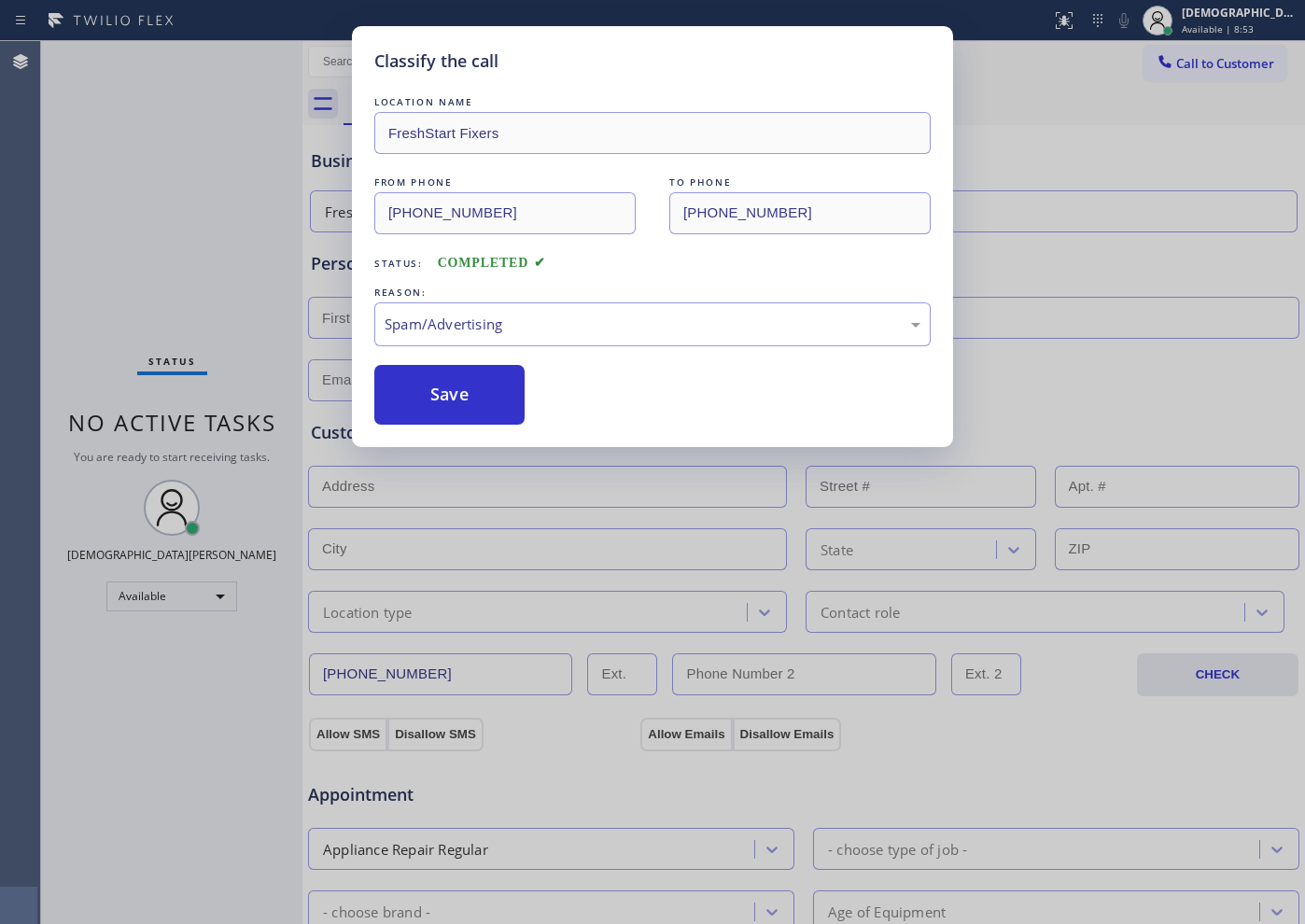
click at [460, 419] on button "Save" at bounding box center [449, 395] width 150 height 60
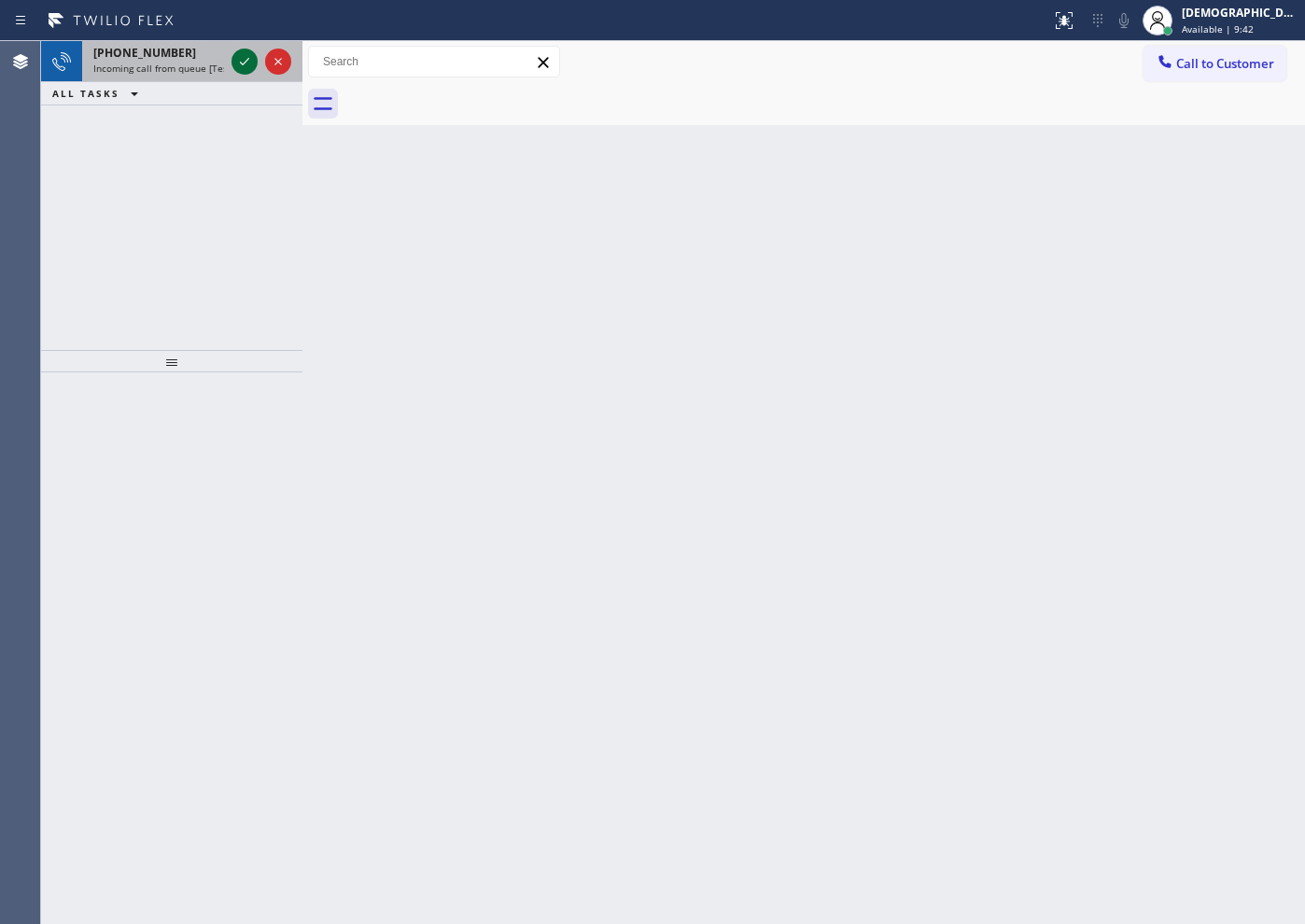
click at [248, 61] on icon at bounding box center [244, 61] width 23 height 23
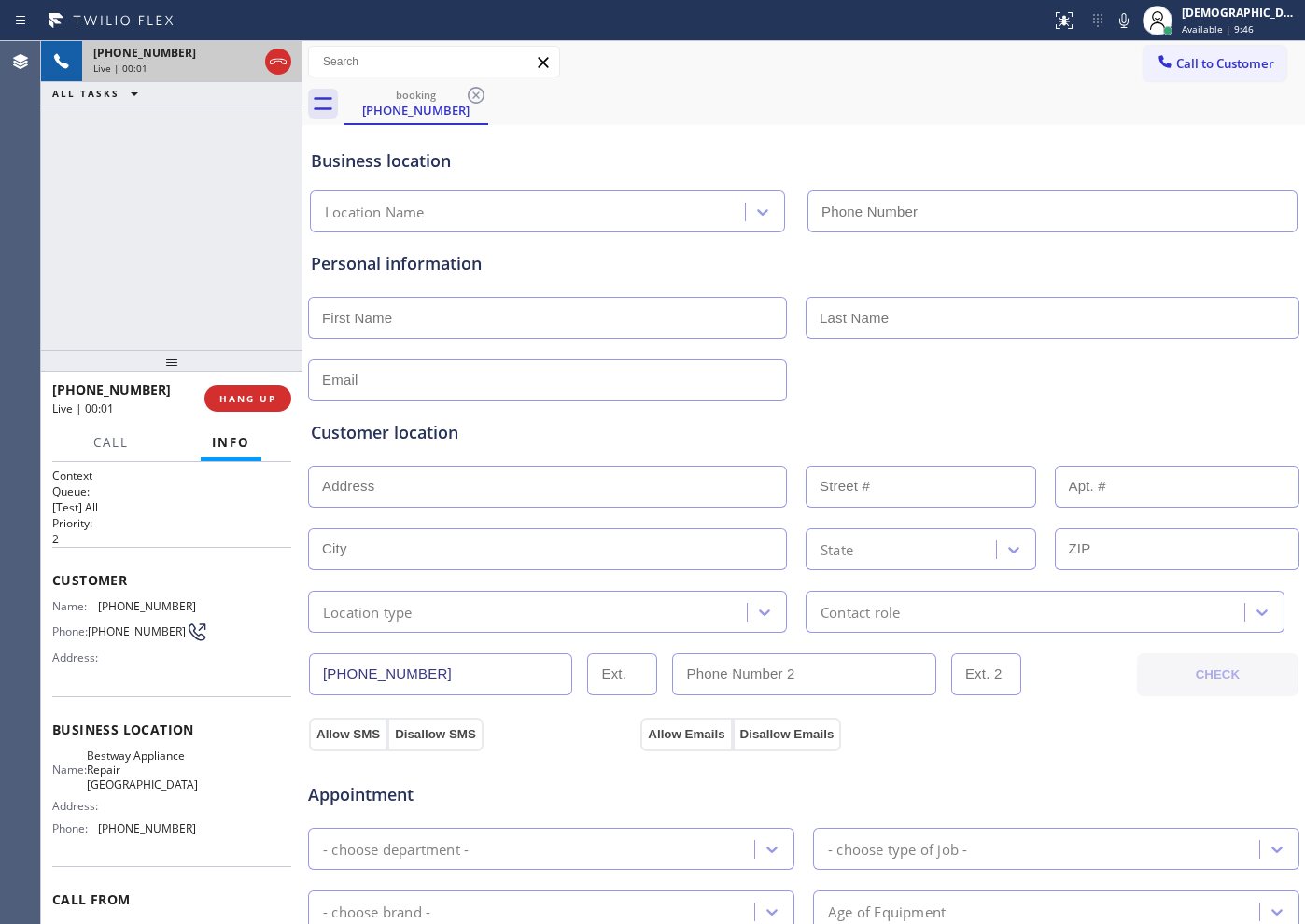
type input "[PHONE_NUMBER]"
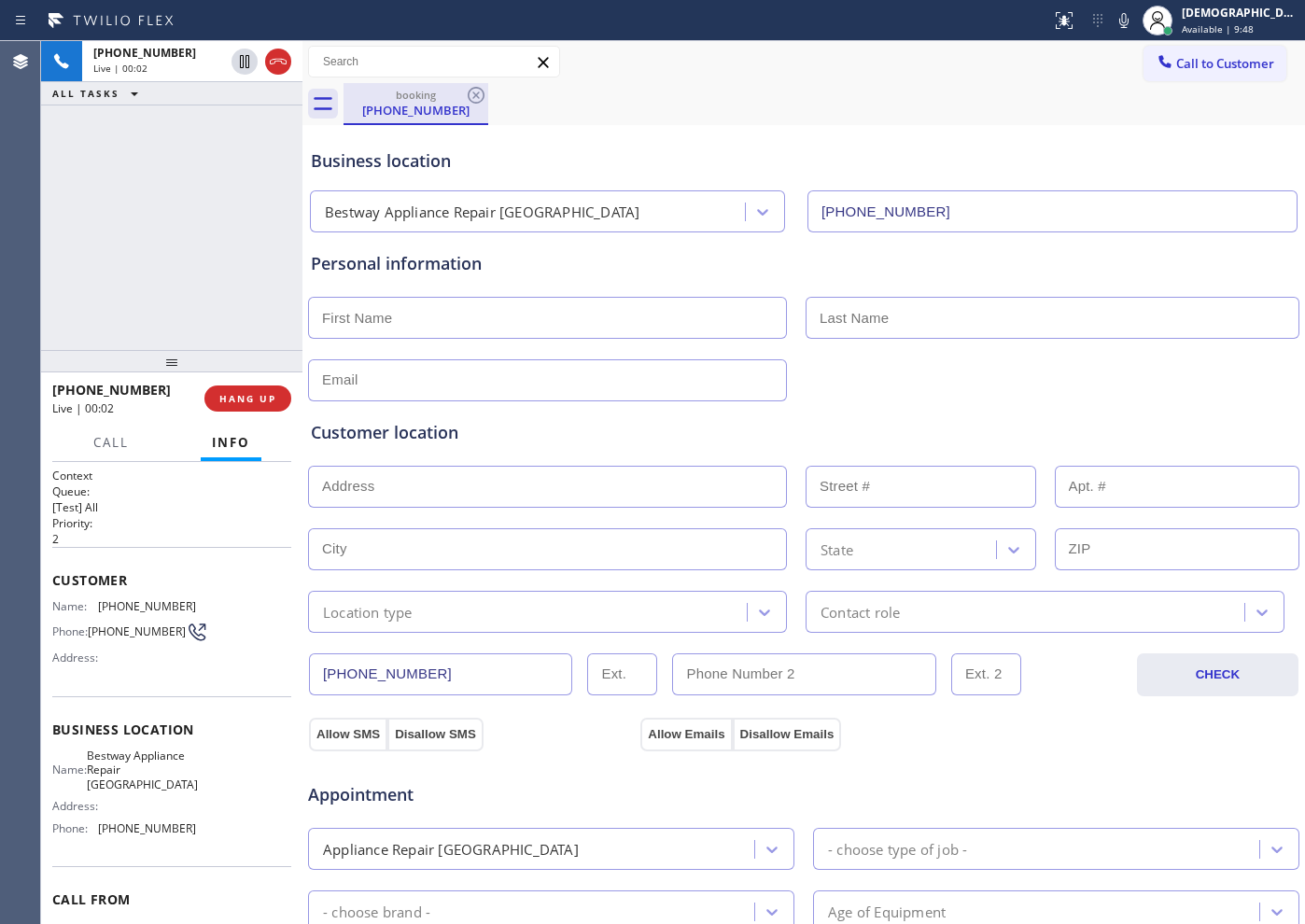
drag, startPoint x: 278, startPoint y: 65, endPoint x: 417, endPoint y: 95, distance: 142.2
click at [278, 64] on icon at bounding box center [278, 61] width 23 height 23
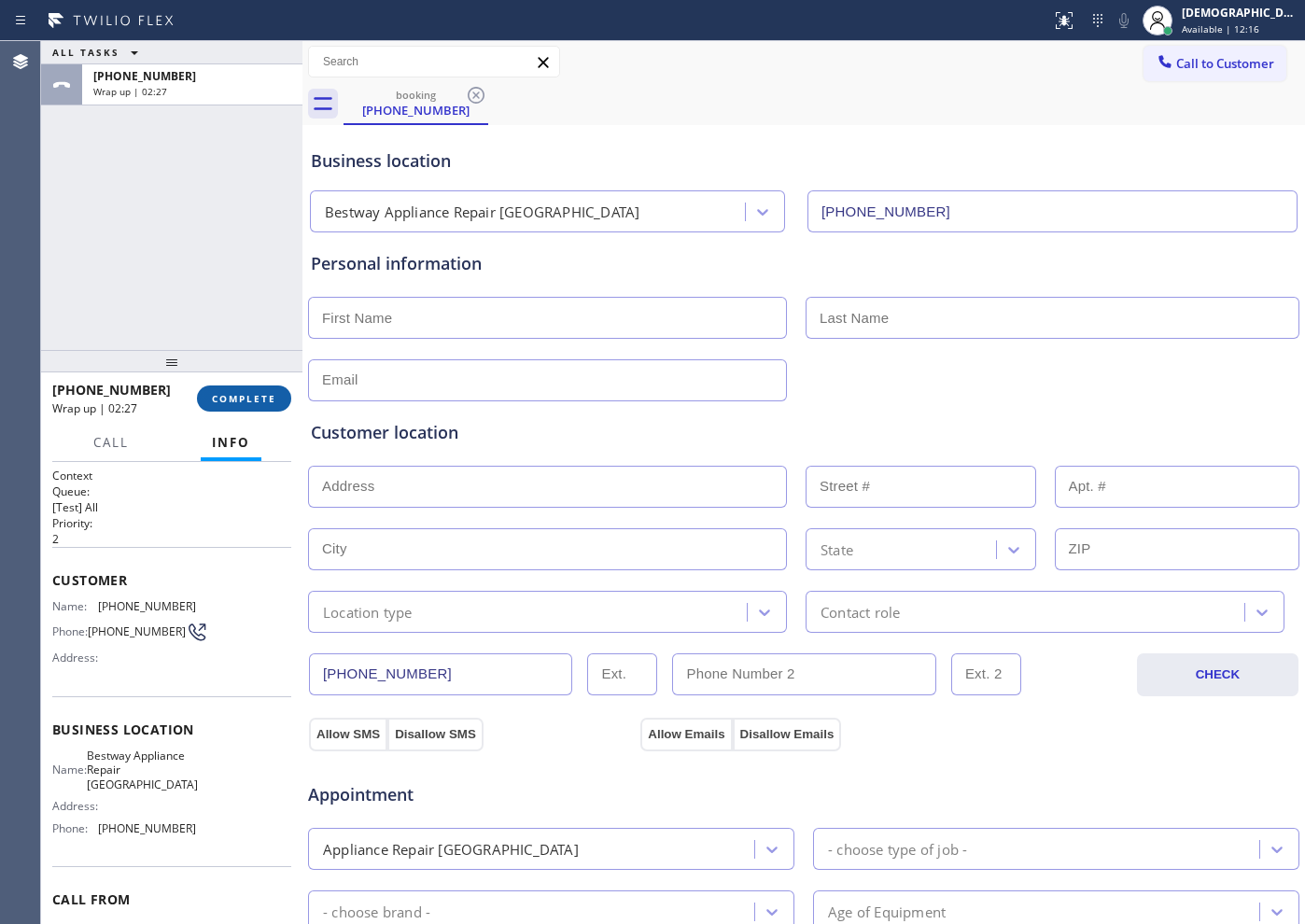
click at [233, 399] on span "COMPLETE" at bounding box center [244, 398] width 65 height 13
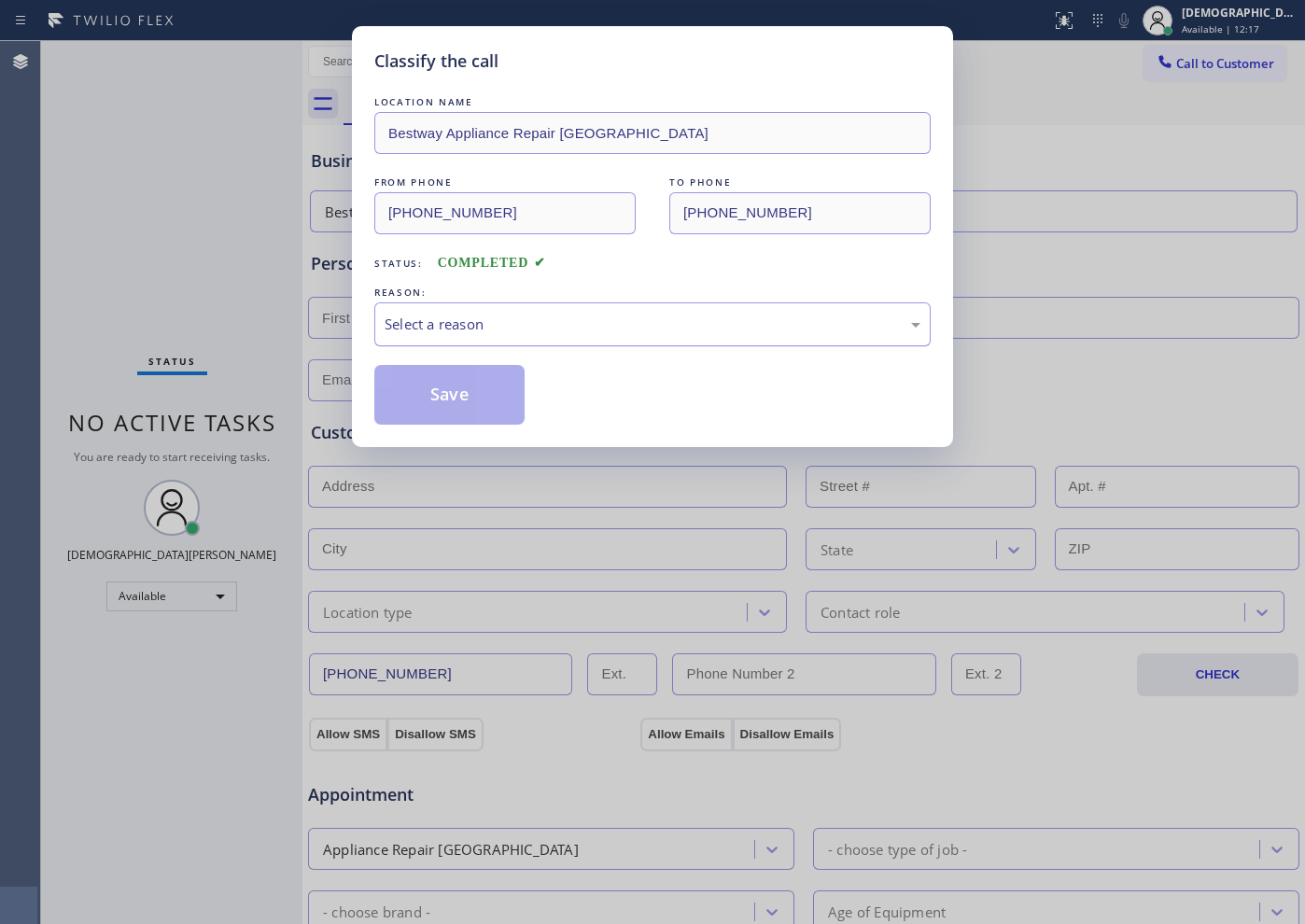
click at [571, 328] on div "Select a reason" at bounding box center [652, 324] width 536 height 22
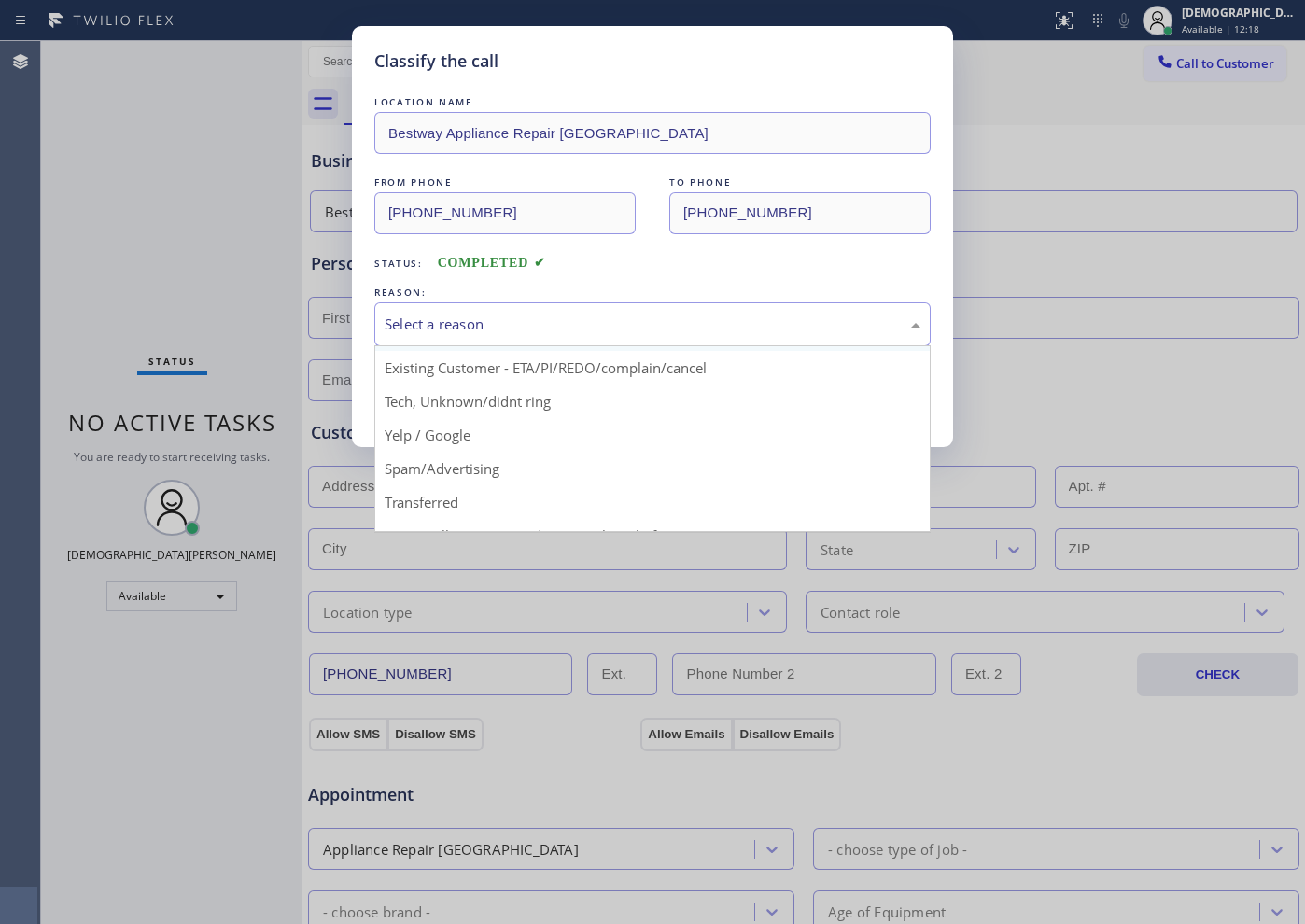
scroll to position [117, 0]
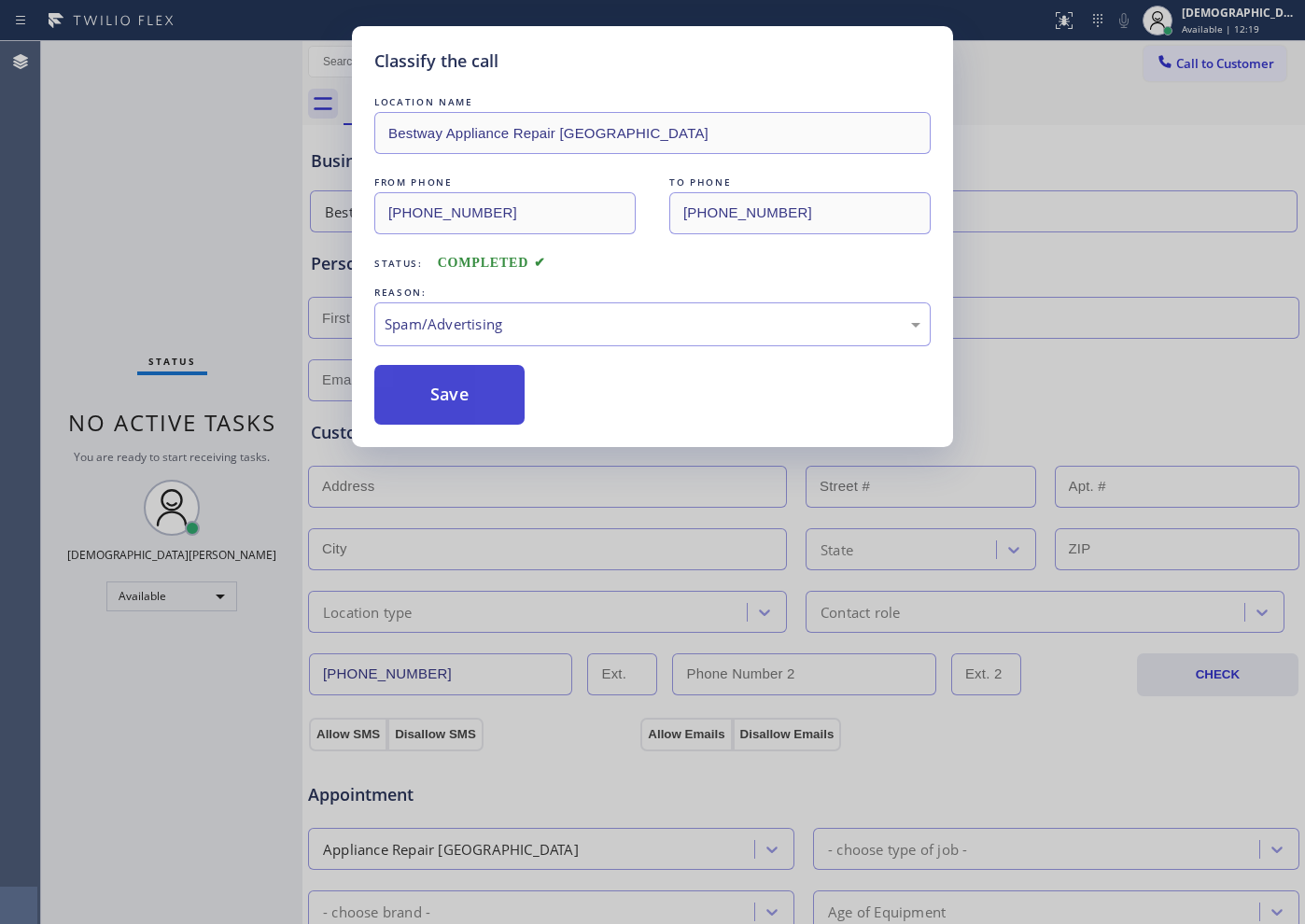
click at [490, 407] on button "Save" at bounding box center [449, 395] width 150 height 60
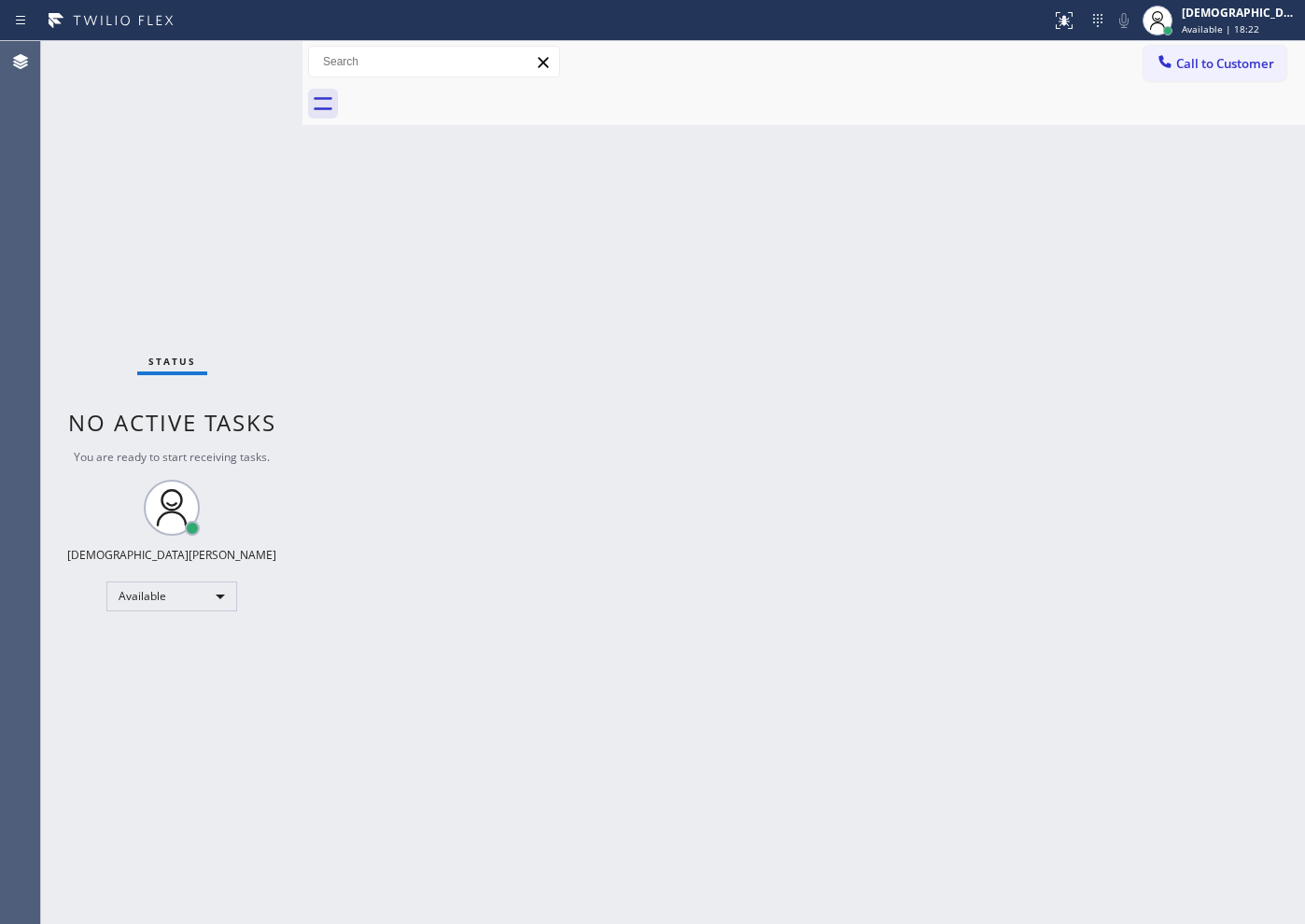
click at [133, 129] on div "Status No active tasks You are ready to start receiving tasks. Christian Cinco …" at bounding box center [171, 482] width 262 height 883
click at [248, 56] on div "Status No active tasks You are ready to start receiving tasks. Christian Cinco …" at bounding box center [171, 482] width 262 height 883
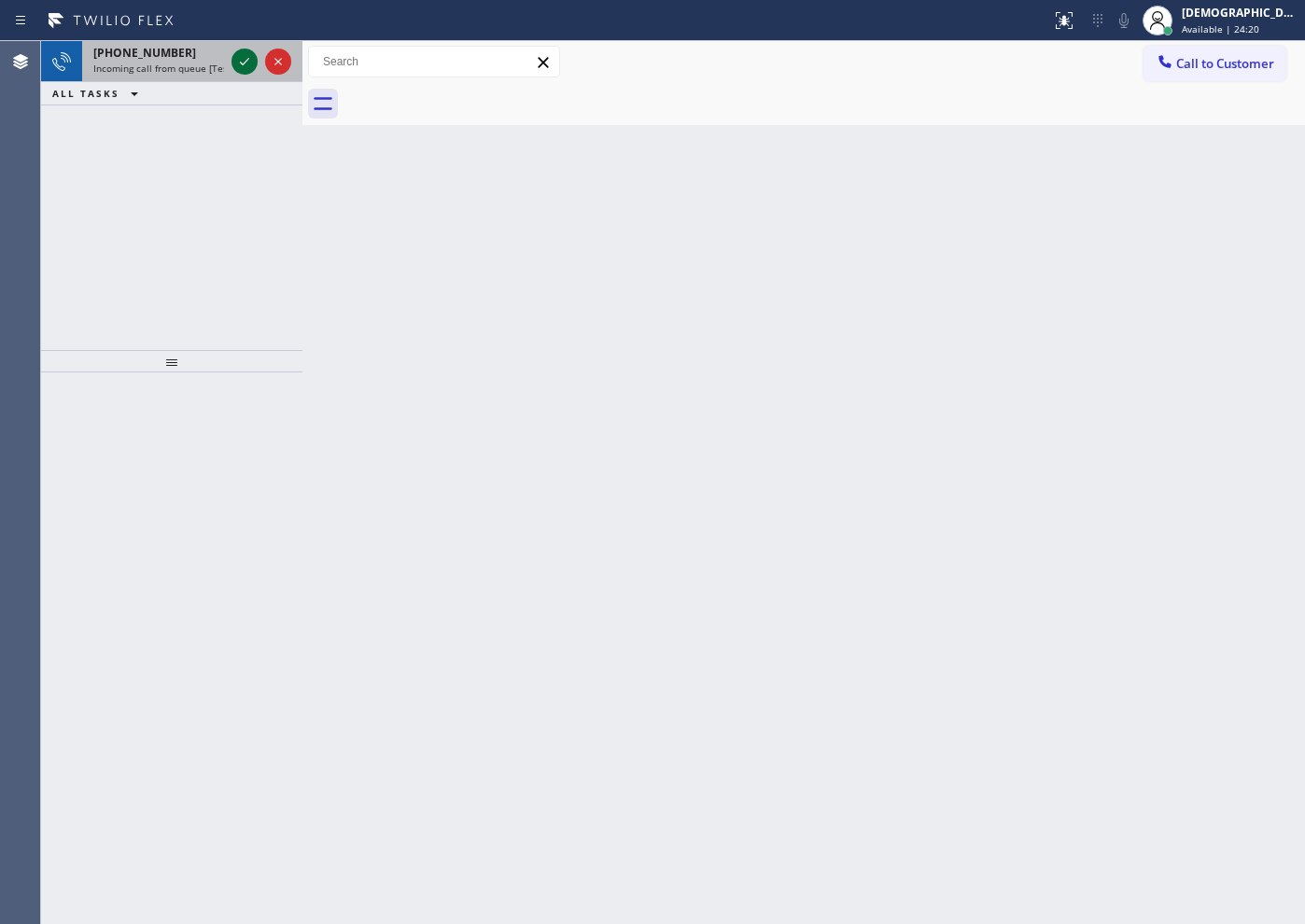
click at [242, 70] on icon at bounding box center [244, 61] width 23 height 23
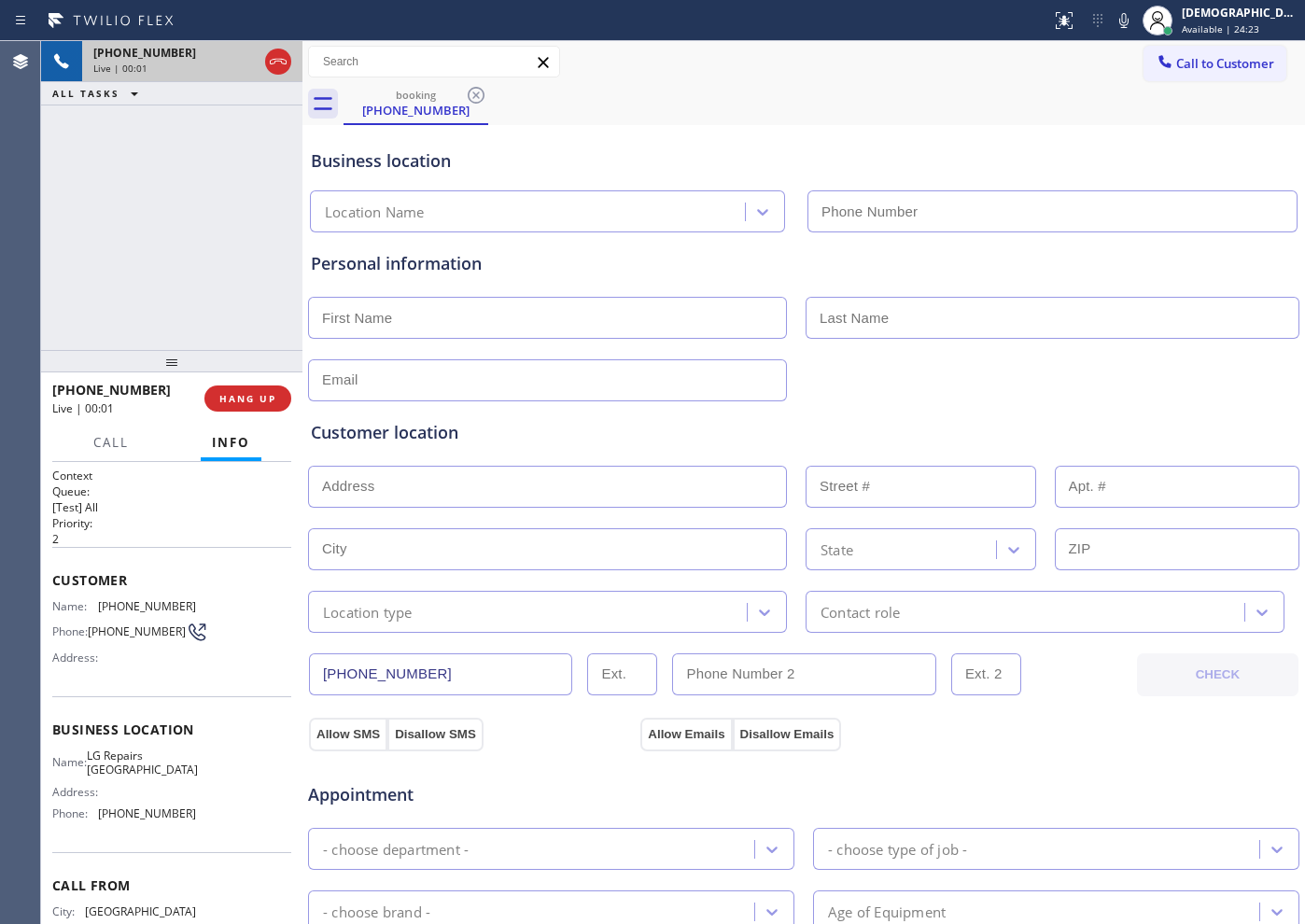
type input "[PHONE_NUMBER]"
click at [288, 57] on icon at bounding box center [278, 61] width 23 height 23
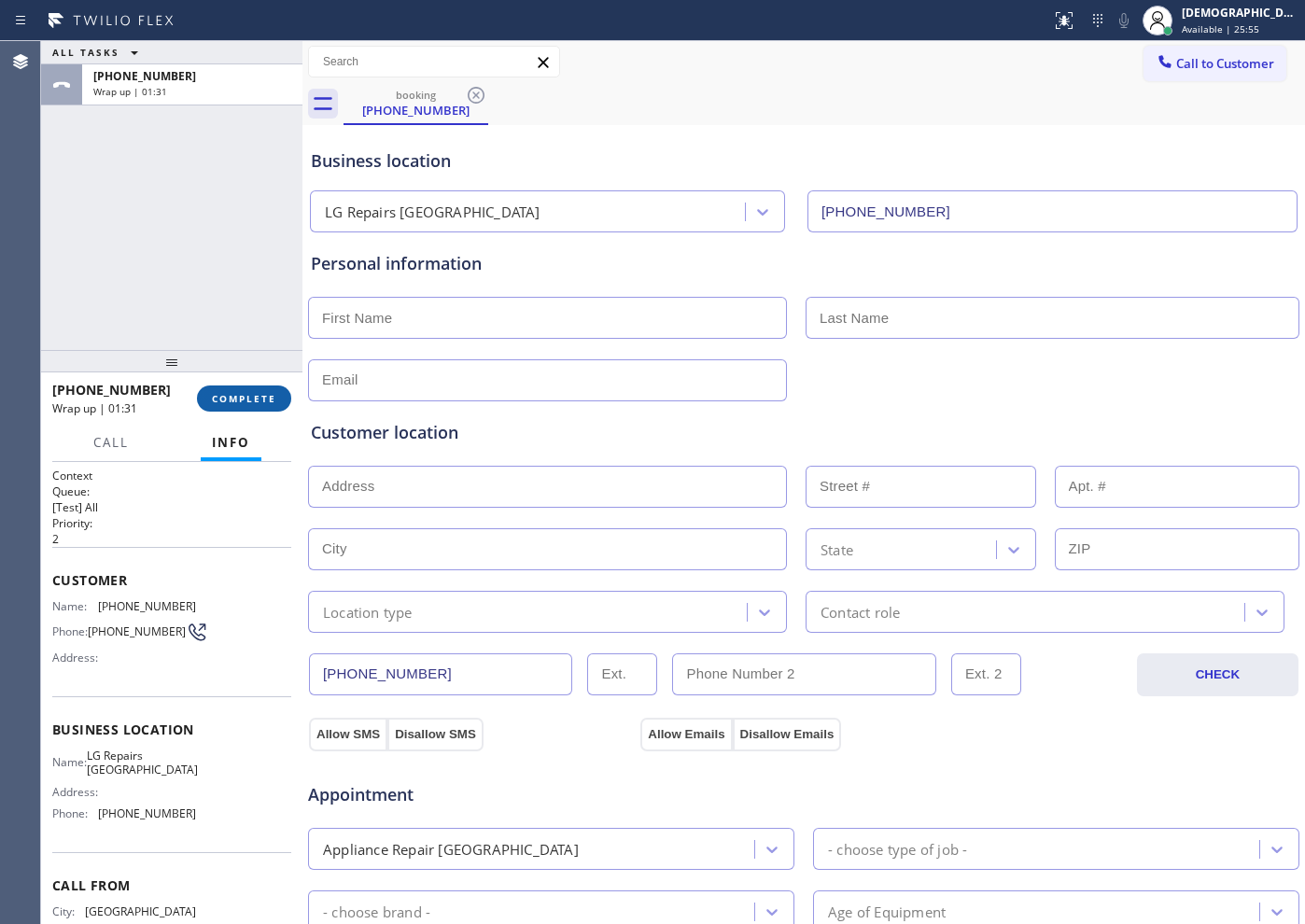
click at [222, 400] on span "COMPLETE" at bounding box center [244, 398] width 65 height 13
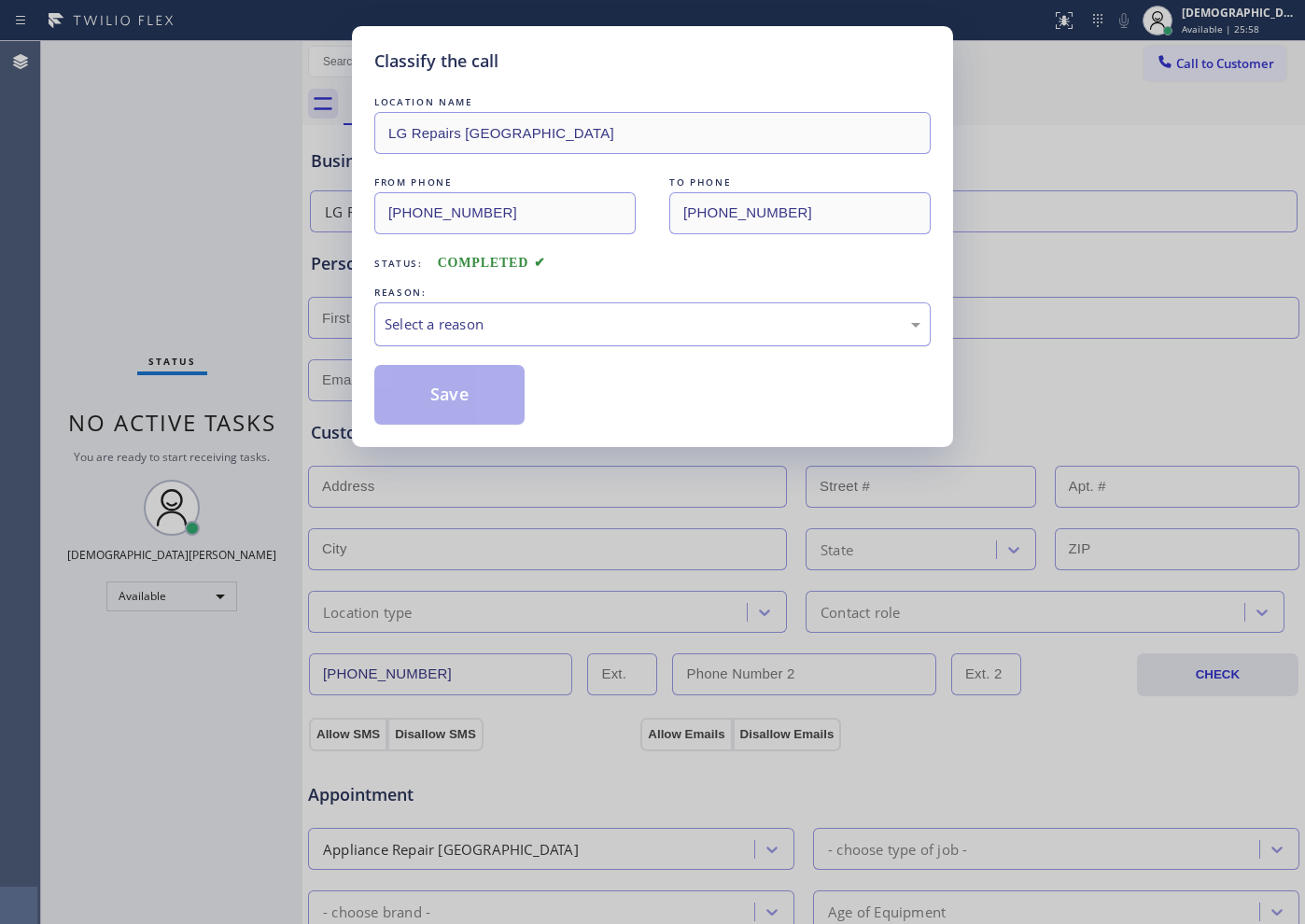
click at [430, 321] on div "Select a reason" at bounding box center [652, 324] width 536 height 22
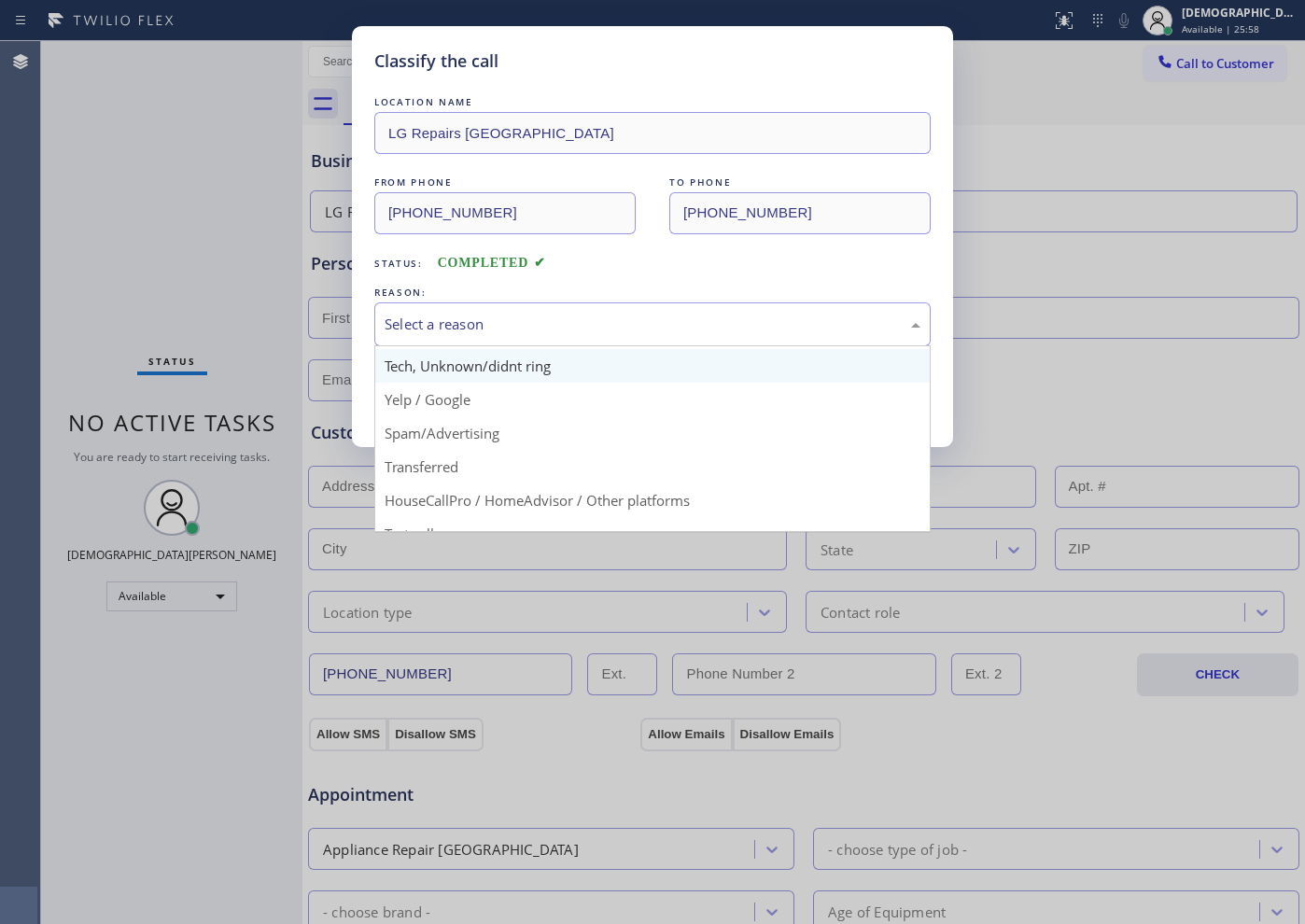
scroll to position [118, 0]
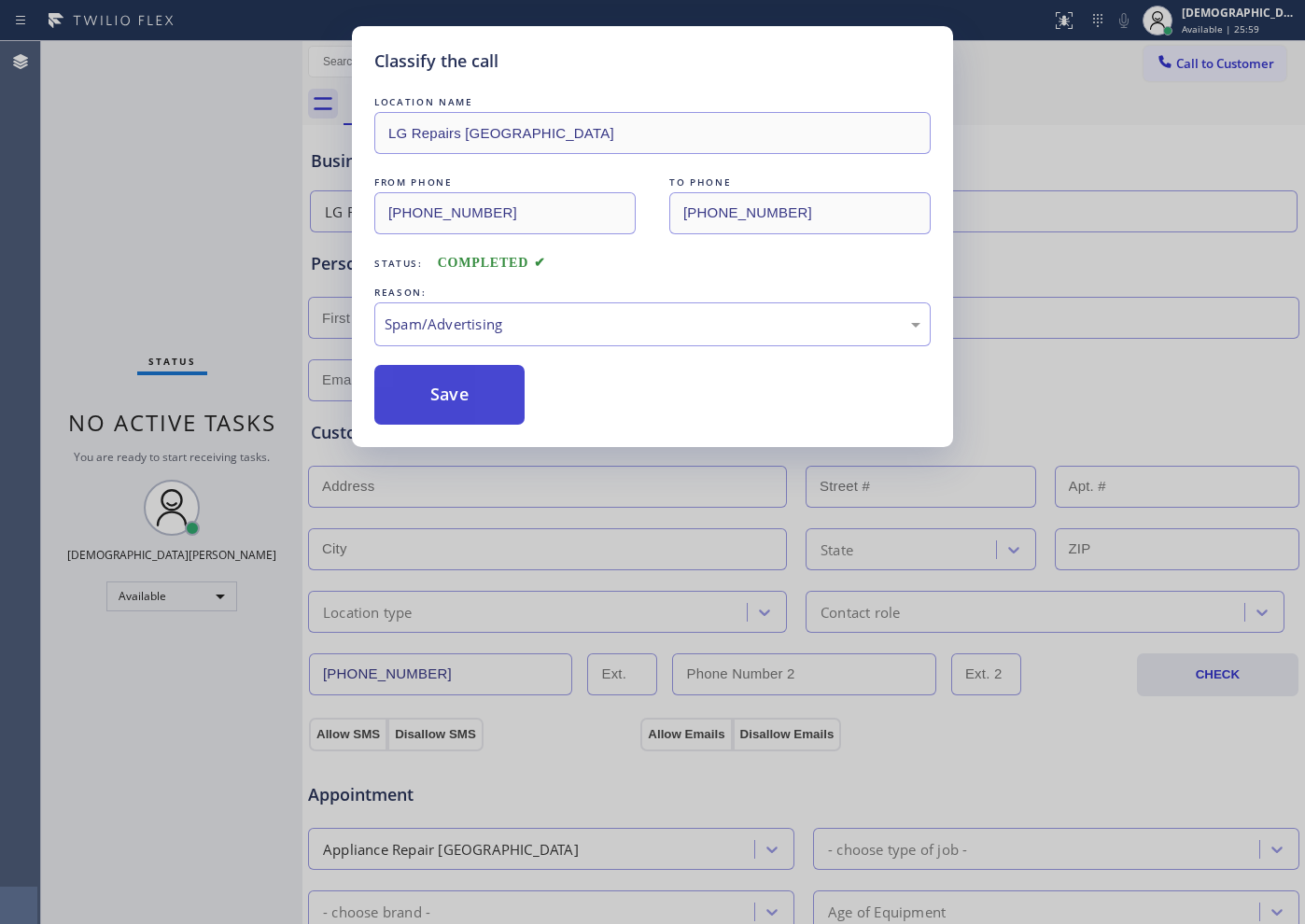
click at [426, 409] on button "Save" at bounding box center [449, 395] width 150 height 60
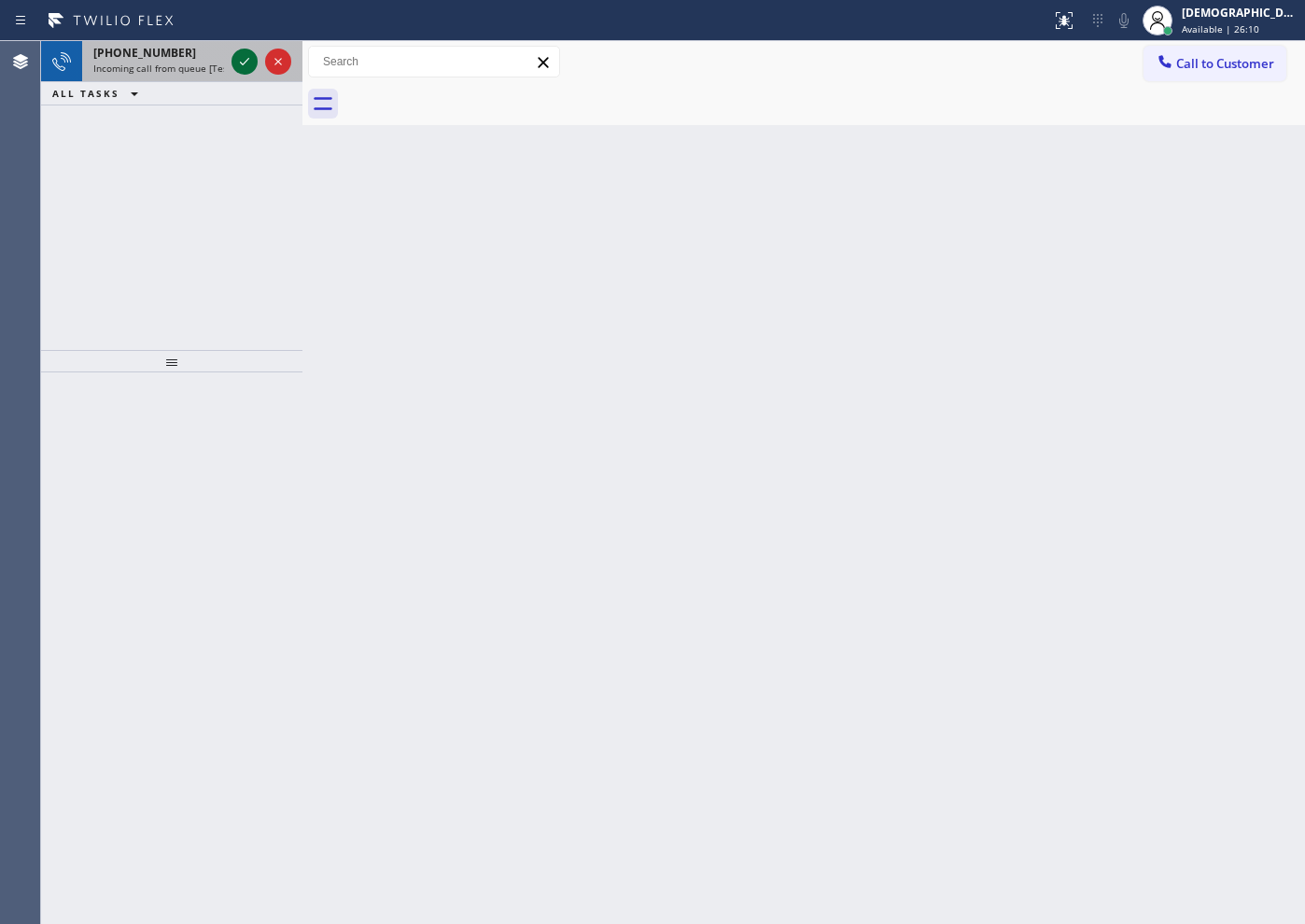
click at [248, 70] on icon at bounding box center [244, 61] width 23 height 23
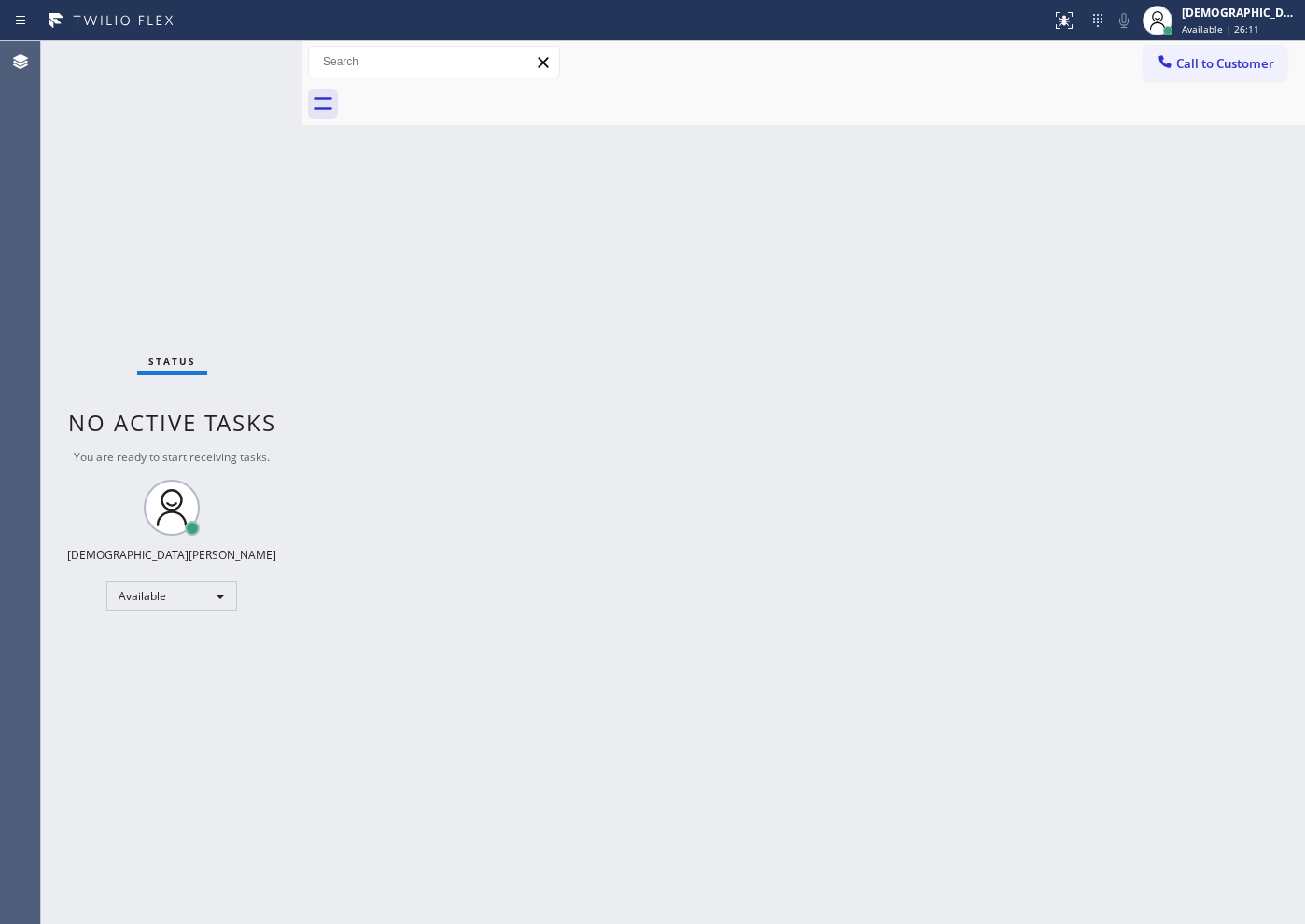
click at [244, 67] on div "Status No active tasks You are ready to start receiving tasks. Christian Cinco …" at bounding box center [171, 482] width 262 height 883
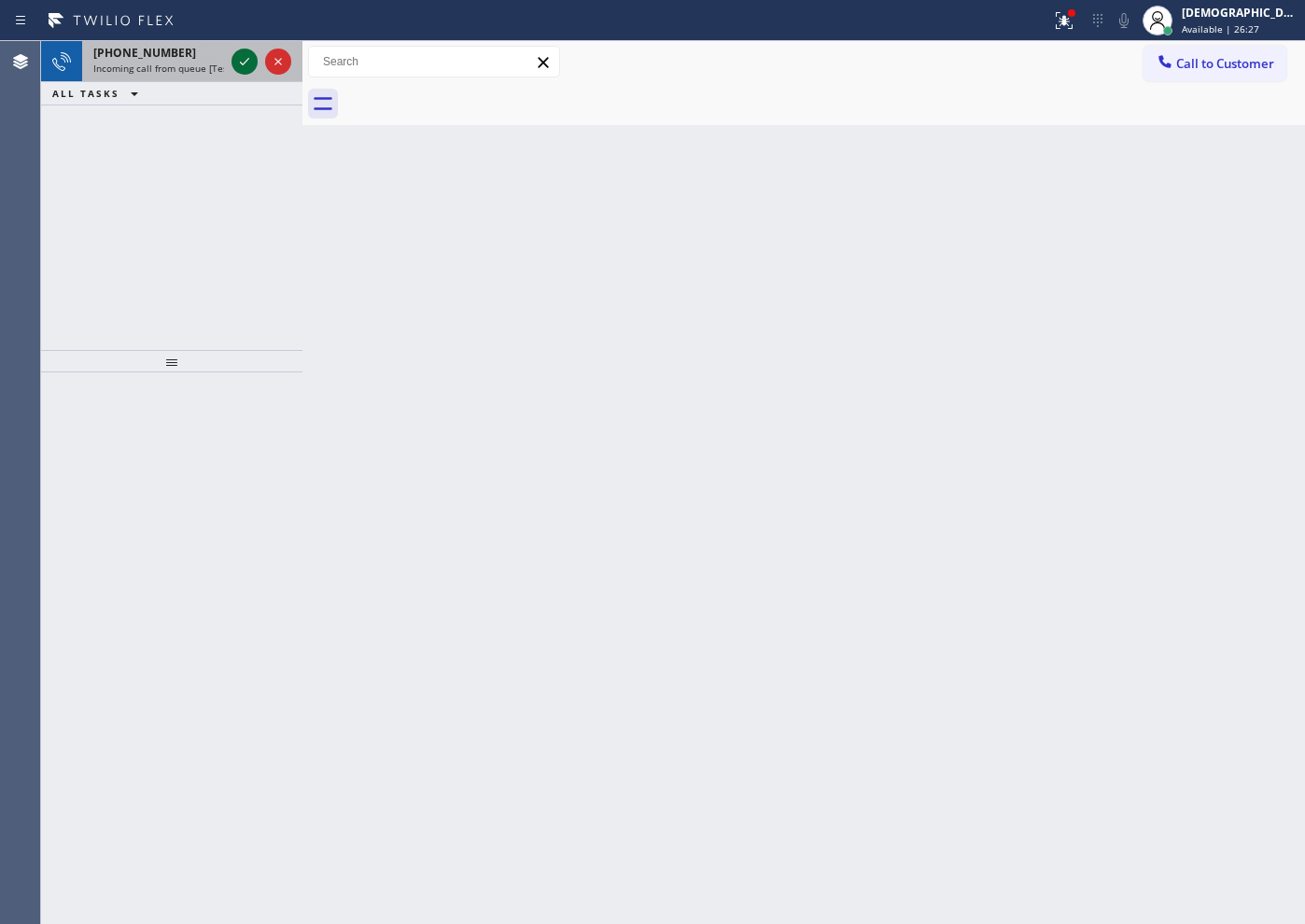
click at [244, 56] on icon at bounding box center [244, 61] width 23 height 23
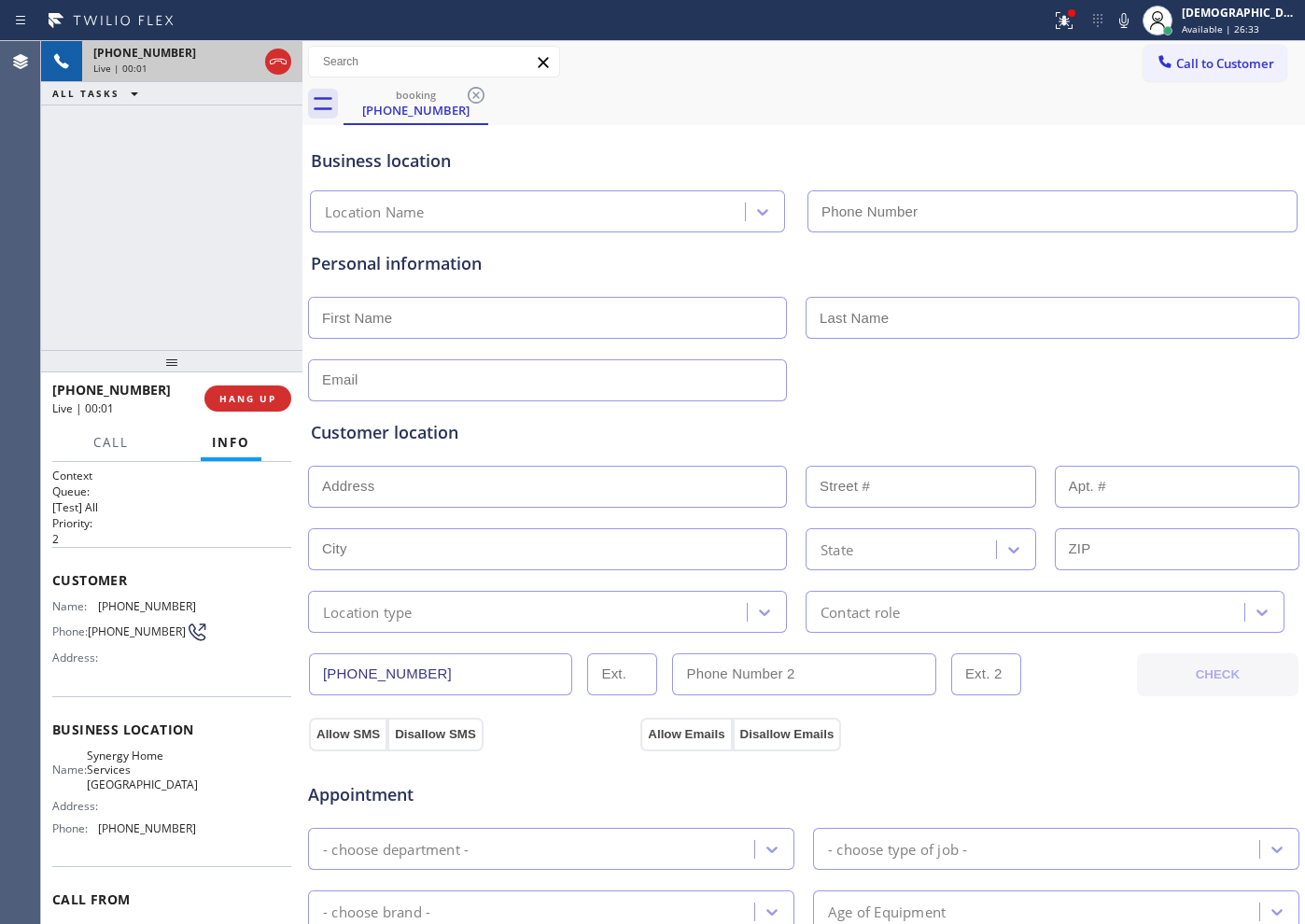
type input "[PHONE_NUMBER]"
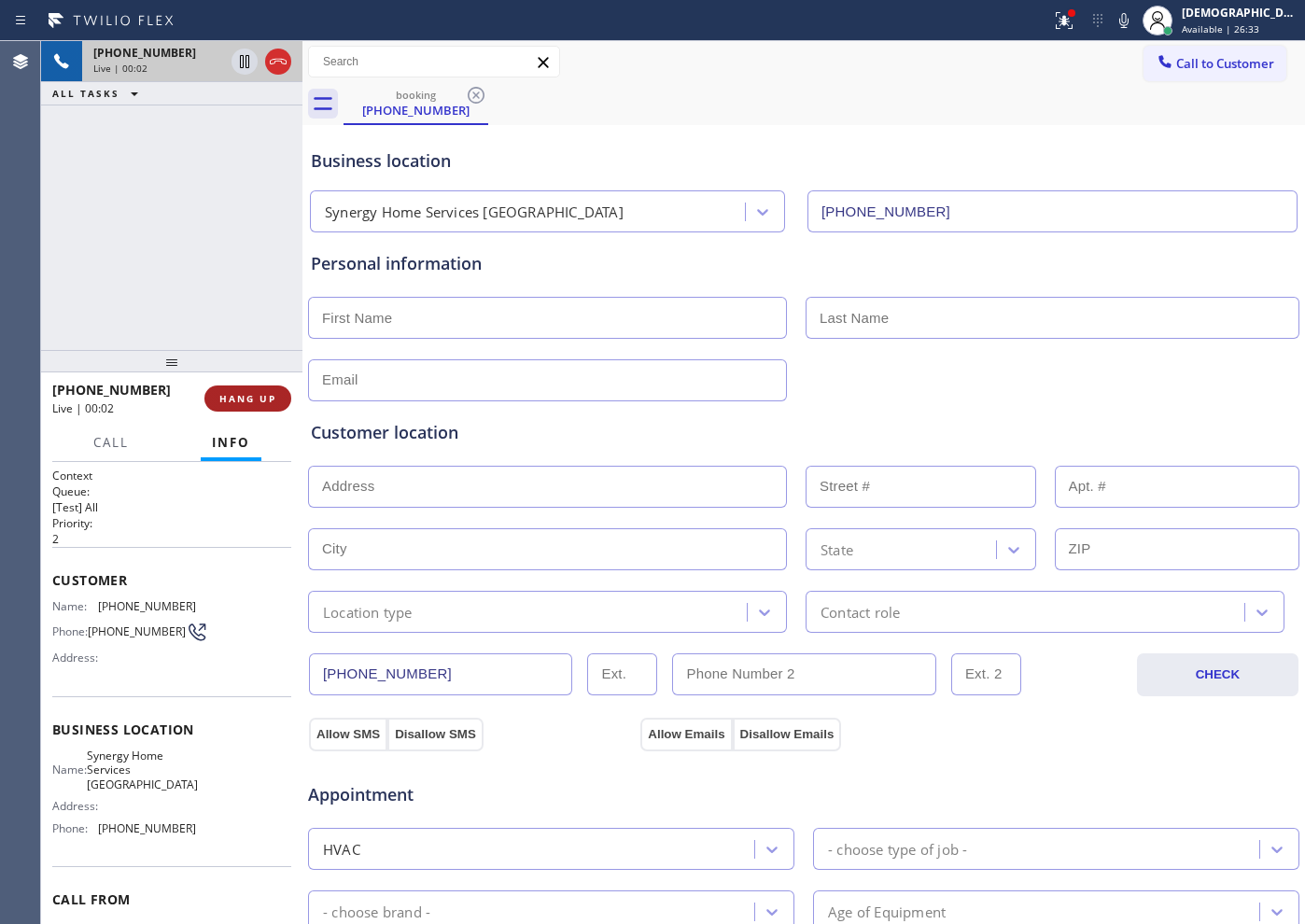
click at [229, 395] on span "HANG UP" at bounding box center [248, 398] width 57 height 13
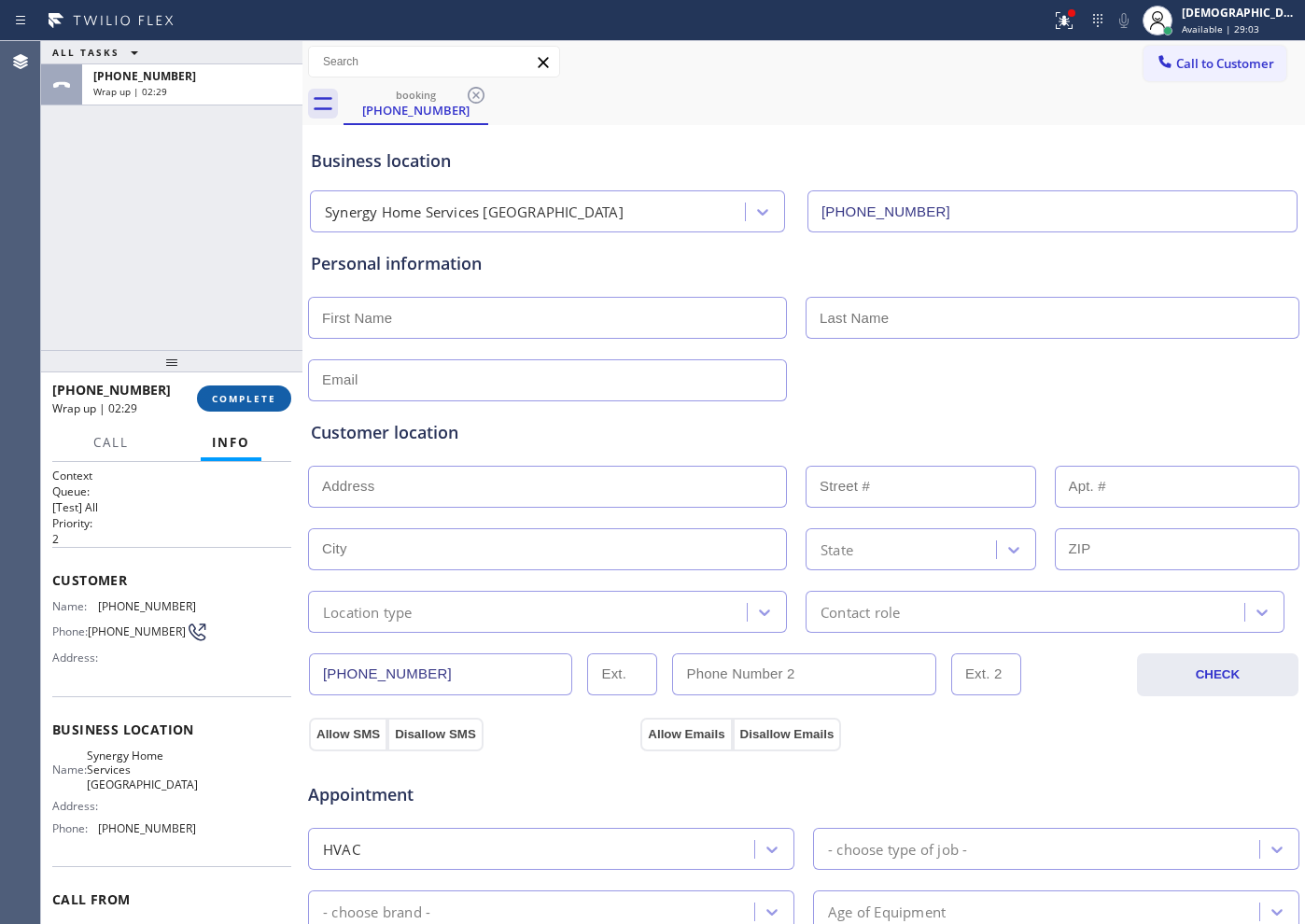
click at [227, 393] on span "COMPLETE" at bounding box center [244, 398] width 65 height 13
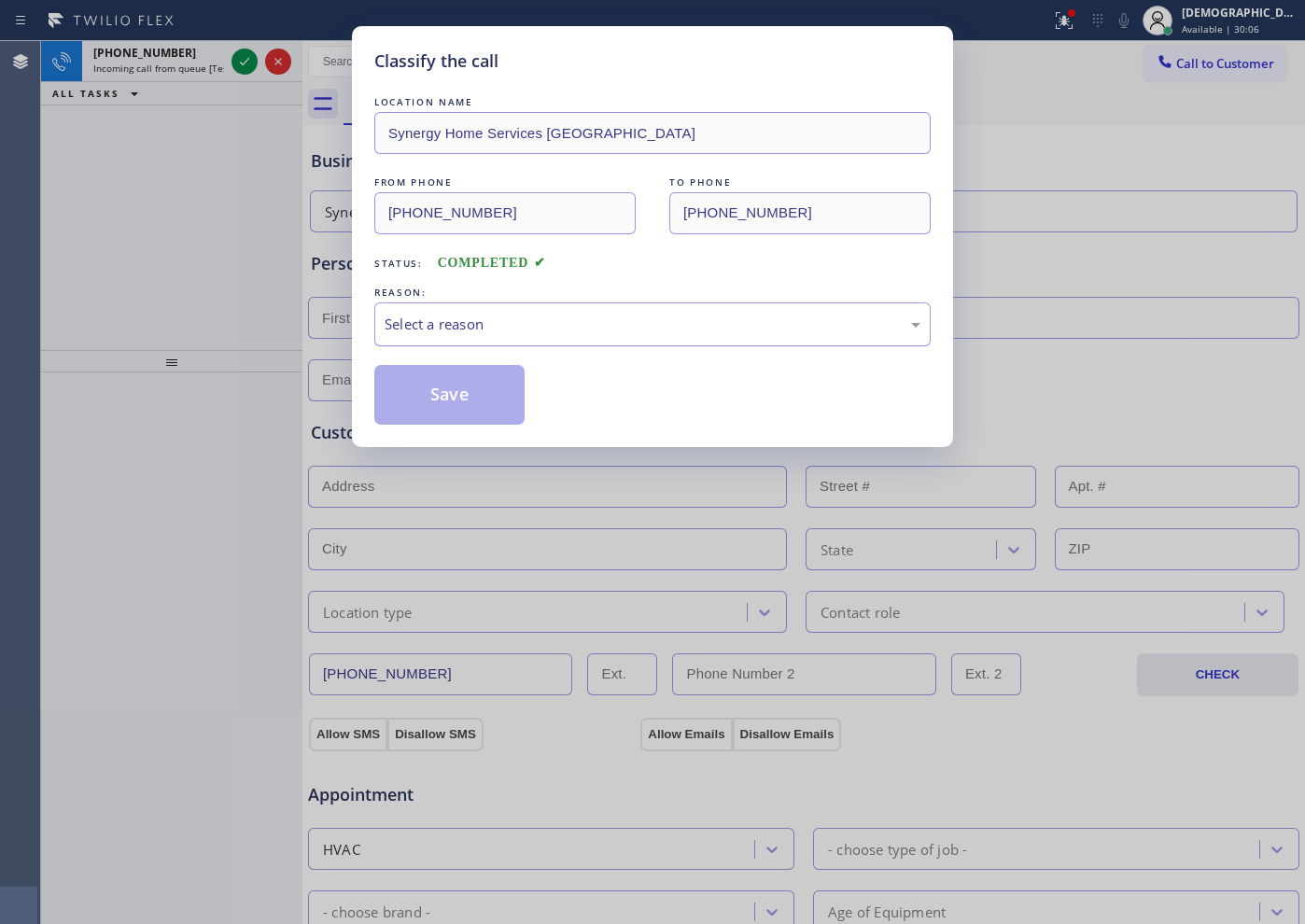
click at [470, 316] on div "Select a reason" at bounding box center [652, 324] width 536 height 22
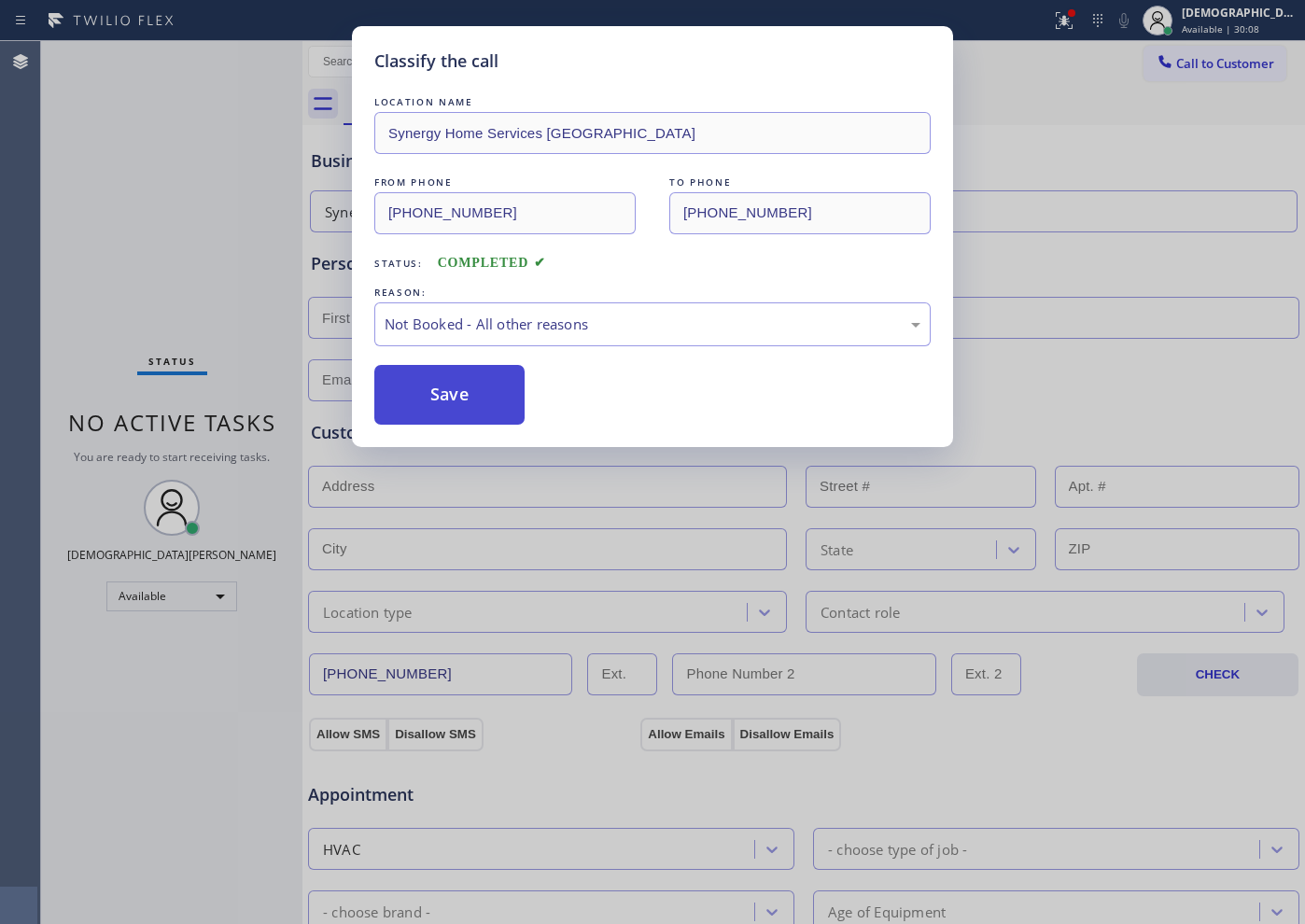
click at [441, 402] on button "Save" at bounding box center [449, 395] width 150 height 60
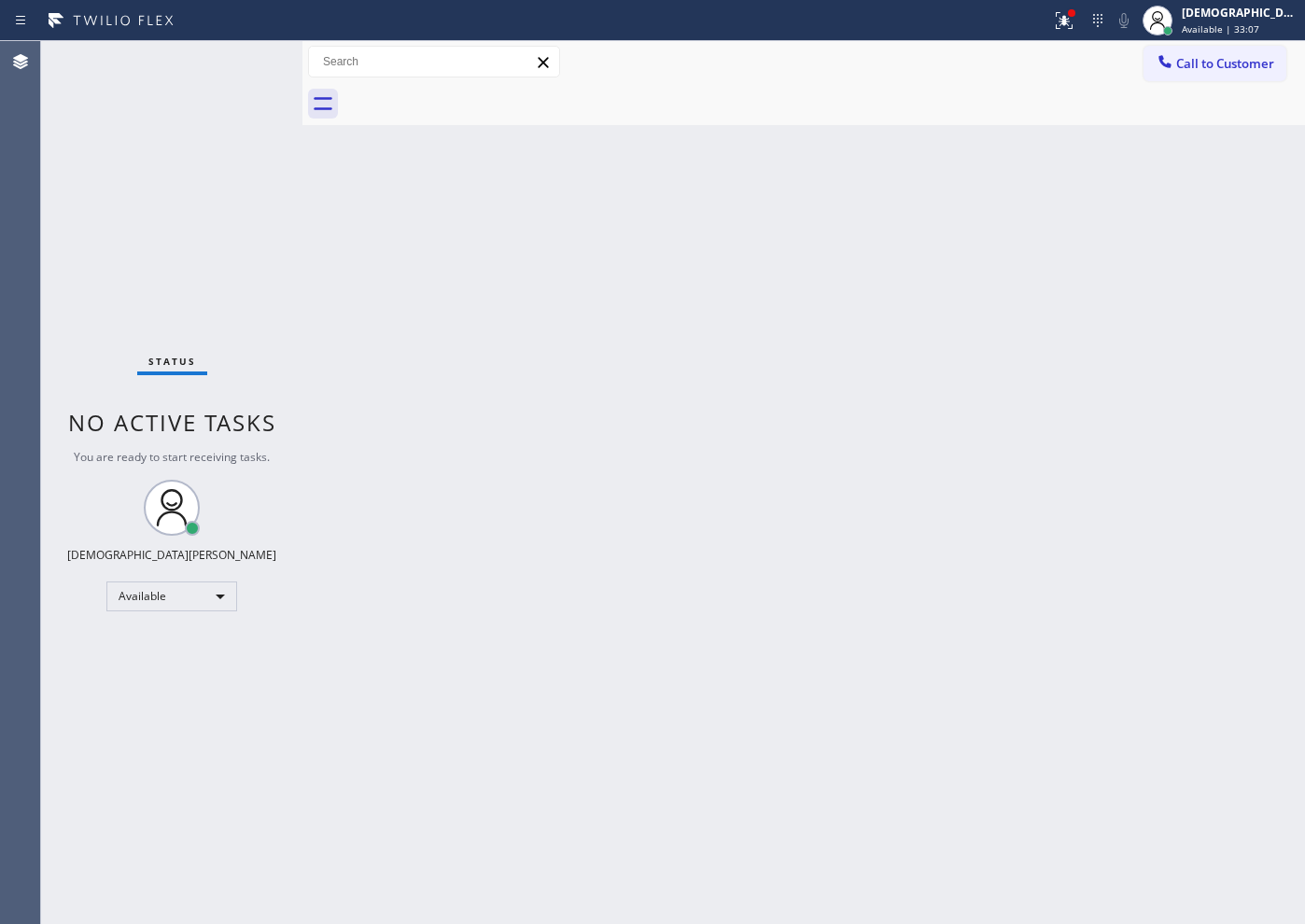
drag, startPoint x: 624, startPoint y: 549, endPoint x: 604, endPoint y: 587, distance: 42.9
drag, startPoint x: 604, startPoint y: 587, endPoint x: 283, endPoint y: 418, distance: 362.8
click at [283, 418] on div "Status No active tasks You are ready to start receiving tasks. Christian Cinco …" at bounding box center [171, 482] width 262 height 883
click at [248, 58] on div "Status No active tasks You are ready to start receiving tasks. Christian Cinco …" at bounding box center [171, 482] width 262 height 883
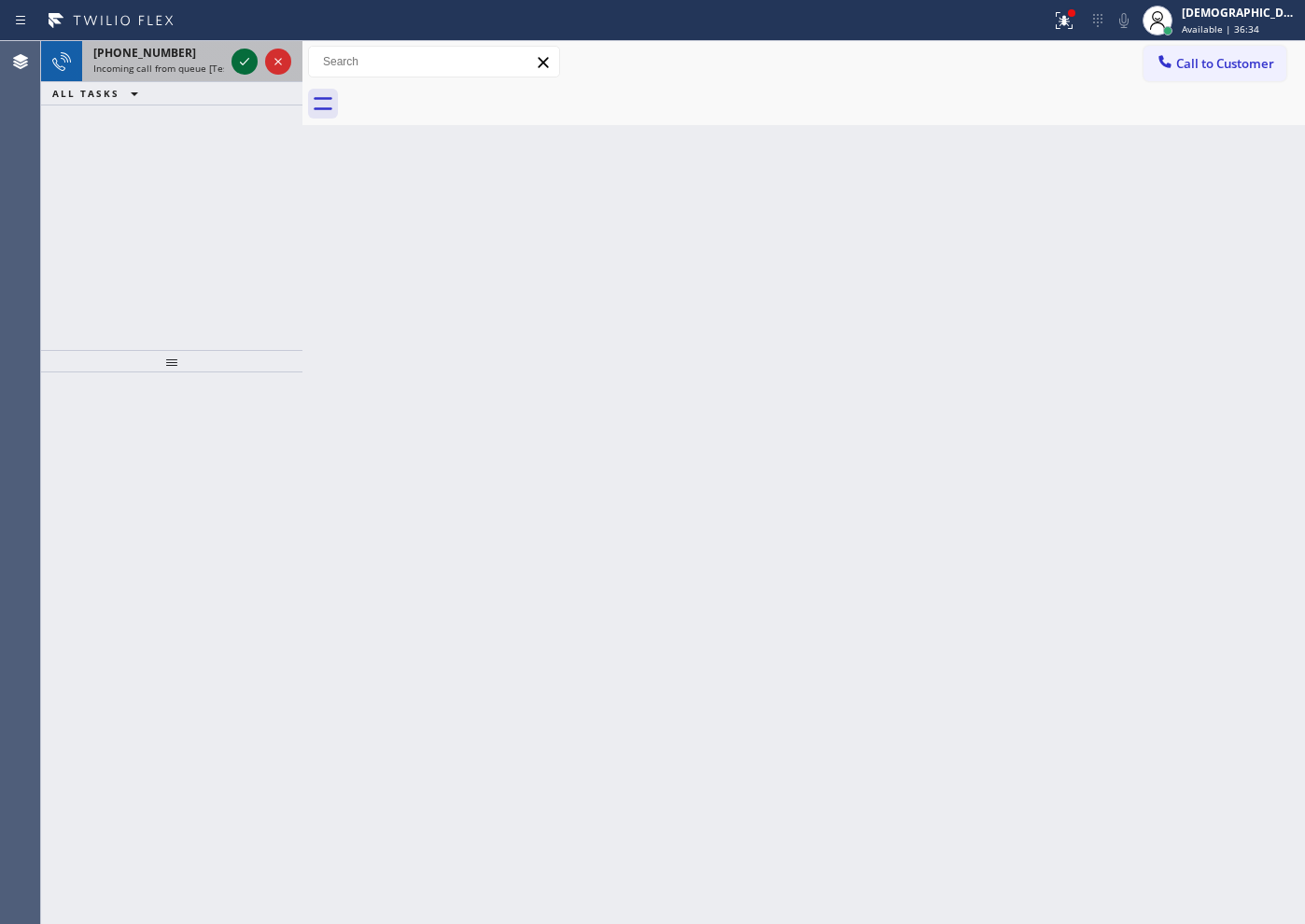
click at [246, 52] on icon at bounding box center [244, 61] width 23 height 23
click at [257, 46] on div at bounding box center [262, 62] width 68 height 41
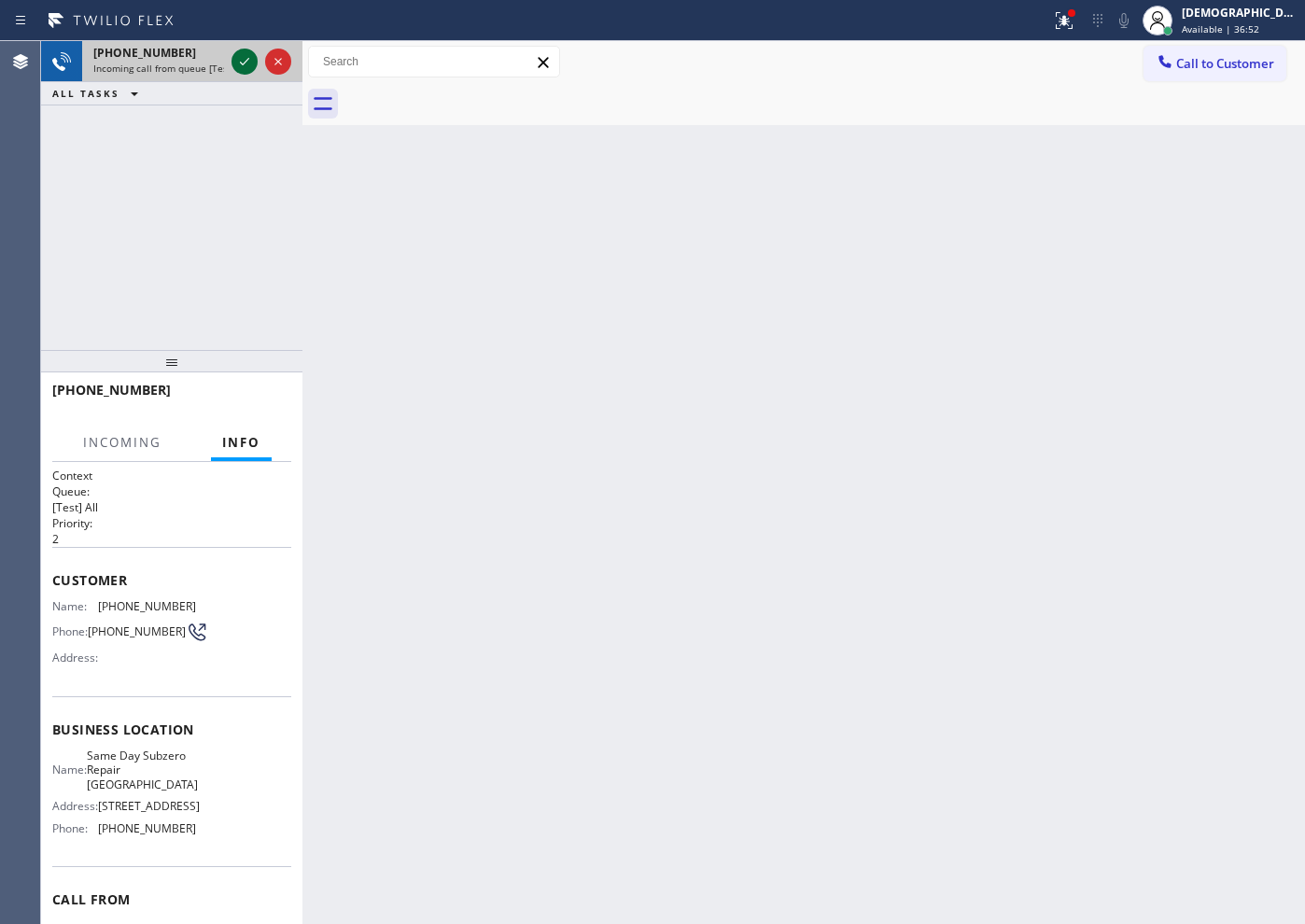
click at [248, 60] on icon at bounding box center [244, 61] width 23 height 23
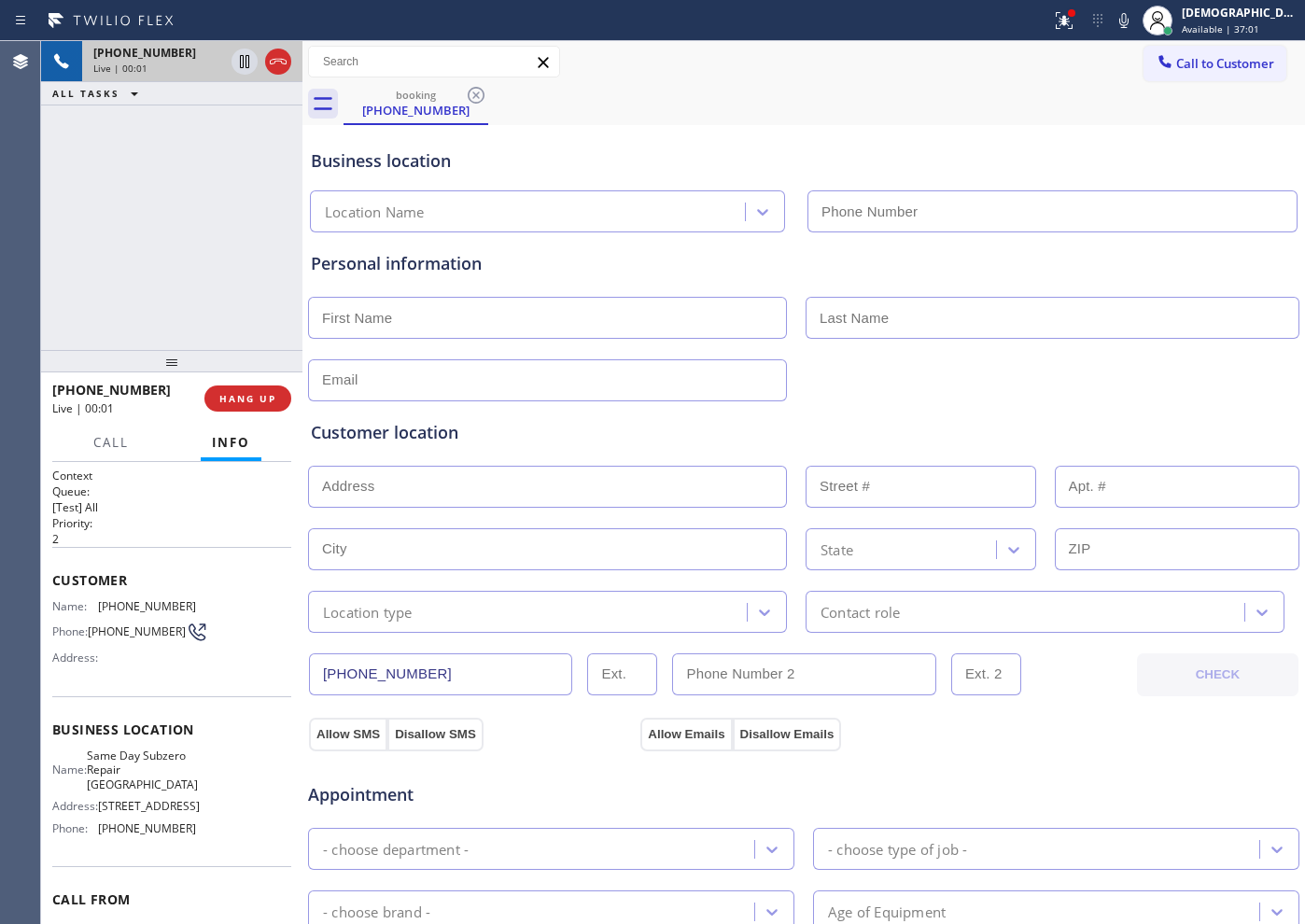
type input "[PHONE_NUMBER]"
click at [279, 66] on icon at bounding box center [278, 61] width 23 height 23
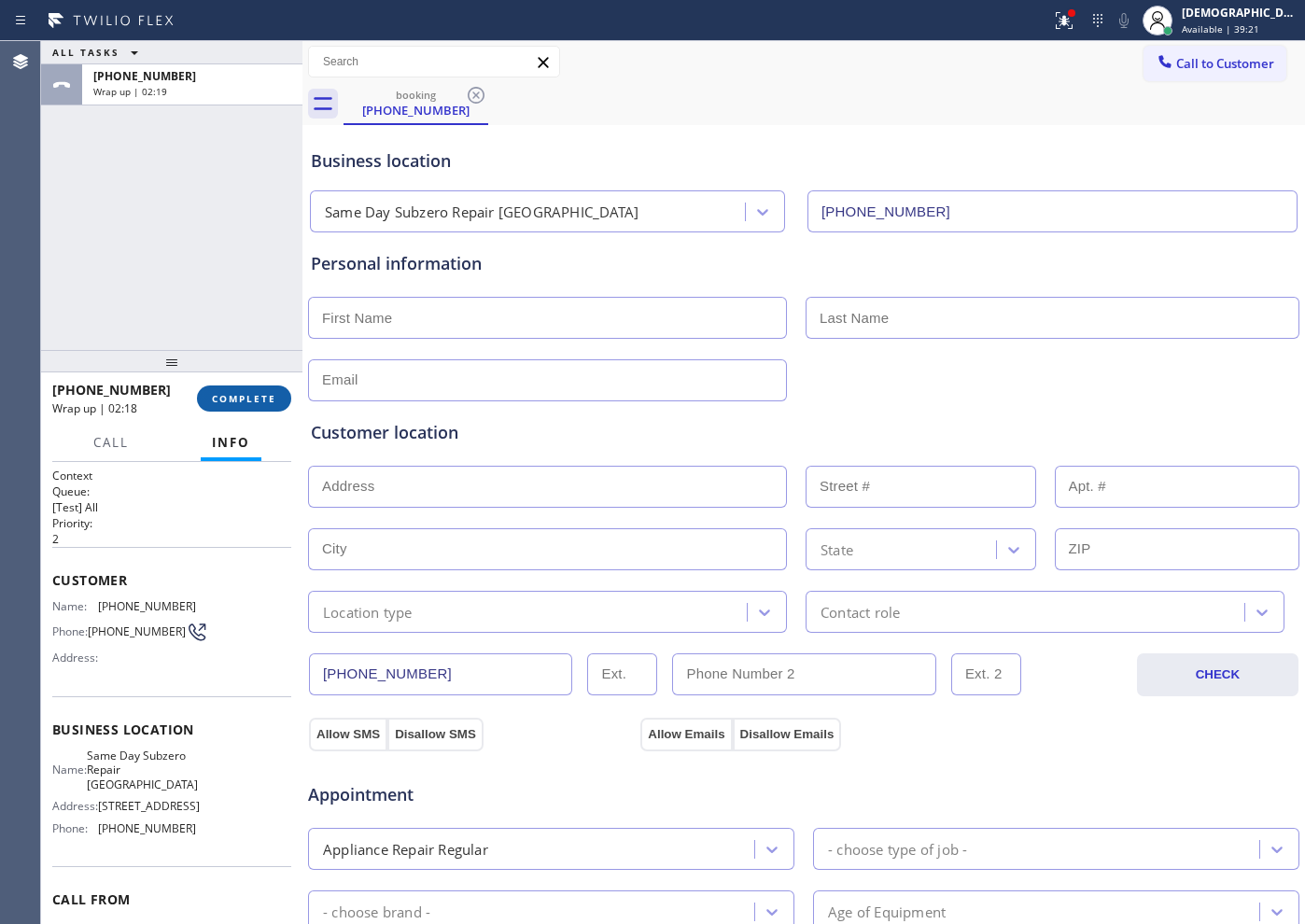
click at [221, 407] on button "COMPLETE" at bounding box center [244, 399] width 94 height 26
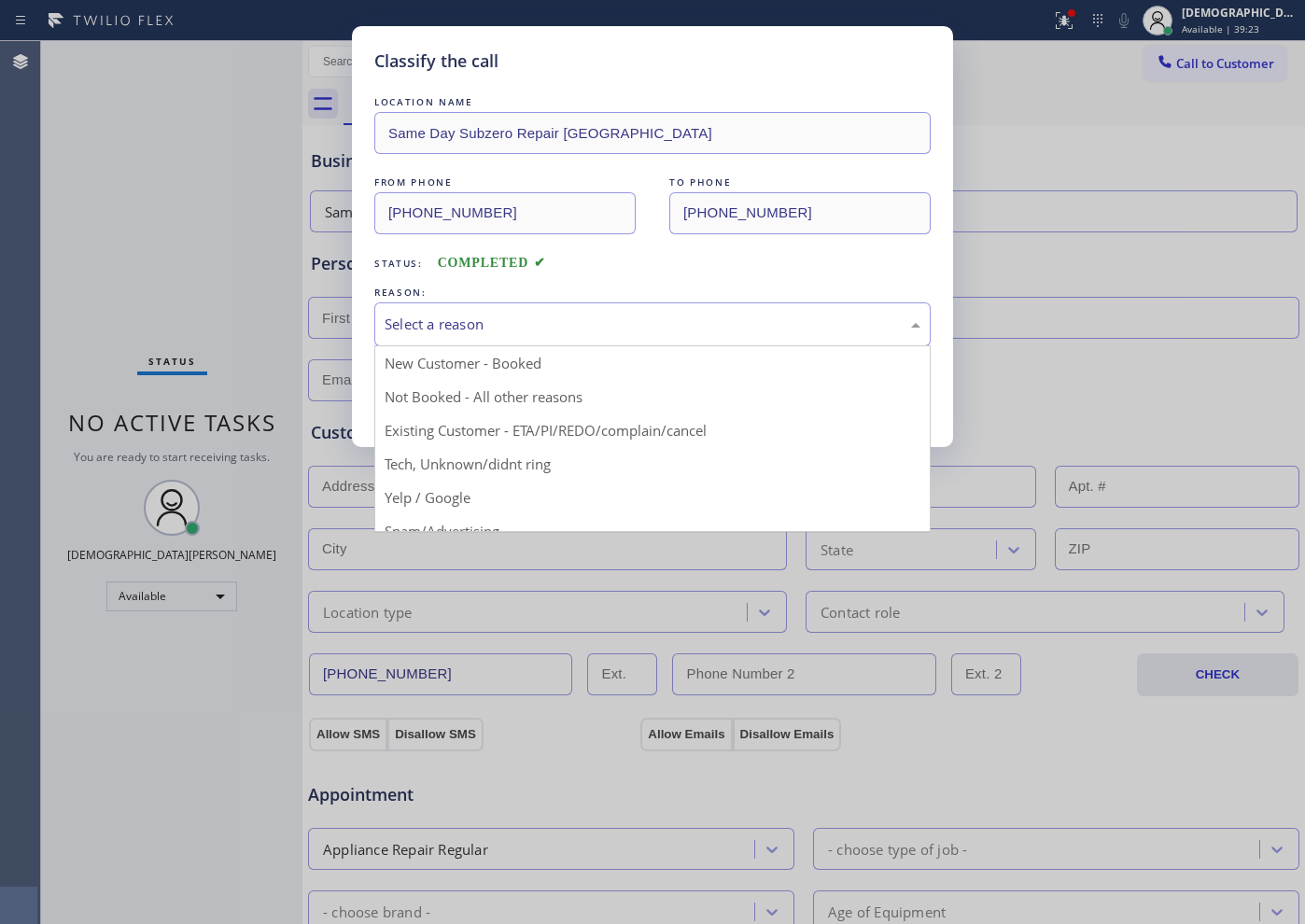
click at [543, 310] on div "Select a reason" at bounding box center [652, 324] width 556 height 44
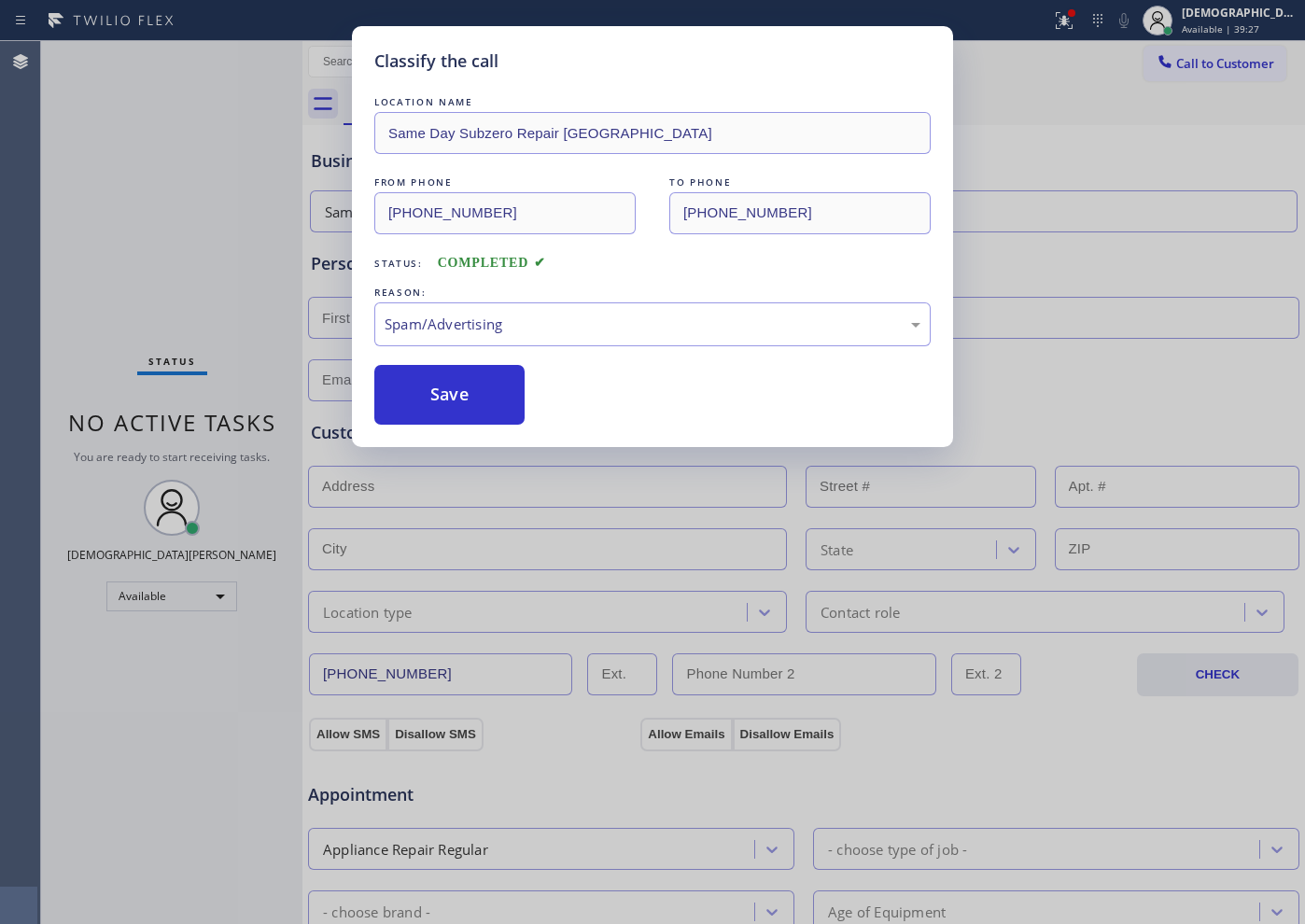
drag, startPoint x: 462, startPoint y: 402, endPoint x: 570, endPoint y: 383, distance: 109.7
click at [570, 383] on div "Save" at bounding box center [652, 395] width 556 height 60
click at [471, 399] on button "Save" at bounding box center [449, 395] width 150 height 60
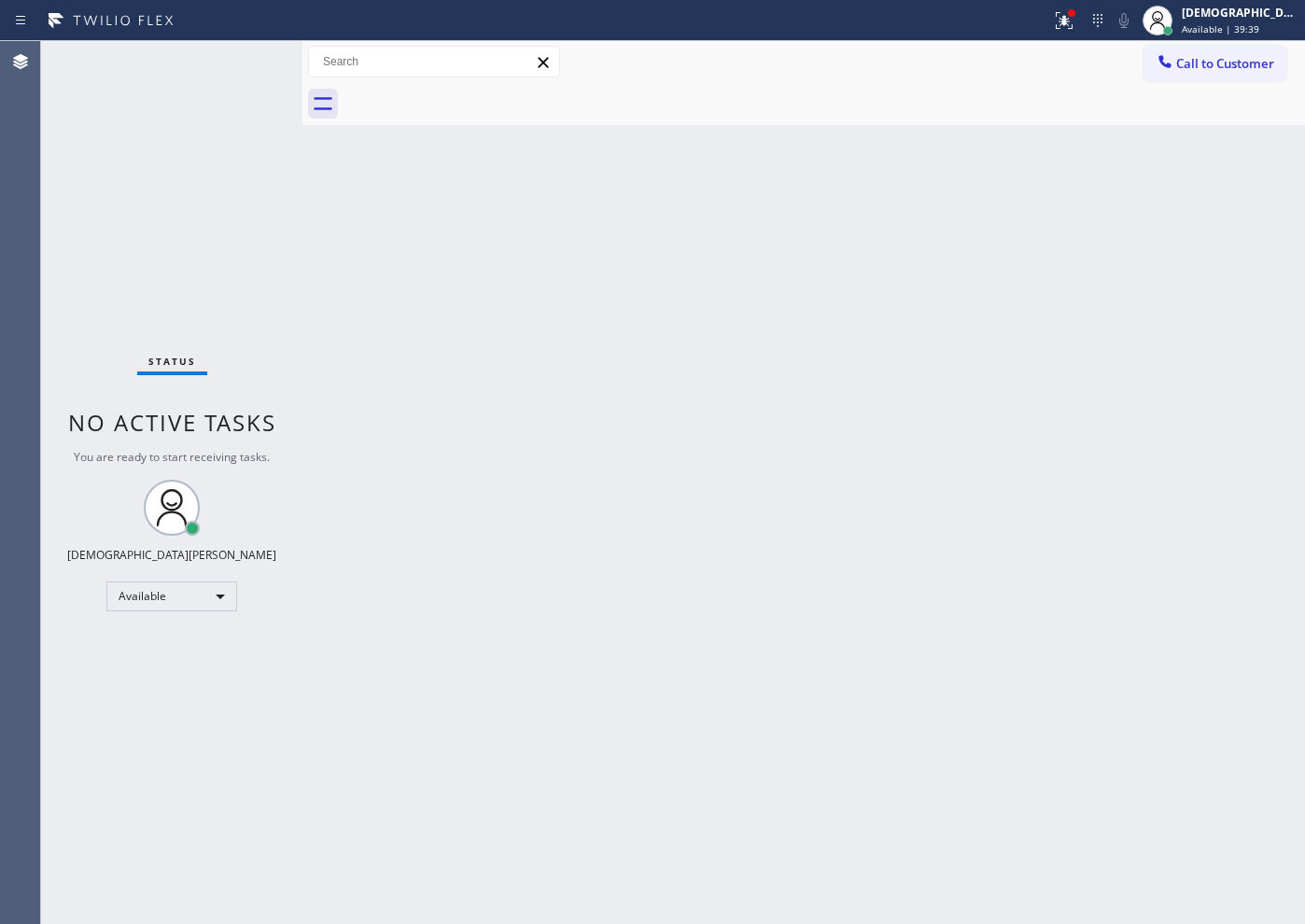
click at [153, 123] on div "Status No active tasks You are ready to start receiving tasks. Christian Cinco …" at bounding box center [171, 482] width 262 height 883
drag, startPoint x: 504, startPoint y: 680, endPoint x: 550, endPoint y: 583, distance: 107.4
click at [551, 586] on div "Back to Dashboard Change Sender ID Customers Technicians Select a contact Outbo…" at bounding box center [803, 482] width 1002 height 883
click at [133, 172] on div "Status No active tasks You are ready to start receiving tasks. Christian Cinco …" at bounding box center [171, 482] width 262 height 883
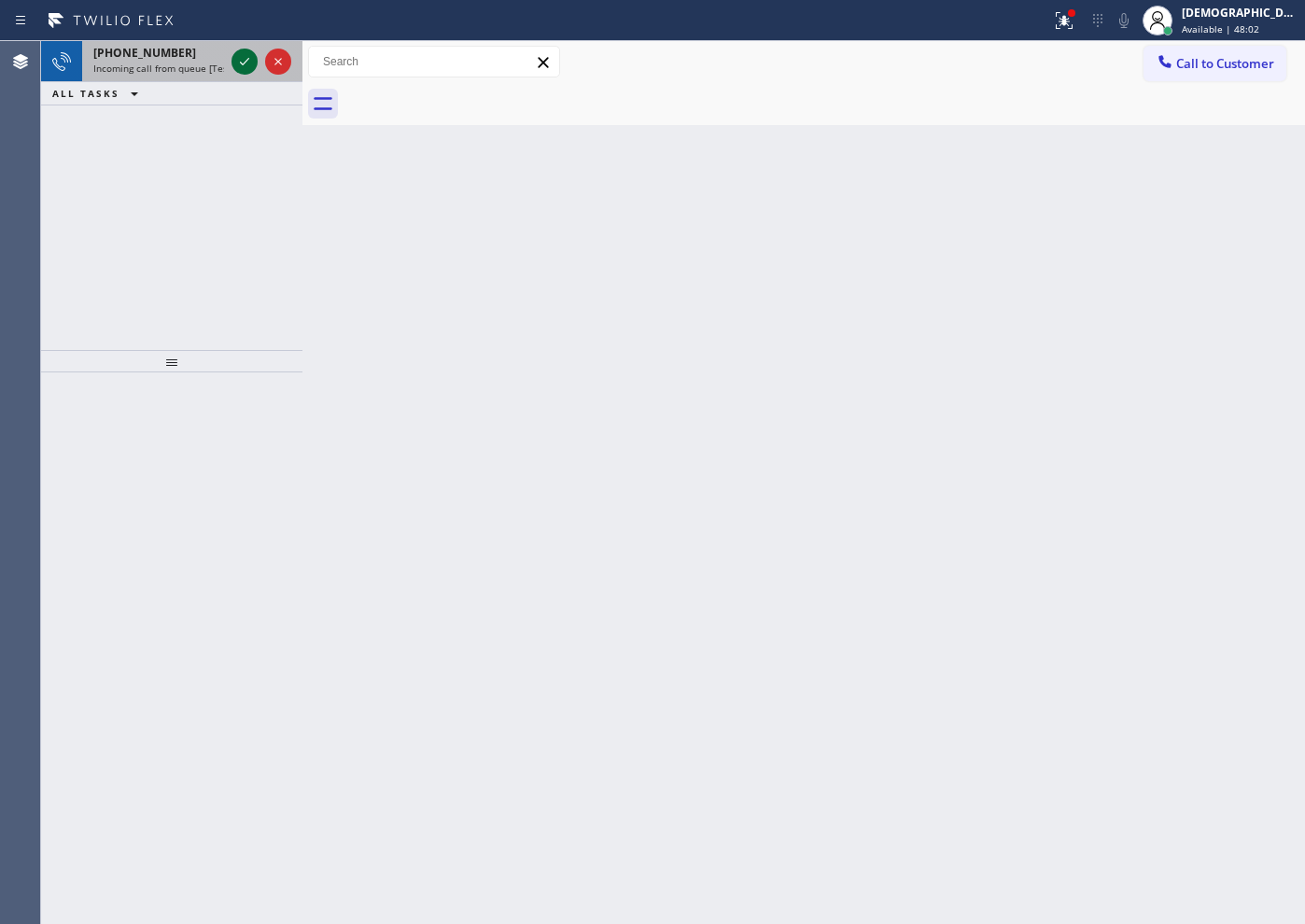
click at [254, 65] on icon at bounding box center [244, 61] width 23 height 23
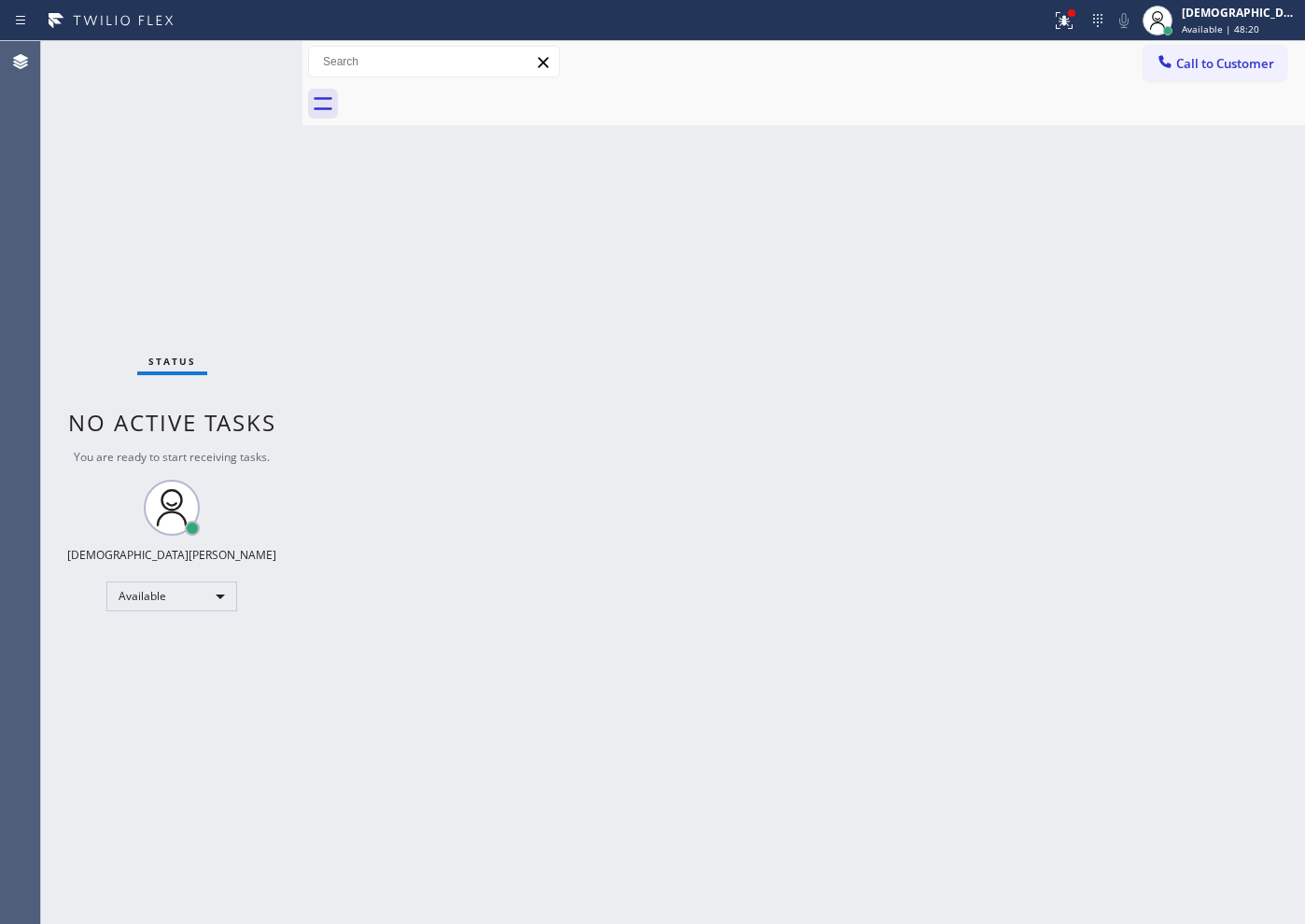
click at [241, 60] on div "Status No active tasks You are ready to start receiving tasks. Christian Cinco …" at bounding box center [171, 482] width 262 height 883
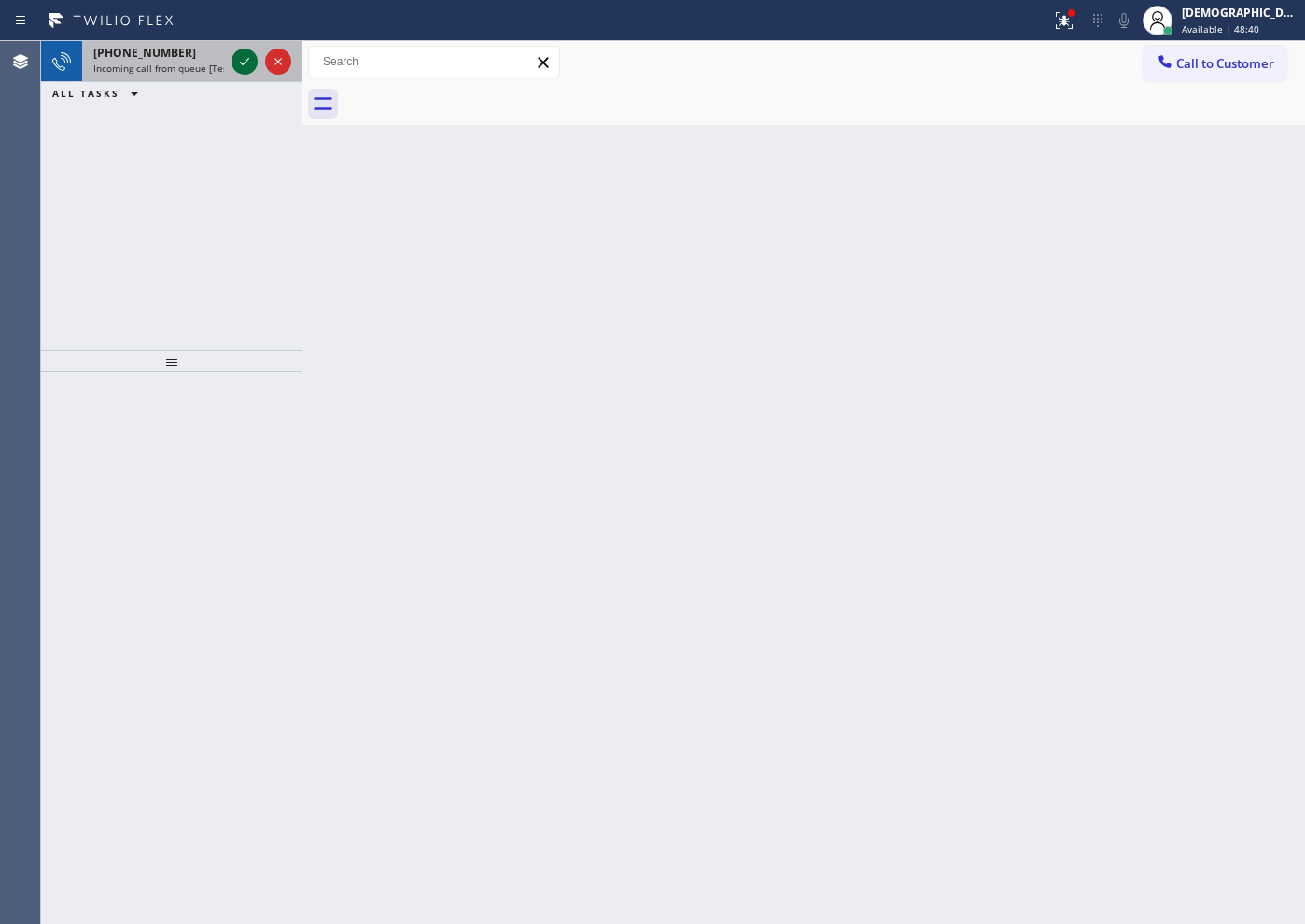
click at [241, 59] on icon at bounding box center [244, 61] width 23 height 23
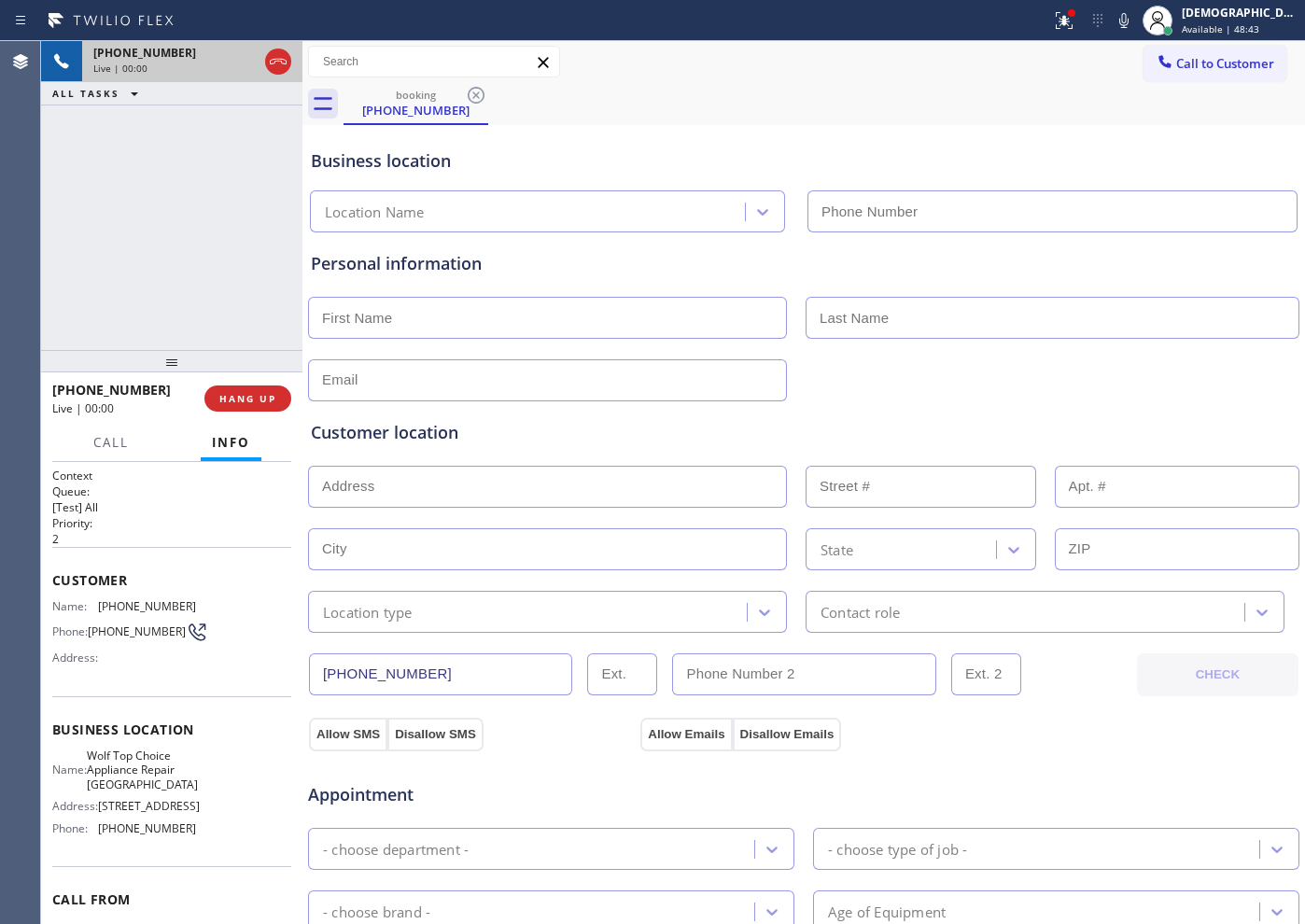
type input "[PHONE_NUMBER]"
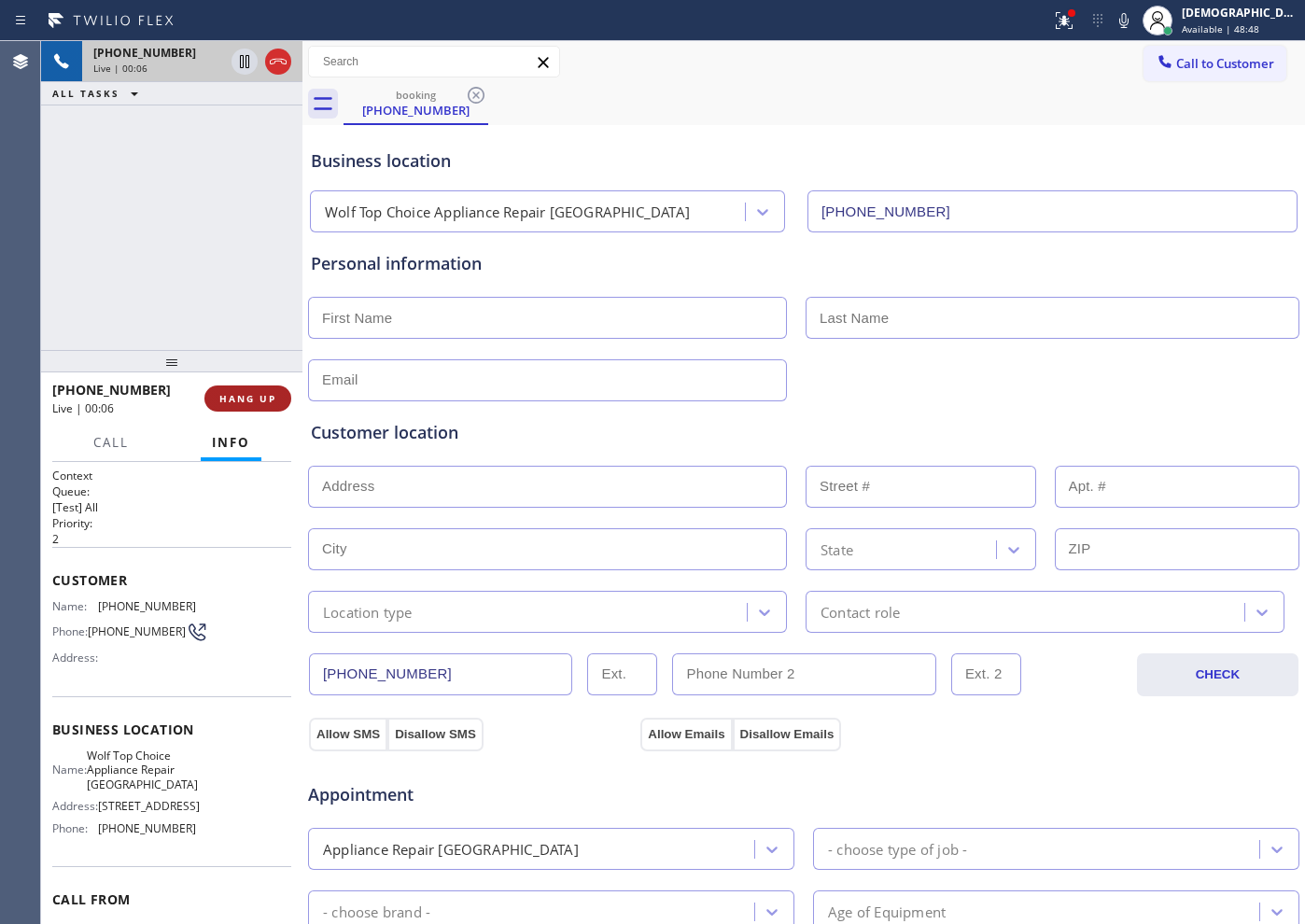
click at [276, 407] on button "HANG UP" at bounding box center [248, 399] width 87 height 26
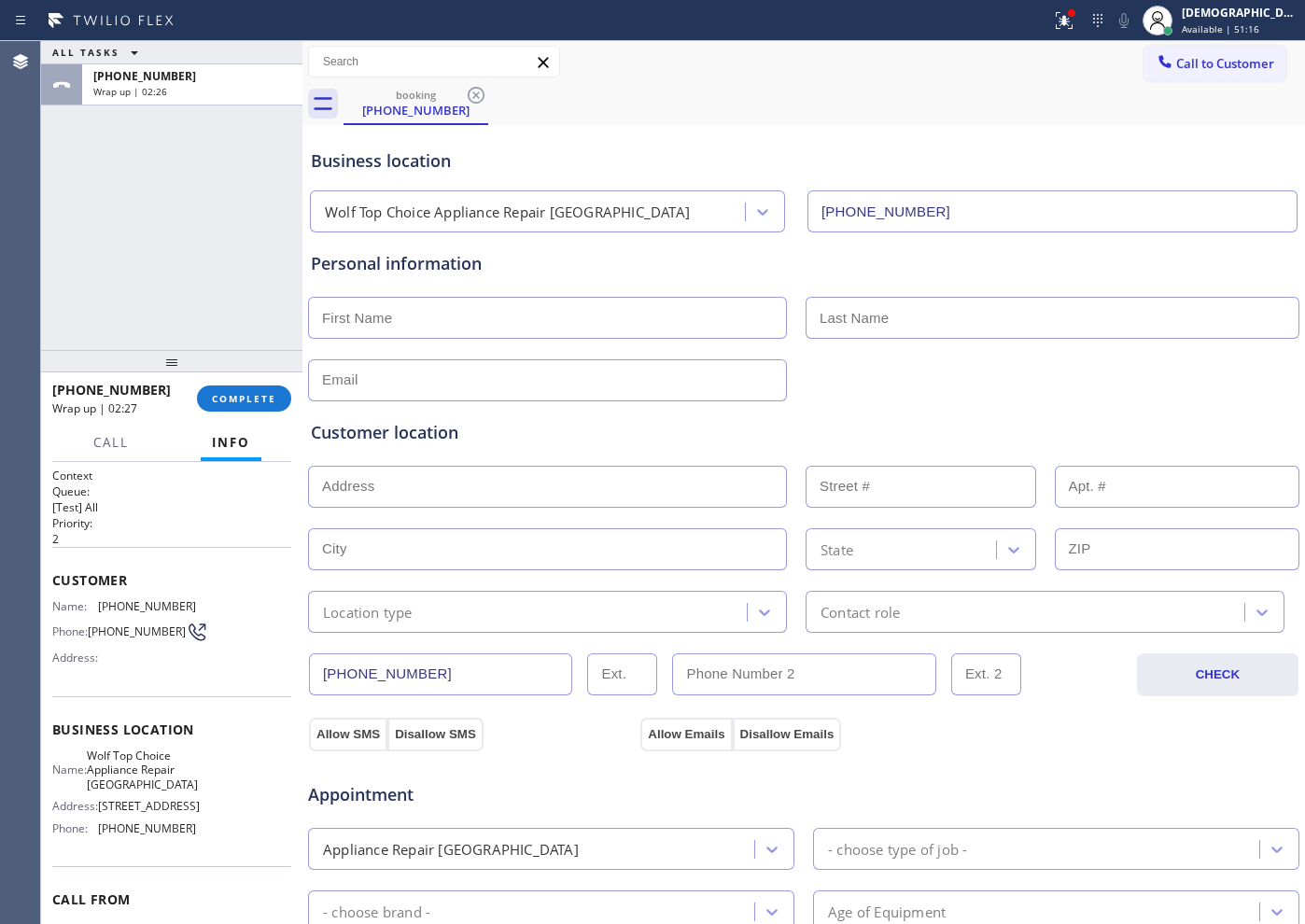
click at [209, 239] on div "ALL TASKS ALL TASKS ACTIVE TASKS TASKS IN WRAP UP [PHONE_NUMBER] Wrap up | 02:26" at bounding box center [171, 195] width 262 height 309
click at [229, 399] on span "COMPLETE" at bounding box center [244, 398] width 65 height 13
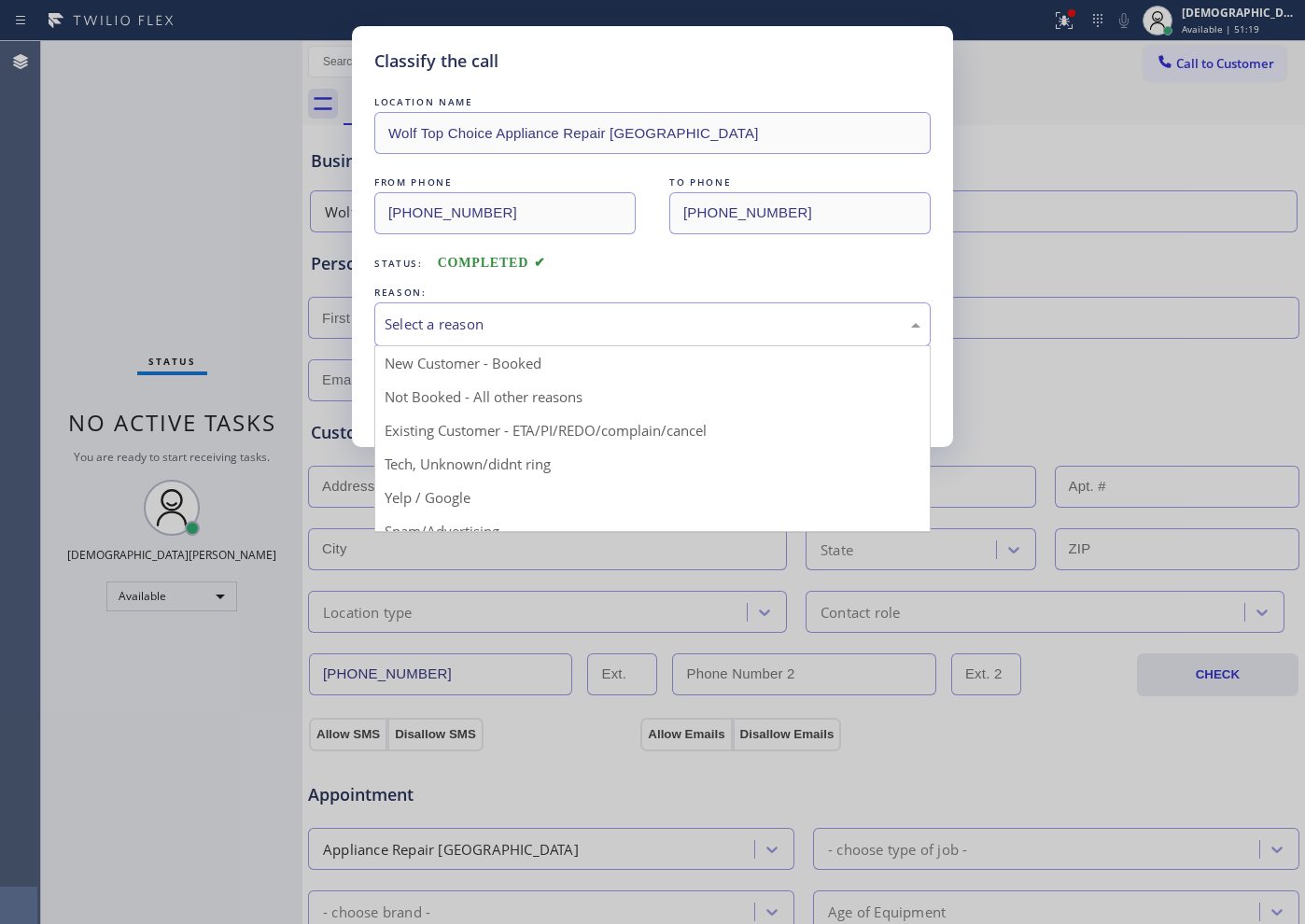
click at [529, 314] on div "Select a reason" at bounding box center [652, 324] width 536 height 22
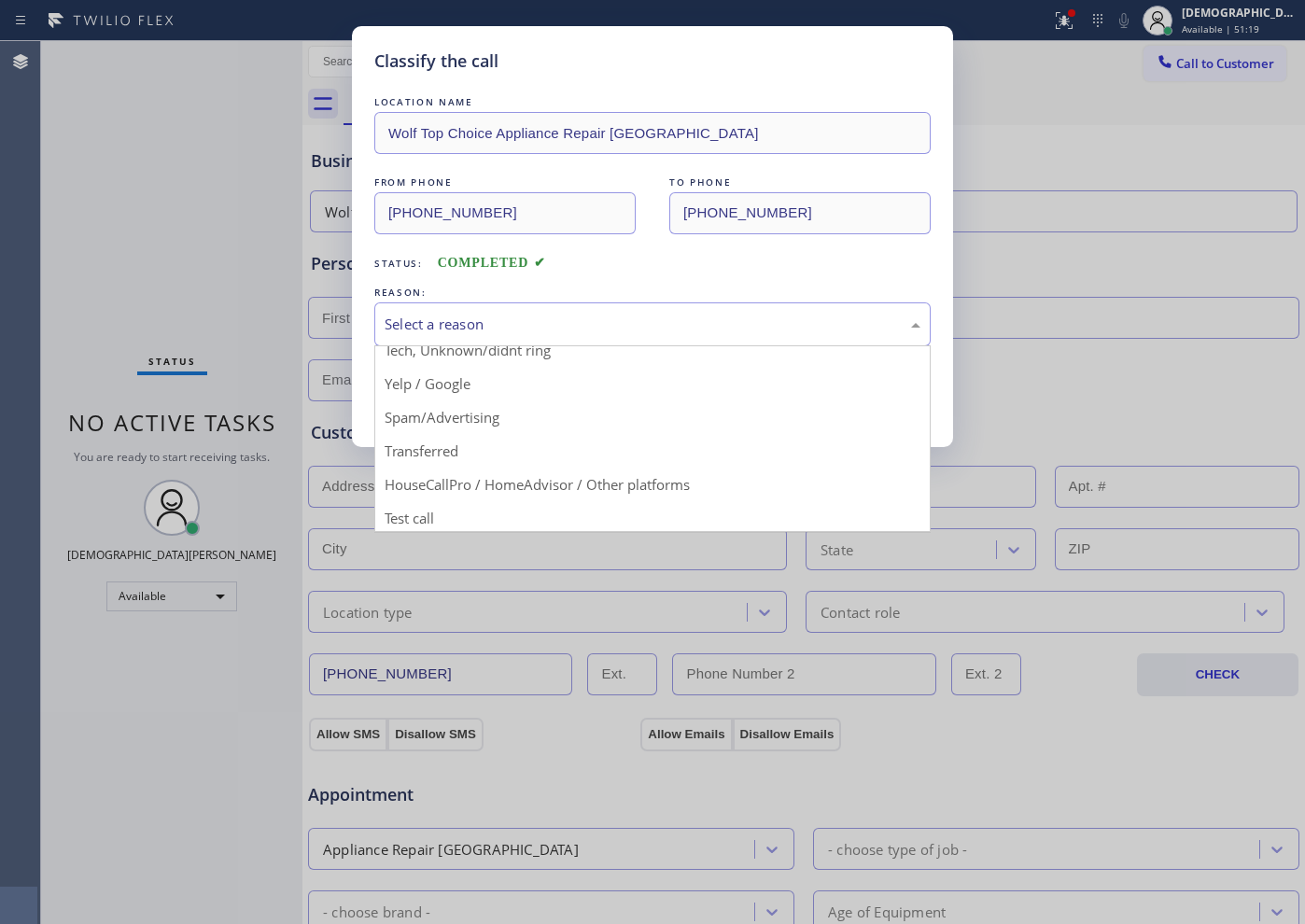
scroll to position [118, 0]
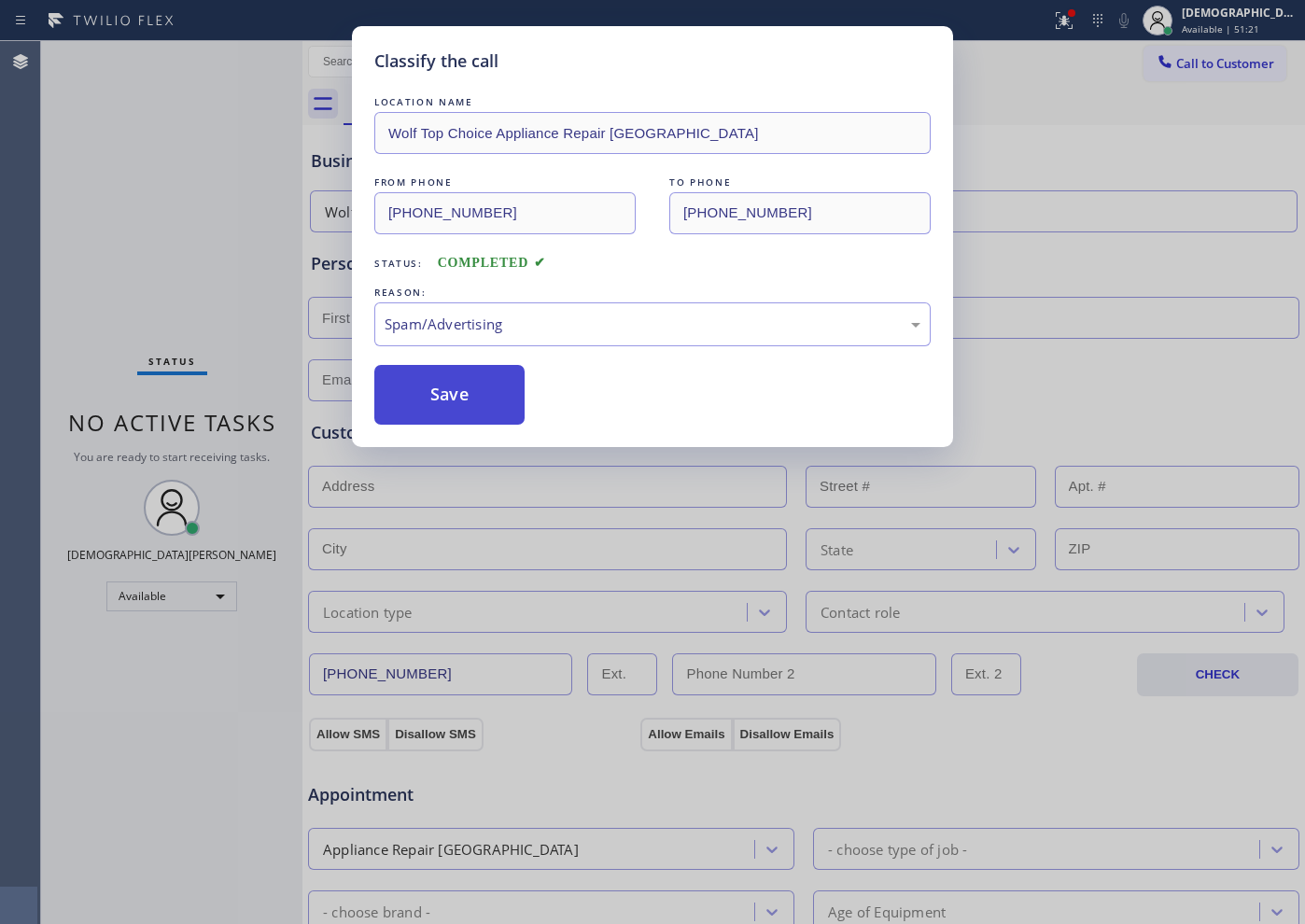
click at [476, 381] on button "Save" at bounding box center [449, 395] width 150 height 60
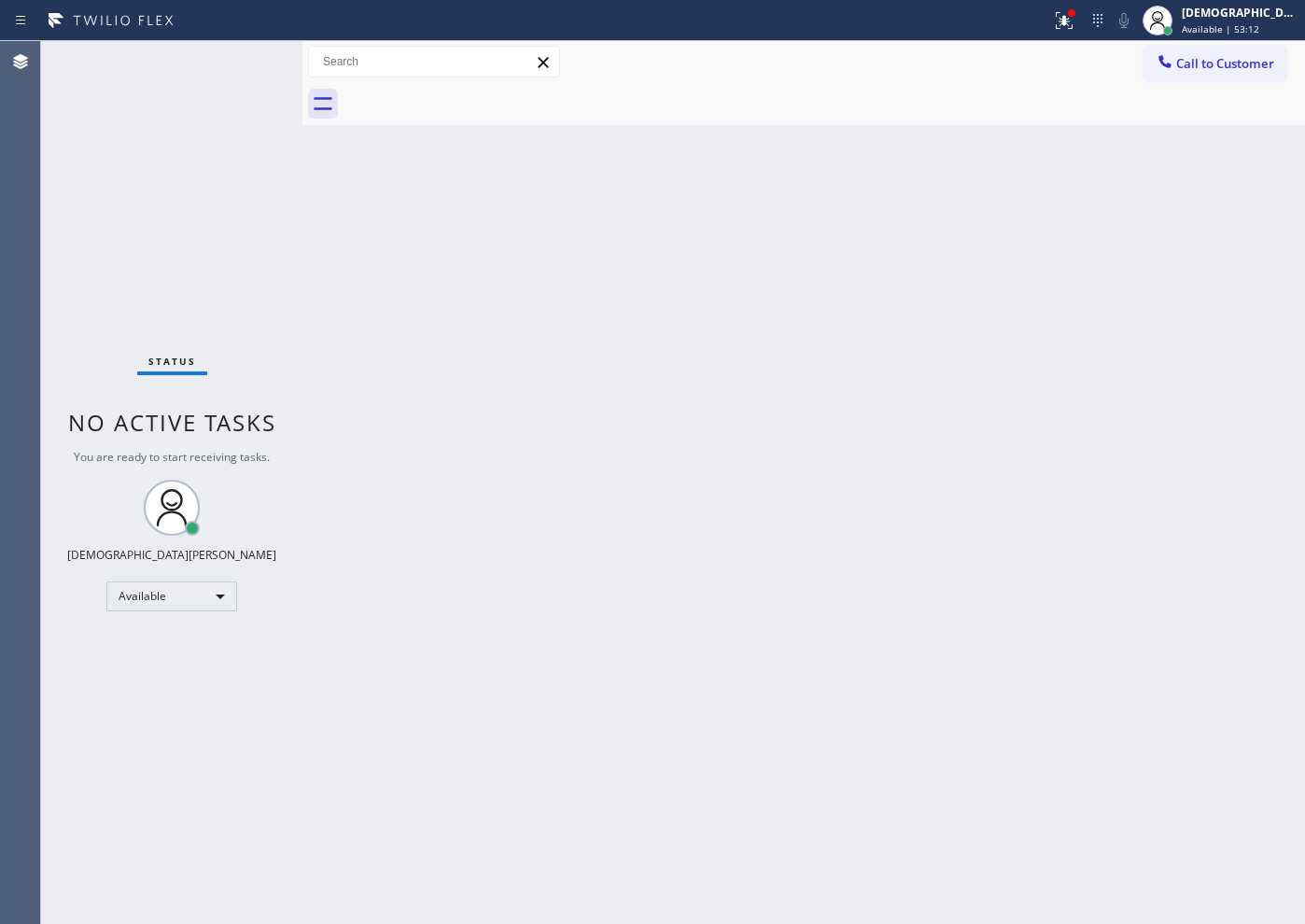
click at [139, 182] on div "Status No active tasks You are ready to start receiving tasks. Christian Cinco …" at bounding box center [171, 482] width 262 height 883
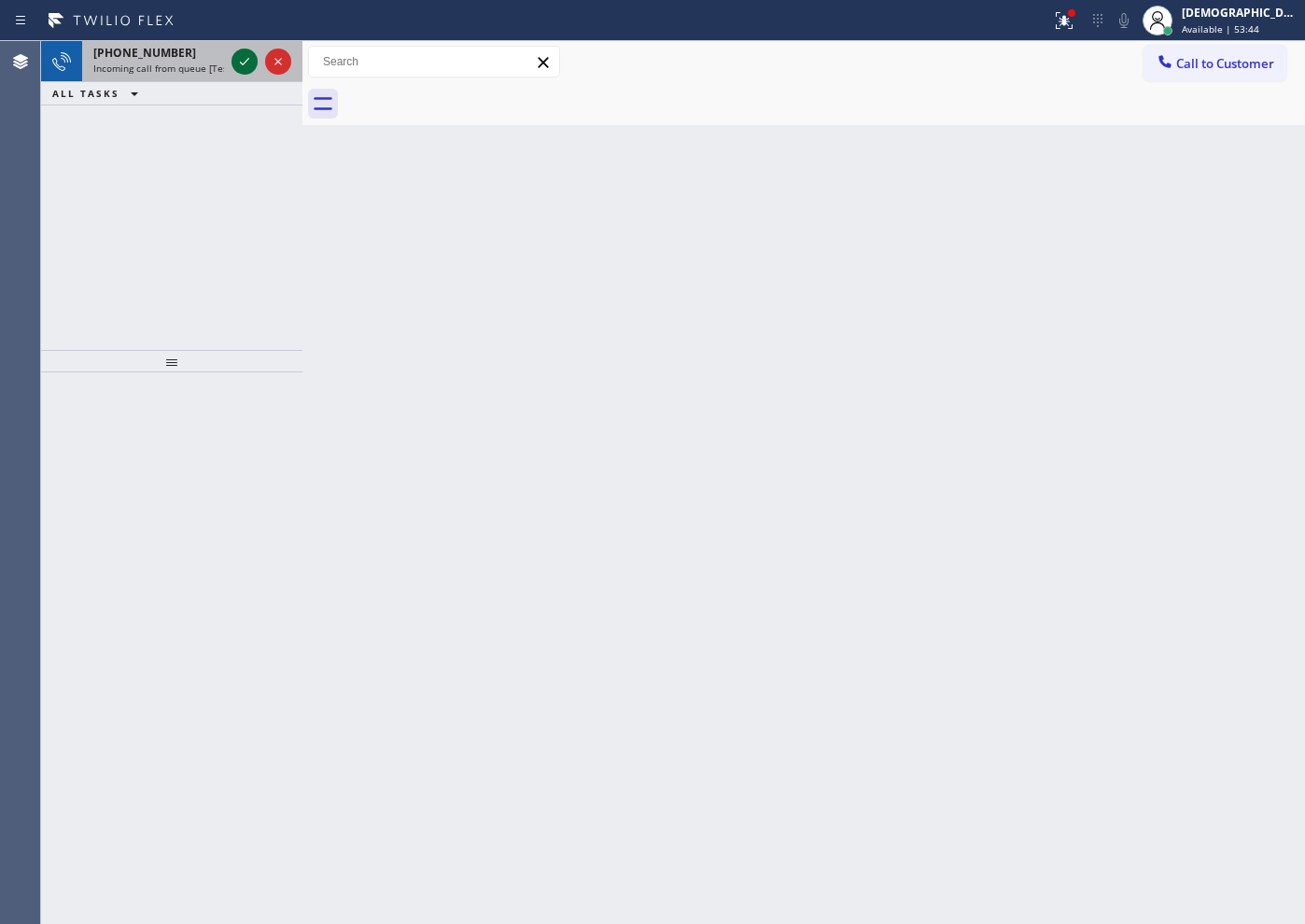
click at [234, 69] on icon at bounding box center [244, 61] width 23 height 23
click at [232, 64] on div at bounding box center [244, 61] width 26 height 23
click at [260, 68] on div at bounding box center [262, 62] width 68 height 41
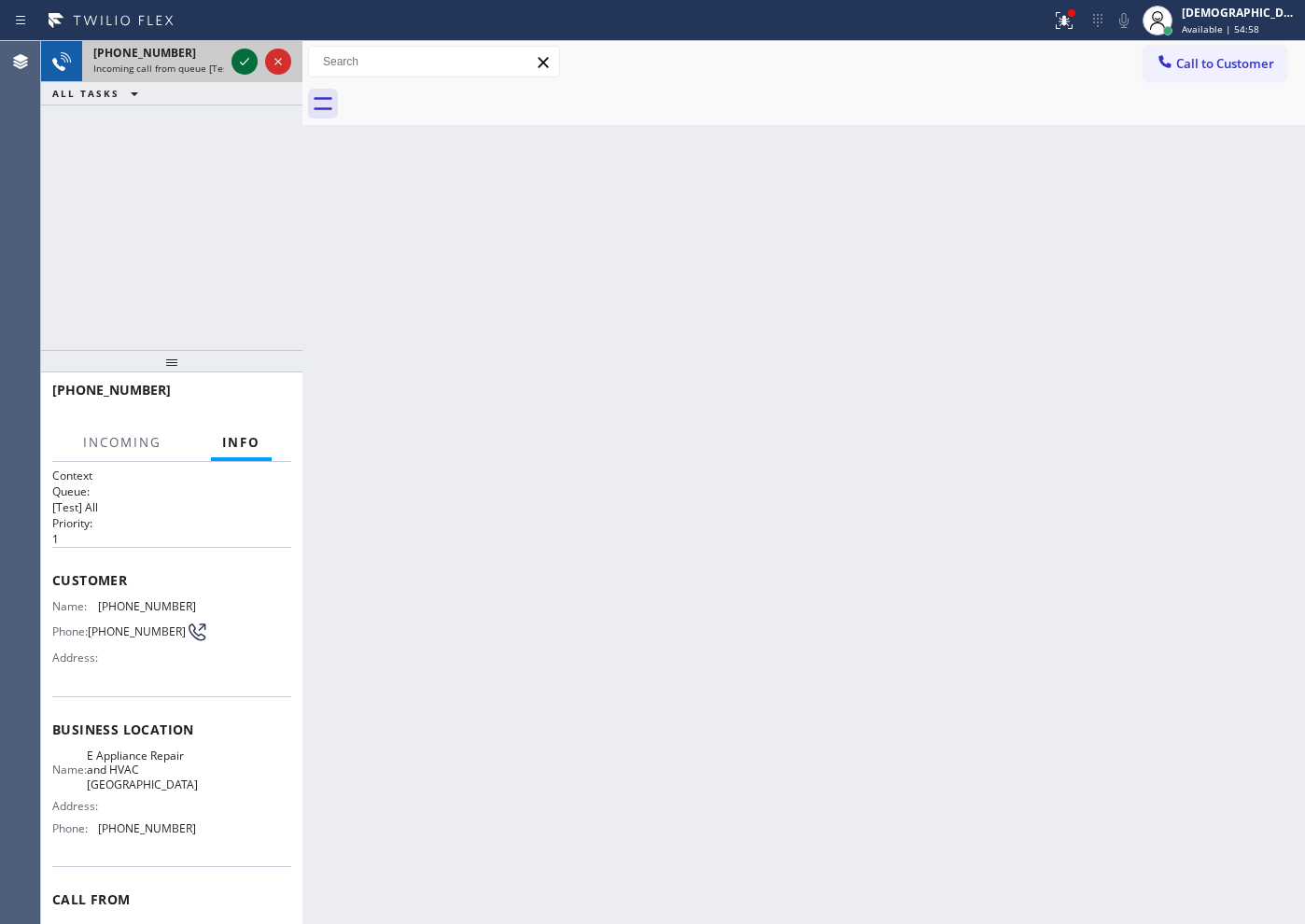
drag, startPoint x: 260, startPoint y: 68, endPoint x: 249, endPoint y: 64, distance: 11.7
click at [249, 64] on div at bounding box center [262, 62] width 68 height 41
click at [249, 64] on icon at bounding box center [244, 61] width 23 height 23
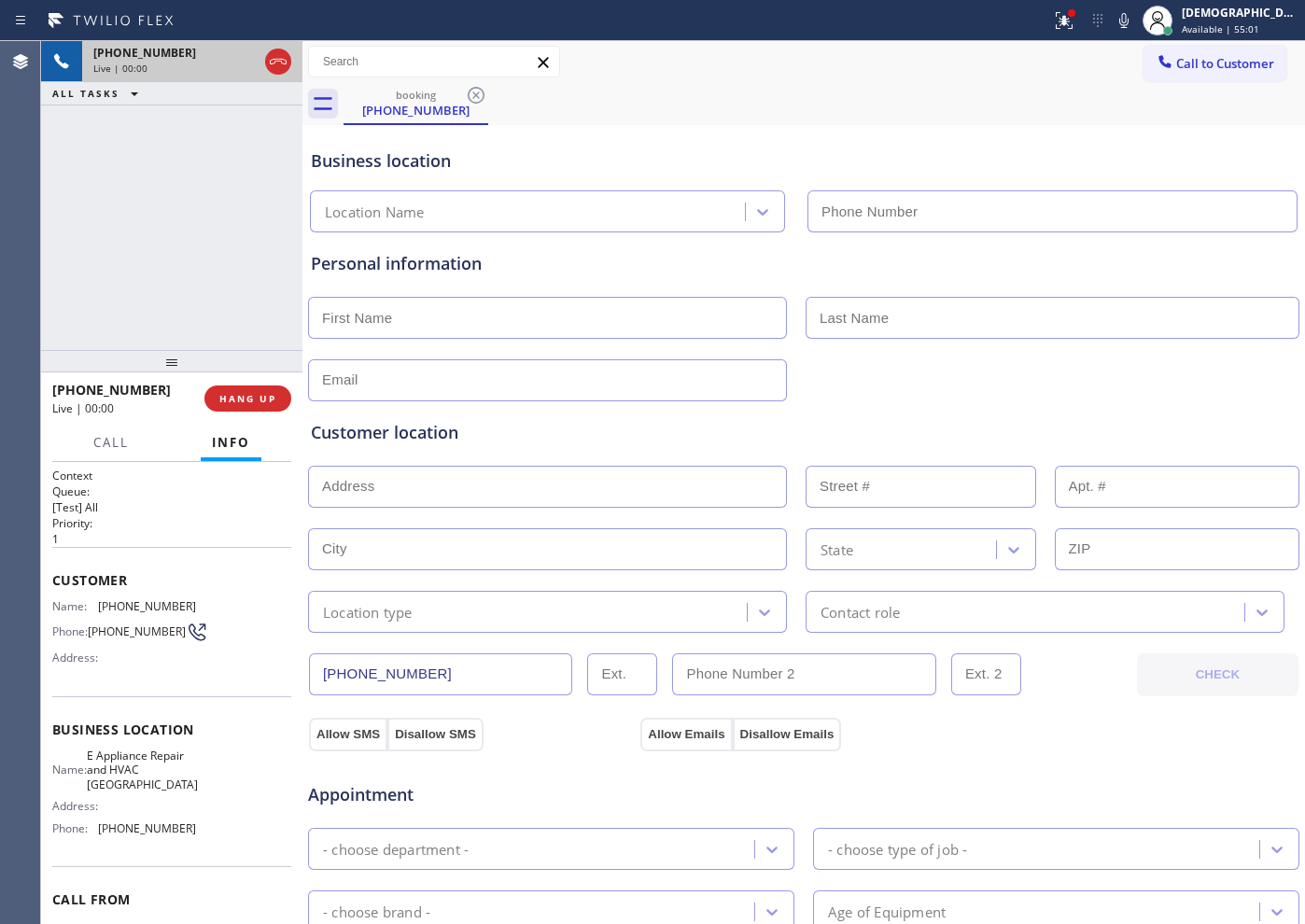
type input "[PHONE_NUMBER]"
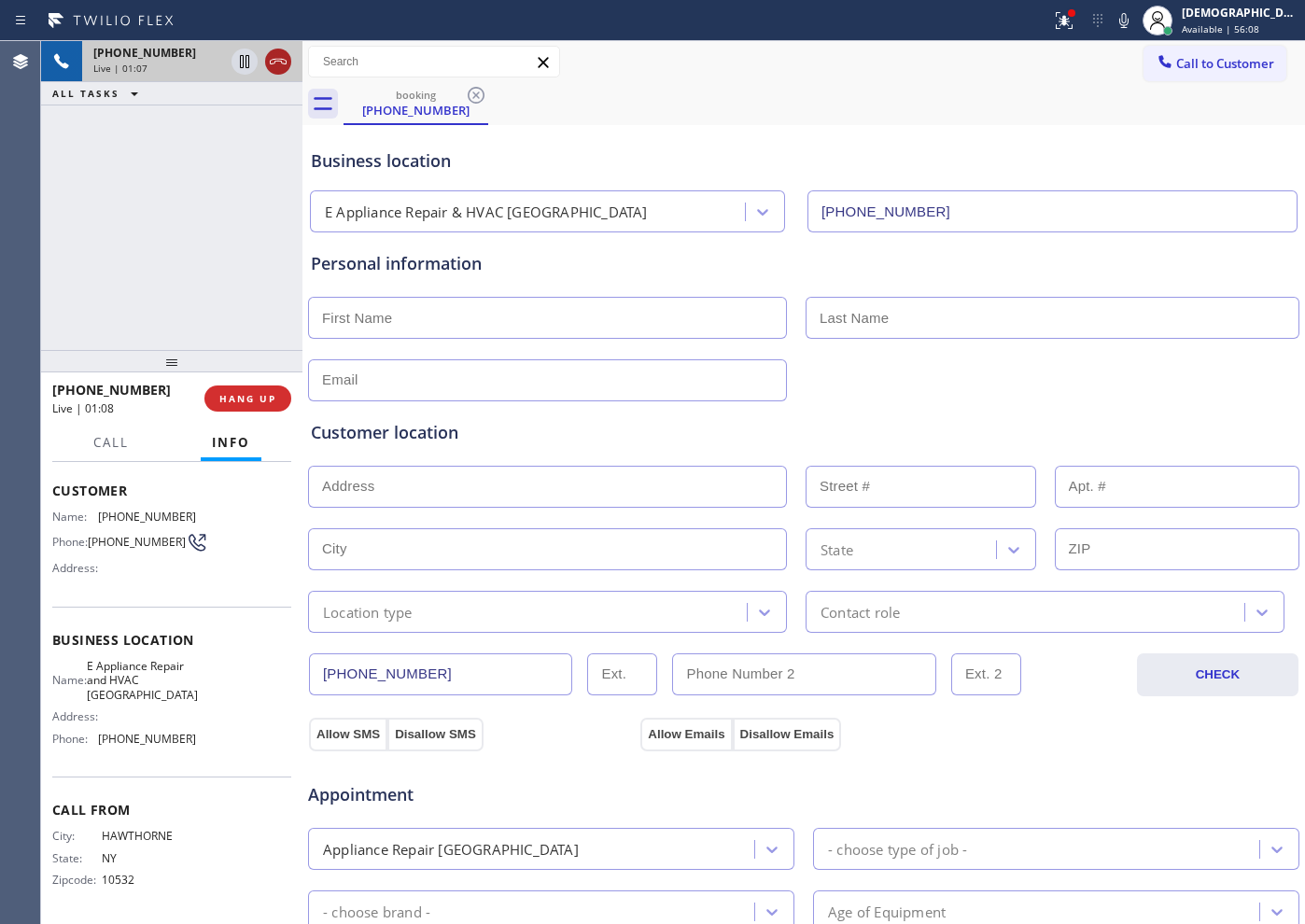
click at [286, 56] on icon at bounding box center [278, 61] width 23 height 23
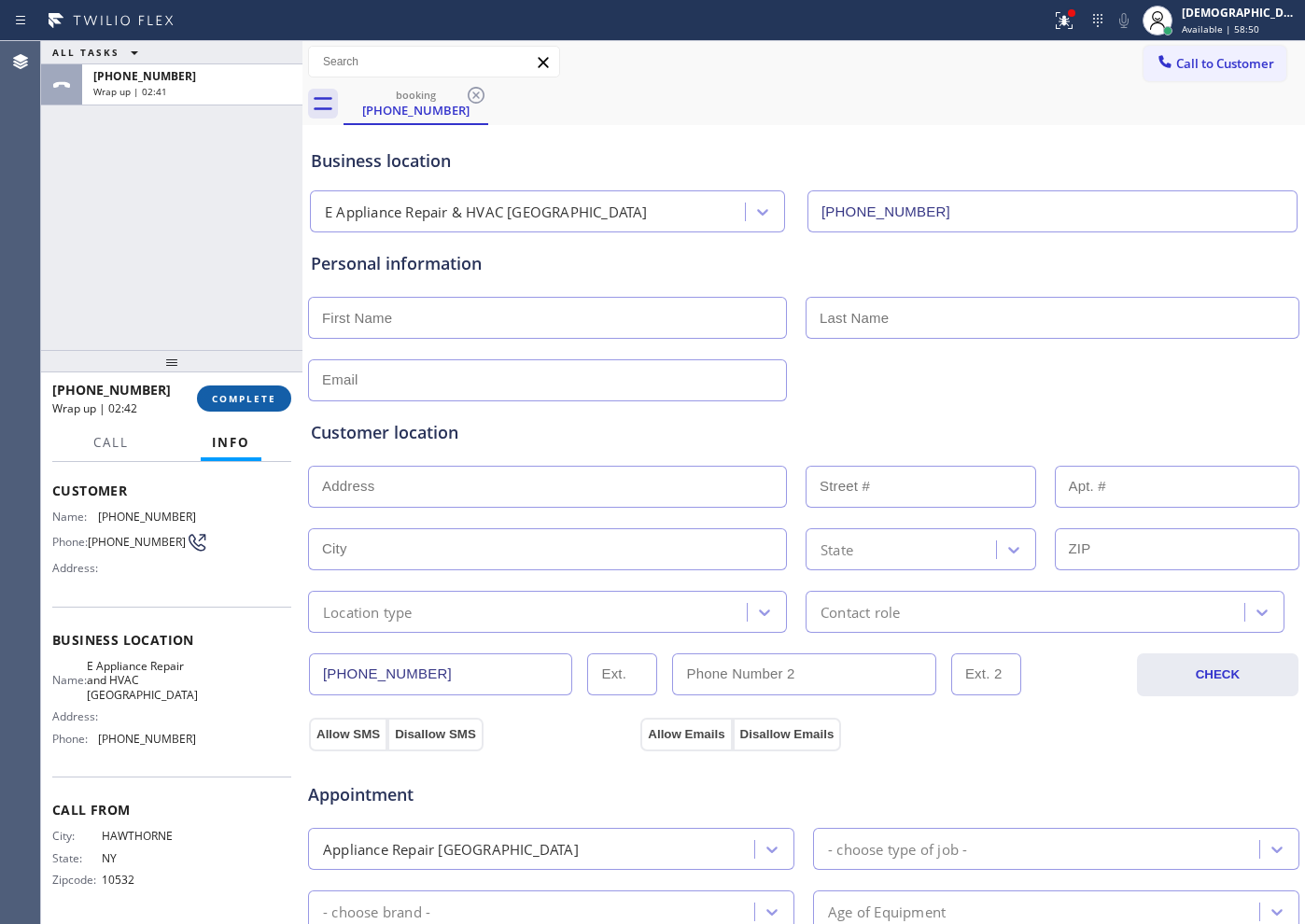
click at [248, 408] on button "COMPLETE" at bounding box center [244, 399] width 94 height 26
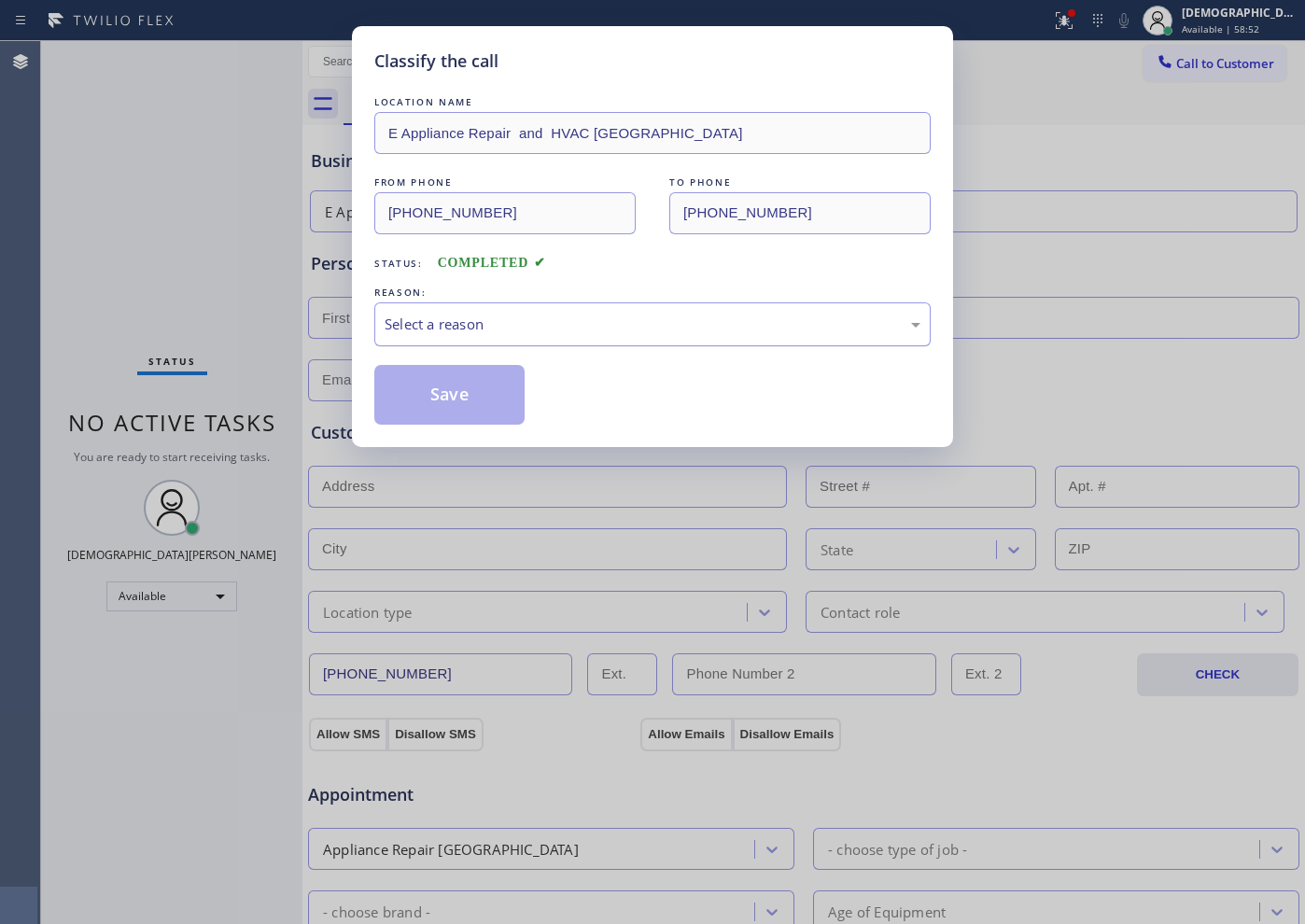
click at [485, 329] on div "Select a reason" at bounding box center [652, 324] width 536 height 22
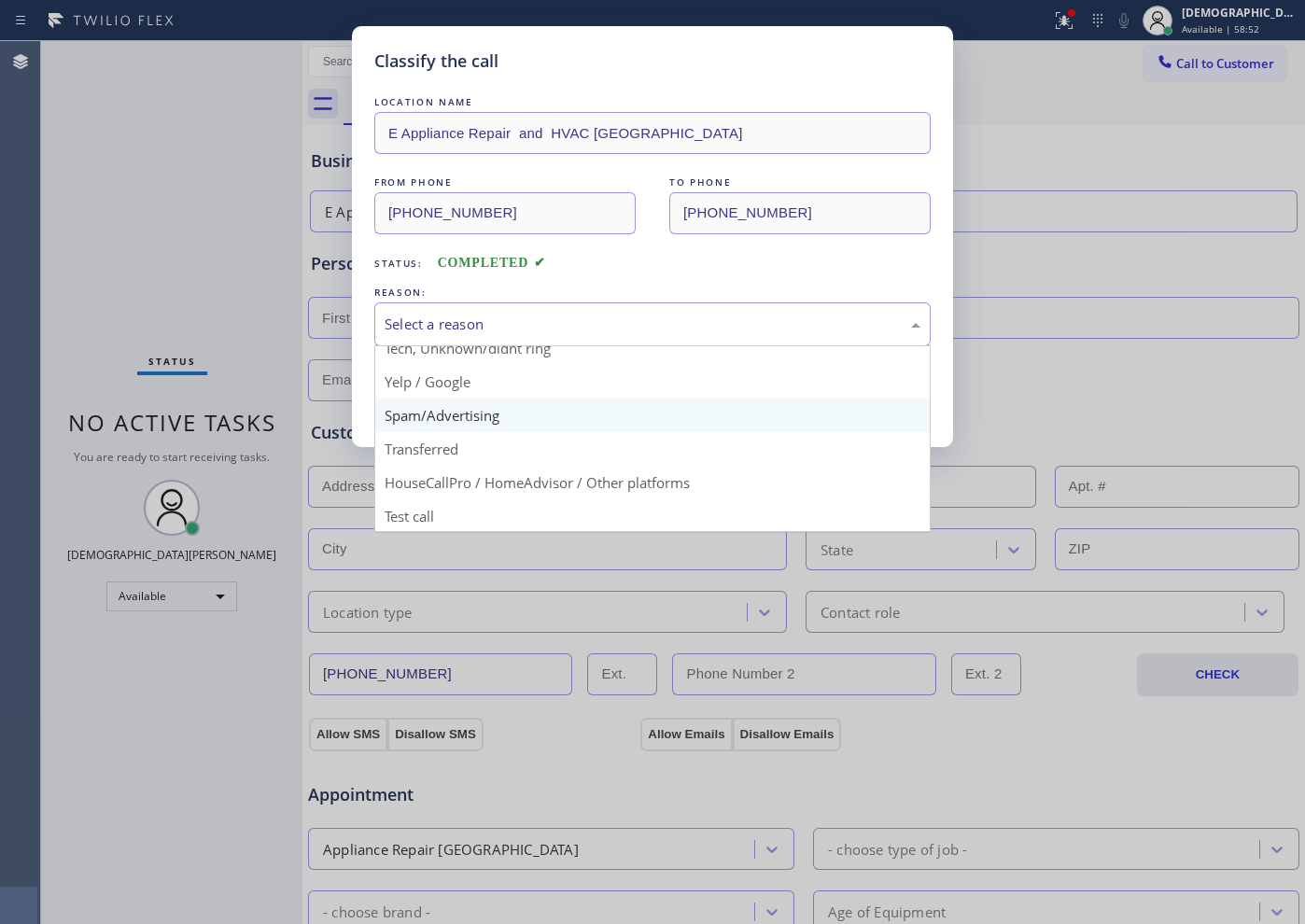
scroll to position [117, 0]
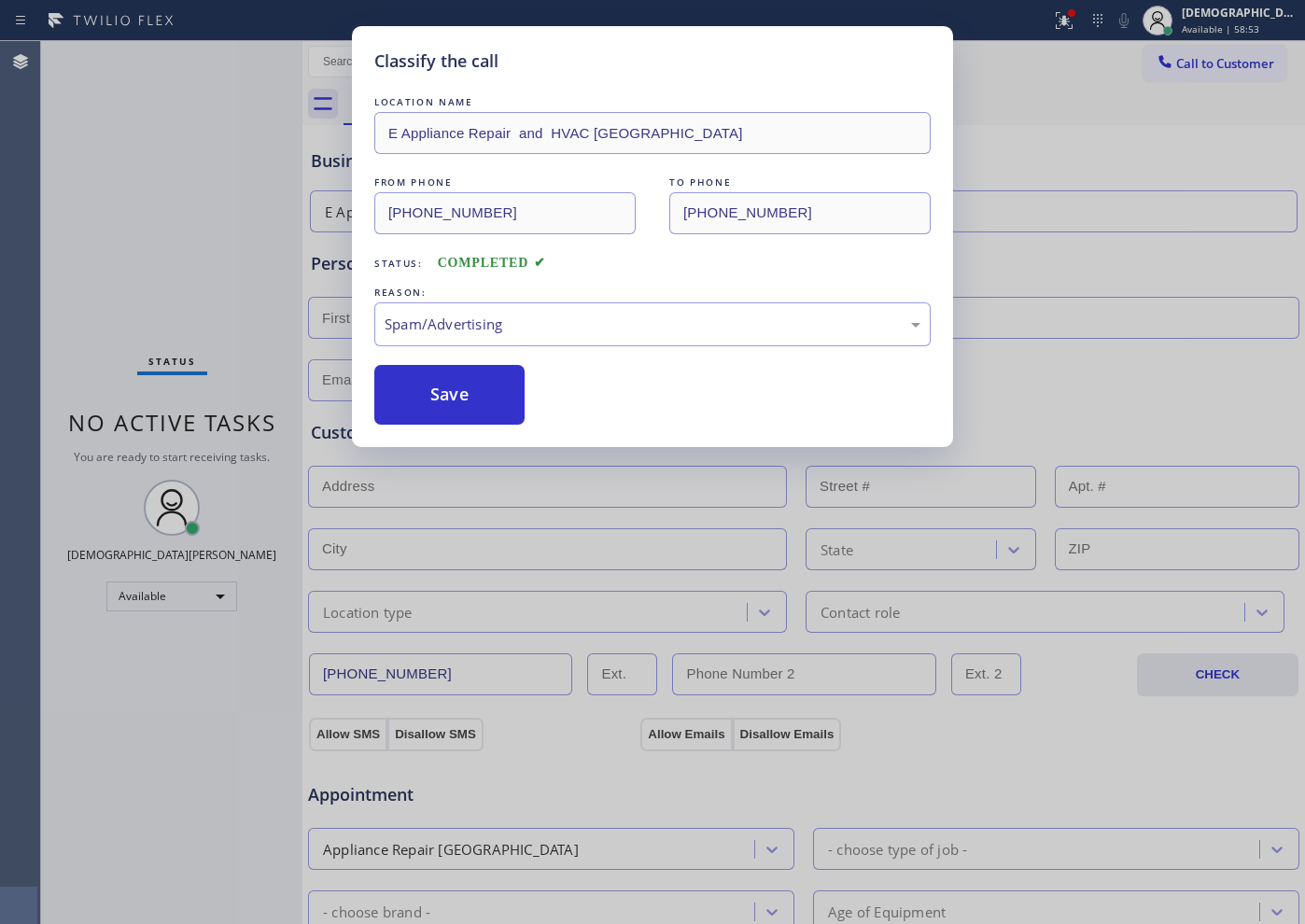
click at [481, 407] on button "Save" at bounding box center [449, 395] width 150 height 60
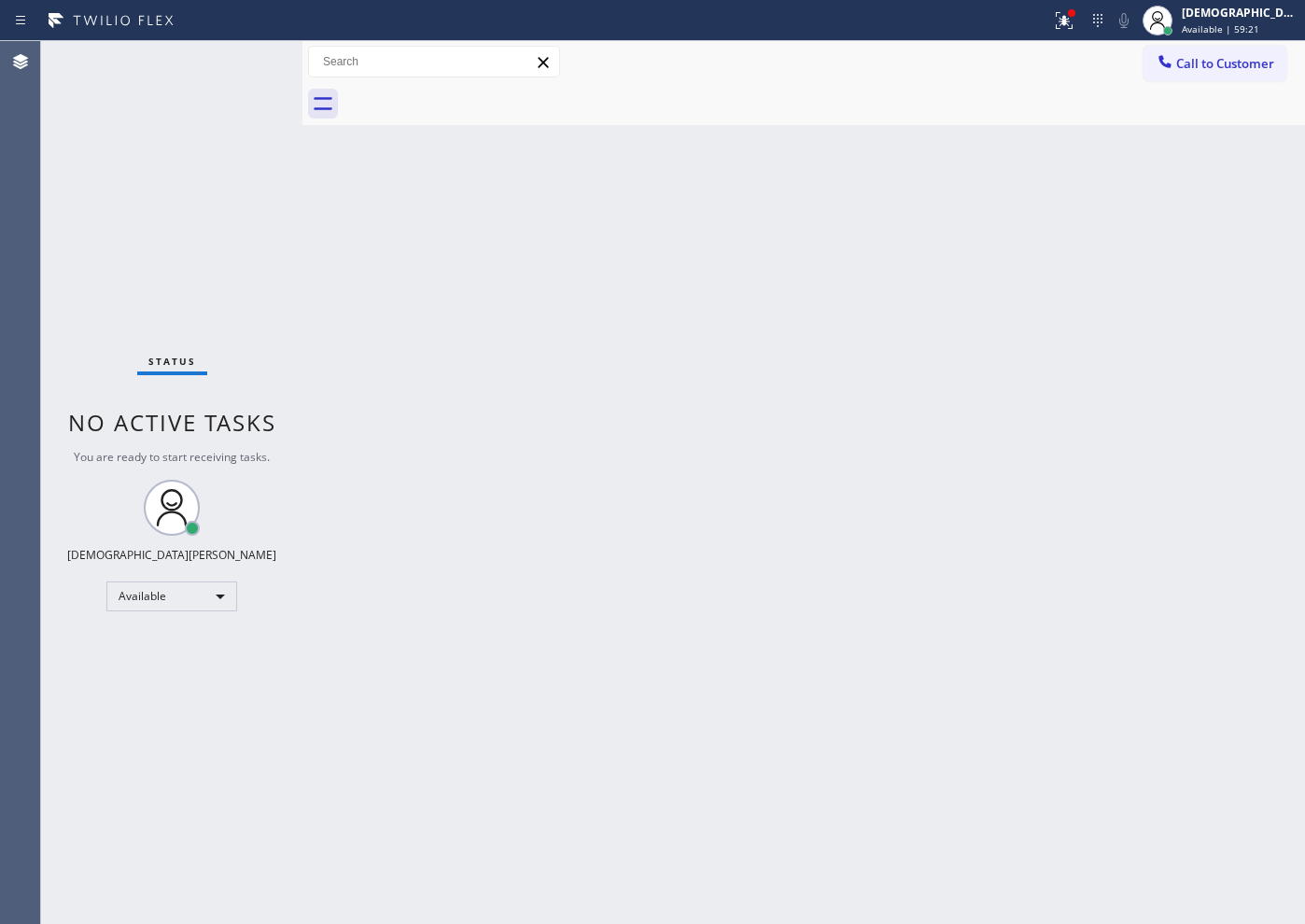
click at [137, 291] on div "Status No active tasks You are ready to start receiving tasks. Christian Cinco …" at bounding box center [171, 482] width 262 height 883
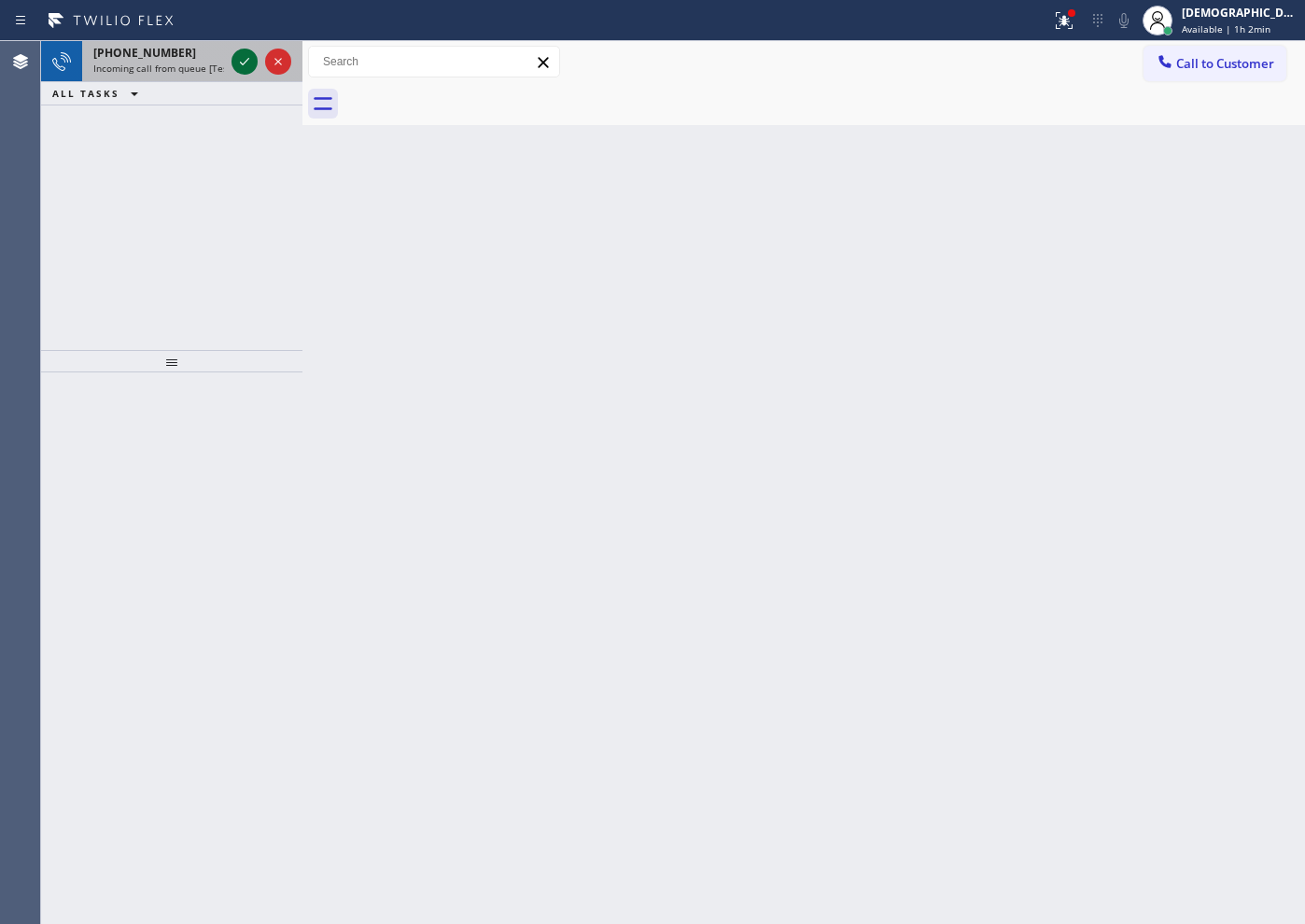
click at [249, 60] on icon at bounding box center [244, 61] width 23 height 23
click at [246, 61] on icon at bounding box center [245, 62] width 10 height 8
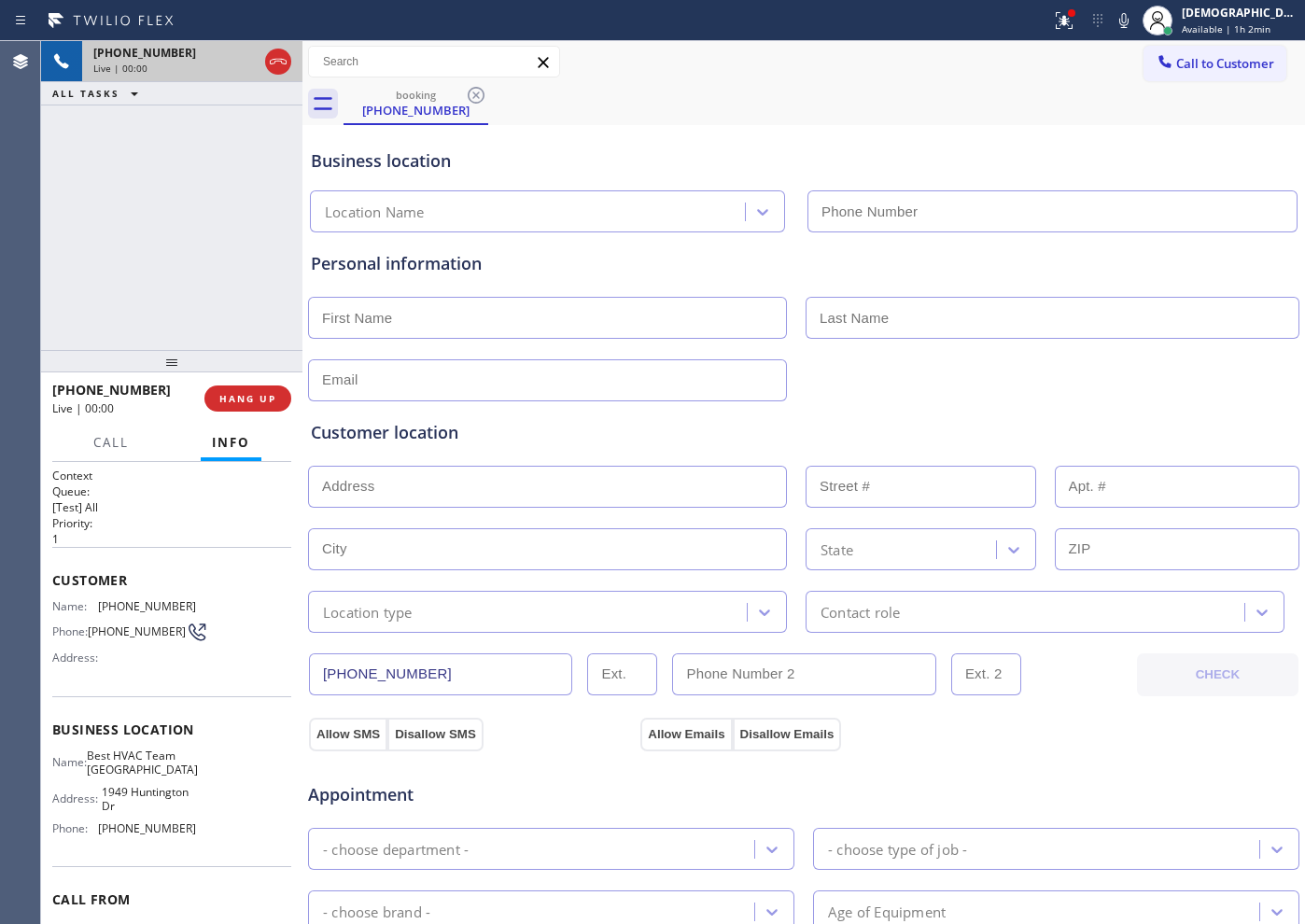
type input "[PHONE_NUMBER]"
click at [270, 405] on span "HANG UP" at bounding box center [248, 398] width 57 height 13
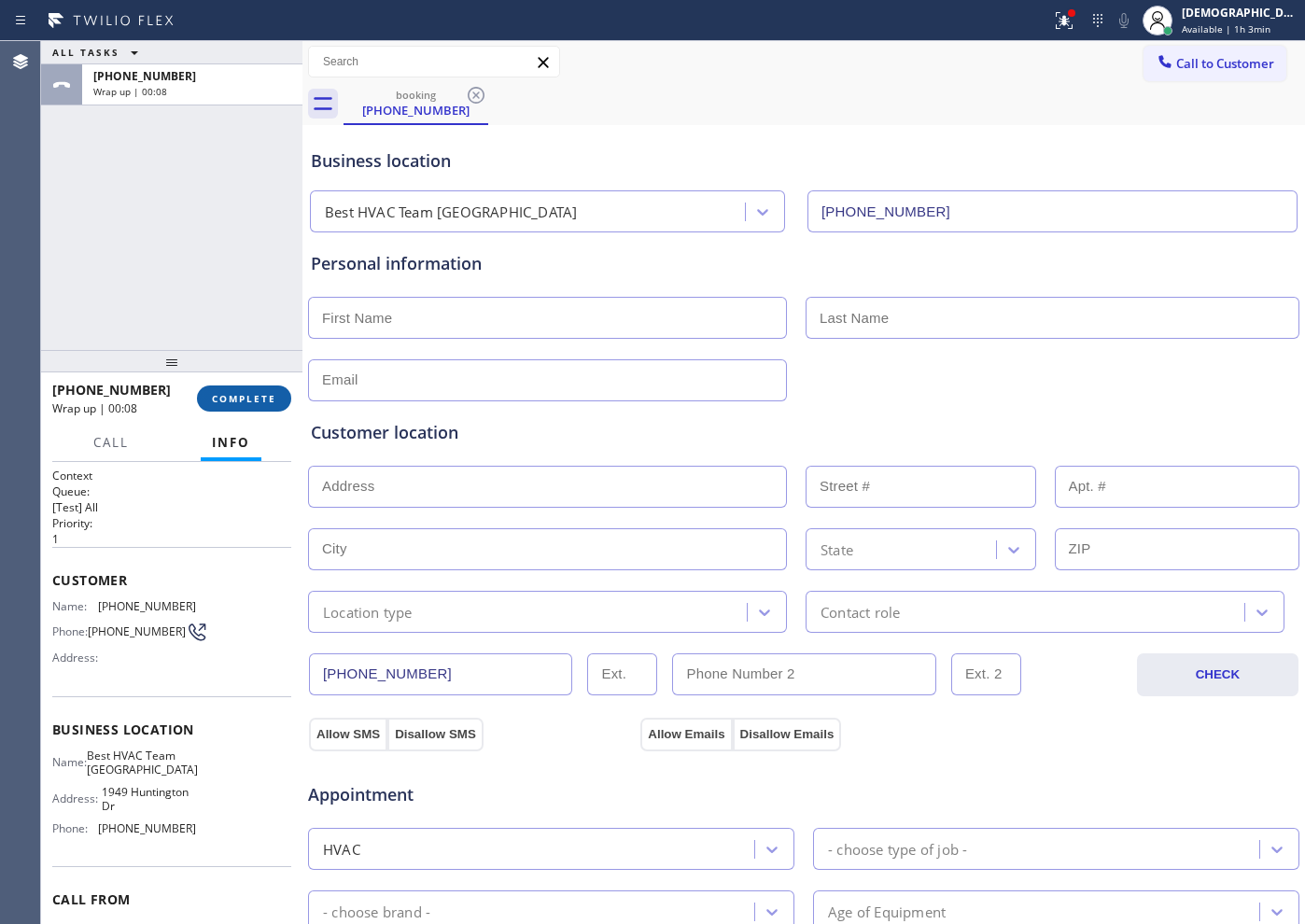
click at [272, 386] on button "COMPLETE" at bounding box center [244, 399] width 94 height 26
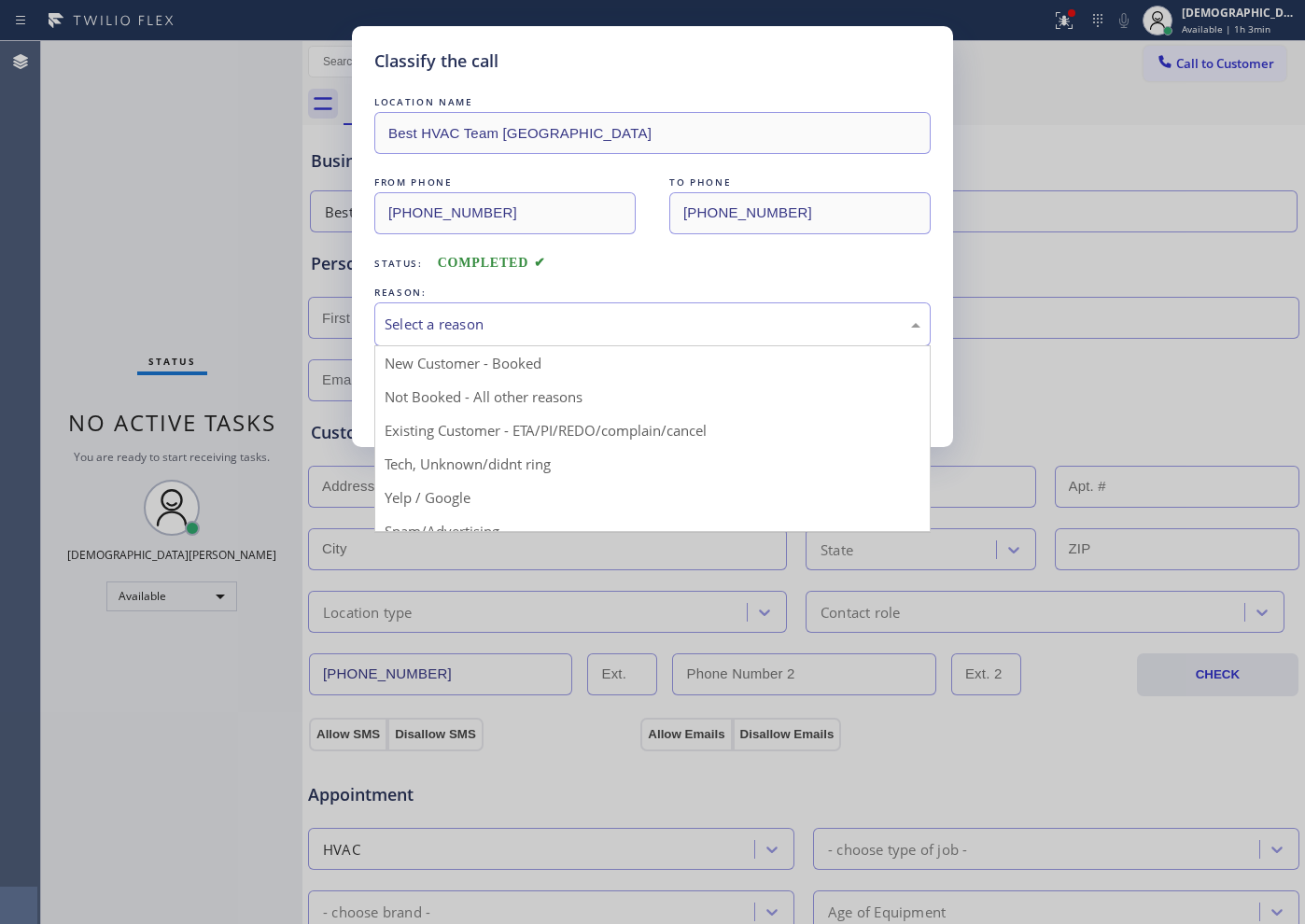
click at [548, 330] on div "Select a reason" at bounding box center [652, 324] width 536 height 22
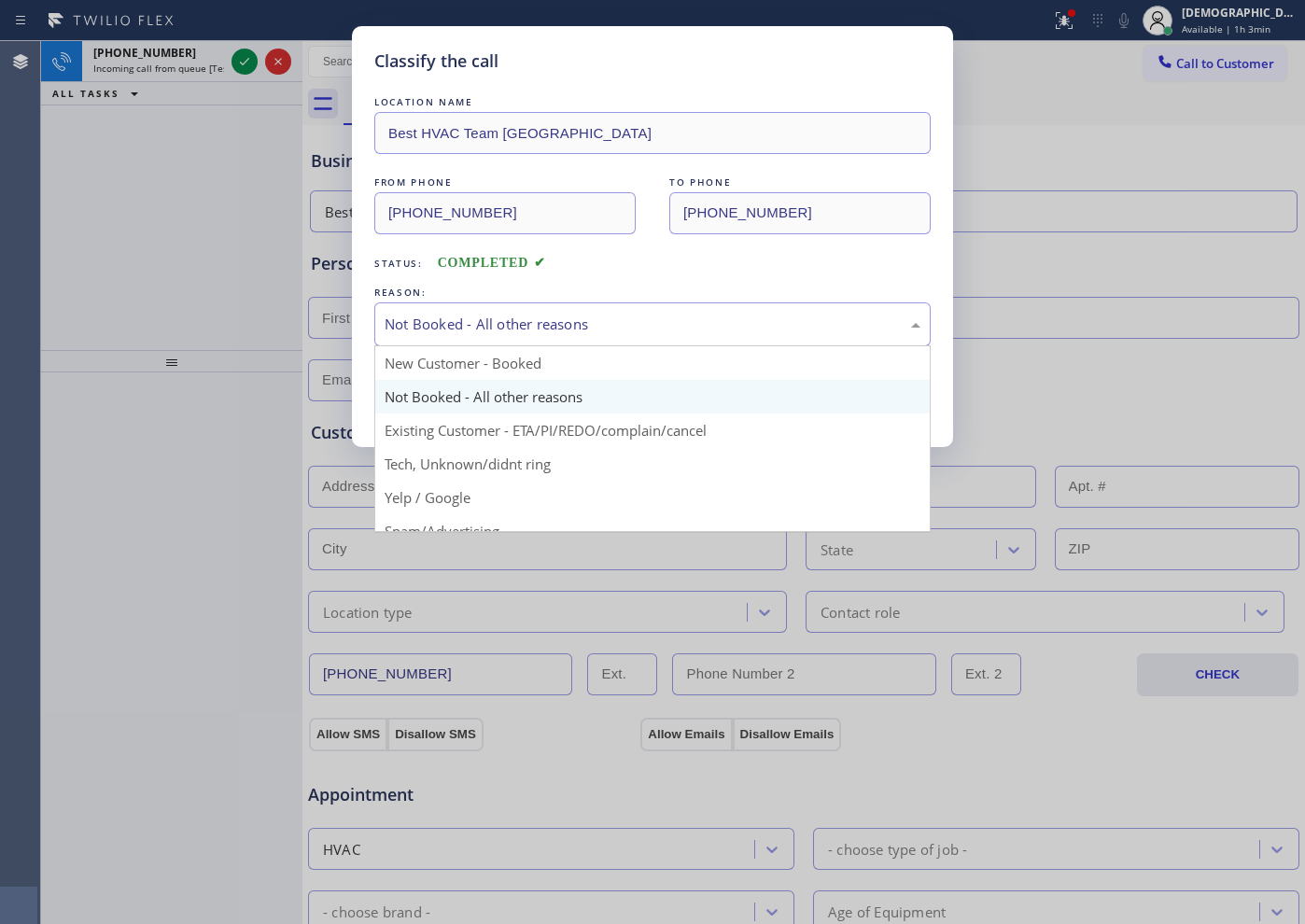
click at [508, 326] on div "Not Booked - All other reasons" at bounding box center [652, 324] width 536 height 22
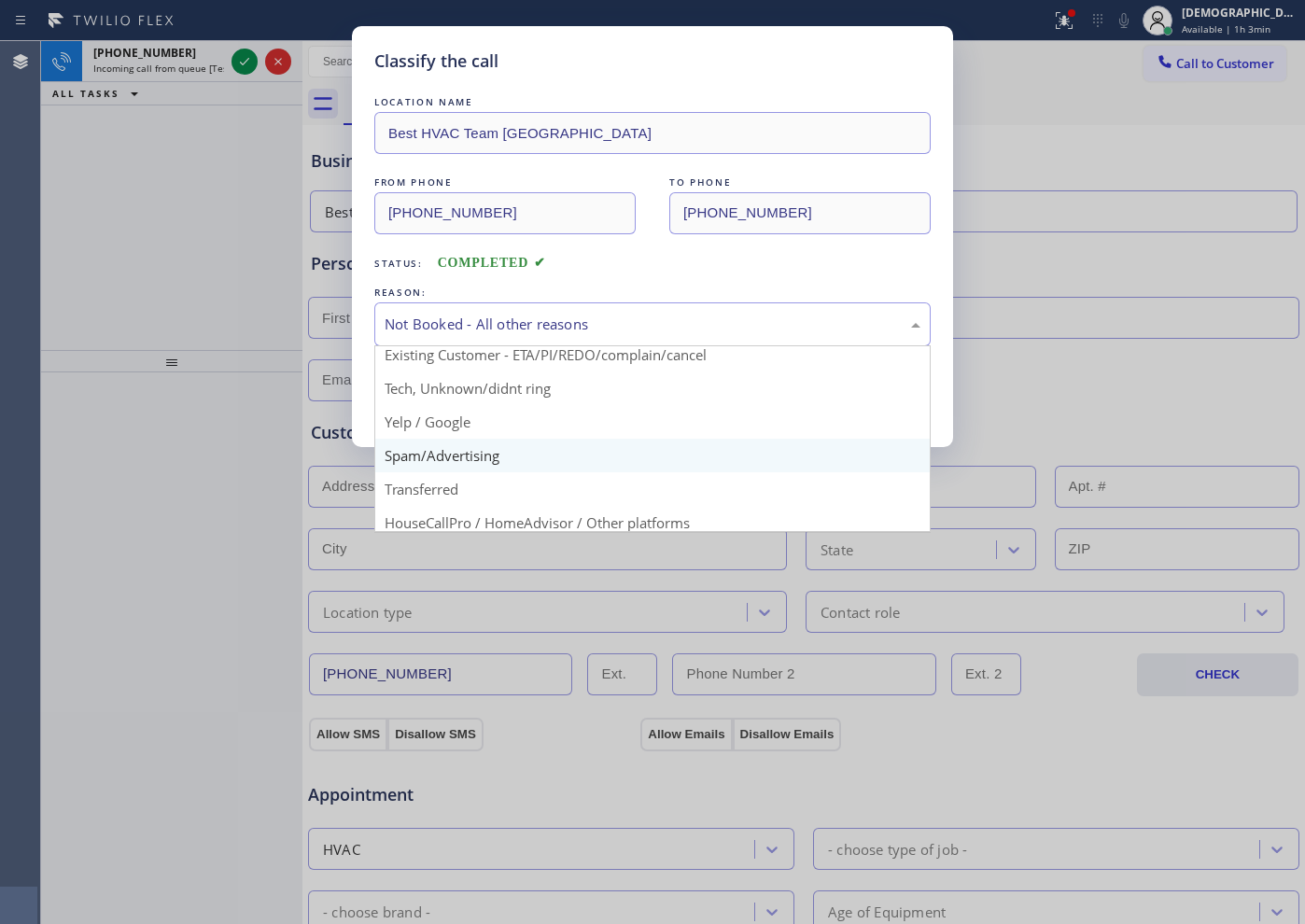
scroll to position [117, 0]
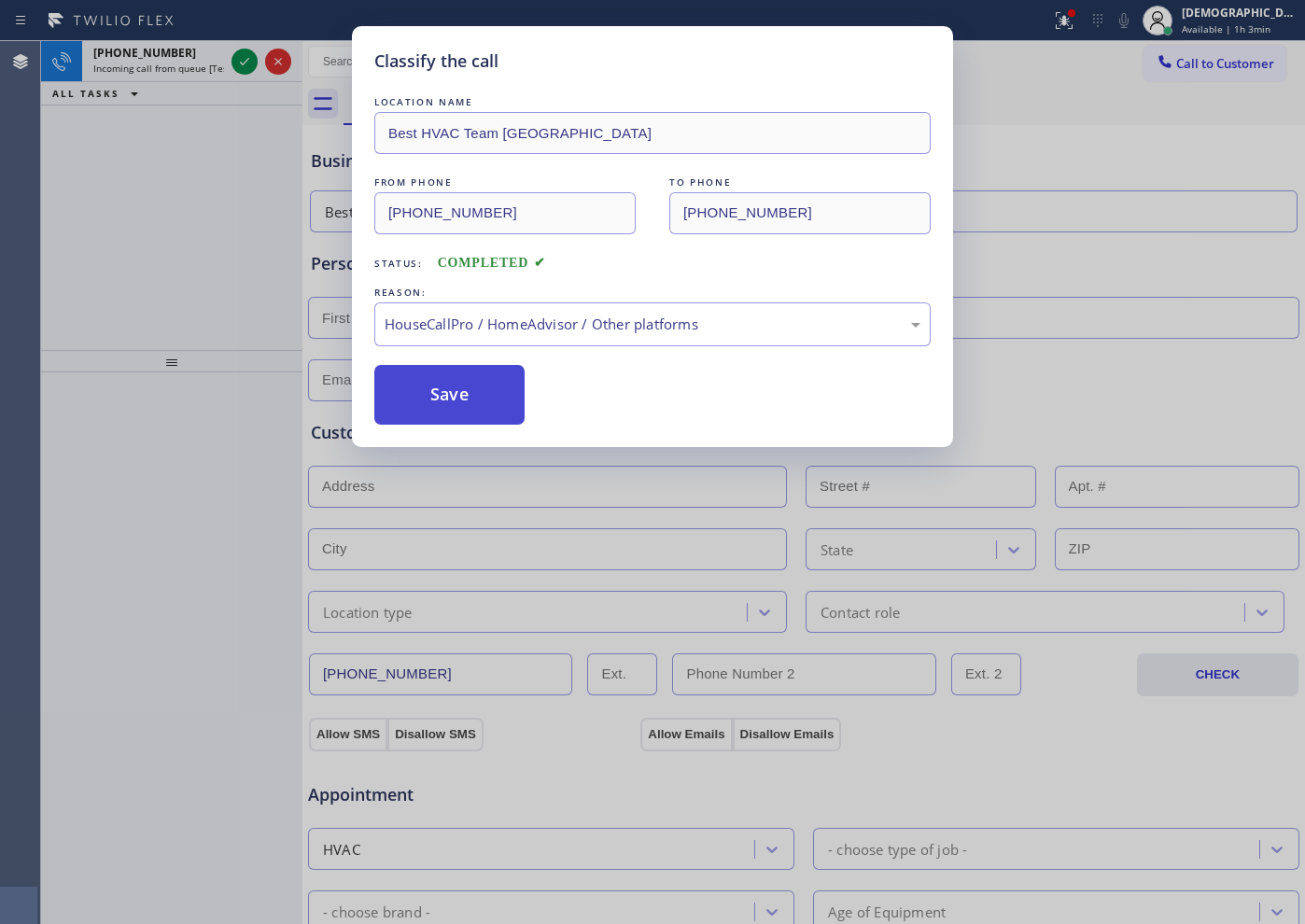
click at [460, 366] on button "Save" at bounding box center [449, 395] width 150 height 60
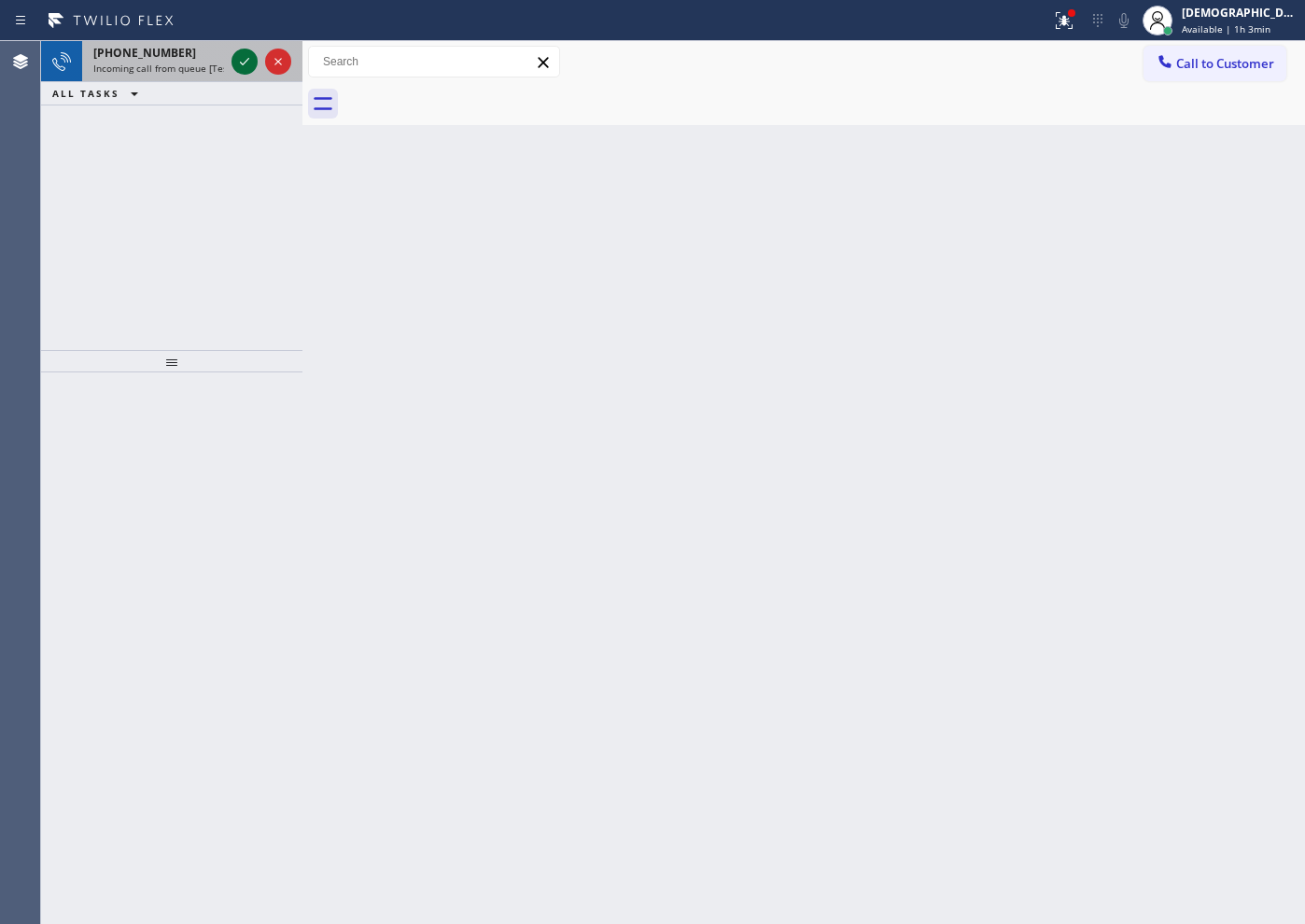
click at [242, 70] on icon at bounding box center [244, 61] width 23 height 23
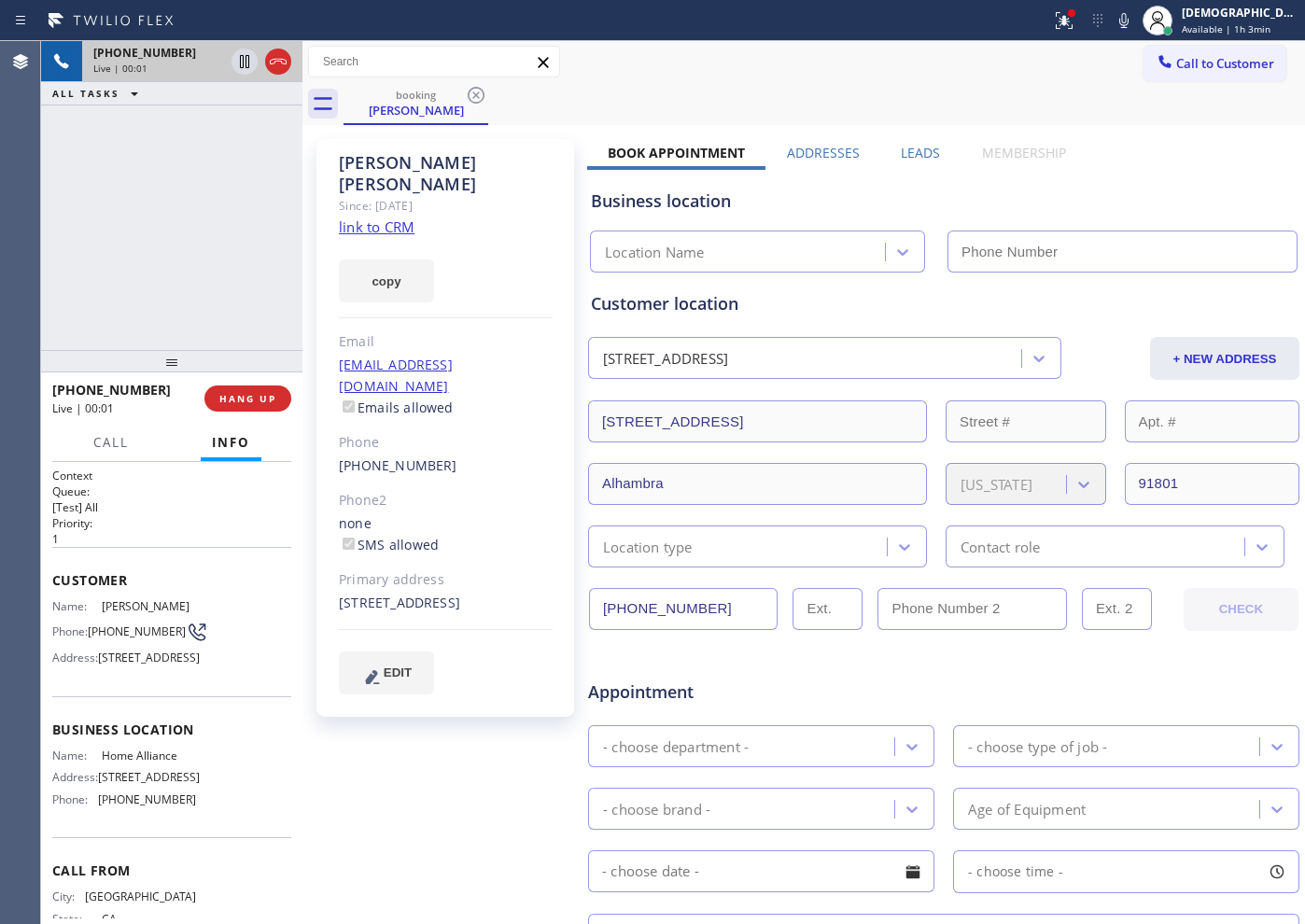
type input "[PHONE_NUMBER]"
click at [413, 218] on link "link to CRM" at bounding box center [376, 226] width 75 height 19
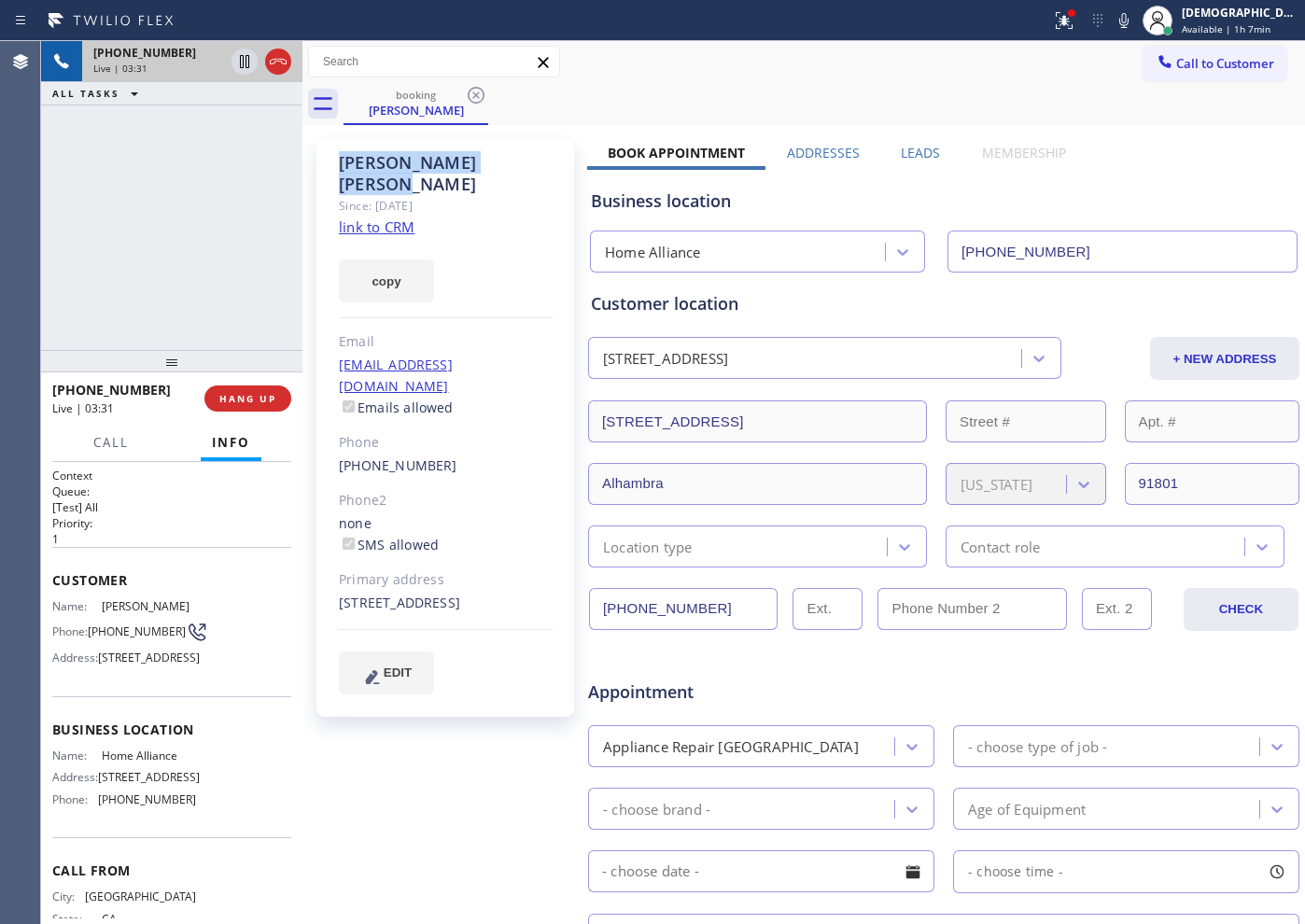
drag, startPoint x: 497, startPoint y: 157, endPoint x: 334, endPoint y: 159, distance: 163.0
click at [334, 159] on div "[PERSON_NAME] Since: [DATE] link to CRM copy Email [EMAIL_ADDRESS][DOMAIN_NAME]…" at bounding box center [445, 428] width 258 height 578
copy div "[PERSON_NAME]"
click at [238, 62] on icon at bounding box center [244, 61] width 23 height 23
click at [245, 70] on icon at bounding box center [244, 61] width 23 height 23
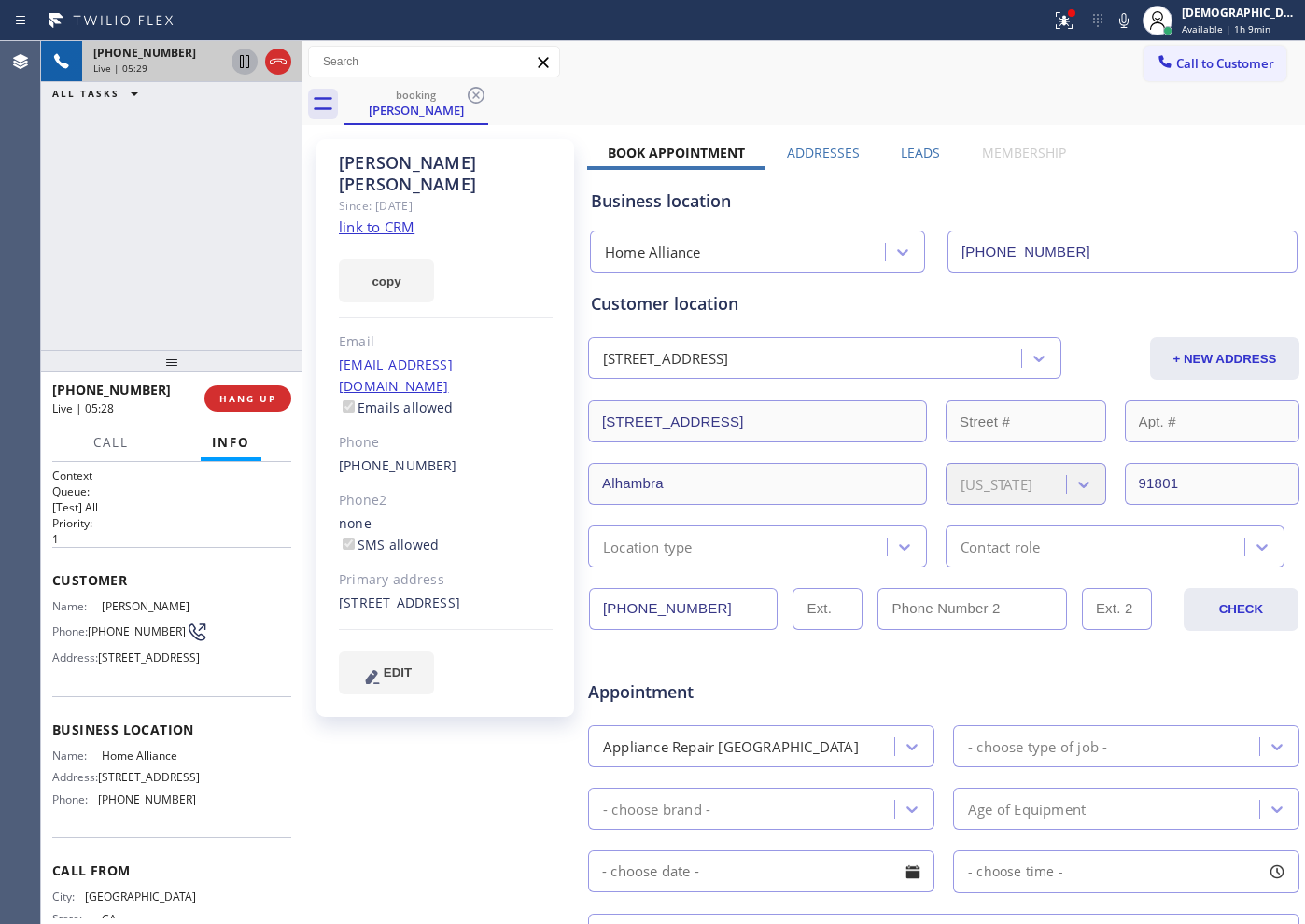
drag, startPoint x: 704, startPoint y: 608, endPoint x: 598, endPoint y: 606, distance: 106.0
click at [598, 606] on input "[PHONE_NUMBER]" at bounding box center [683, 608] width 188 height 42
click at [271, 64] on icon at bounding box center [277, 62] width 17 height 6
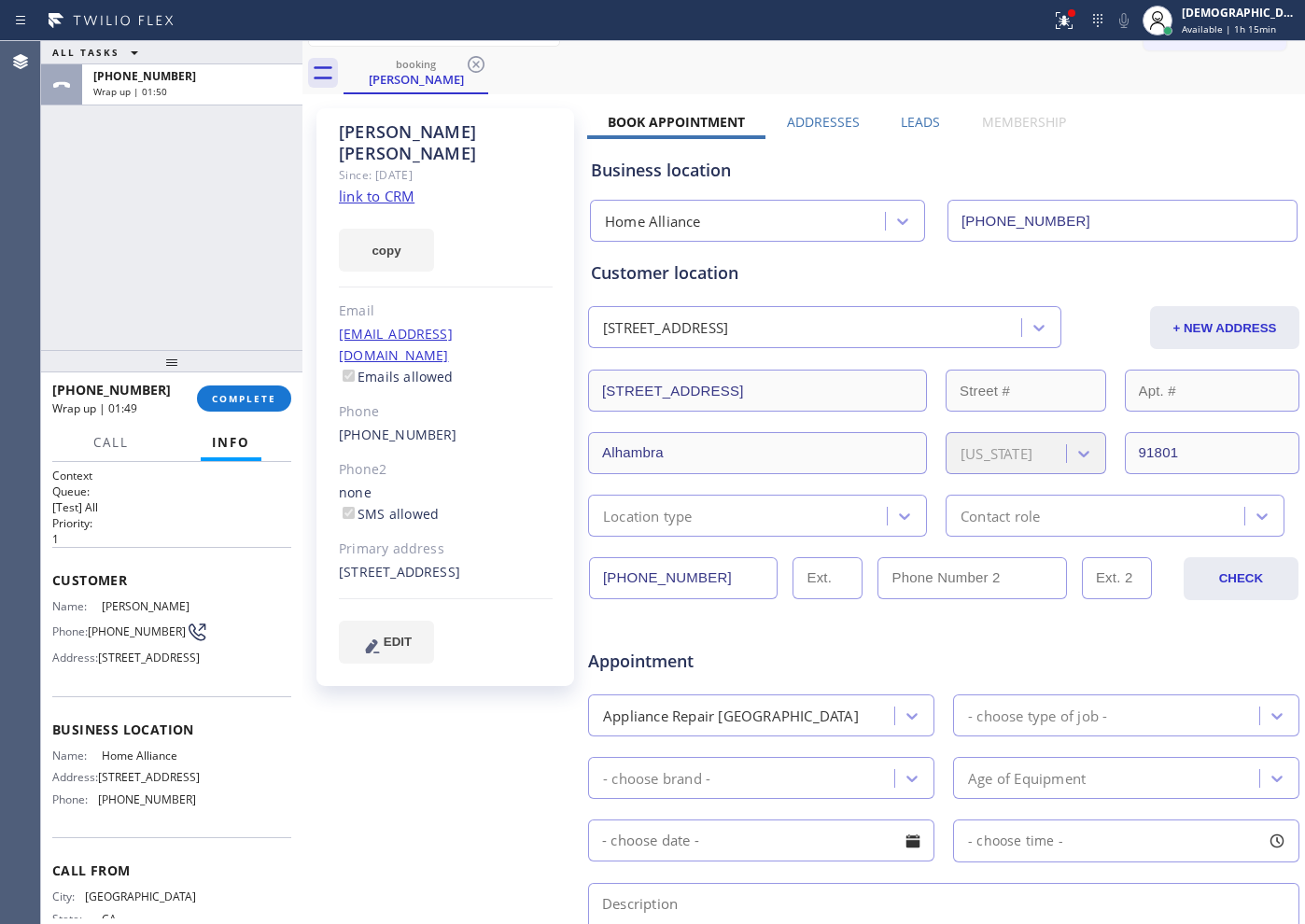
scroll to position [117, 0]
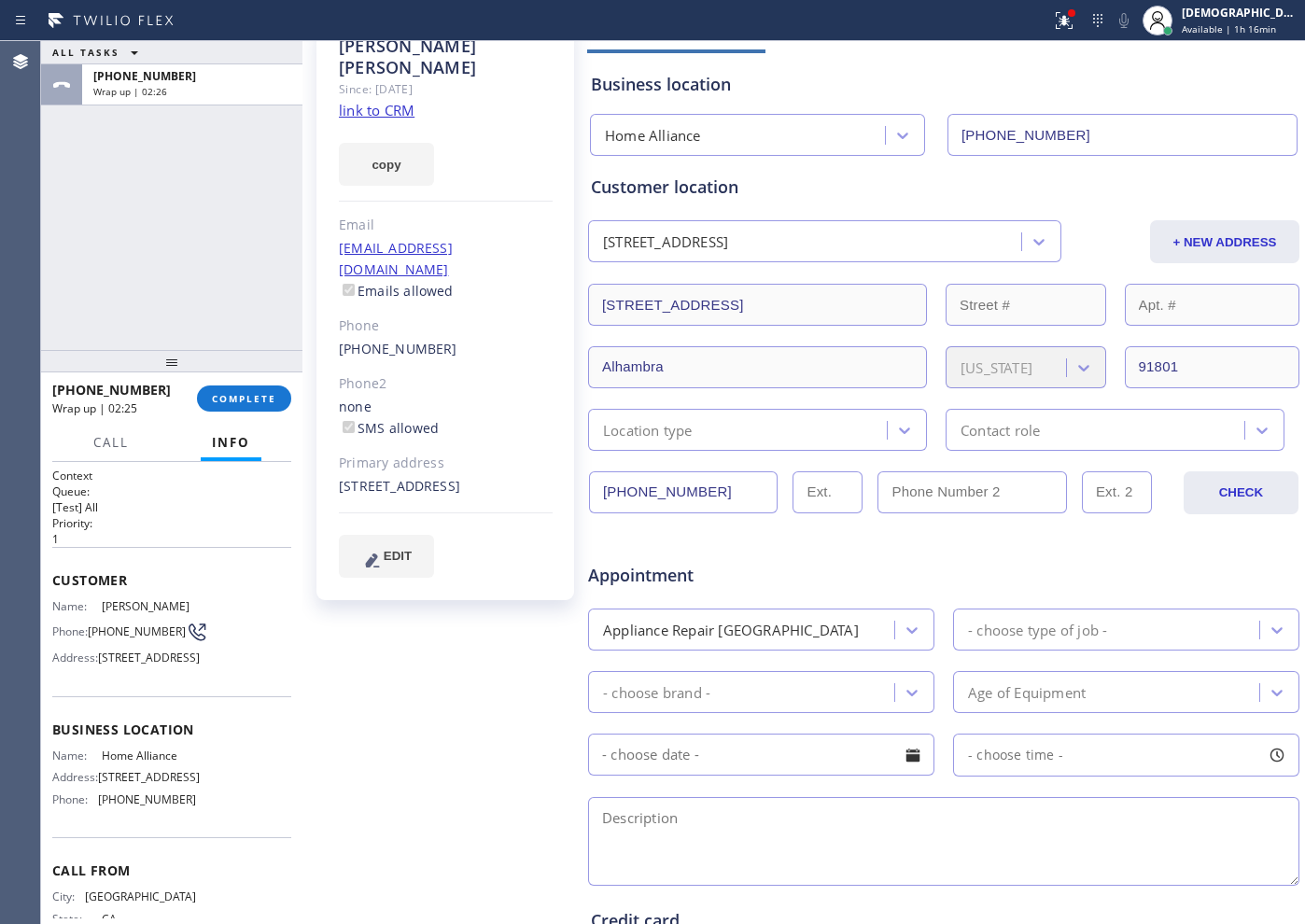
click at [783, 434] on div "Location type" at bounding box center [740, 429] width 293 height 32
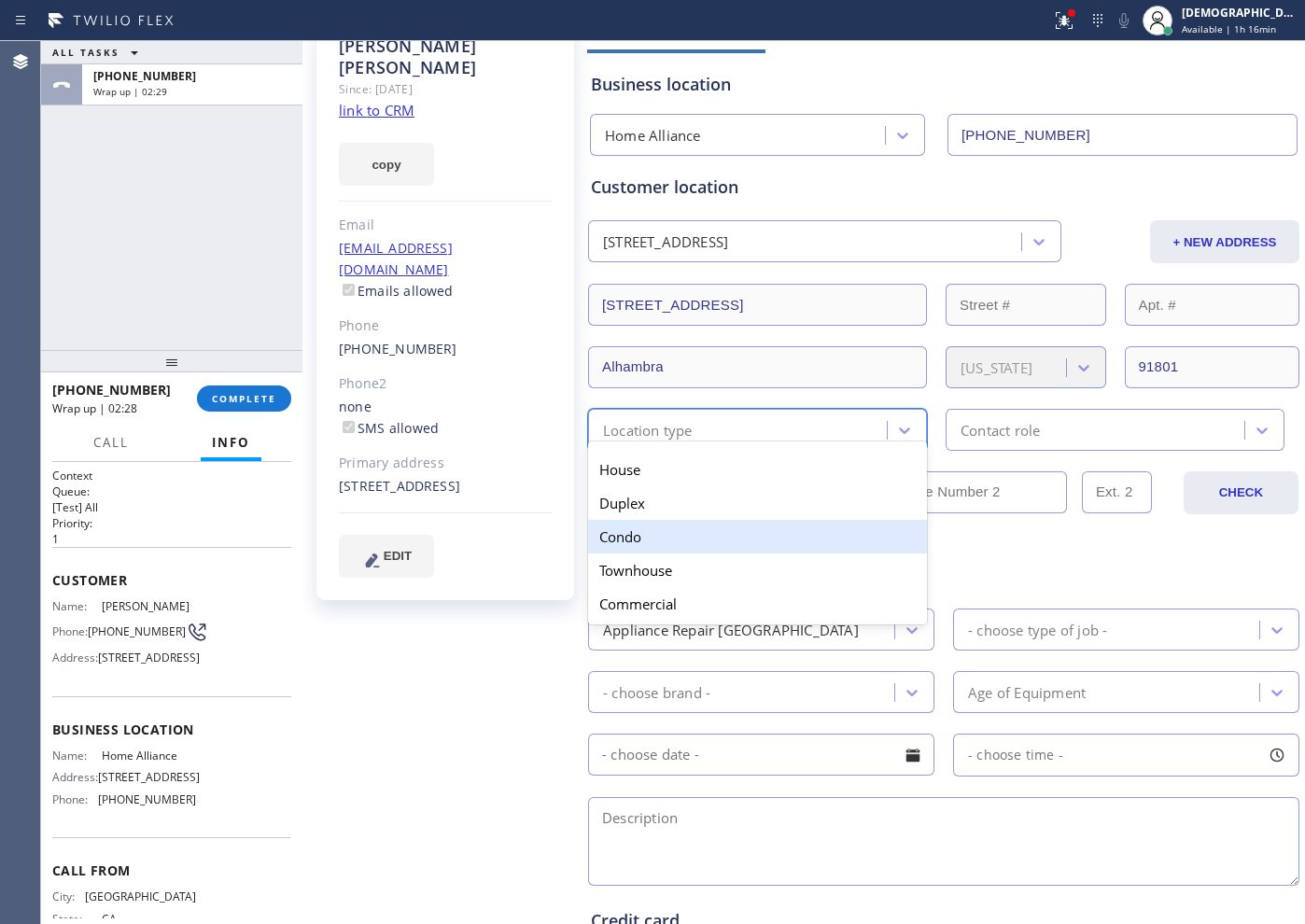
click at [703, 538] on div "Condo" at bounding box center [757, 537] width 339 height 33
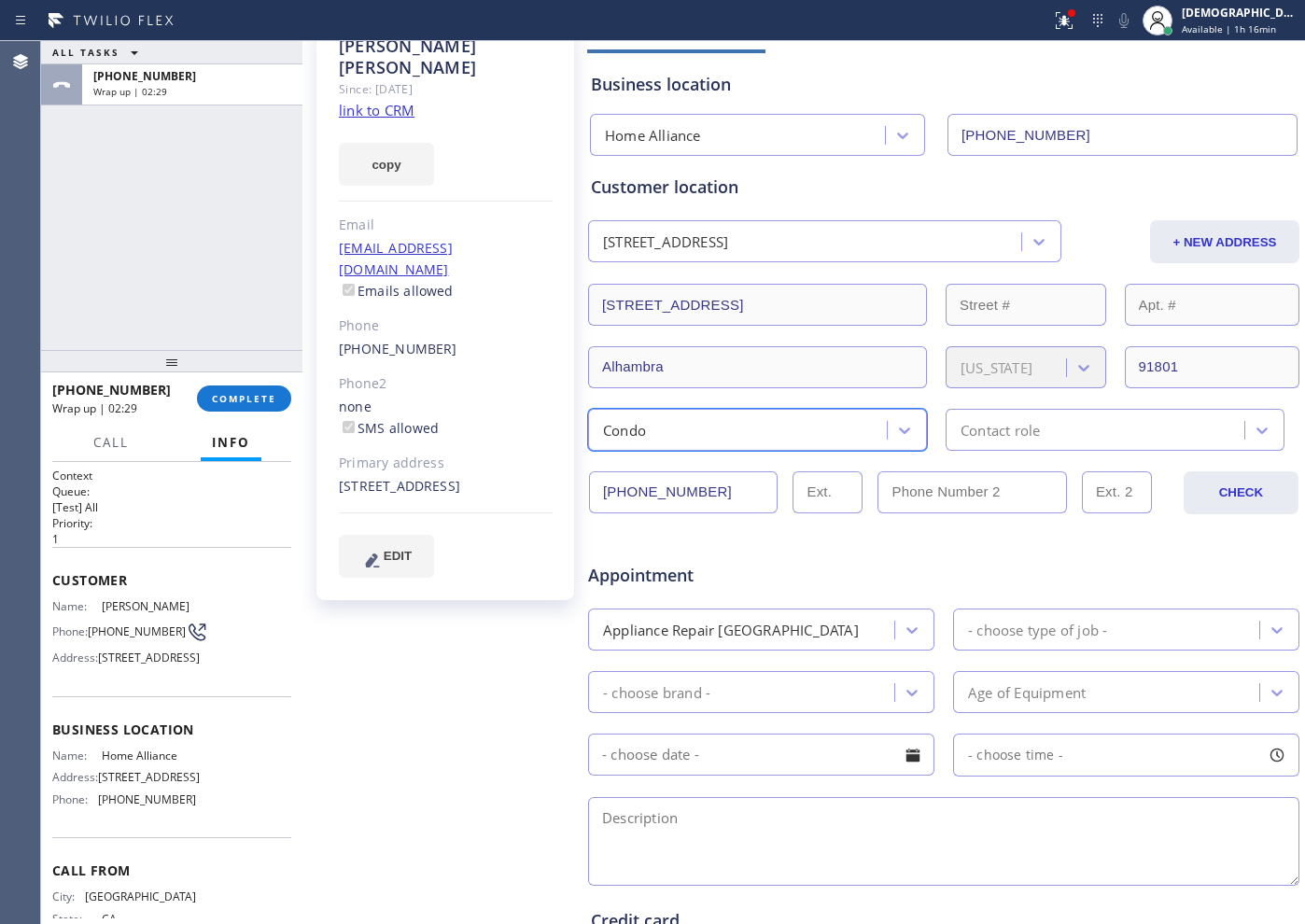
click at [982, 436] on div "Contact role" at bounding box center [1000, 430] width 79 height 22
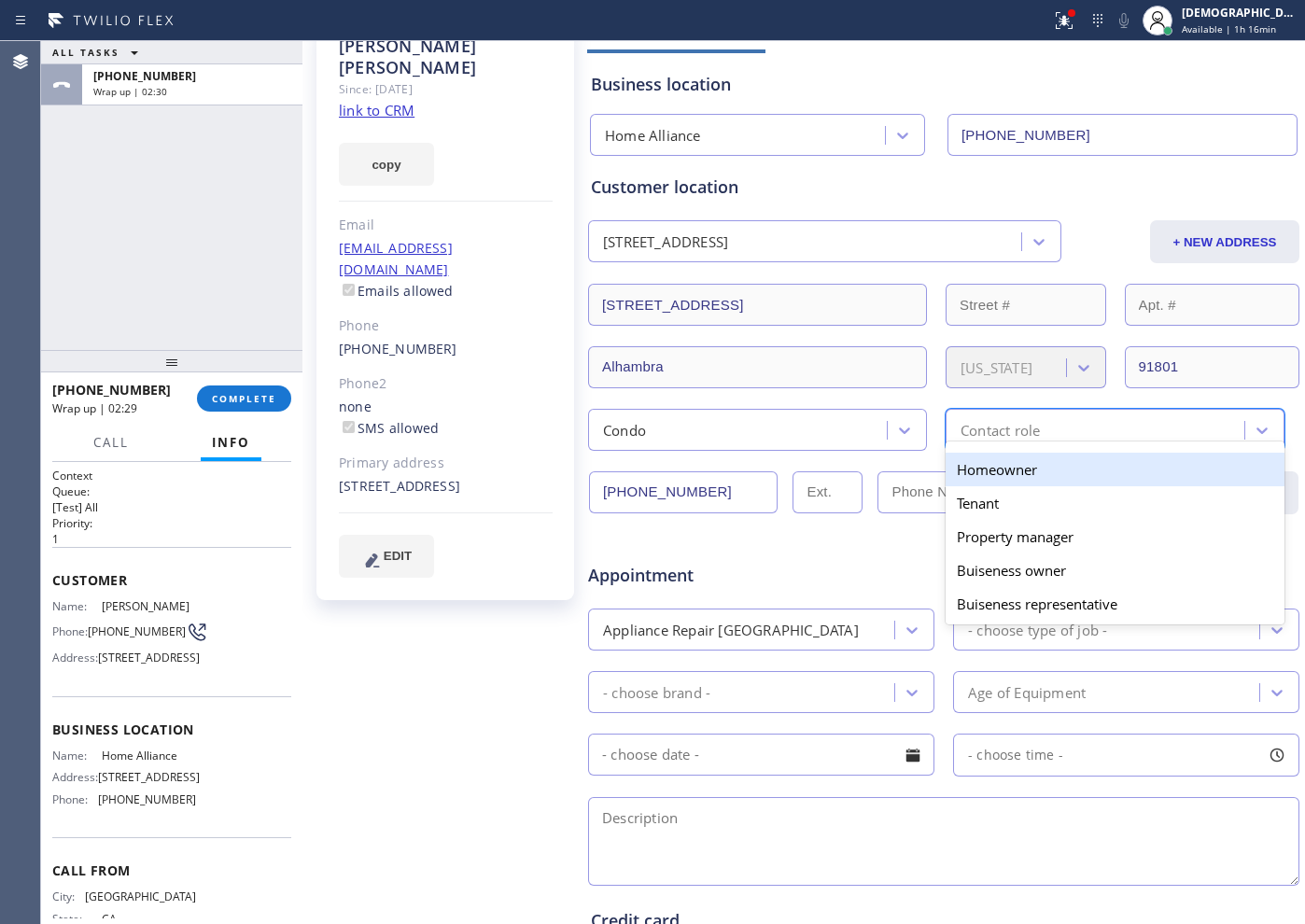
click at [981, 461] on div "Homeowner" at bounding box center [1115, 469] width 339 height 33
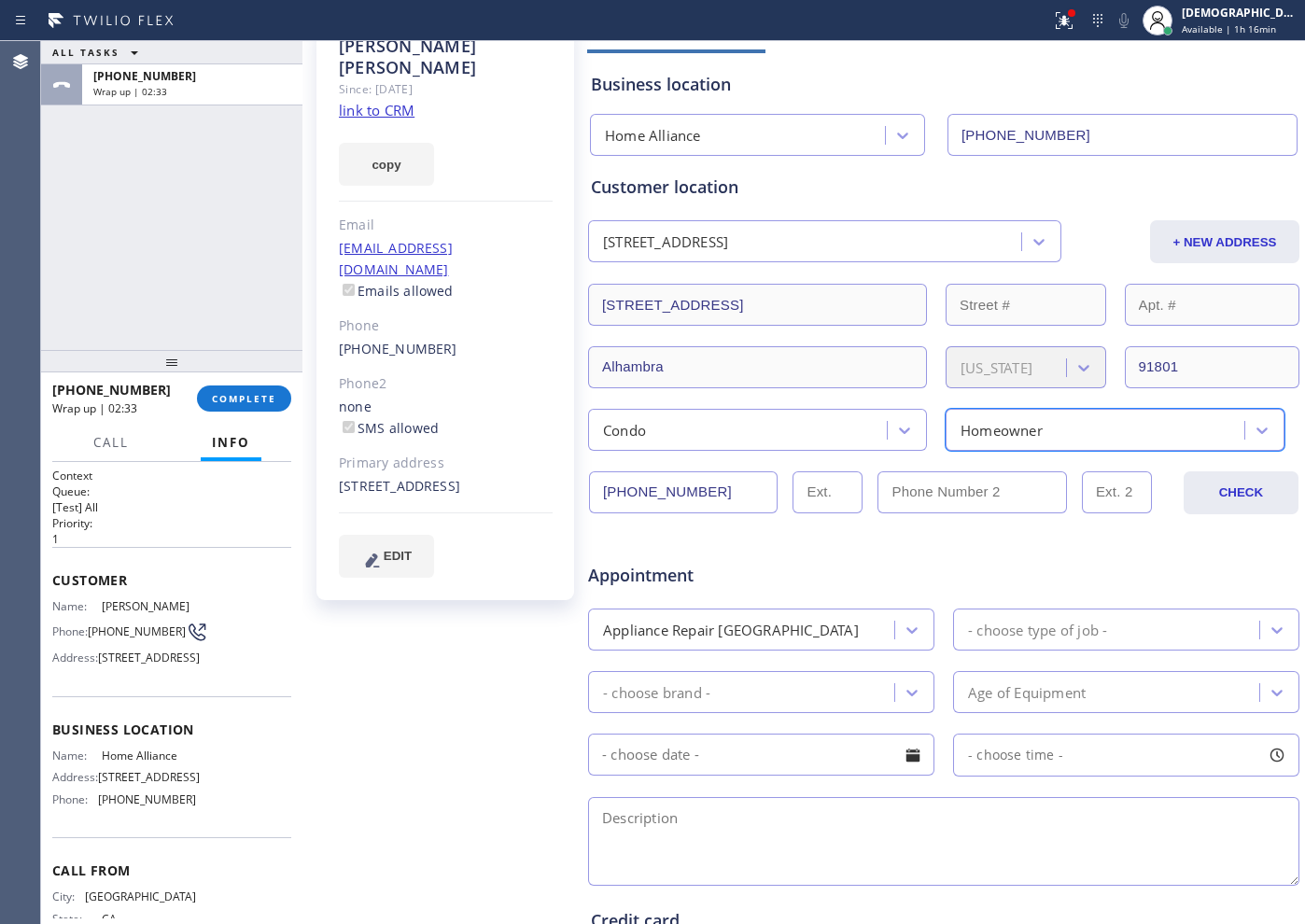
click at [805, 621] on div "Appliance Repair [GEOGRAPHIC_DATA]" at bounding box center [744, 629] width 301 height 32
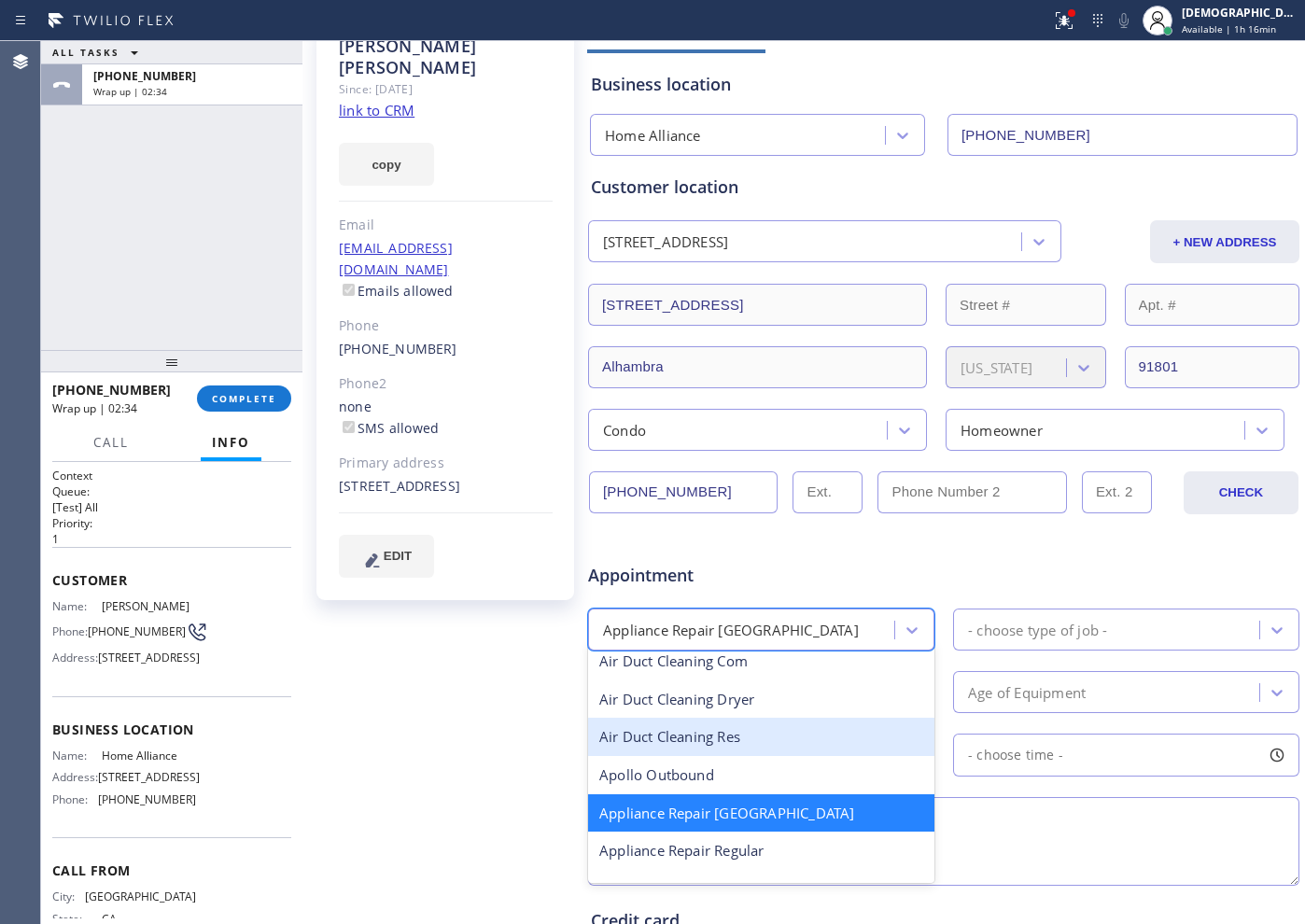
scroll to position [120, 0]
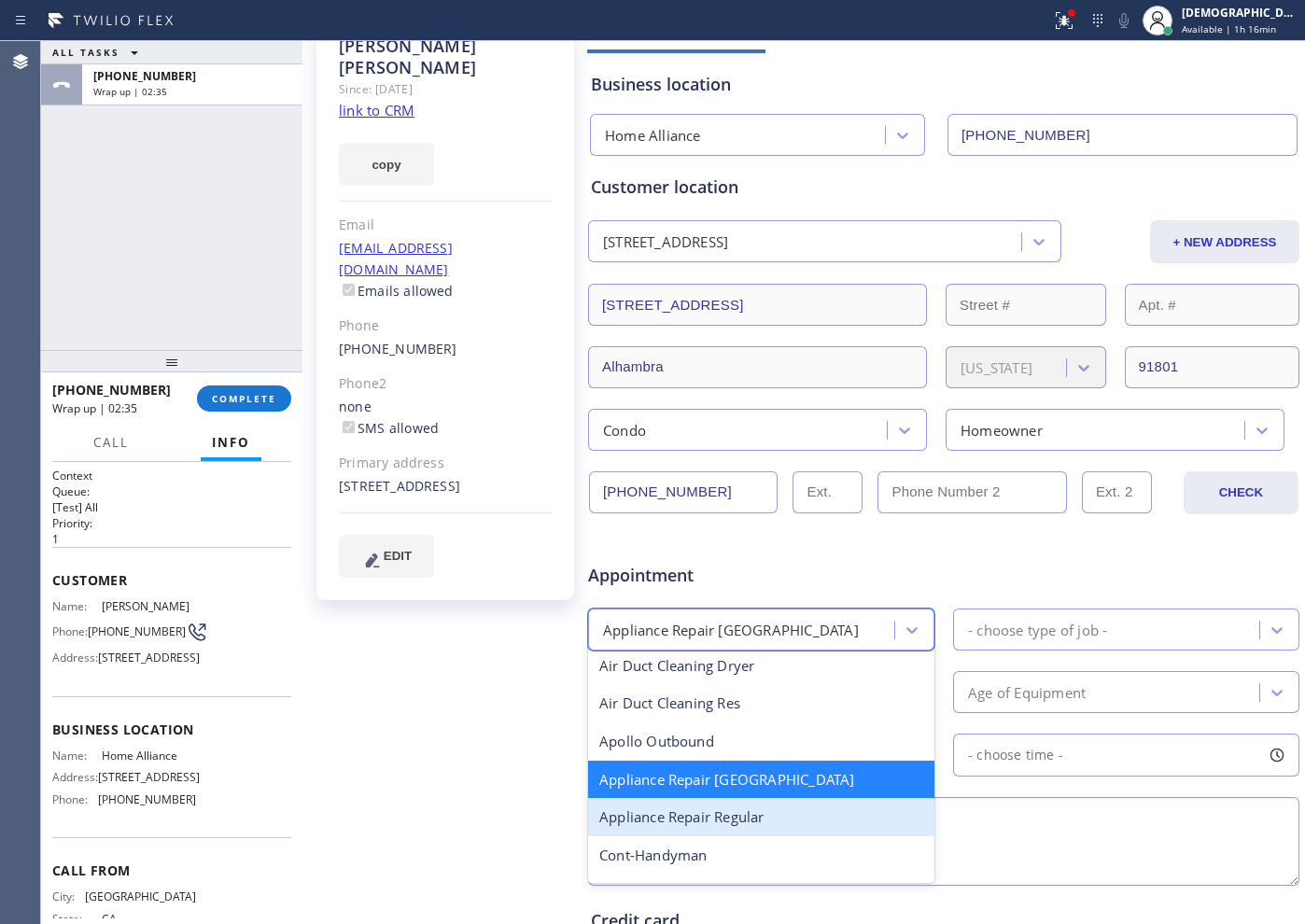
click at [754, 803] on div "Appliance Repair Regular" at bounding box center [761, 817] width 347 height 38
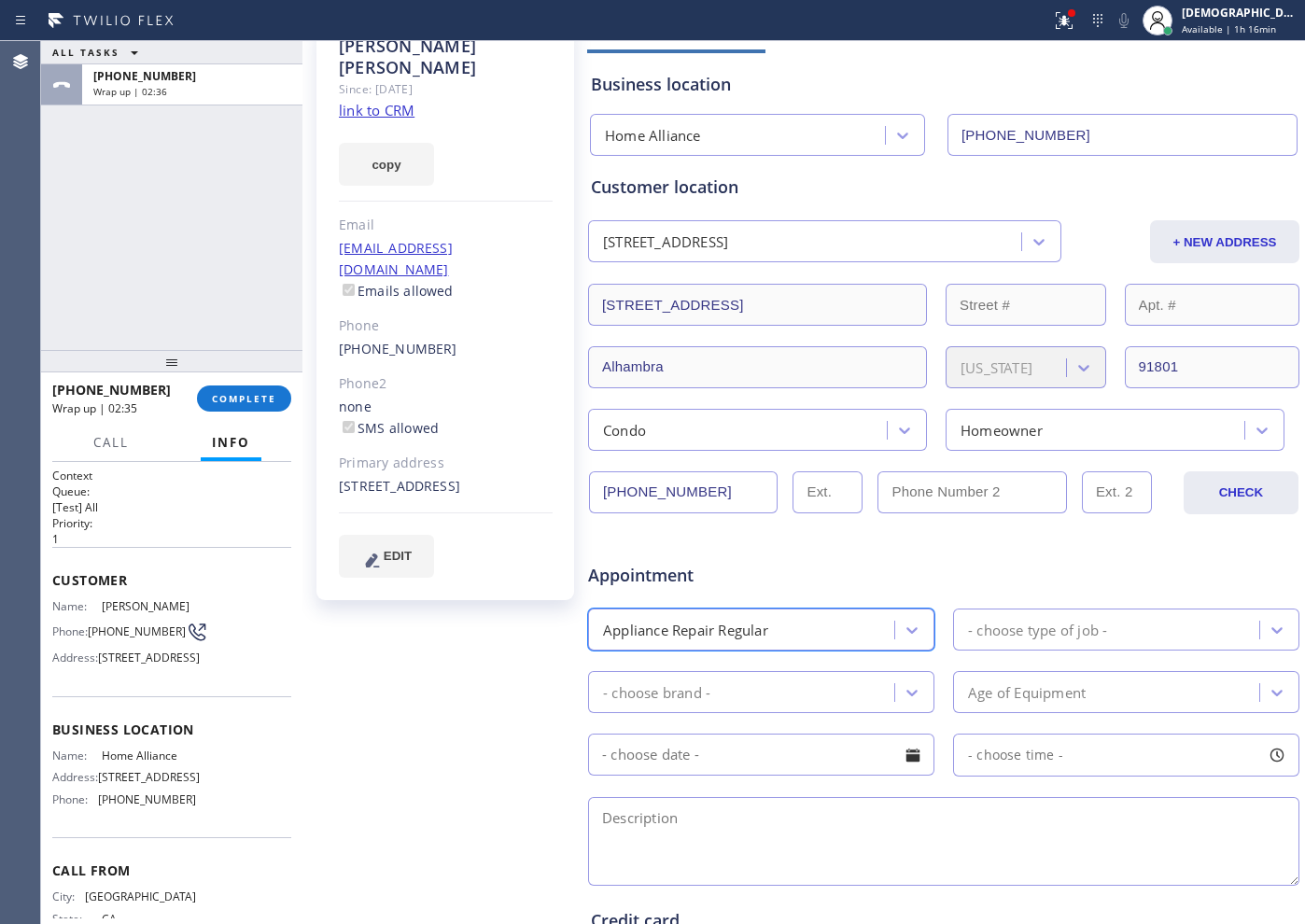
click at [1012, 630] on div "- choose type of job -" at bounding box center [1038, 630] width 139 height 22
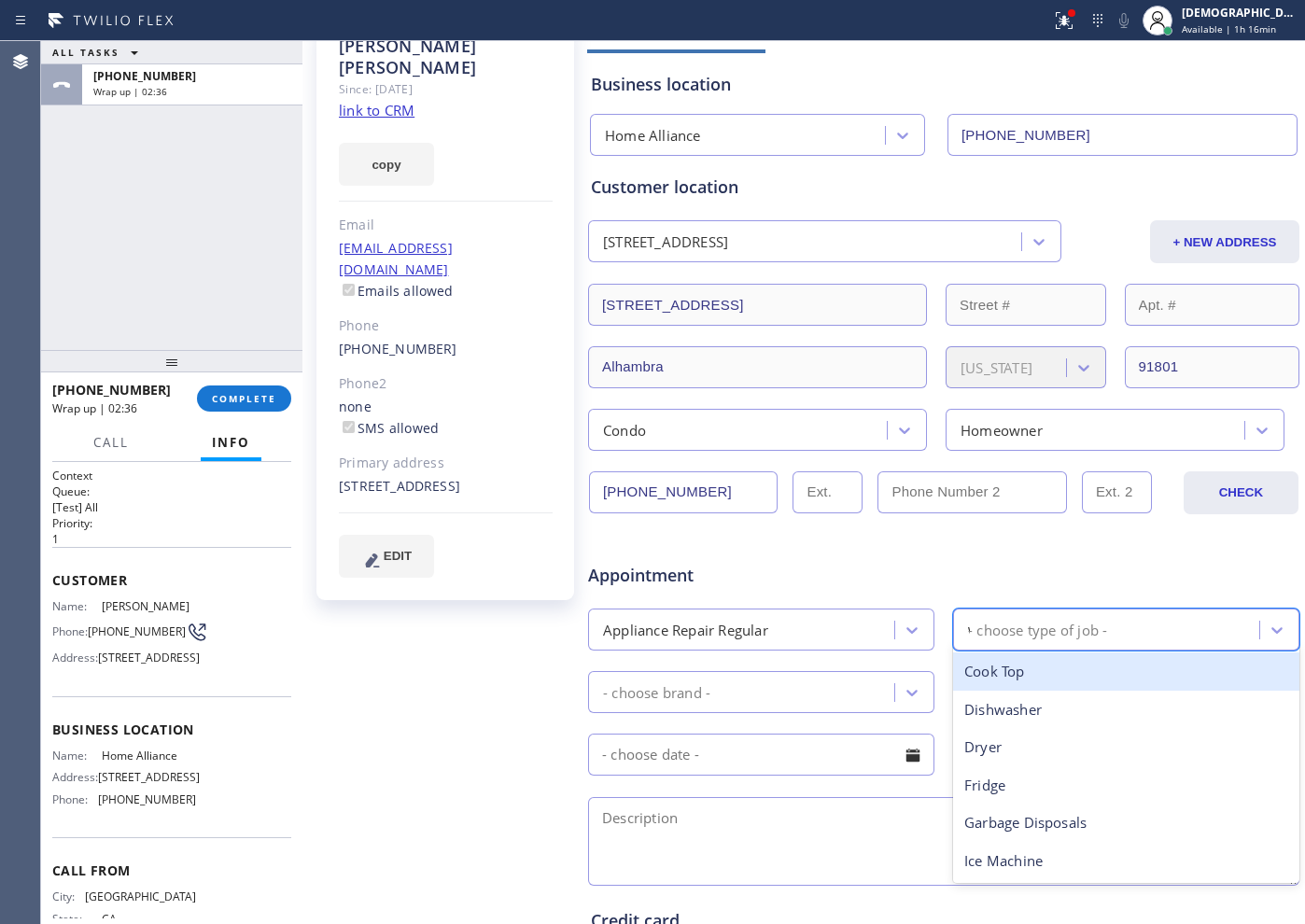
type input "wa"
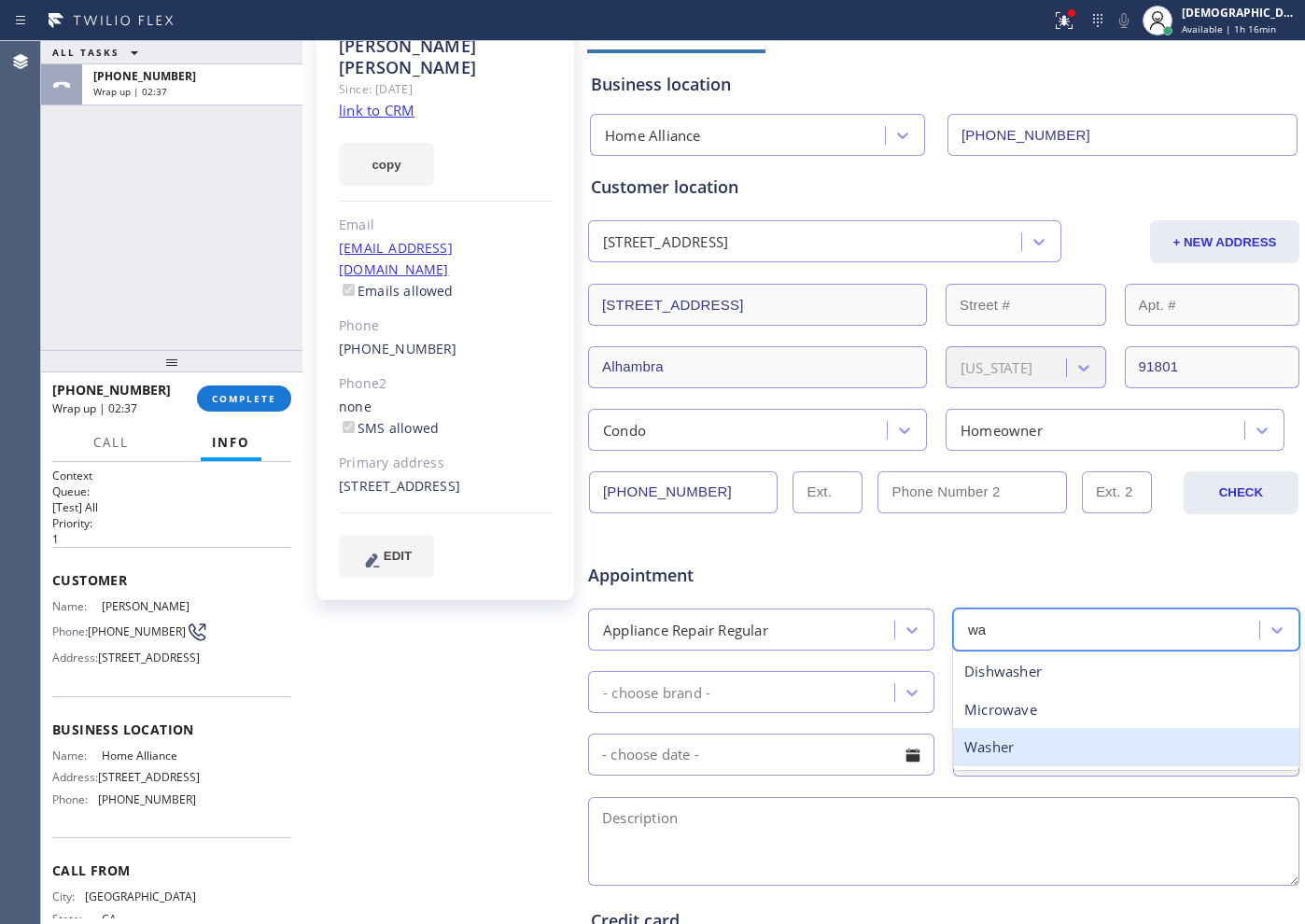
click at [1006, 744] on div "Washer" at bounding box center [1127, 747] width 347 height 38
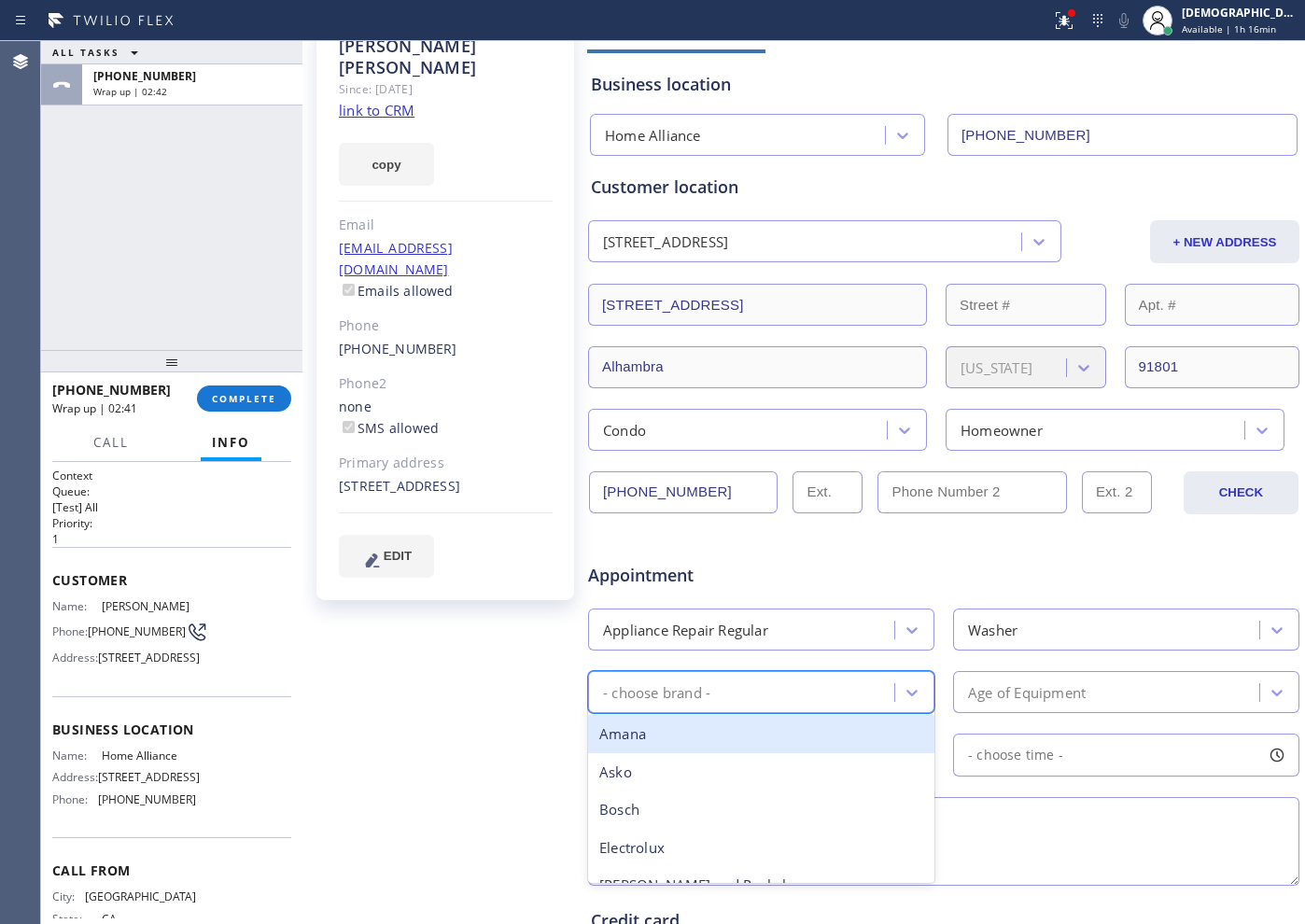
click at [615, 702] on div "- choose brand -" at bounding box center [657, 693] width 108 height 22
type input "w"
drag, startPoint x: 631, startPoint y: 736, endPoint x: 1003, endPoint y: 685, distance: 375.5
click at [632, 736] on div "Whirpool" at bounding box center [761, 734] width 347 height 38
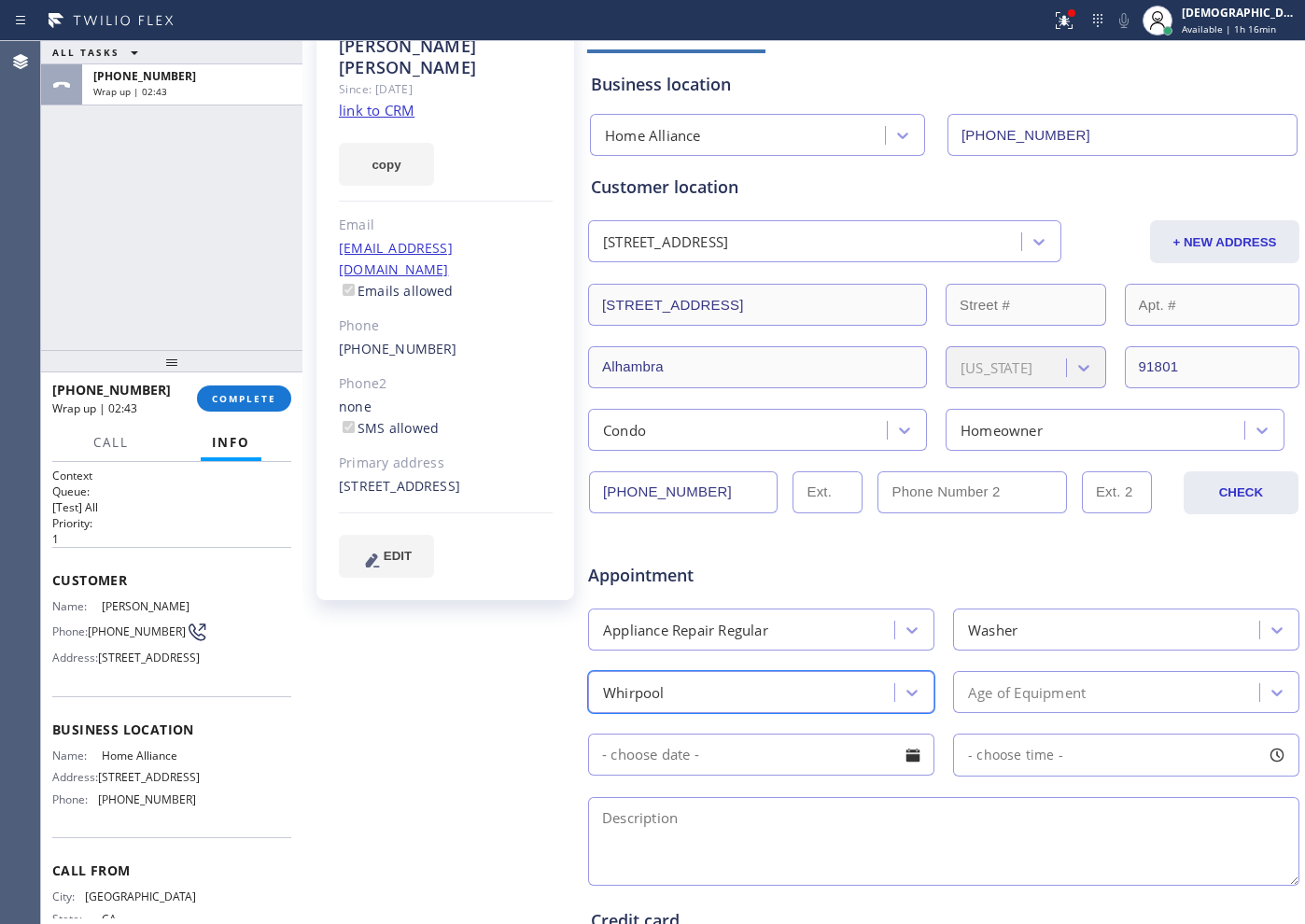
click at [1026, 691] on div "Age of Equipment" at bounding box center [1027, 693] width 118 height 22
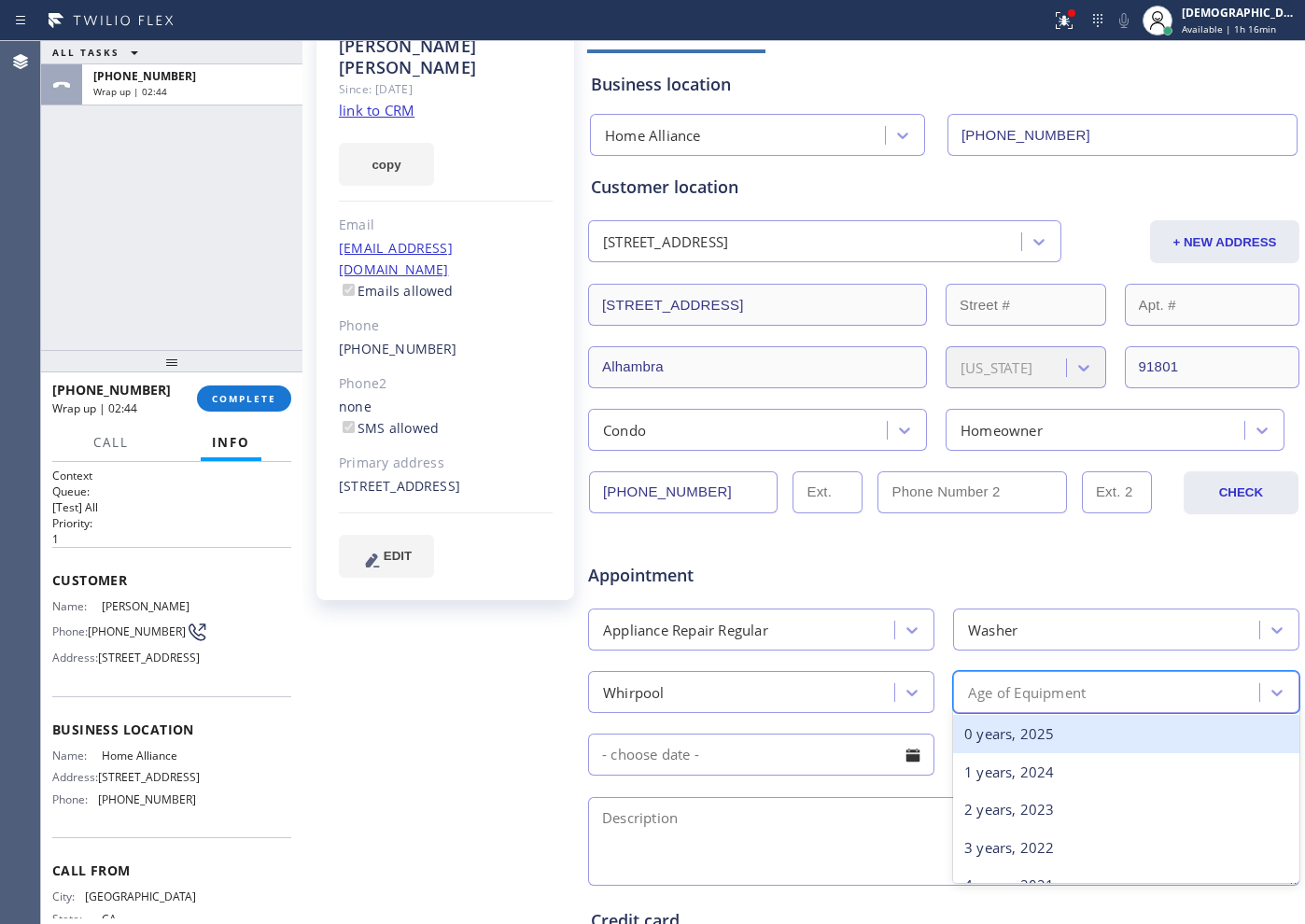
type input "9"
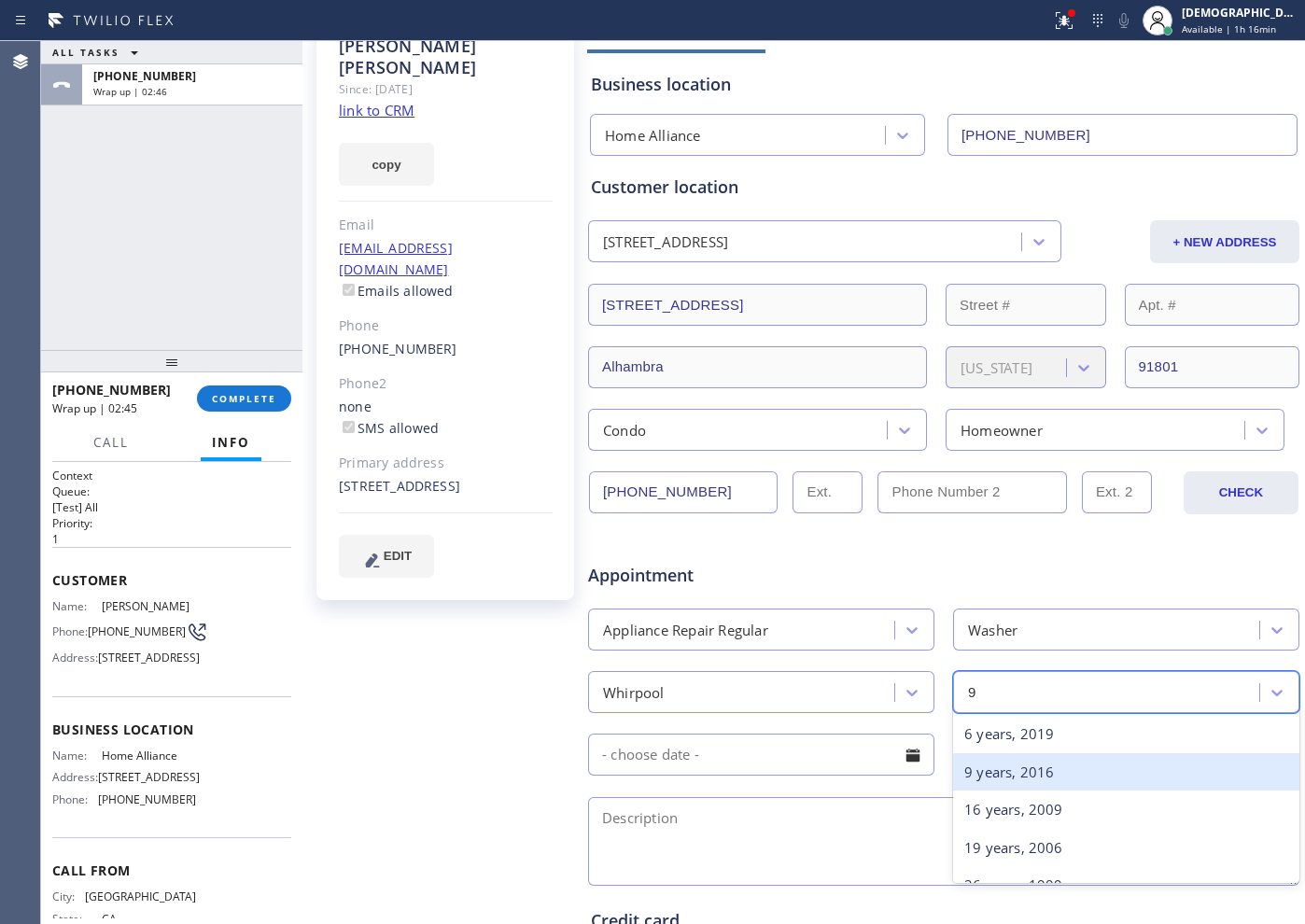
click at [1000, 784] on div "9 years, 2016" at bounding box center [1127, 772] width 347 height 38
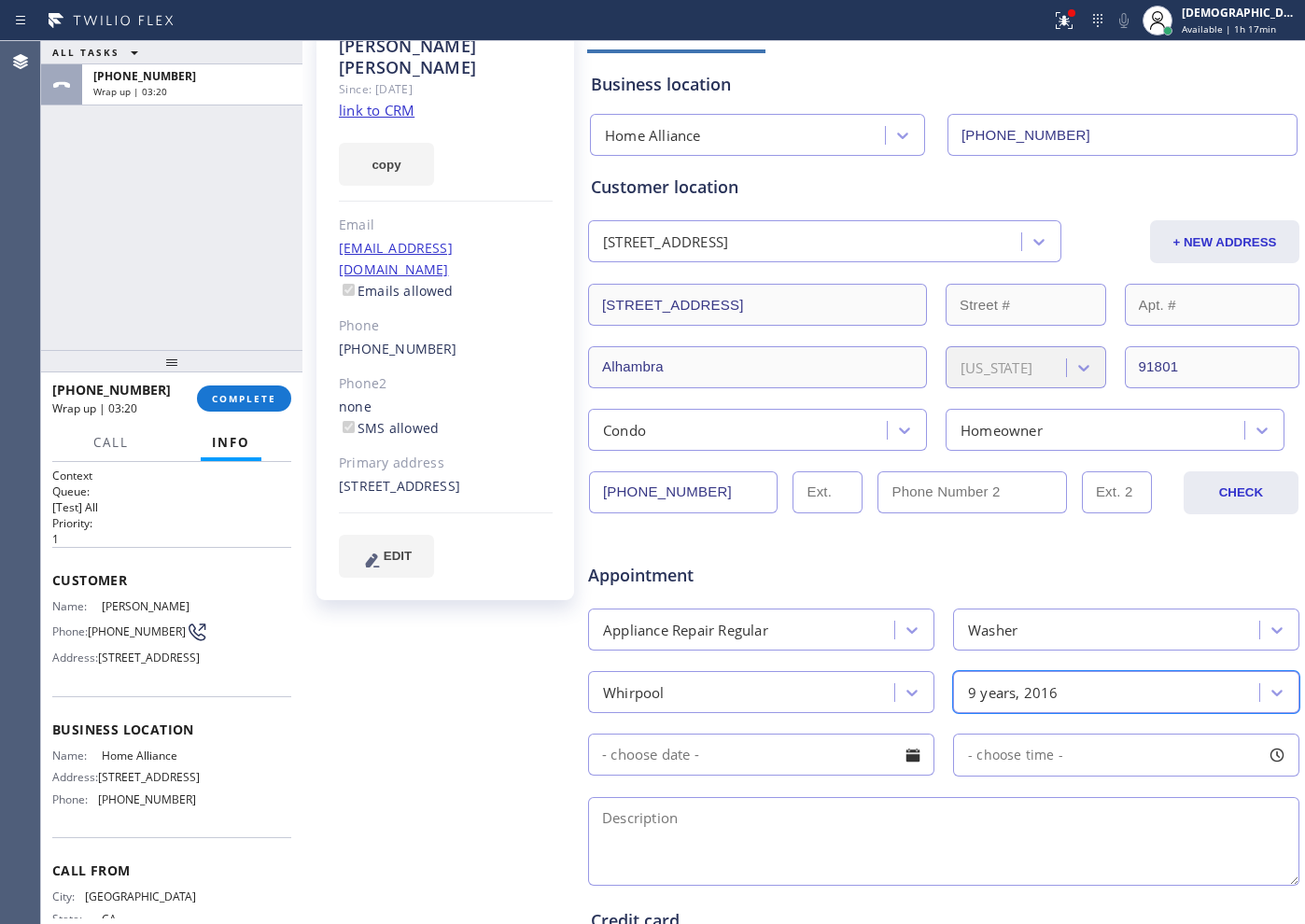
click at [774, 774] on input "text" at bounding box center [761, 754] width 347 height 42
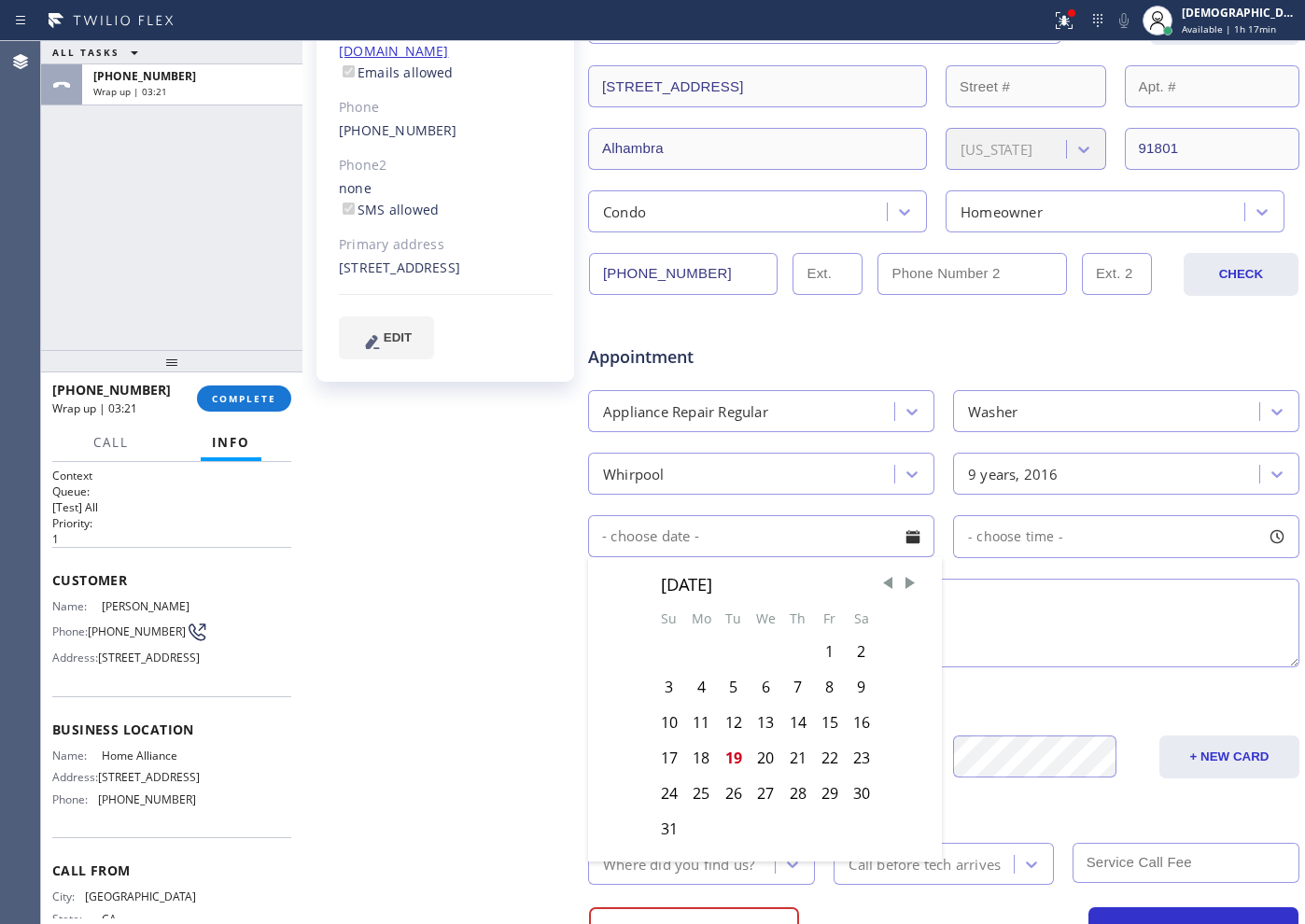
scroll to position [350, 0]
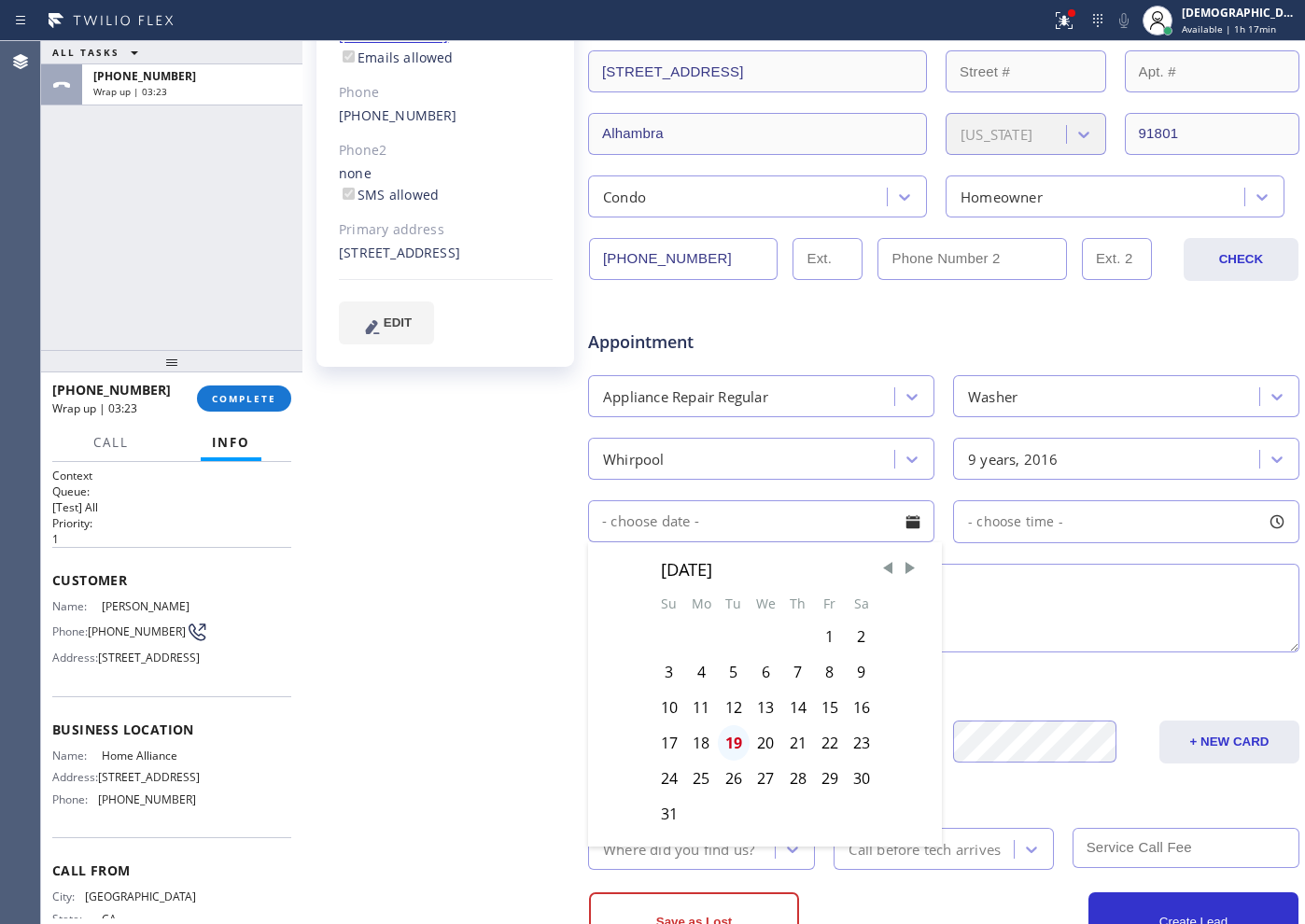
click at [731, 750] on div "19" at bounding box center [734, 743] width 31 height 35
type input "[DATE]"
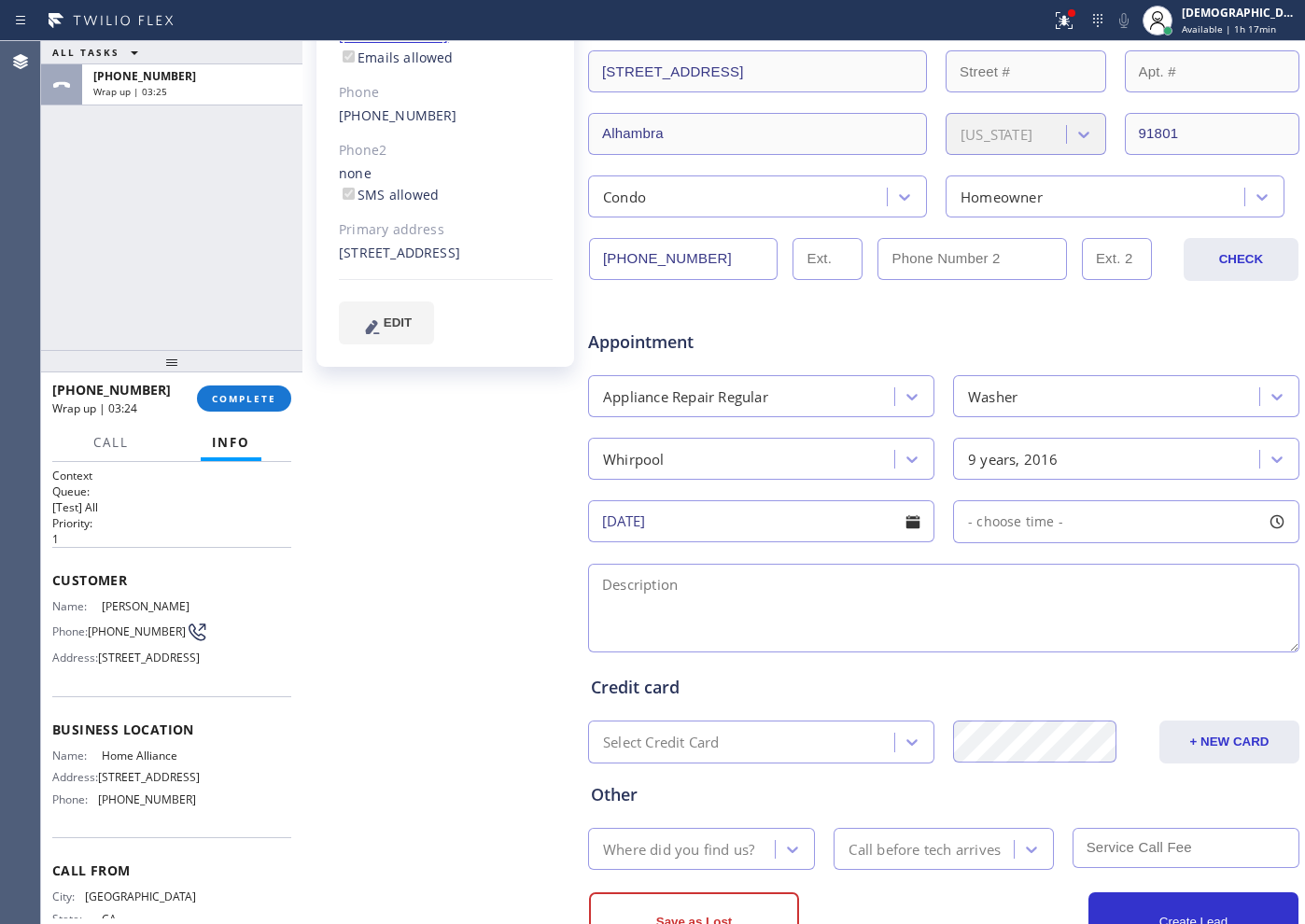
click at [820, 519] on input "[DATE]" at bounding box center [761, 521] width 347 height 42
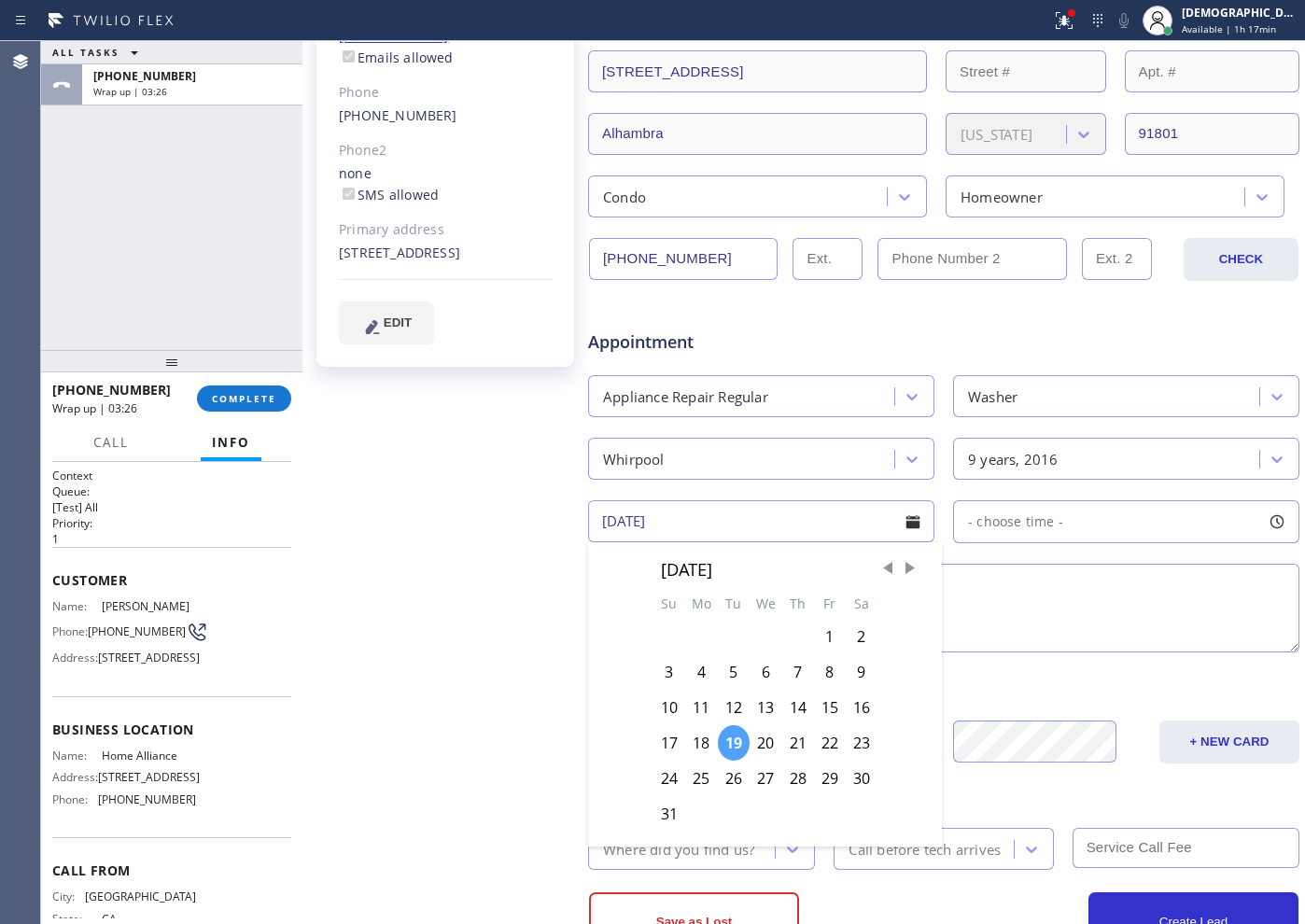
click at [730, 733] on div "19" at bounding box center [734, 743] width 31 height 35
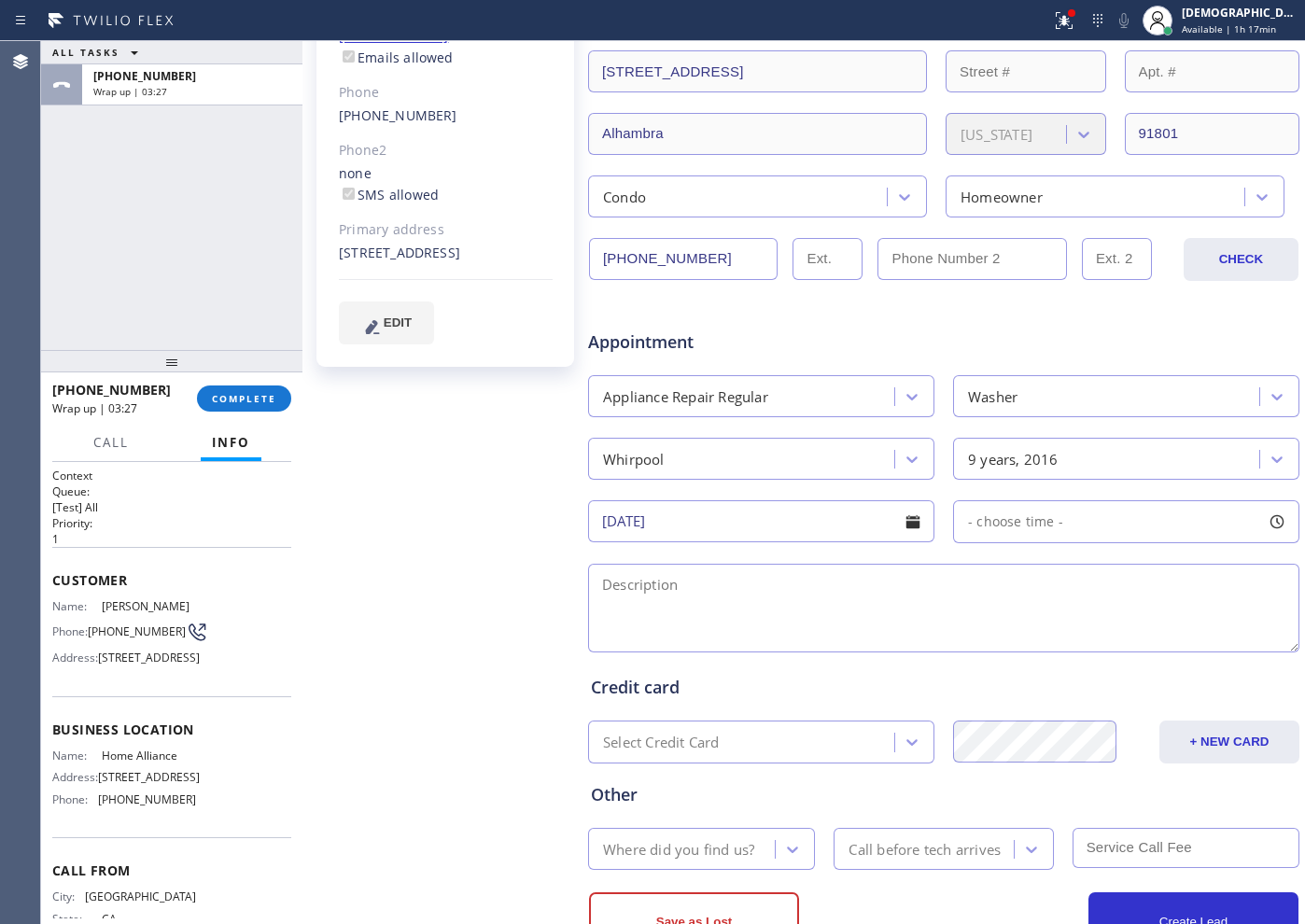
click at [1104, 512] on div "- choose time -" at bounding box center [1127, 522] width 347 height 43
drag, startPoint x: 968, startPoint y: 631, endPoint x: 1131, endPoint y: 644, distance: 163.5
click at [1134, 644] on div at bounding box center [1144, 636] width 23 height 39
drag, startPoint x: 967, startPoint y: 629, endPoint x: 1033, endPoint y: 628, distance: 66.0
click at [1033, 628] on div at bounding box center [1040, 636] width 23 height 39
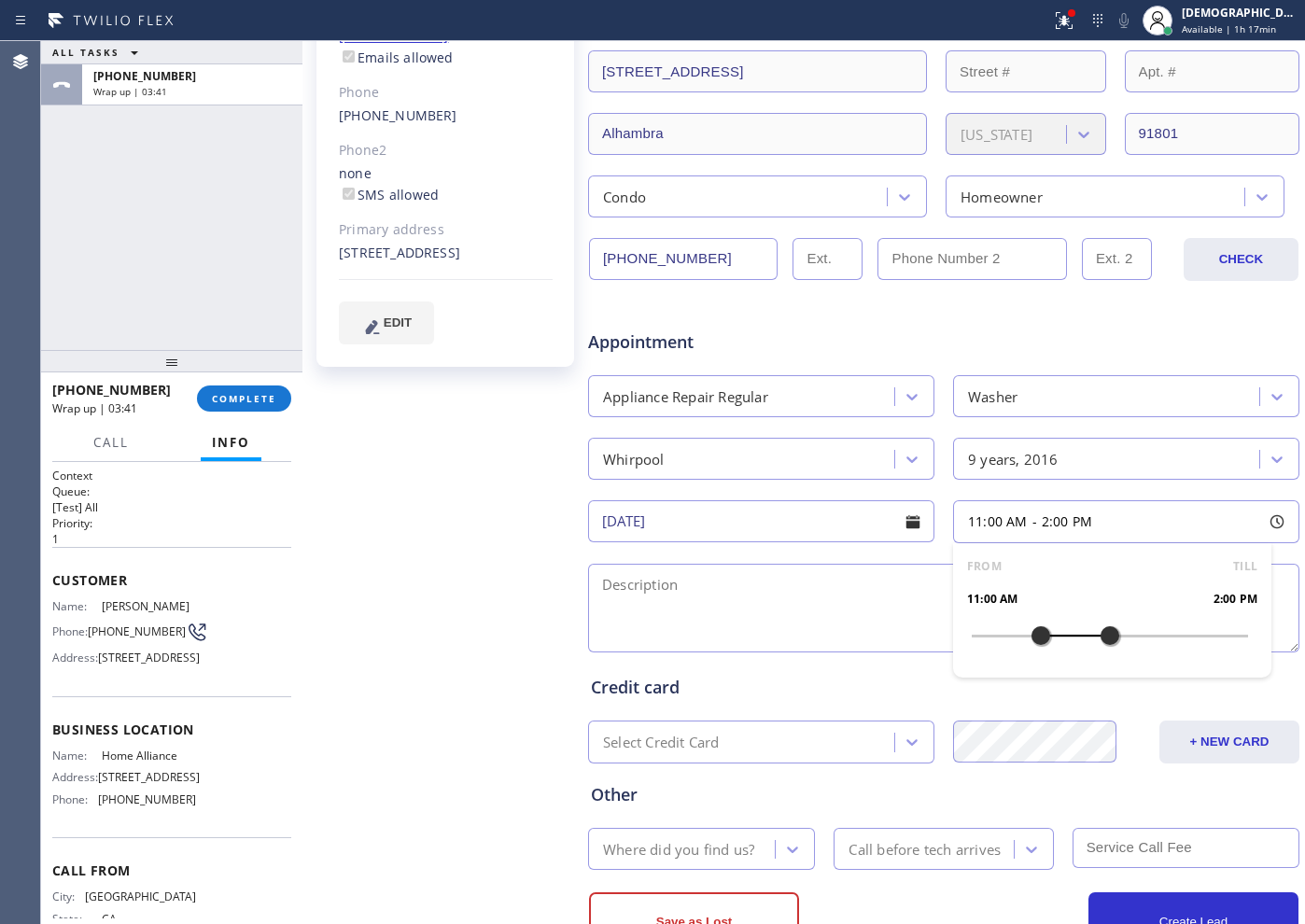
drag, startPoint x: 1137, startPoint y: 636, endPoint x: 1097, endPoint y: 637, distance: 40.0
click at [1099, 637] on div at bounding box center [1110, 636] width 23 height 39
click at [763, 528] on input "[DATE]" at bounding box center [761, 521] width 347 height 42
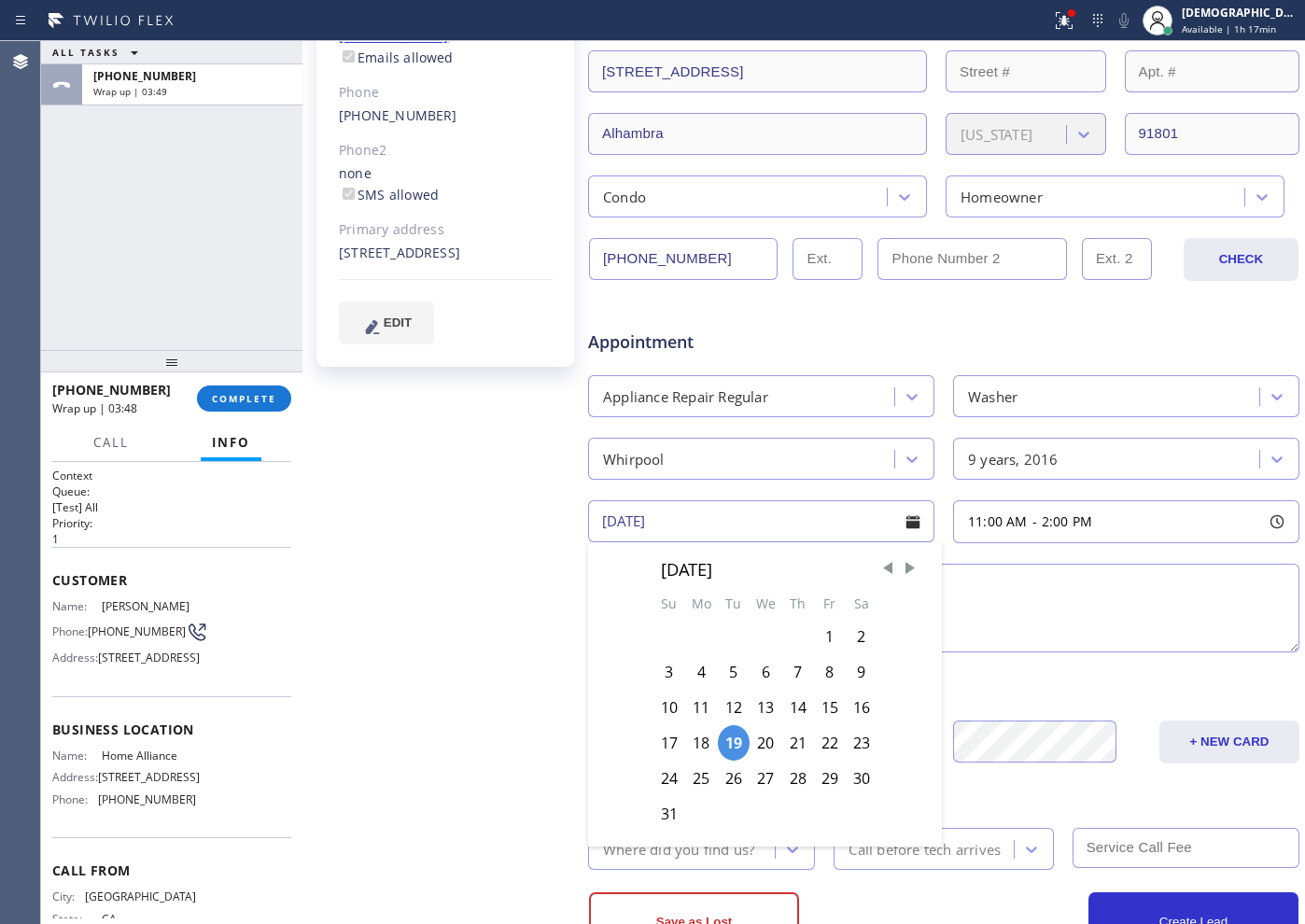
drag, startPoint x: 493, startPoint y: 602, endPoint x: 535, endPoint y: 601, distance: 42.0
click at [498, 602] on div "[PERSON_NAME] Since: [DATE] link to CRM copy Email [EMAIL_ADDRESS][DOMAIN_NAME]…" at bounding box center [448, 384] width 280 height 1210
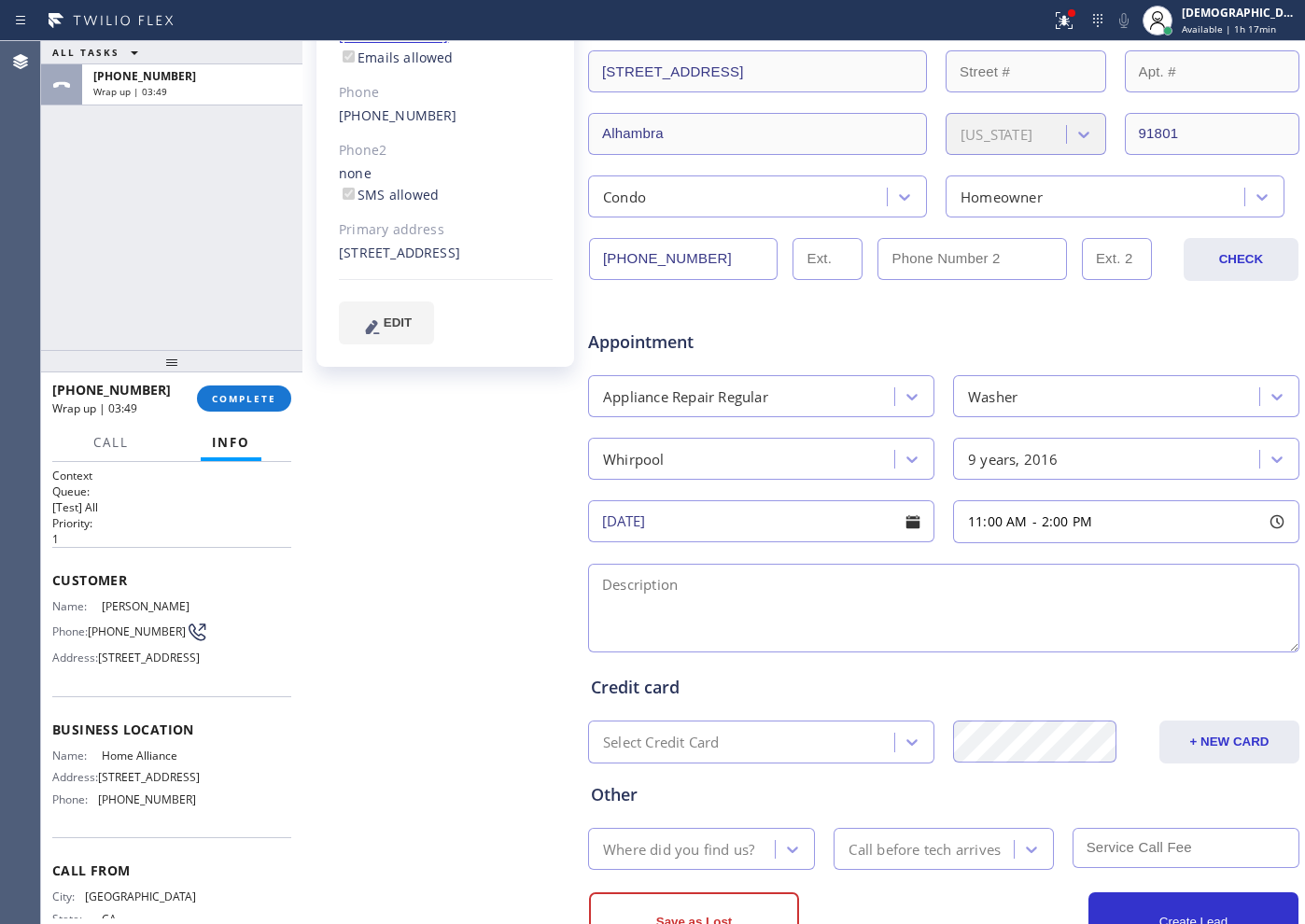
click at [666, 588] on textarea at bounding box center [943, 608] width 711 height 89
click at [752, 606] on textarea "11-2 / $69 /" at bounding box center [943, 608] width 711 height 89
paste textarea "Whirlpool / SBS / making loud grinding noises /9 years"
drag, startPoint x: 1077, startPoint y: 594, endPoint x: 1088, endPoint y: 594, distance: 11.0
click at [1079, 594] on textarea "11-2 / $69 / Whirlpool / SBS / making loud grinding noises /9 years / House HO /" at bounding box center [943, 608] width 711 height 89
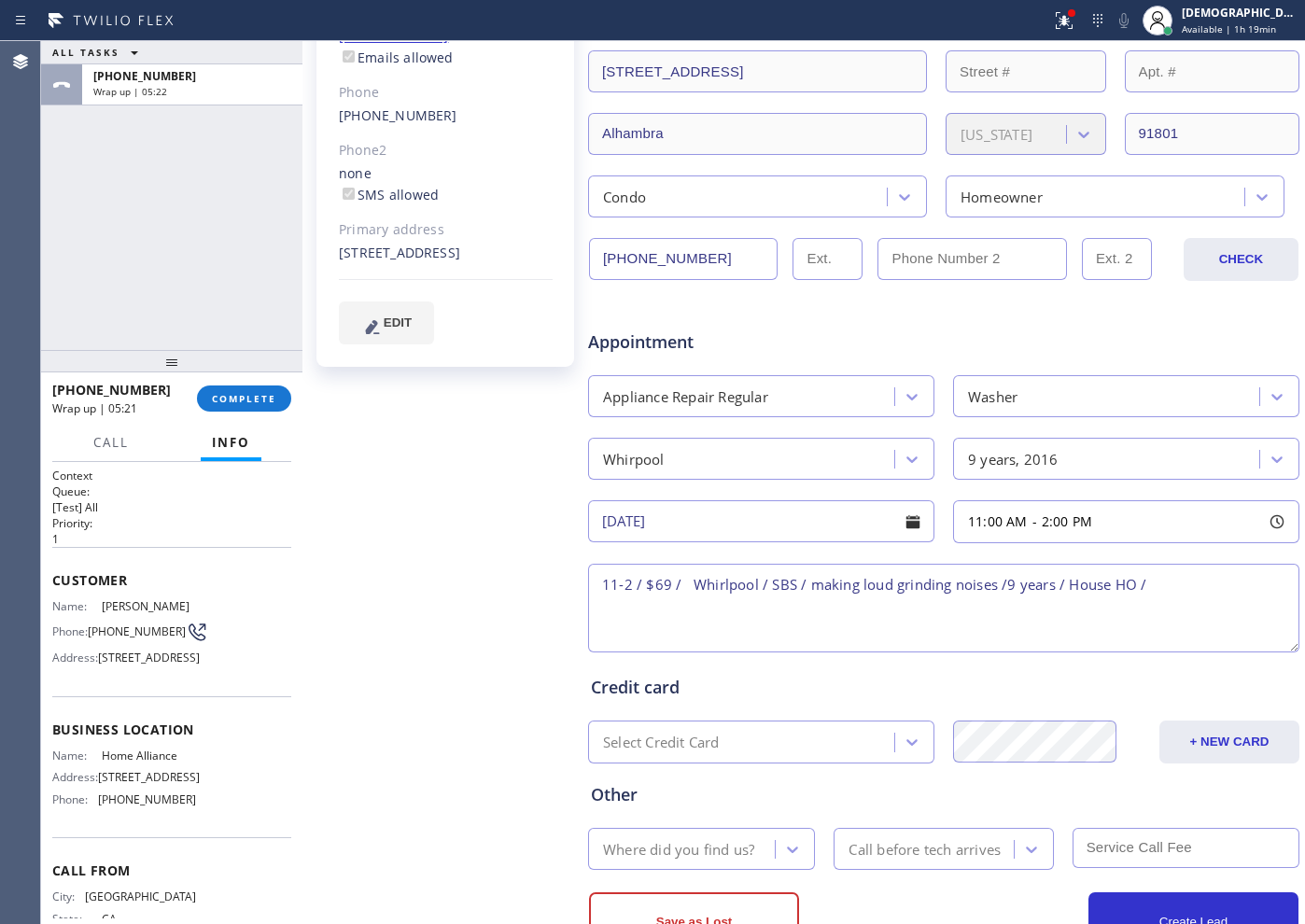
drag, startPoint x: 1104, startPoint y: 586, endPoint x: 1068, endPoint y: 584, distance: 36.1
click at [1068, 584] on textarea "11-2 / $69 / Whirlpool / SBS / making loud grinding noises /9 years / House HO /" at bounding box center [943, 608] width 711 height 89
click at [1154, 575] on textarea "11-2 / $69 / Whirlpool / SBS / making loud grinding noises /9 years / APT HO /" at bounding box center [943, 608] width 711 height 89
paste textarea "[STREET_ADDRESS]"
drag, startPoint x: 137, startPoint y: 622, endPoint x: 96, endPoint y: 604, distance: 44.8
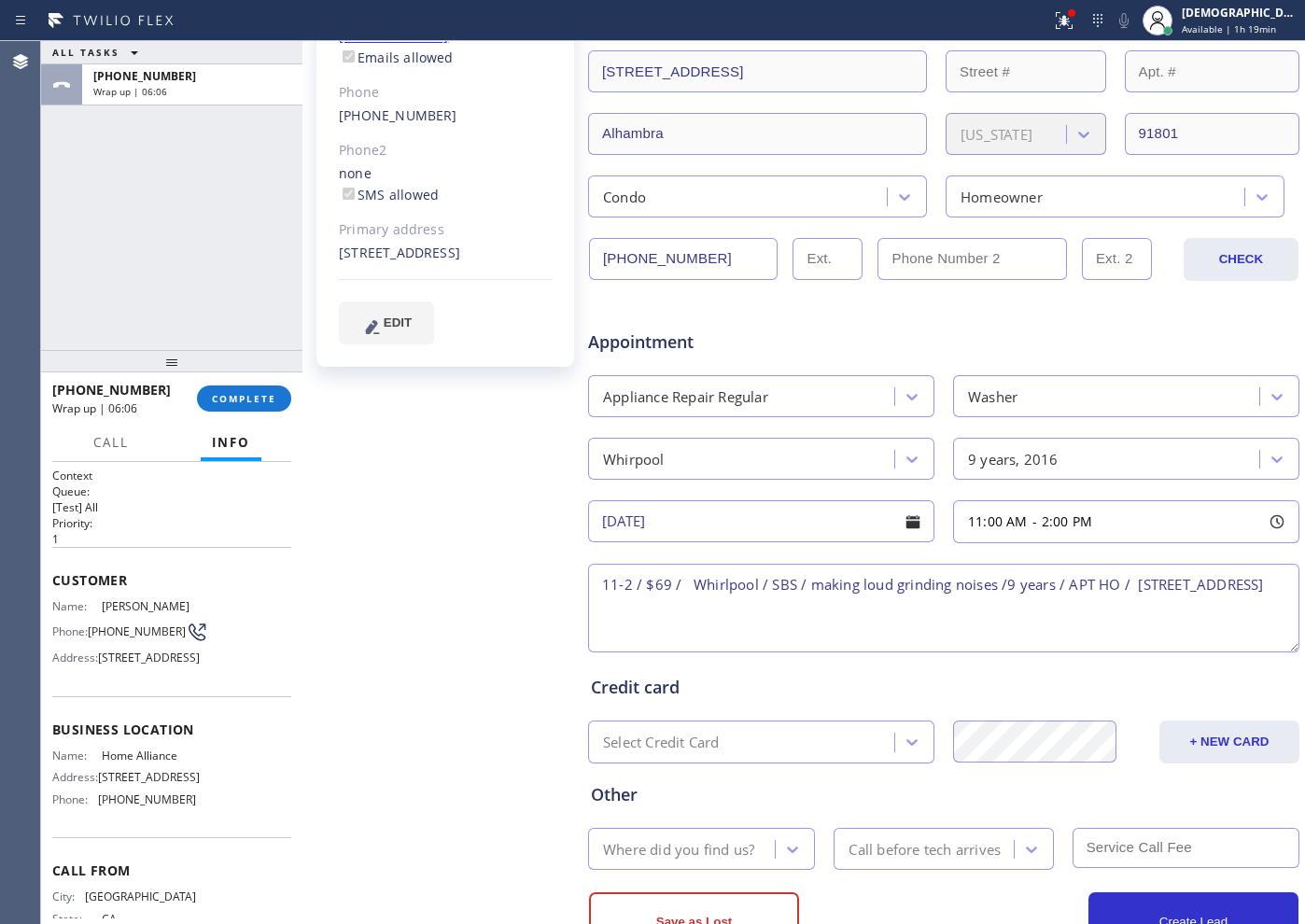
click at [94, 604] on div "Name: [PERSON_NAME]" at bounding box center [123, 607] width 144 height 14
copy div "[PERSON_NAME]"
click at [815, 598] on textarea "11-2 / $69 / Whirlpool / SBS / making loud grinding noises /9 years / APT HO / …" at bounding box center [943, 608] width 711 height 89
paste textarea "[PERSON_NAME]"
click at [604, 627] on textarea "11-2 / $69 / Whirlpool / SBS / making loud grinding noises /9 years / APT HO / …" at bounding box center [943, 608] width 711 height 89
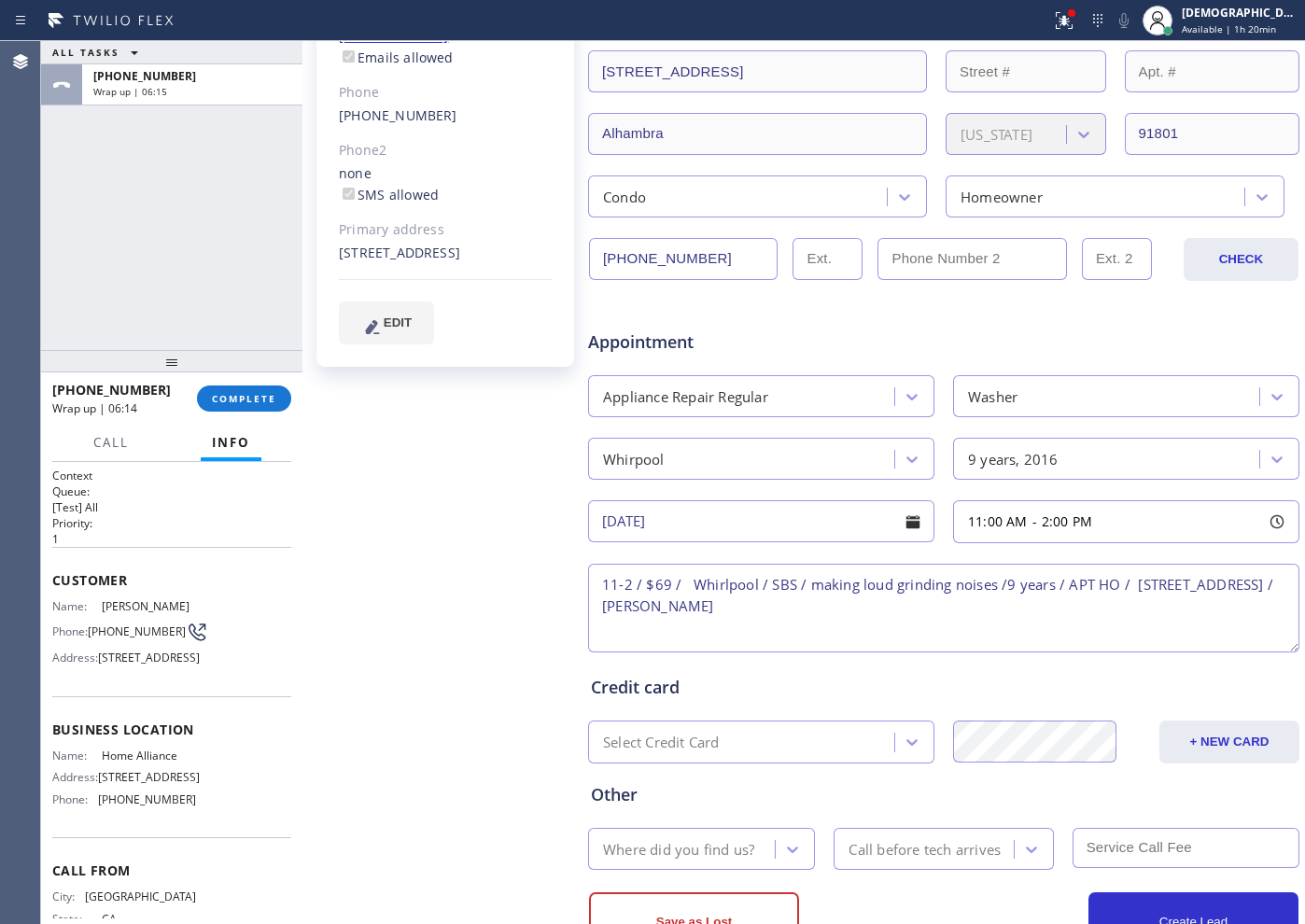
click at [920, 597] on textarea "11-2 / $69 / Whirlpool / SBS / making loud grinding noises /9 years / APT HO / …" at bounding box center [943, 608] width 711 height 89
drag, startPoint x: 169, startPoint y: 803, endPoint x: 98, endPoint y: 803, distance: 71.0
click at [102, 763] on span "Home Alliance" at bounding box center [148, 755] width 93 height 14
copy span "Home Alliance"
click at [883, 621] on textarea "11-2 / $69 / Whirlpool / SBS / making loud grinding noises /9 years / APT HO / …" at bounding box center [943, 608] width 711 height 89
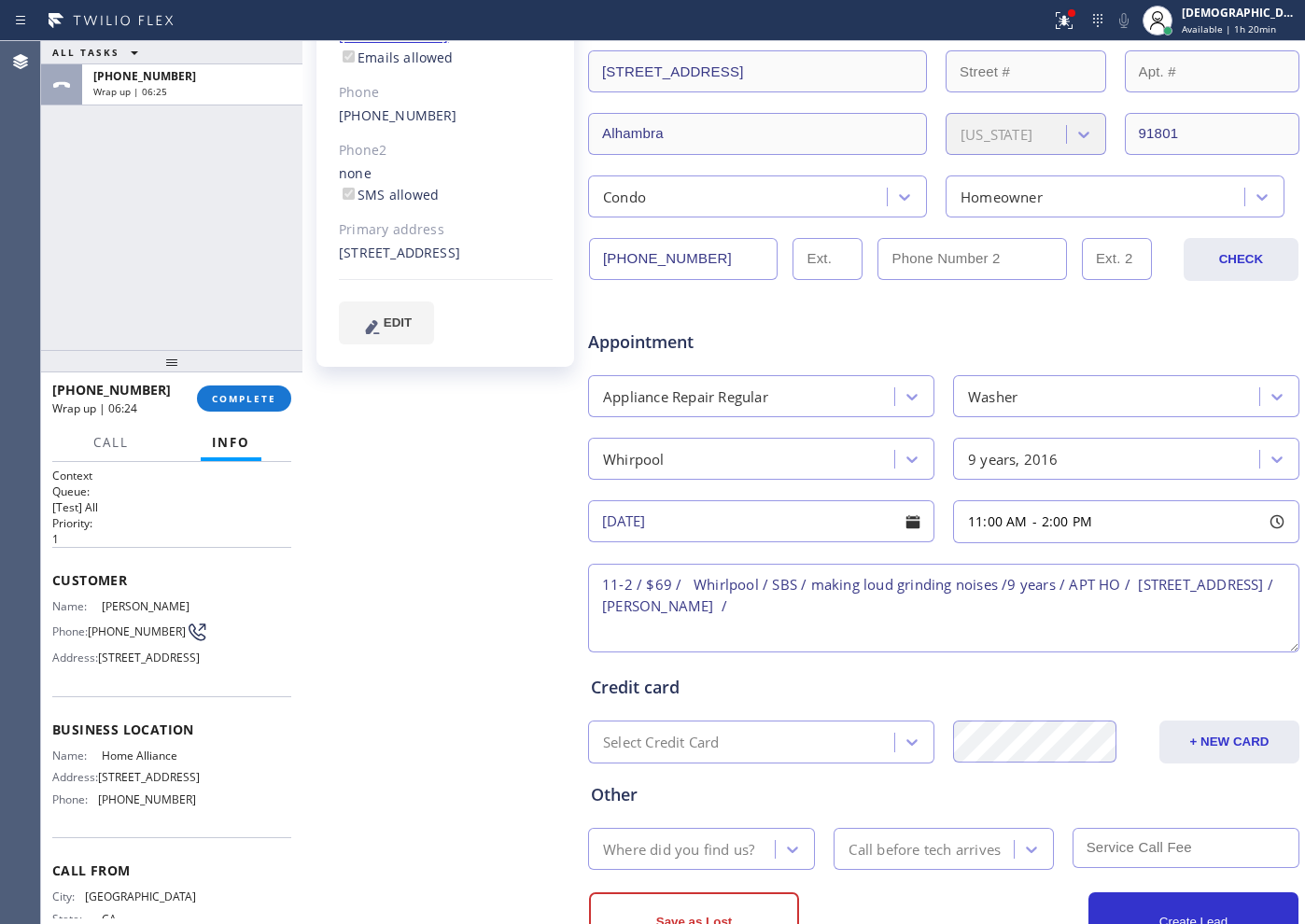
drag, startPoint x: 898, startPoint y: 602, endPoint x: 752, endPoint y: 608, distance: 146.1
click at [752, 608] on textarea "11-2 / $69 / Whirlpool / SBS / making loud grinding noises /9 years / APT HO / …" at bounding box center [943, 608] width 711 height 89
paste textarea "Home Alliance"
click at [976, 615] on textarea "11-2 / $69 / Whirlpool / SBS / making loud grinding noises /9 years / APT HO / …" at bounding box center [943, 608] width 711 height 89
paste textarea "Please call customer 30 minutes prior to arrival"
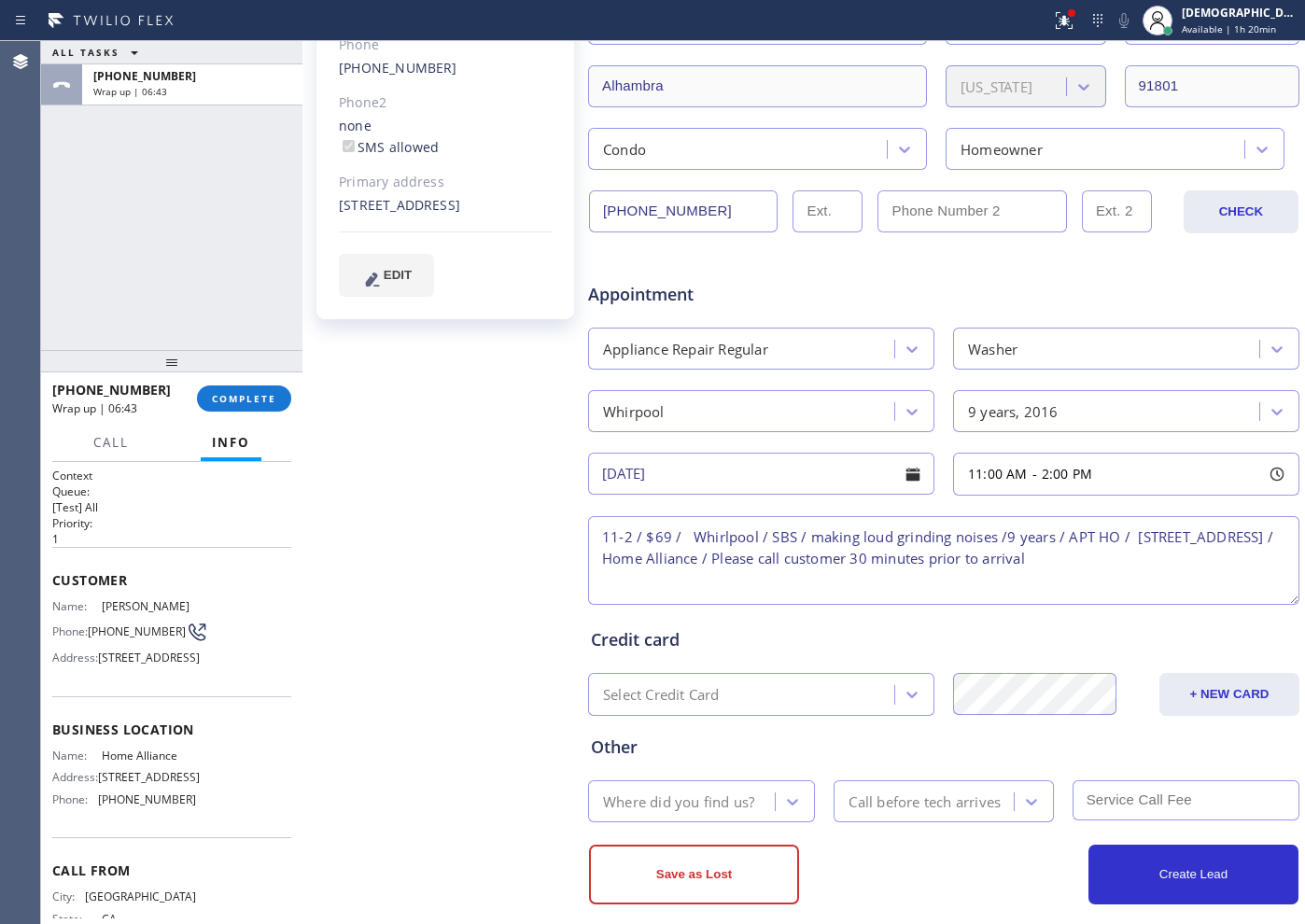
scroll to position [420, 0]
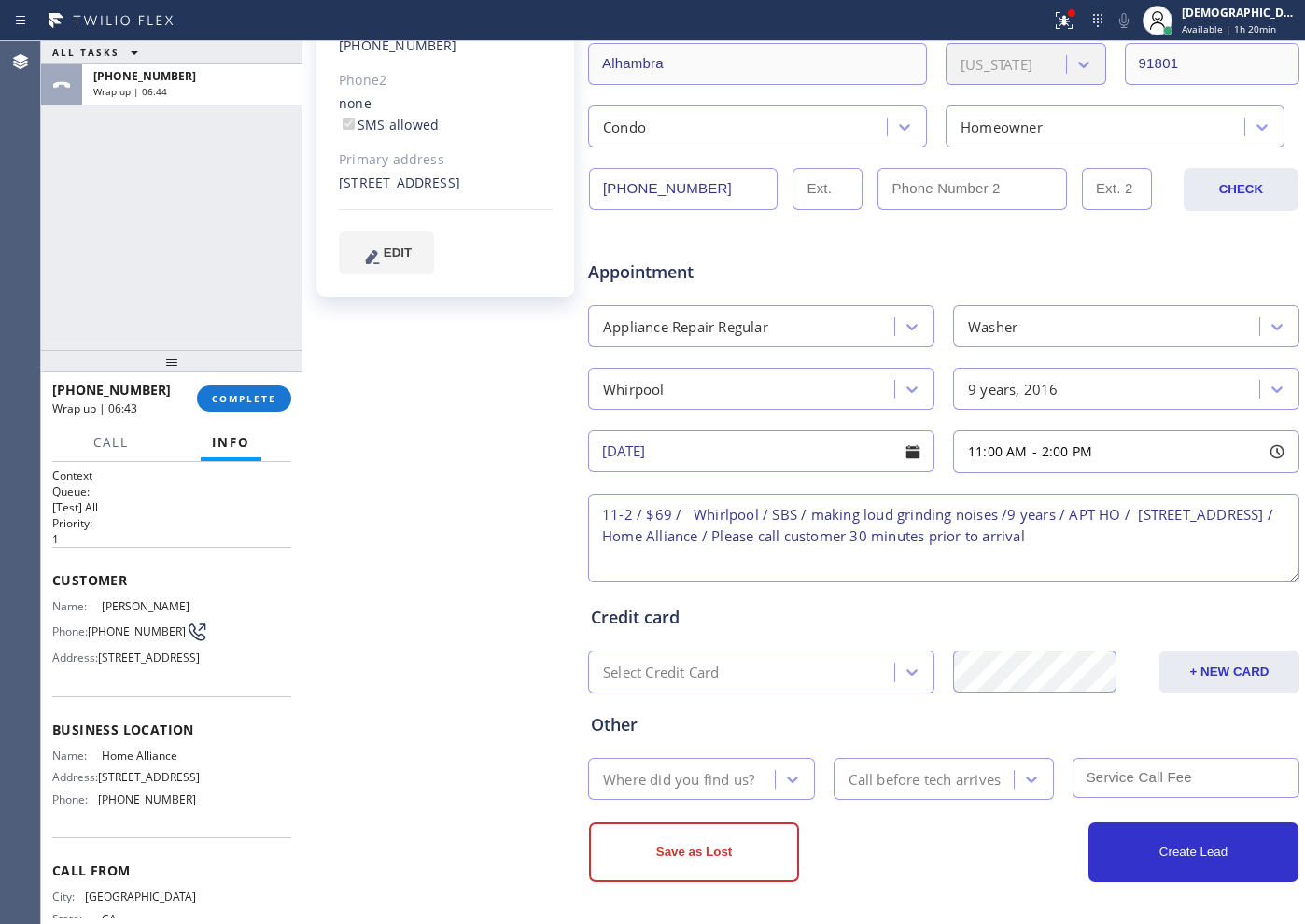
type textarea "11-2 / $69 / Whirlpool / SBS / making loud grinding noises /9 years / APT HO / …"
click at [719, 778] on div "Where did you find us?" at bounding box center [679, 779] width 151 height 22
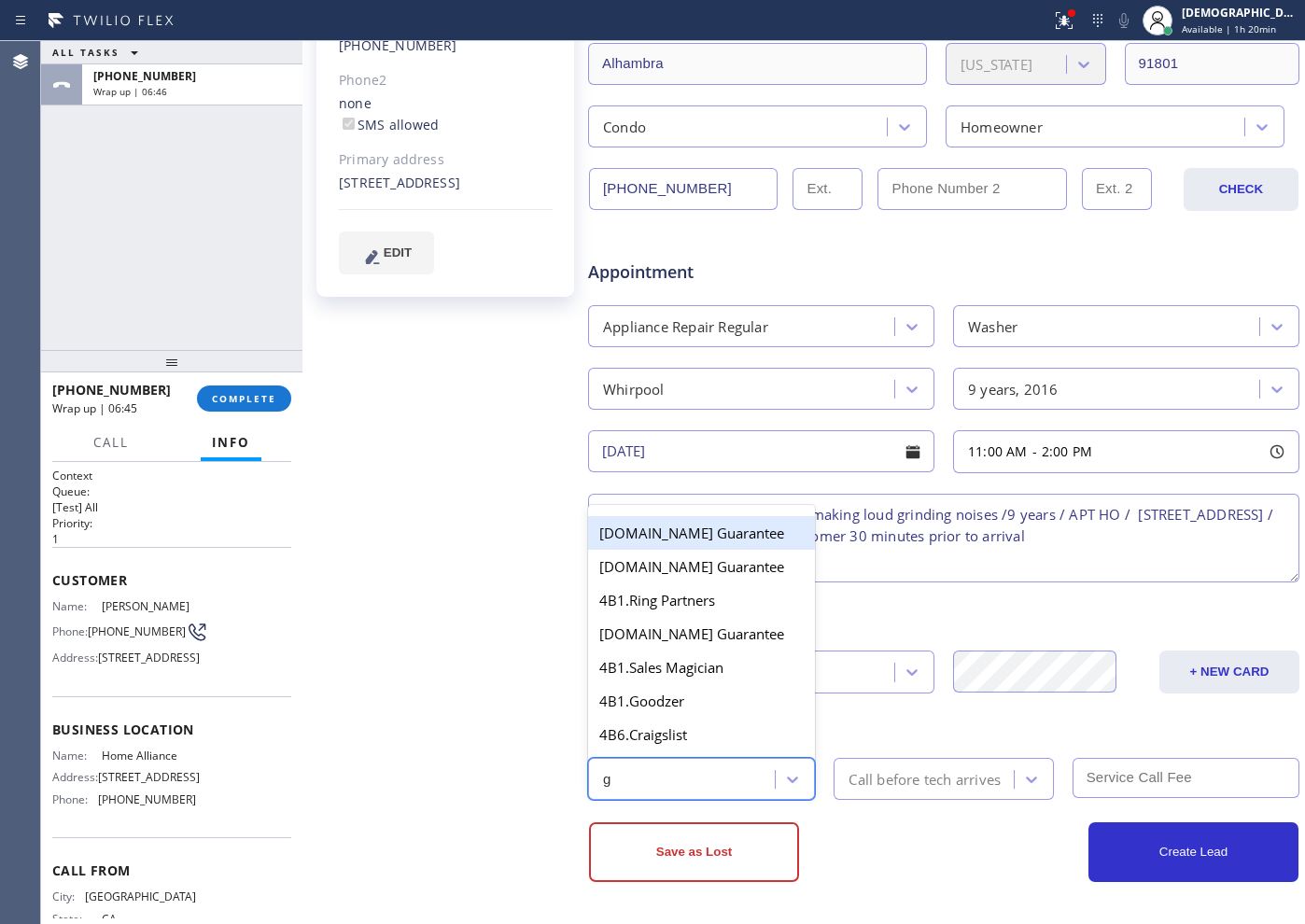
type input "go"
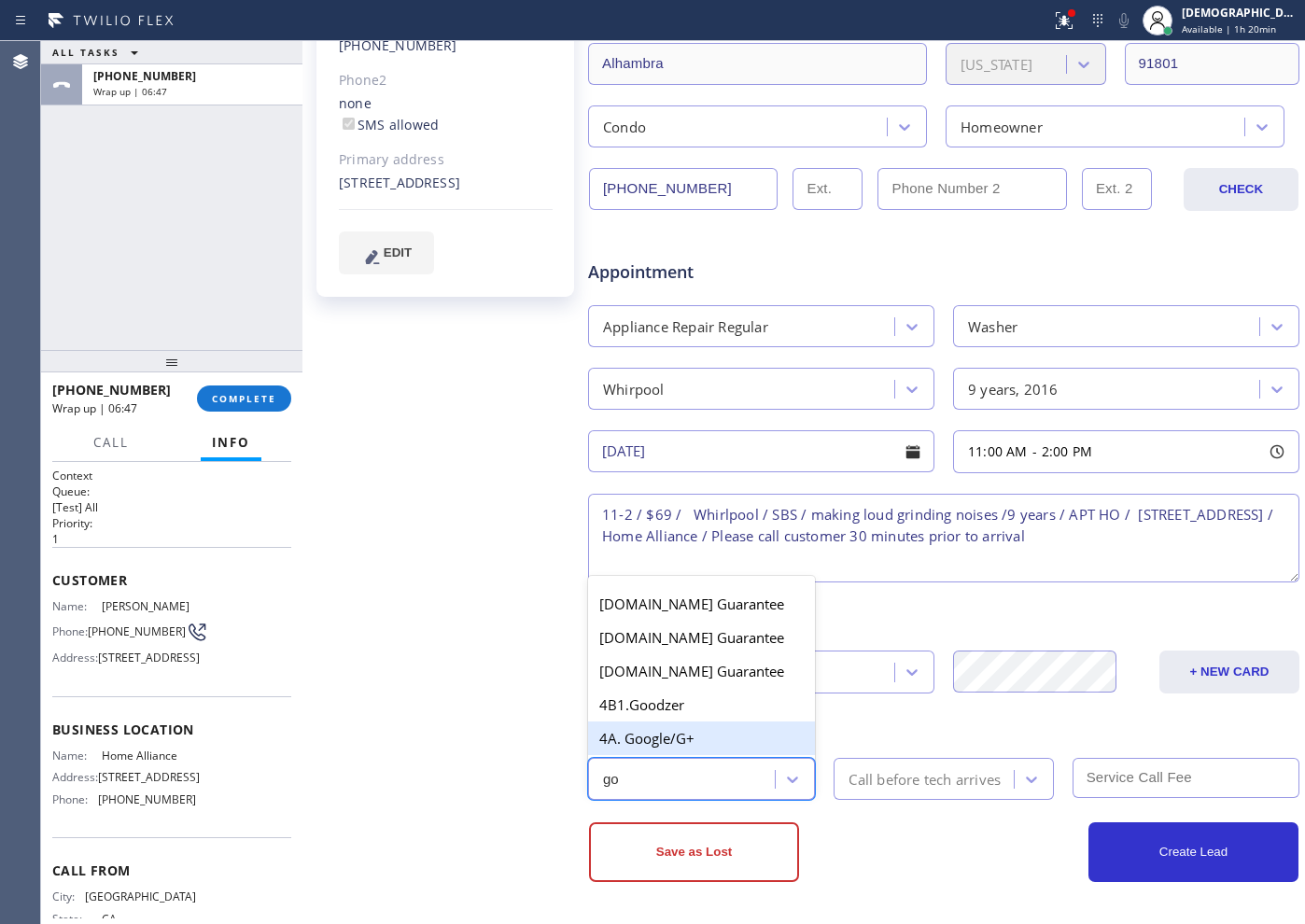
click at [711, 745] on div "4A. Google/G+" at bounding box center [701, 739] width 227 height 33
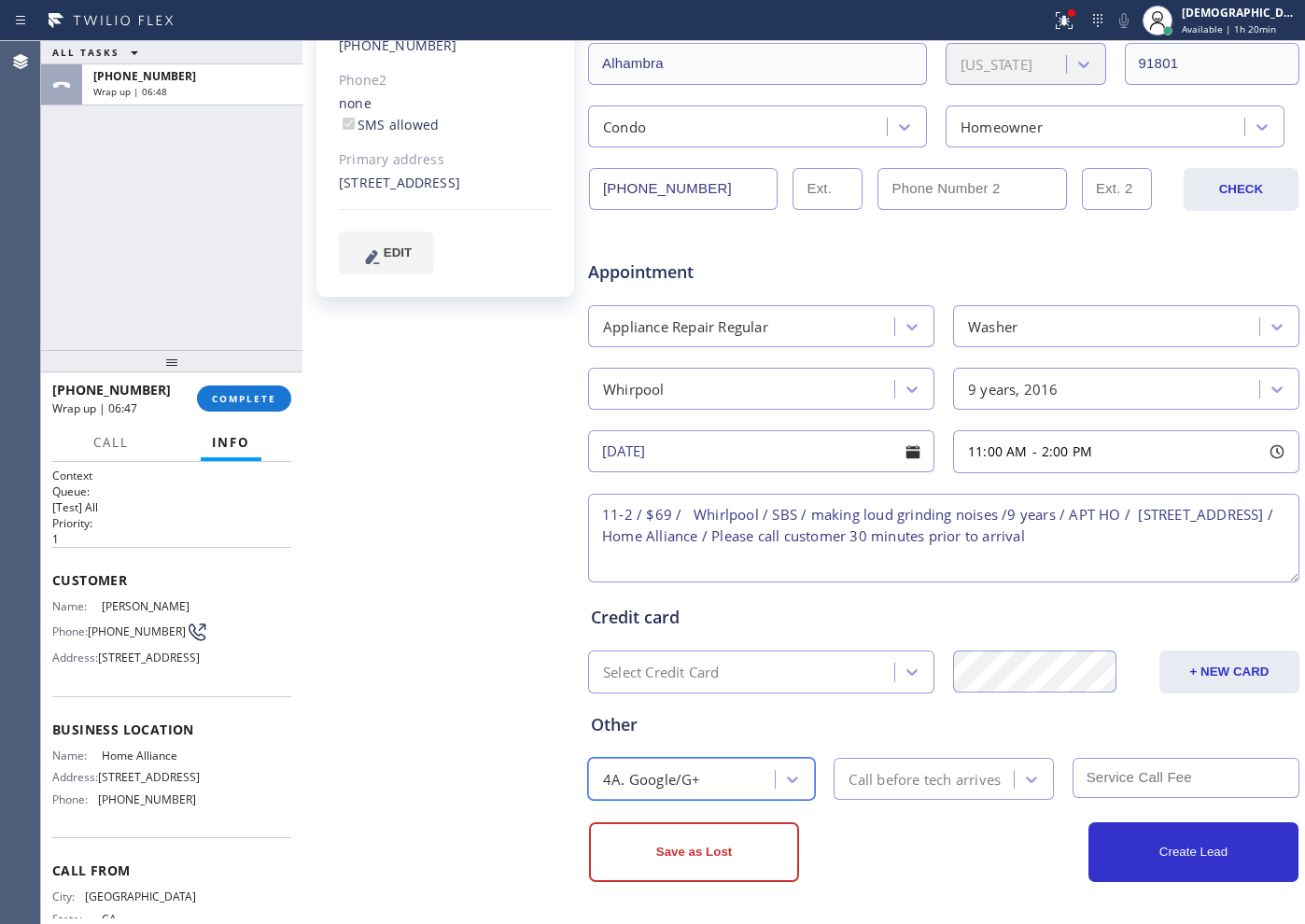
click at [894, 786] on div "Call before tech arrives" at bounding box center [924, 779] width 152 height 22
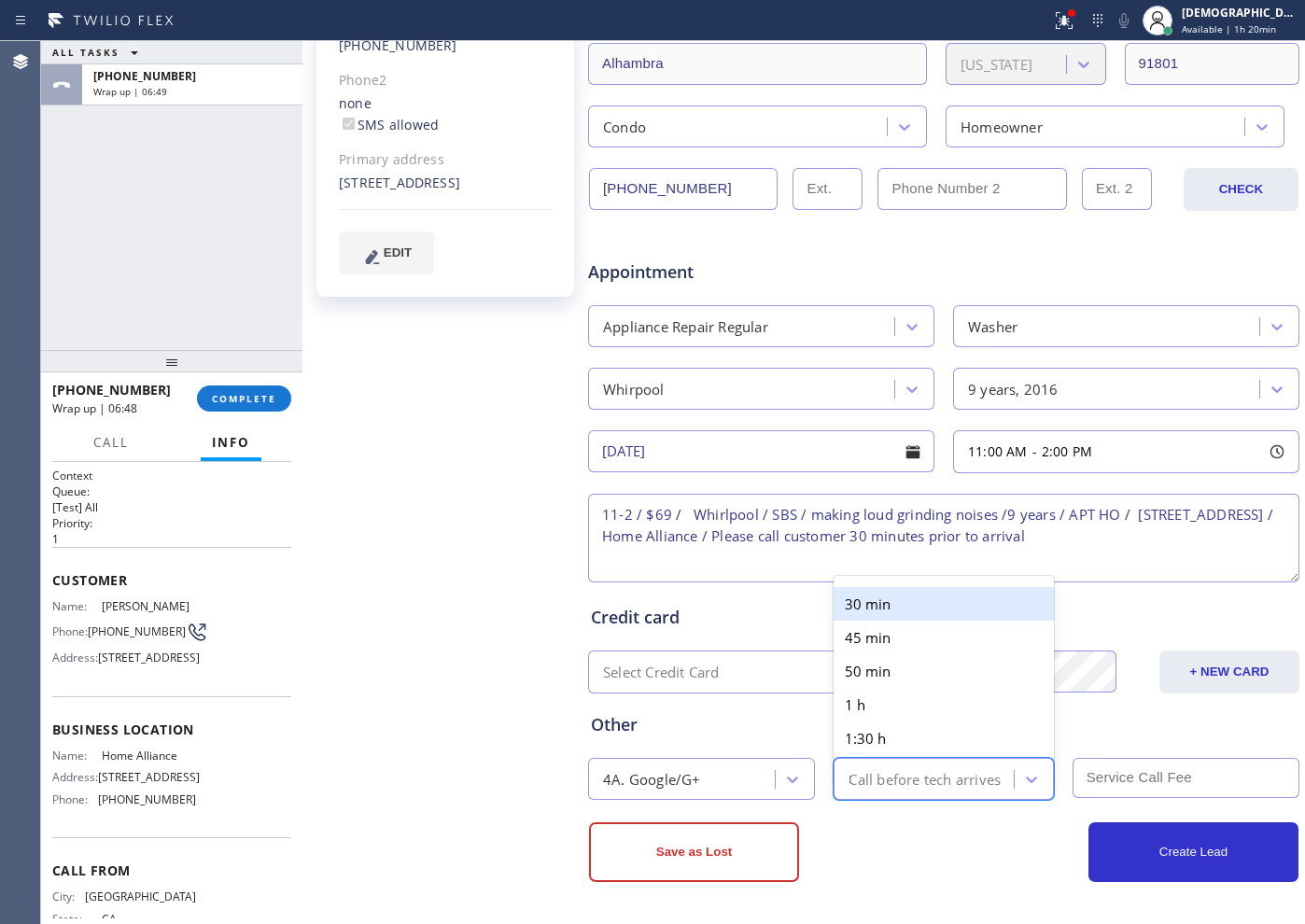
type input "30"
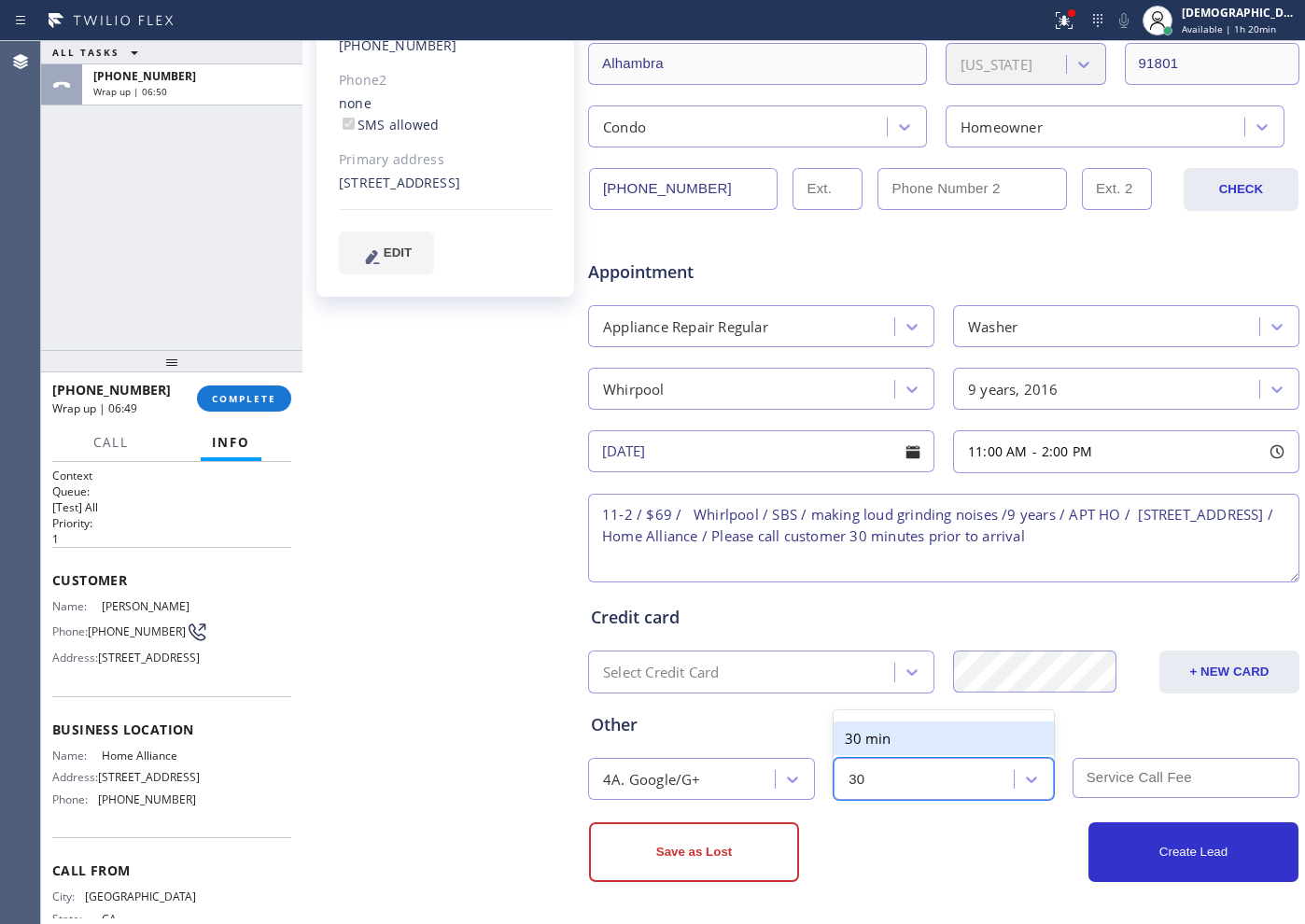
click at [891, 749] on div "30 min" at bounding box center [943, 739] width 219 height 33
click at [1098, 780] on input "text" at bounding box center [1186, 778] width 227 height 40
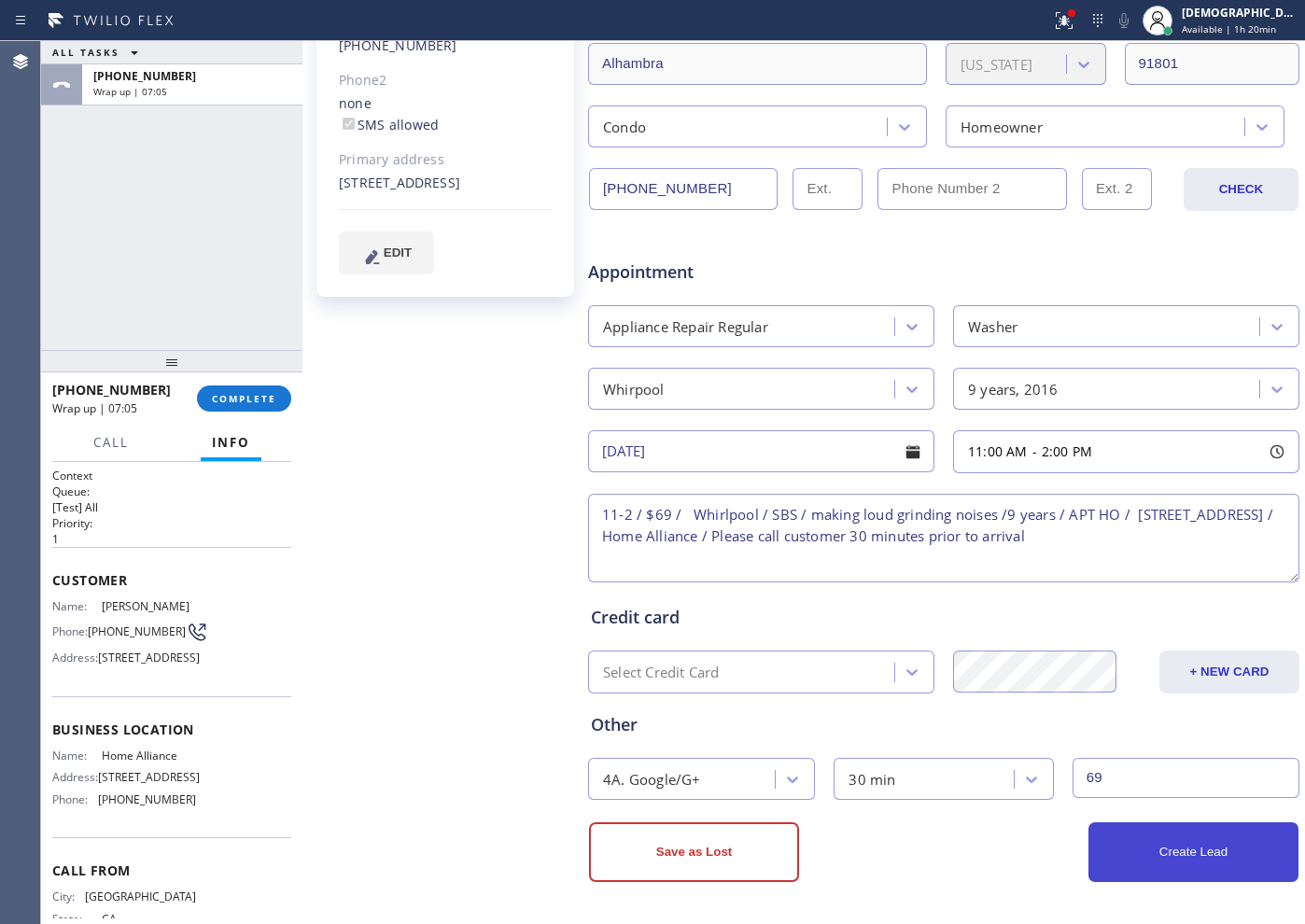
type input "69"
click at [1164, 857] on button "Create Lead" at bounding box center [1193, 852] width 210 height 60
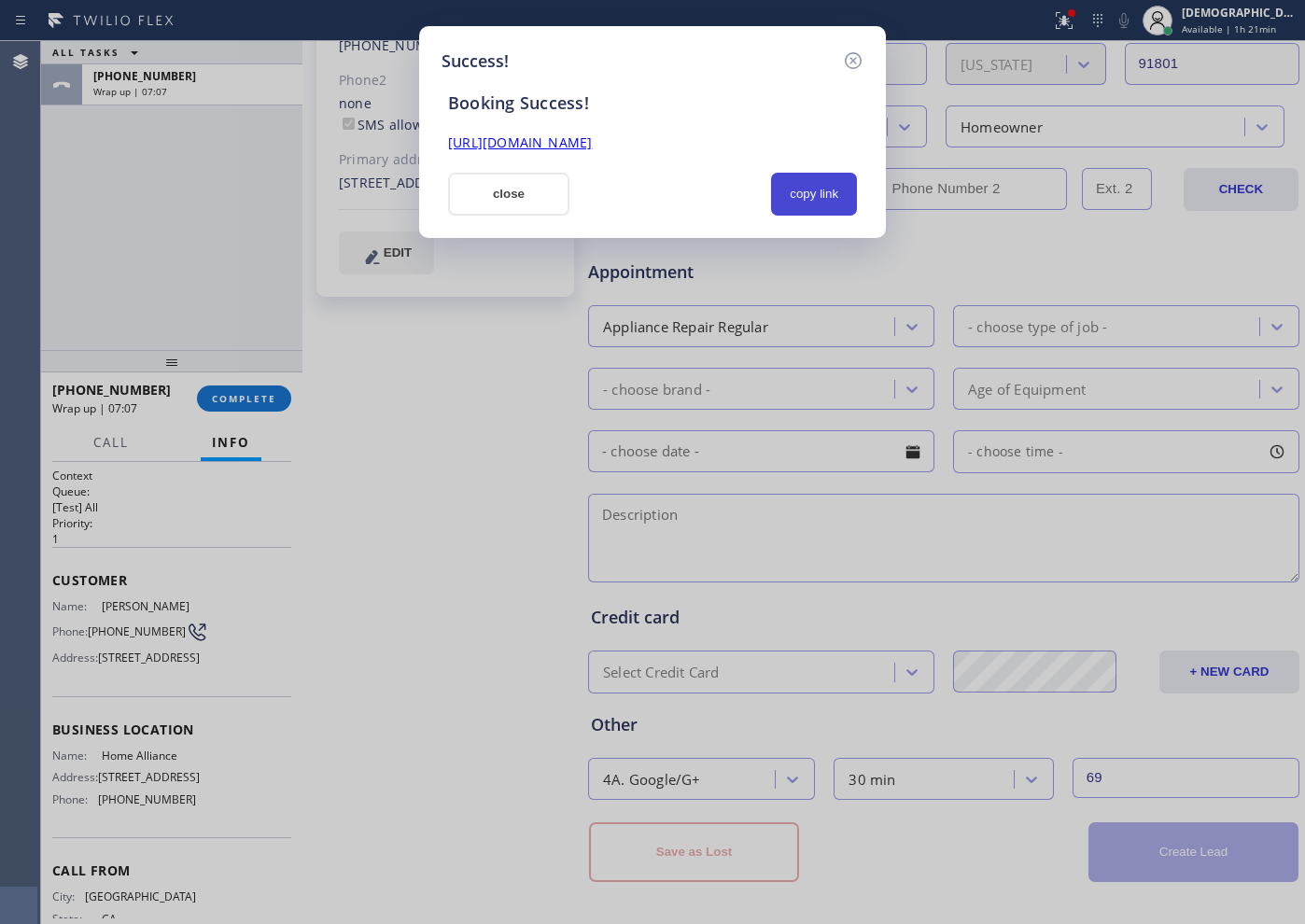
click at [803, 184] on button "copy link" at bounding box center [814, 194] width 86 height 43
click at [592, 136] on link "[URL][DOMAIN_NAME]" at bounding box center [519, 142] width 144 height 18
click at [527, 189] on button "close" at bounding box center [508, 194] width 121 height 43
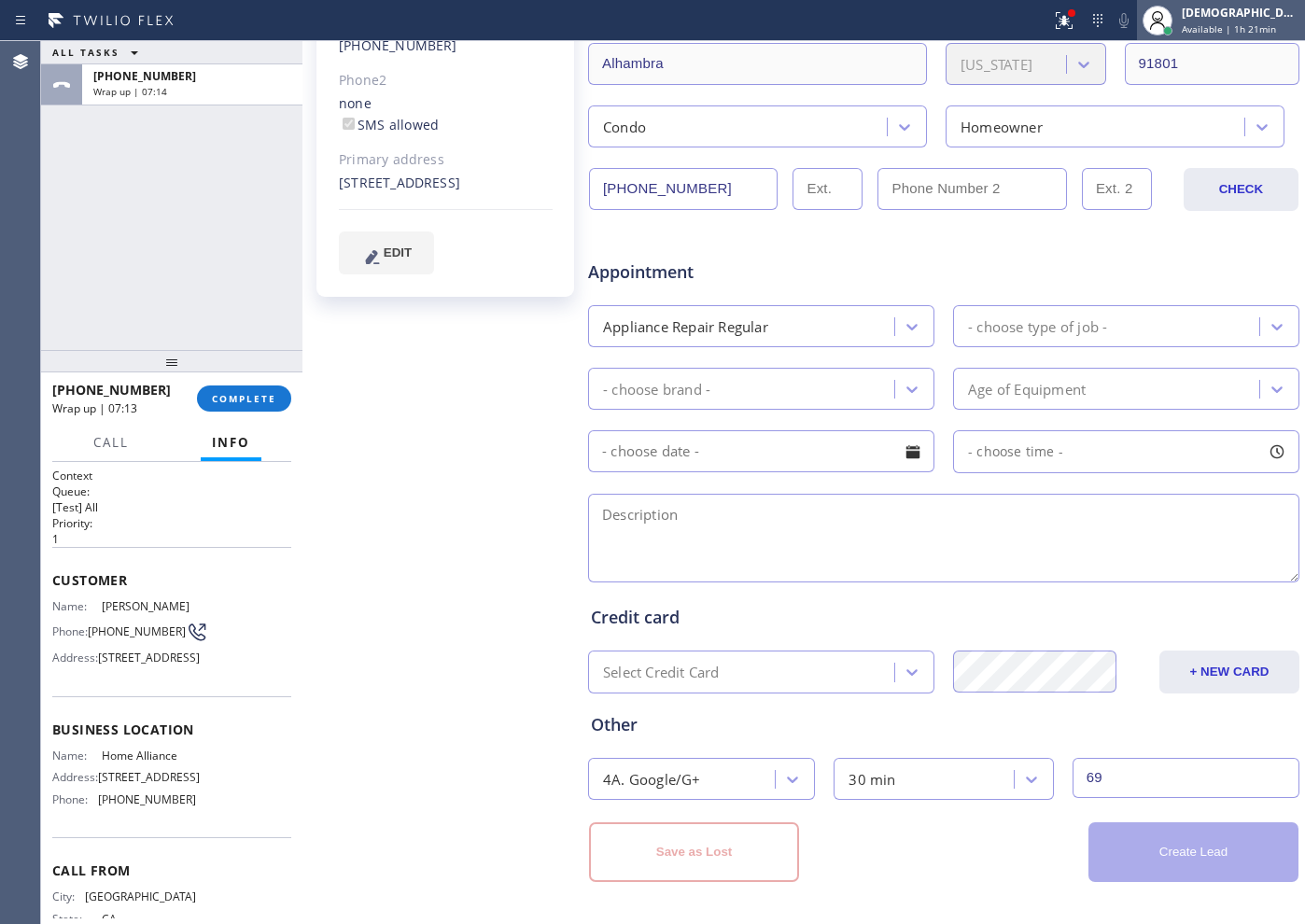
click at [1232, 25] on span "Available | 1h 21min" at bounding box center [1229, 28] width 94 height 13
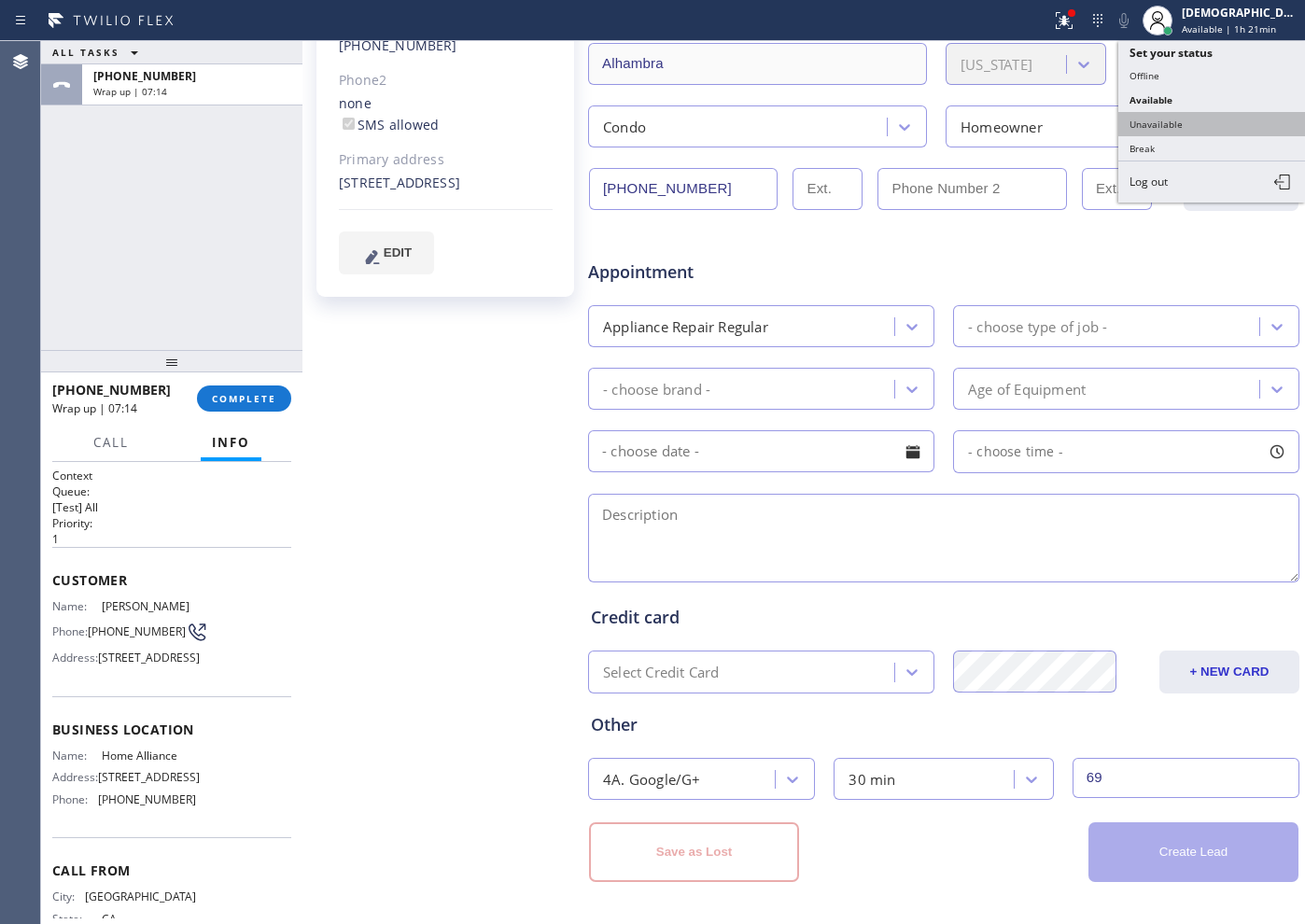
click at [1191, 116] on button "Unavailable" at bounding box center [1212, 123] width 187 height 24
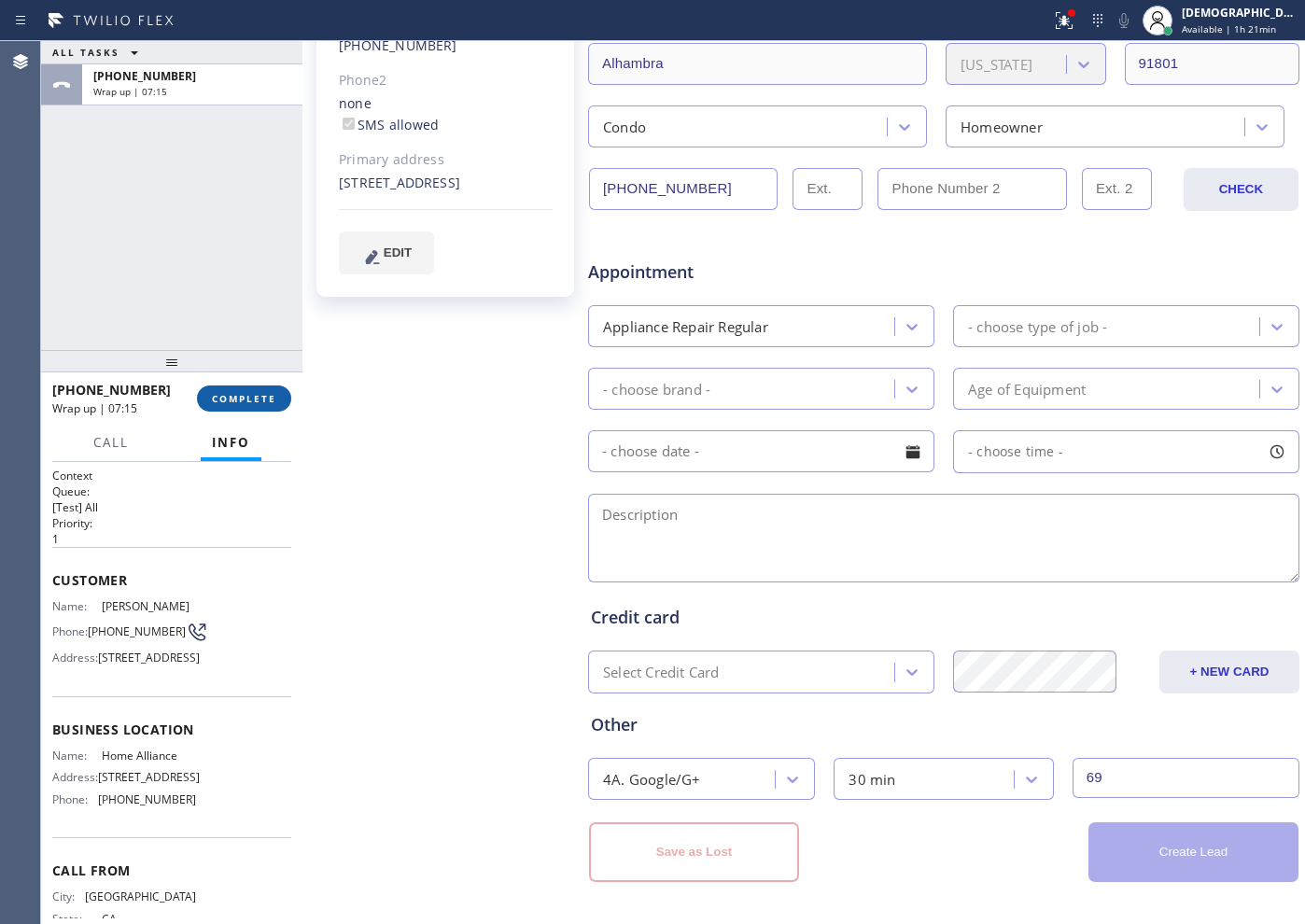
click at [219, 400] on span "COMPLETE" at bounding box center [244, 398] width 65 height 13
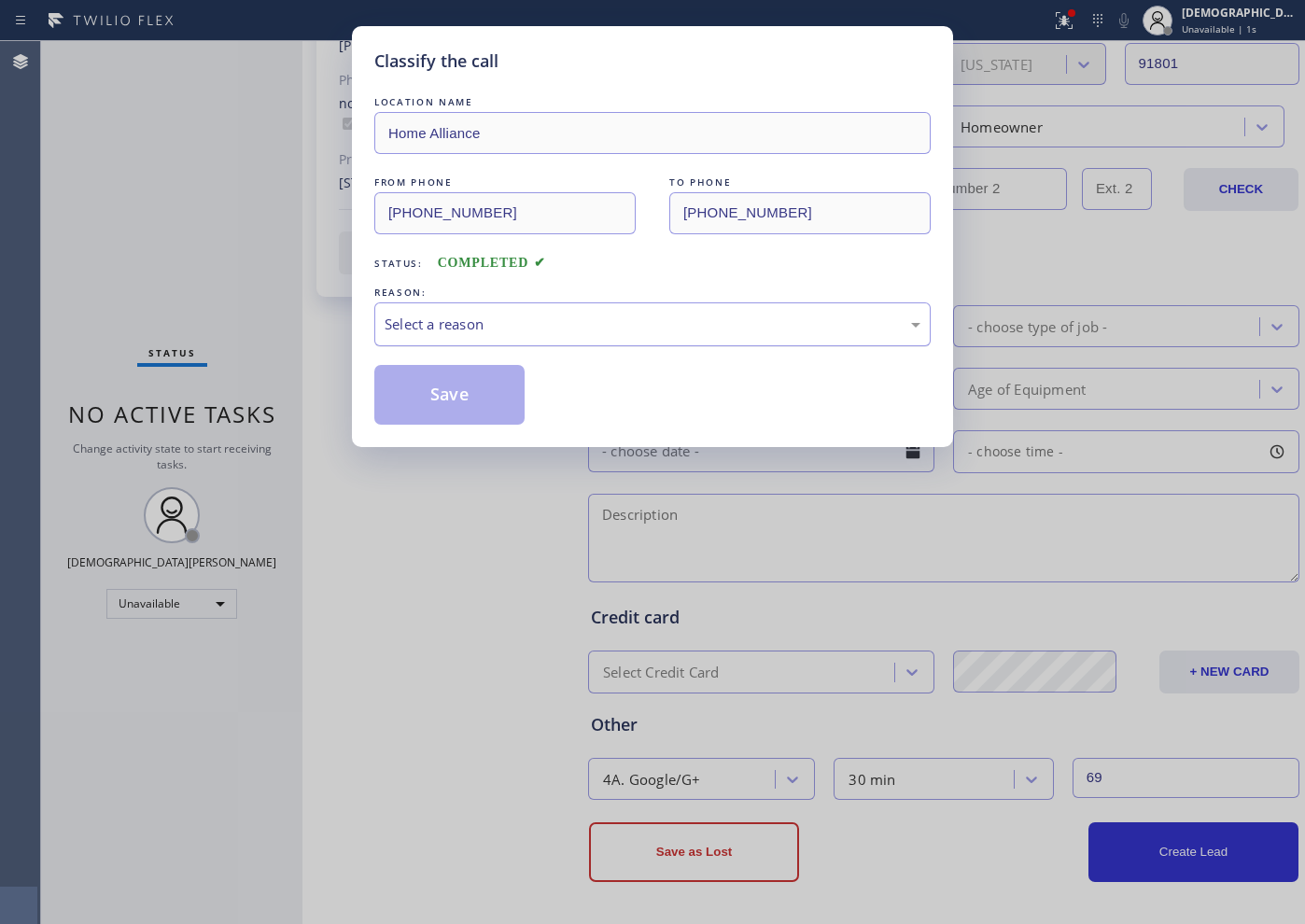
click at [408, 324] on div "Select a reason" at bounding box center [652, 324] width 536 height 22
click at [422, 387] on button "Save" at bounding box center [449, 395] width 150 height 60
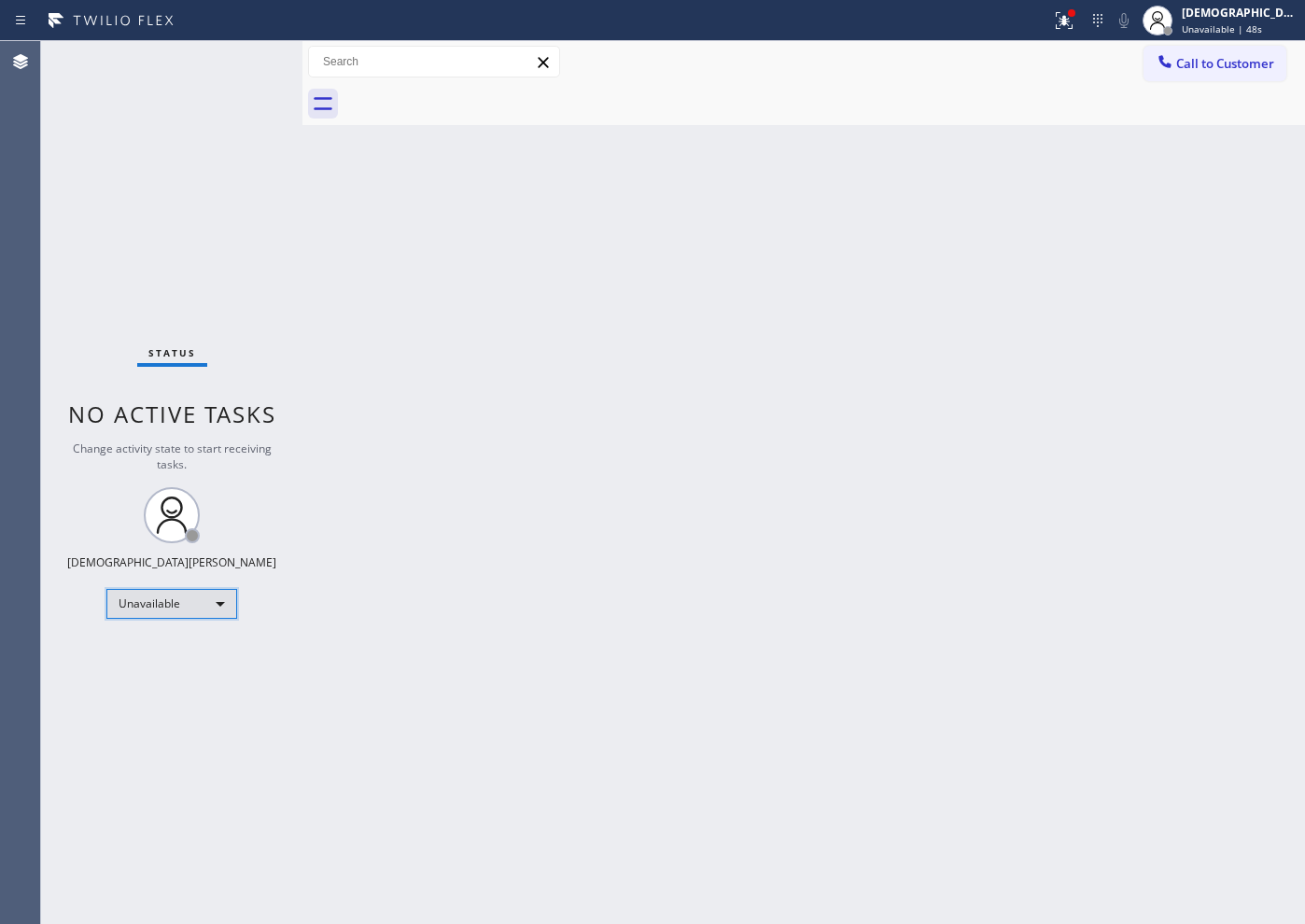
click at [184, 614] on div "Unavailable" at bounding box center [171, 604] width 130 height 29
drag, startPoint x: 171, startPoint y: 654, endPoint x: 982, endPoint y: 429, distance: 841.6
click at [172, 654] on li "Available" at bounding box center [171, 654] width 127 height 23
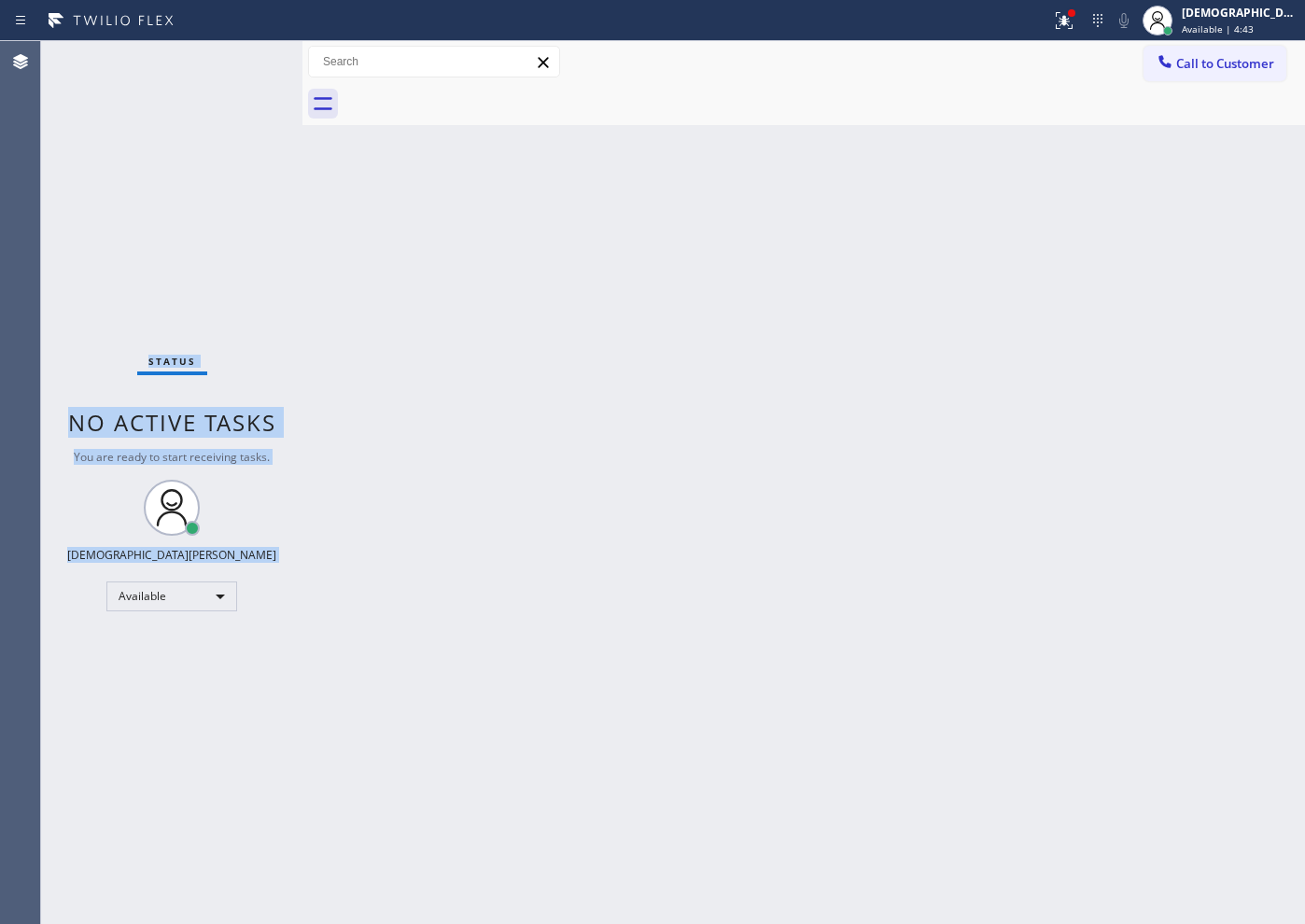
click at [239, 61] on div "Status No active tasks You are ready to start receiving tasks. Christian Cinco …" at bounding box center [171, 482] width 262 height 883
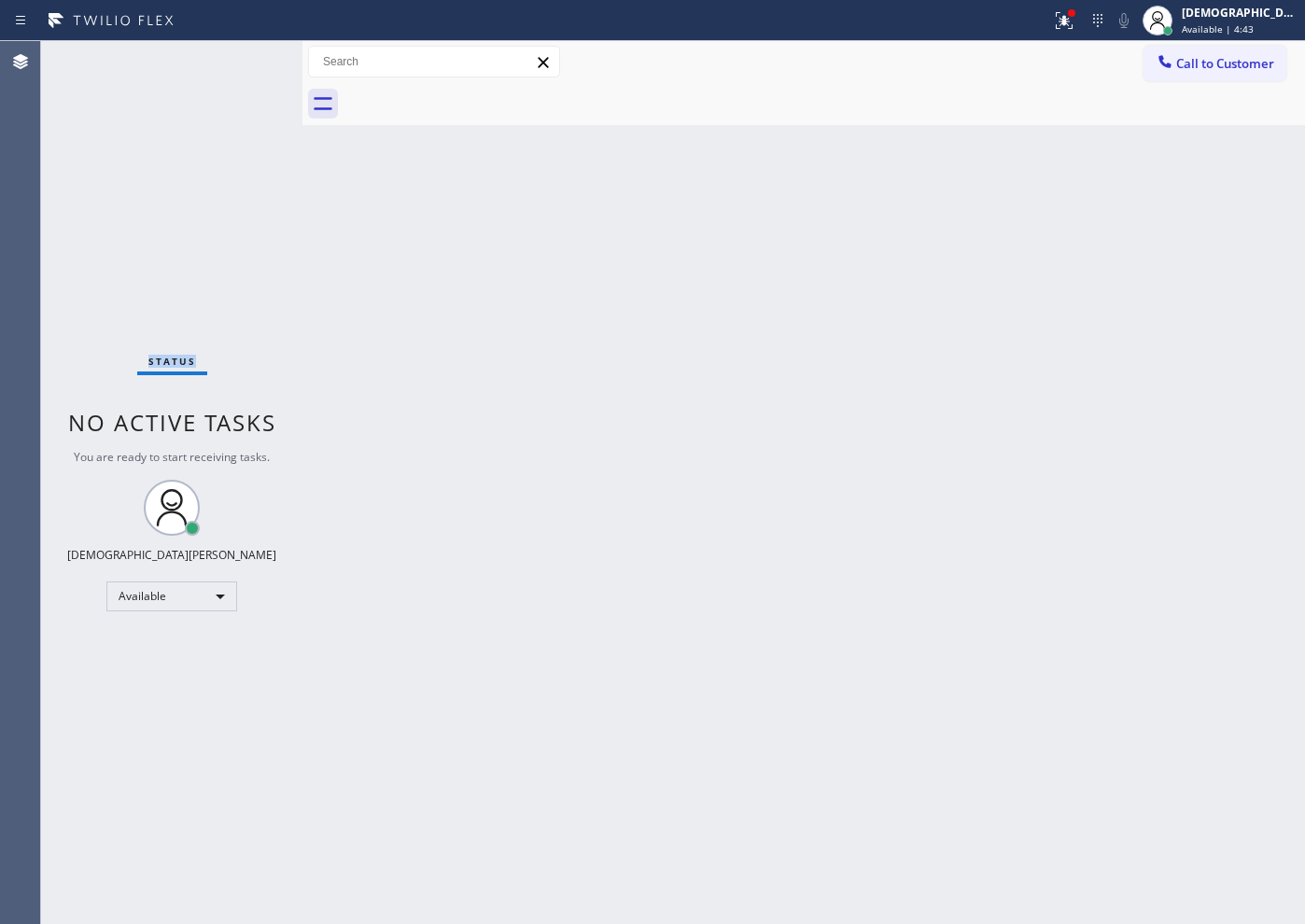
click at [239, 61] on div "Status No active tasks You are ready to start receiving tasks. Christian Cinco …" at bounding box center [171, 482] width 262 height 883
click at [240, 62] on div "Status No active tasks You are ready to start receiving tasks. Christian Cinco …" at bounding box center [171, 482] width 262 height 883
click at [241, 64] on div "Status No active tasks You are ready to start receiving tasks. Christian Cinco …" at bounding box center [171, 482] width 262 height 883
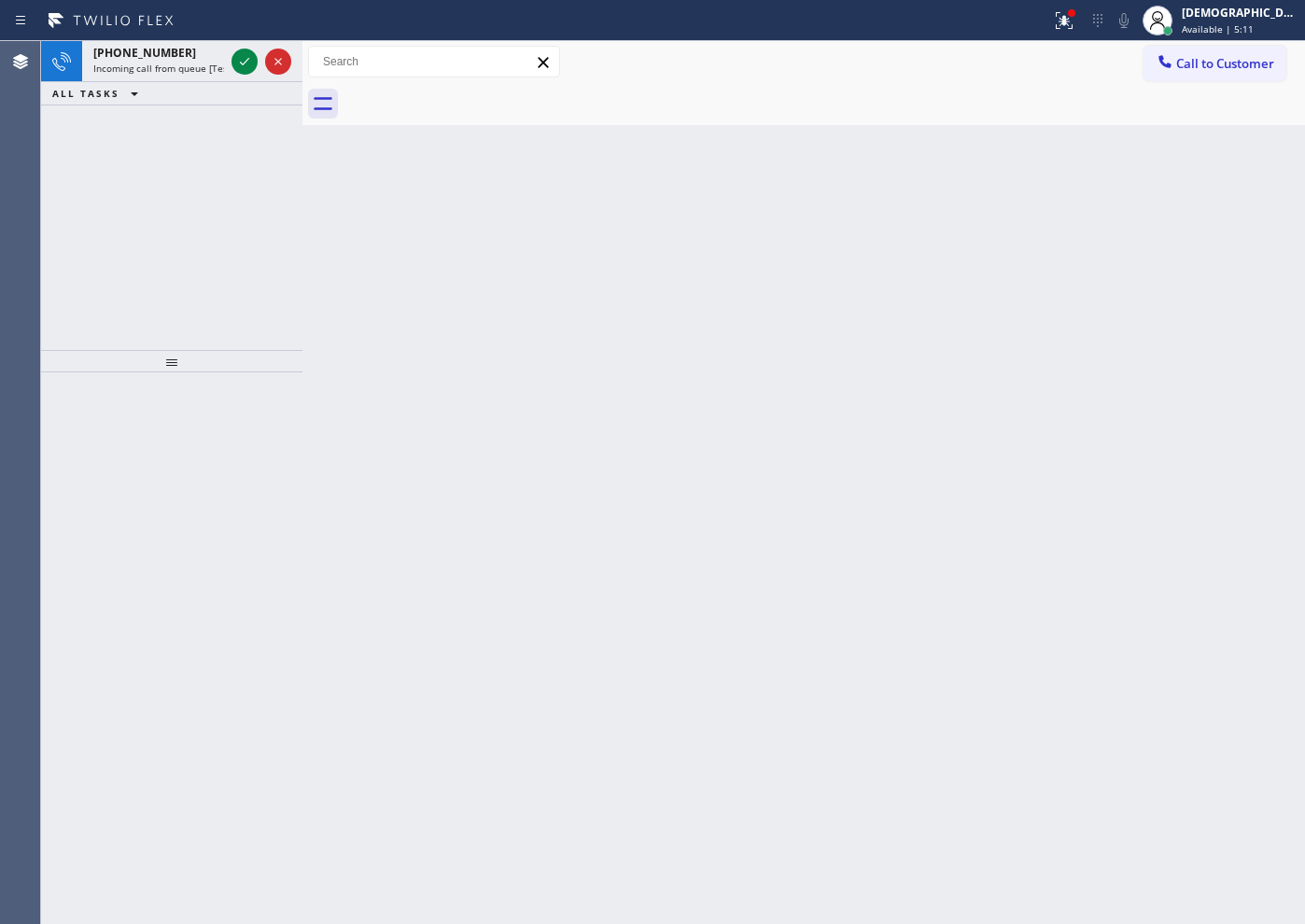
click at [241, 64] on icon at bounding box center [244, 61] width 23 height 23
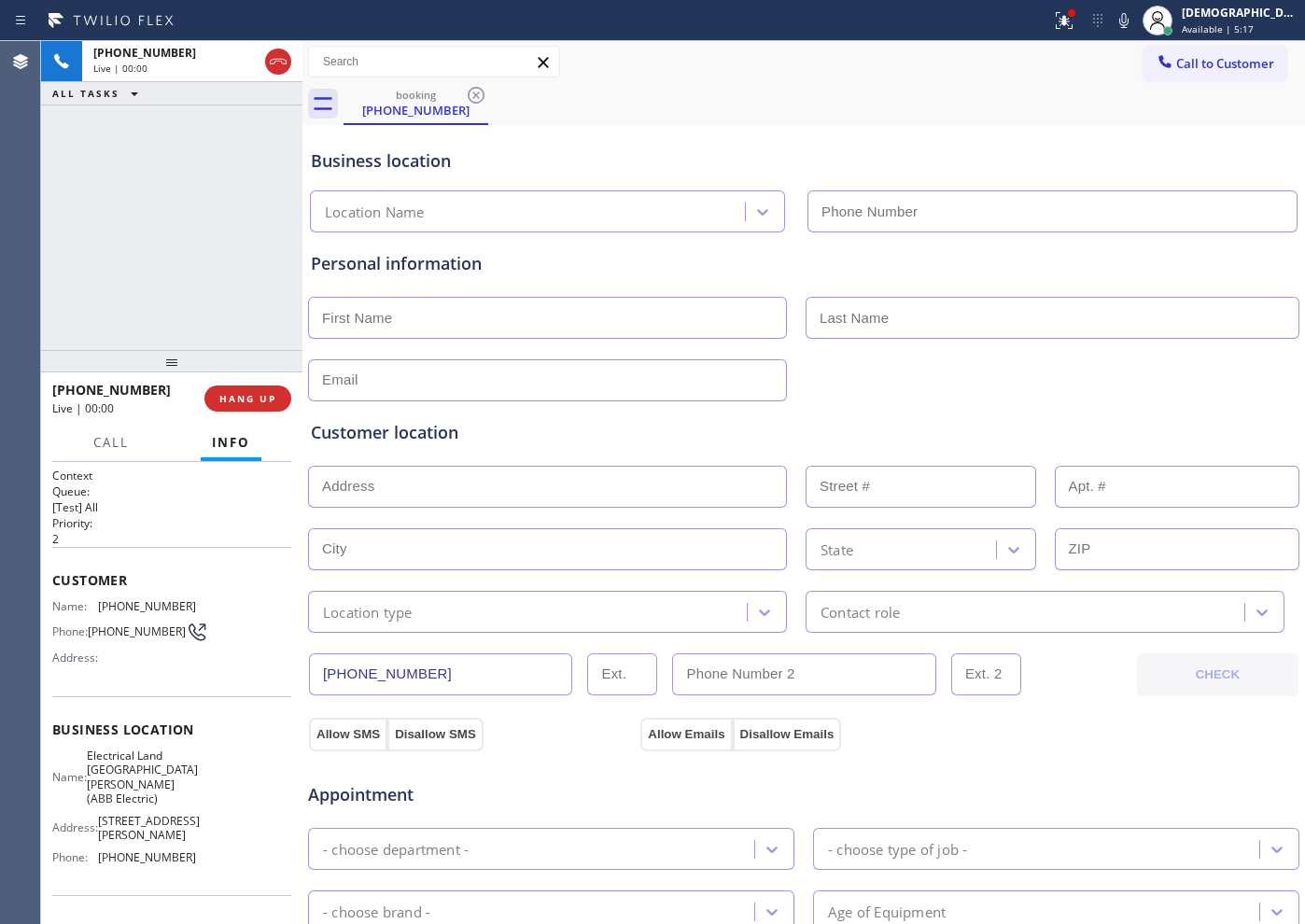
type input "[PHONE_NUMBER]"
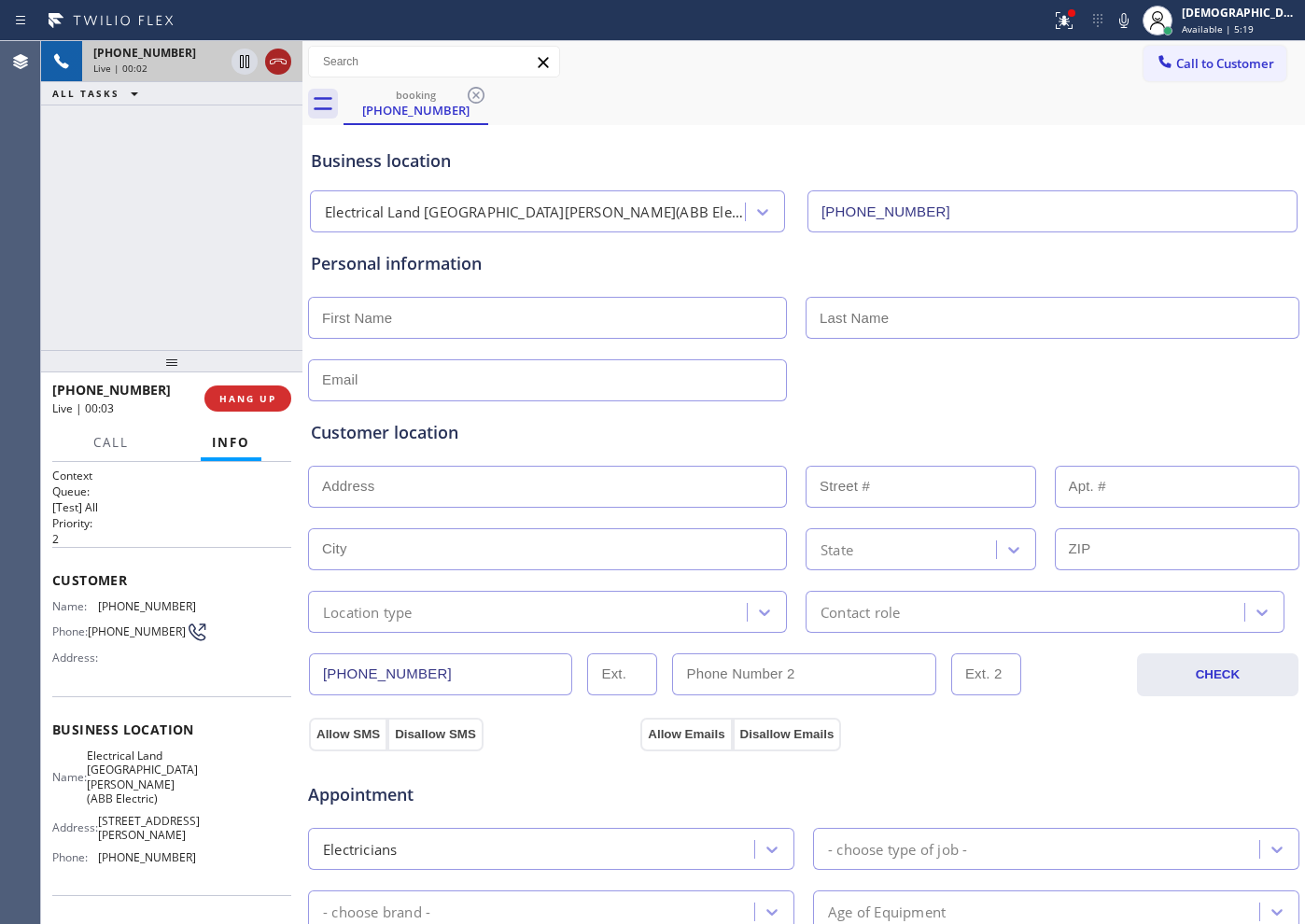
click at [286, 63] on icon at bounding box center [277, 62] width 17 height 6
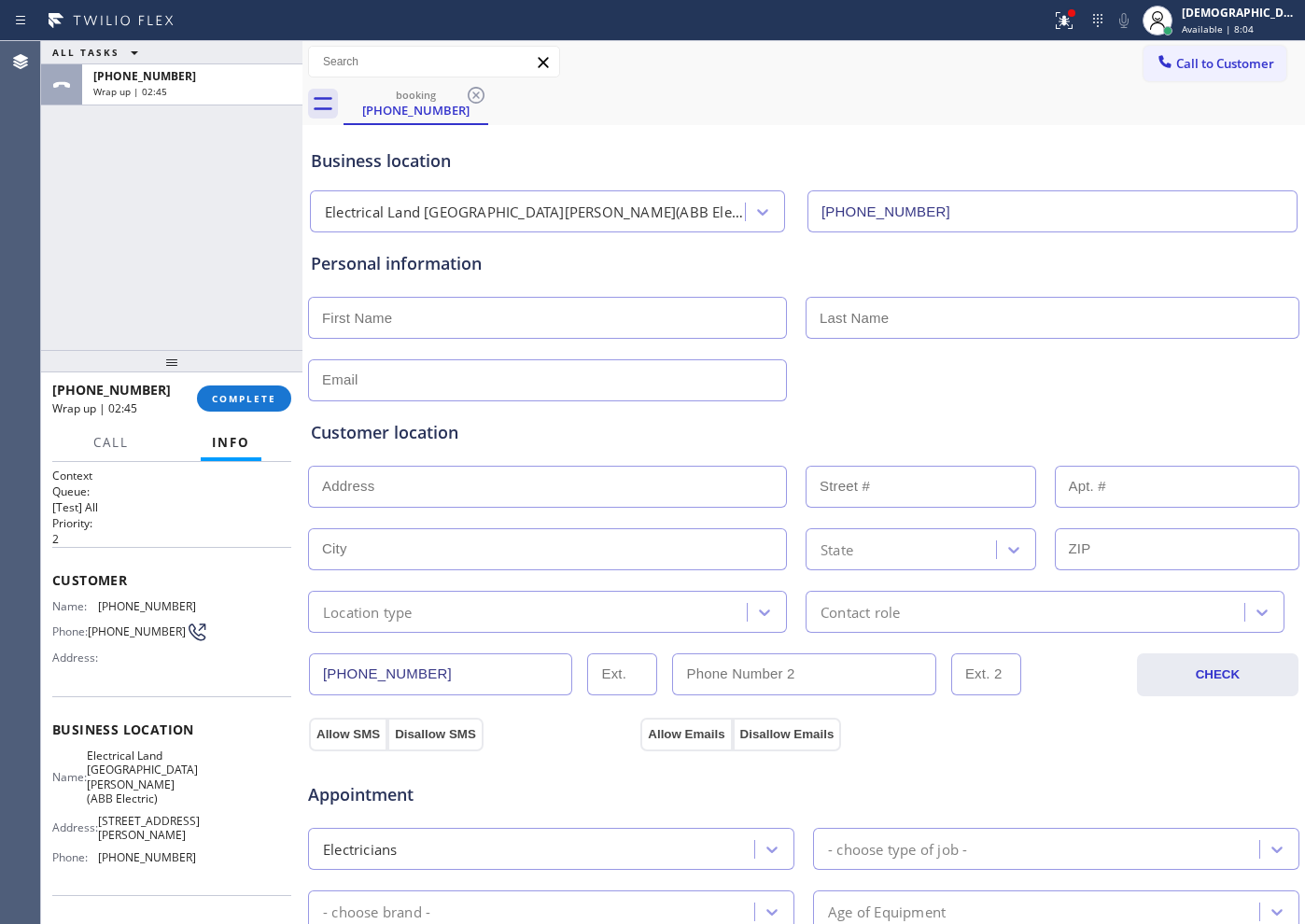
click at [228, 381] on div "[PHONE_NUMBER] Wrap up | 02:45 COMPLETE" at bounding box center [171, 399] width 239 height 49
click at [233, 397] on span "COMPLETE" at bounding box center [244, 398] width 65 height 13
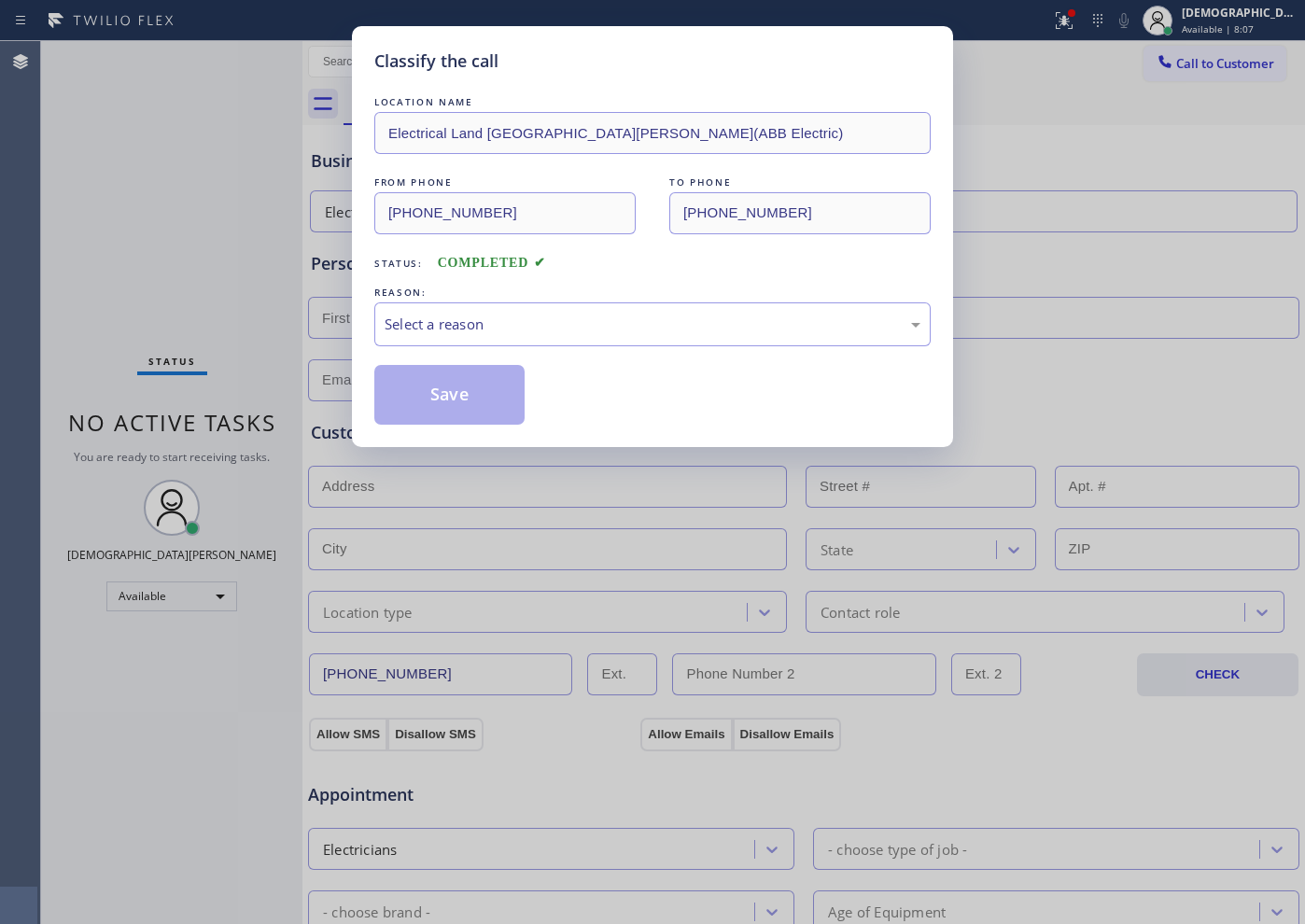
click at [495, 299] on div "REASON:" at bounding box center [652, 293] width 556 height 20
click at [540, 335] on div "Select a reason" at bounding box center [652, 324] width 556 height 44
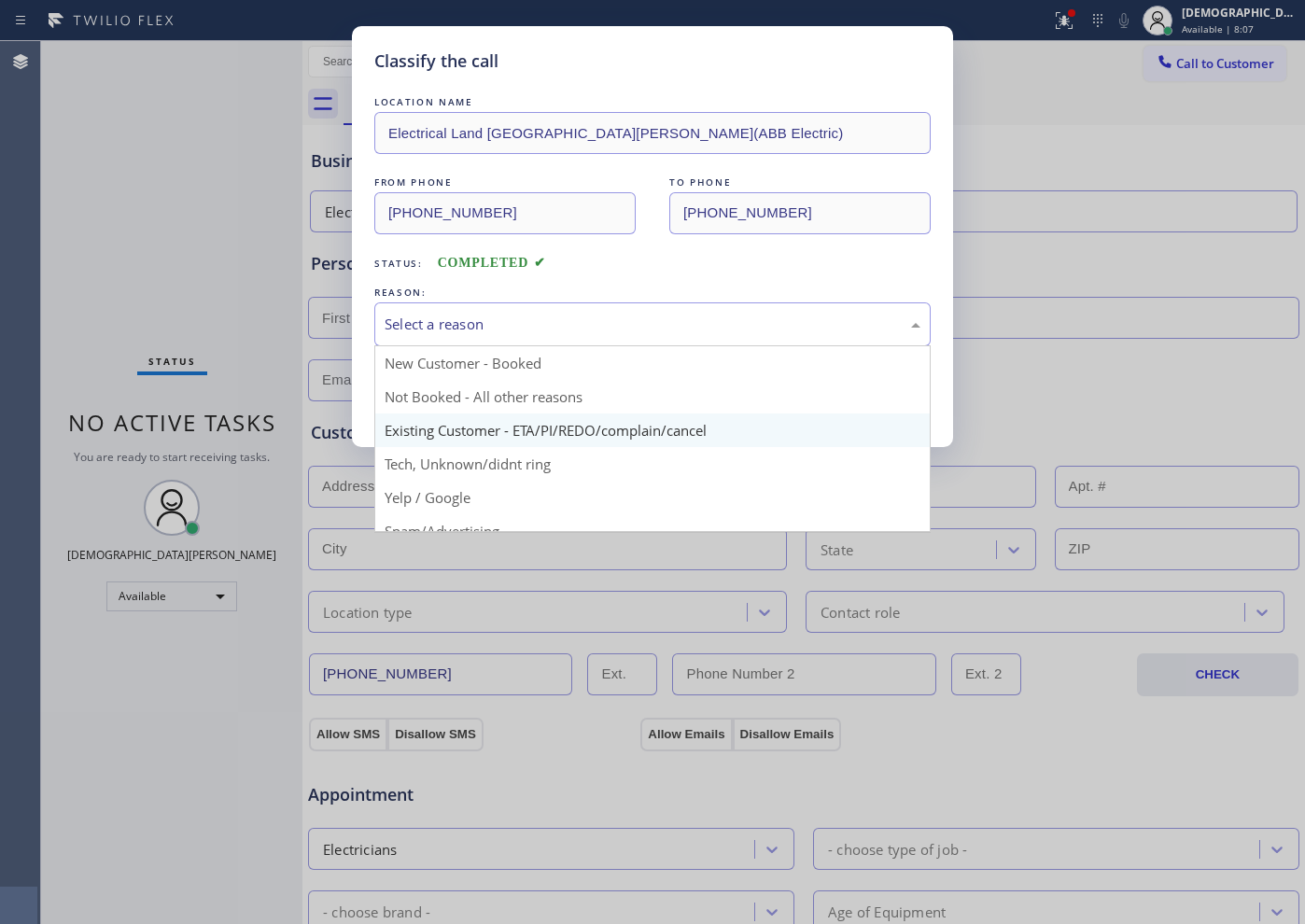
scroll to position [117, 0]
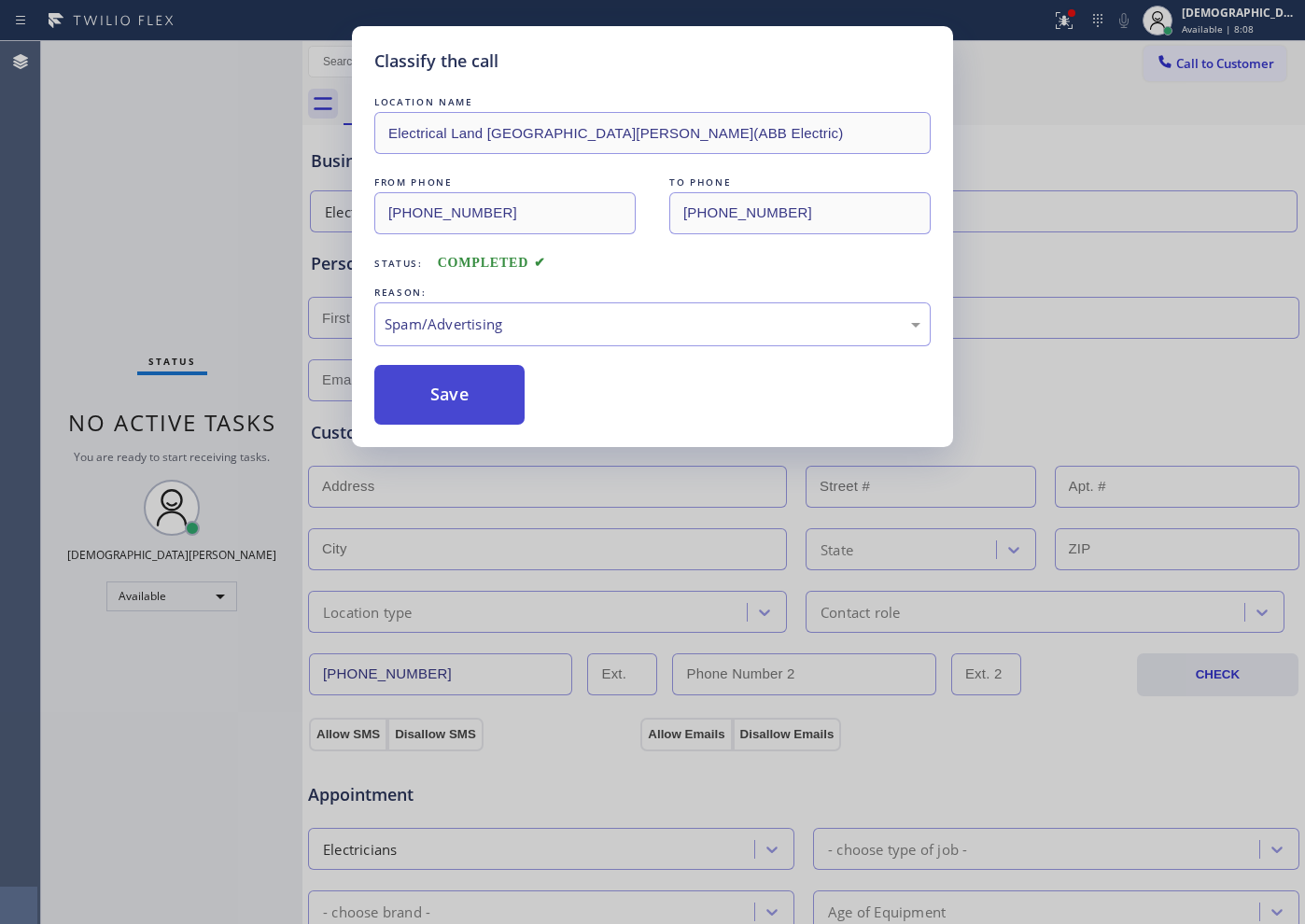
click at [487, 405] on button "Save" at bounding box center [449, 395] width 150 height 60
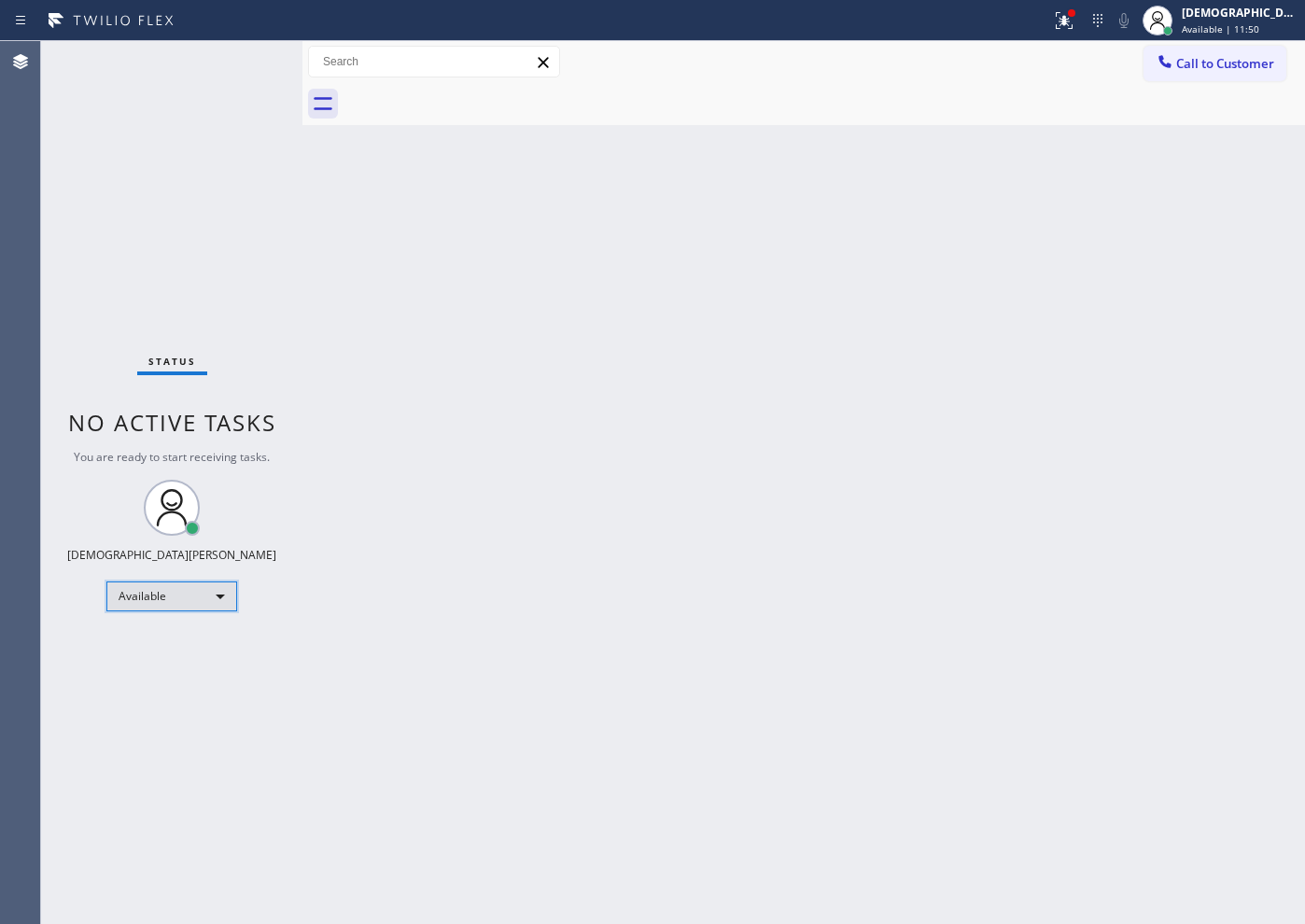
click at [129, 600] on div "Available" at bounding box center [171, 597] width 130 height 29
click at [152, 685] on li "Break" at bounding box center [171, 693] width 127 height 23
